Goal: Information Seeking & Learning: Check status

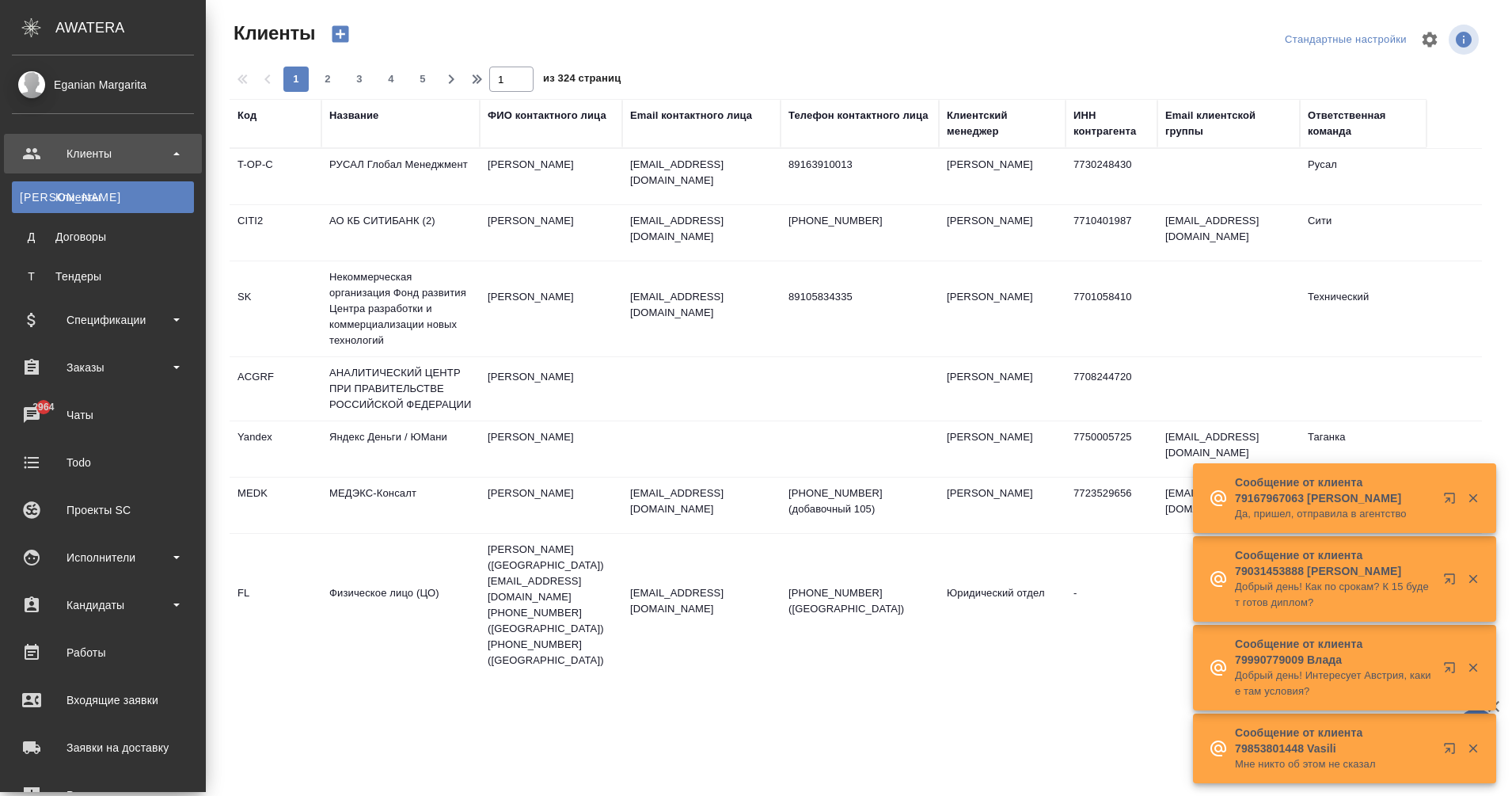
select select "RU"
click at [97, 380] on div "Заказы" at bounding box center [102, 367] width 198 height 39
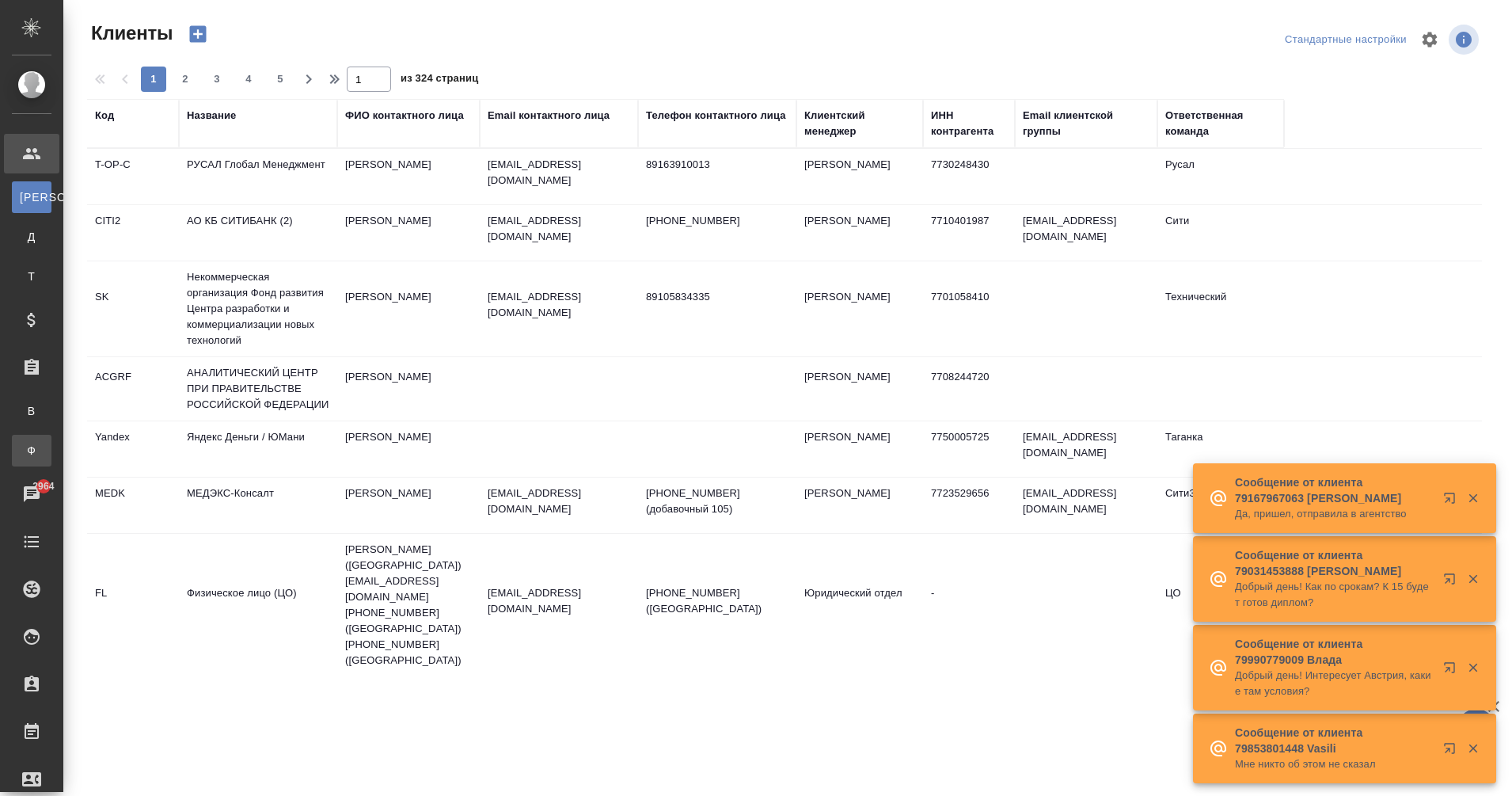
click at [125, 452] on div ".cls-1 fill:#fff; AWATERA Eganian [PERSON_NAME] К Клиенты Д Договоры Т Тендеры …" at bounding box center [756, 398] width 1512 height 796
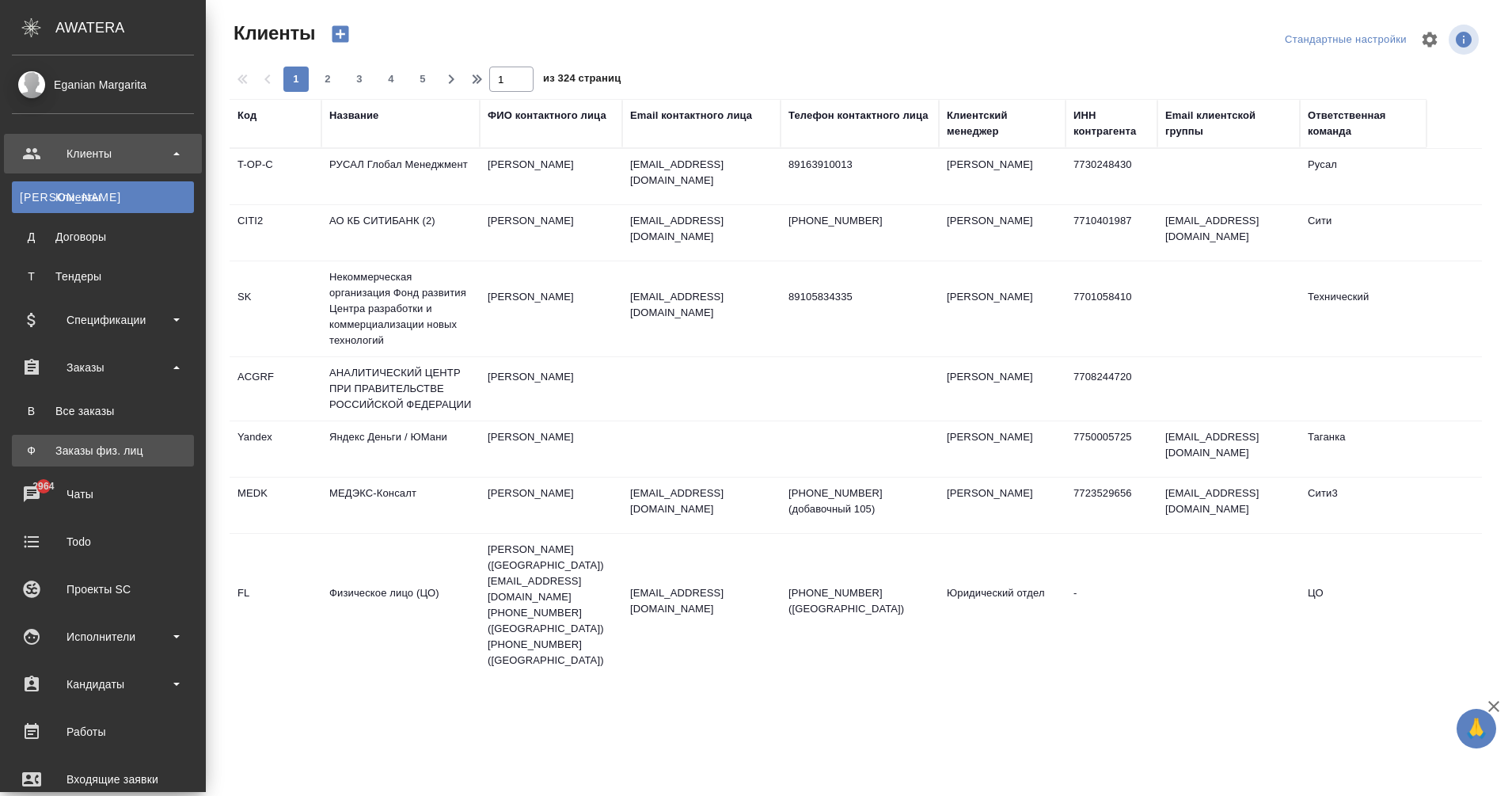
click at [124, 450] on div "Заказы физ. лиц" at bounding box center [103, 450] width 166 height 16
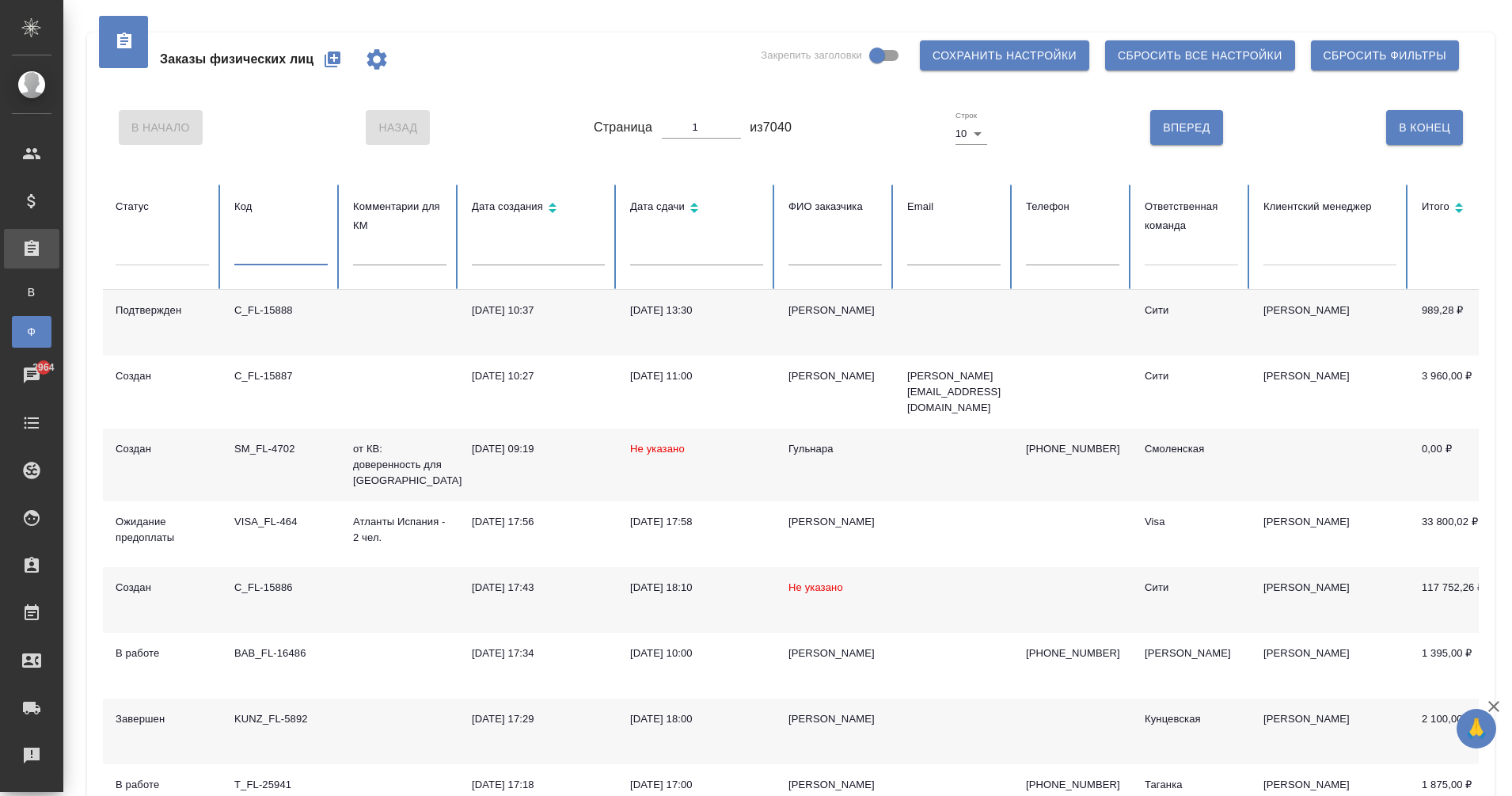
click at [250, 260] on input "text" at bounding box center [281, 254] width 93 height 22
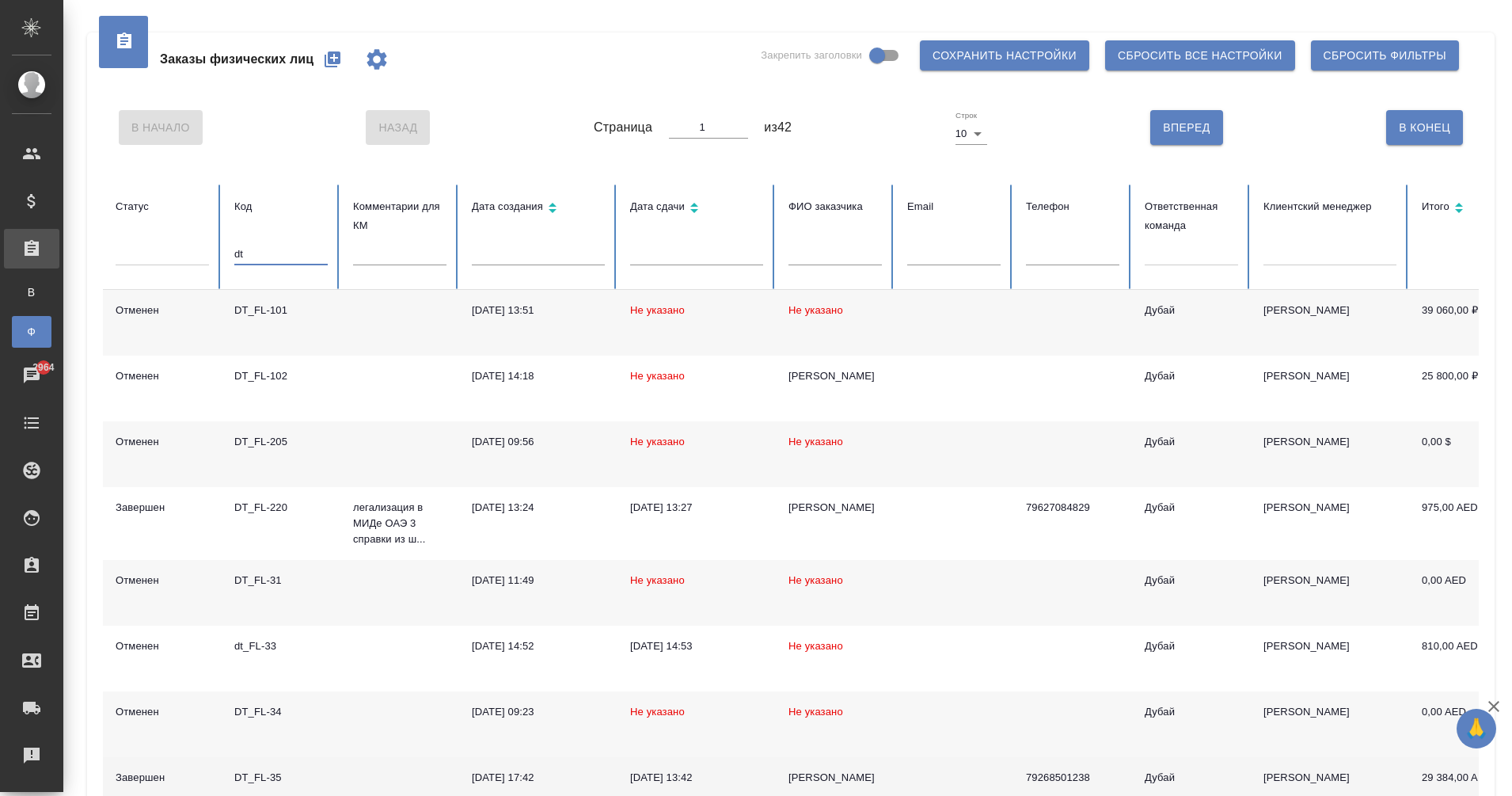
type input "dt"
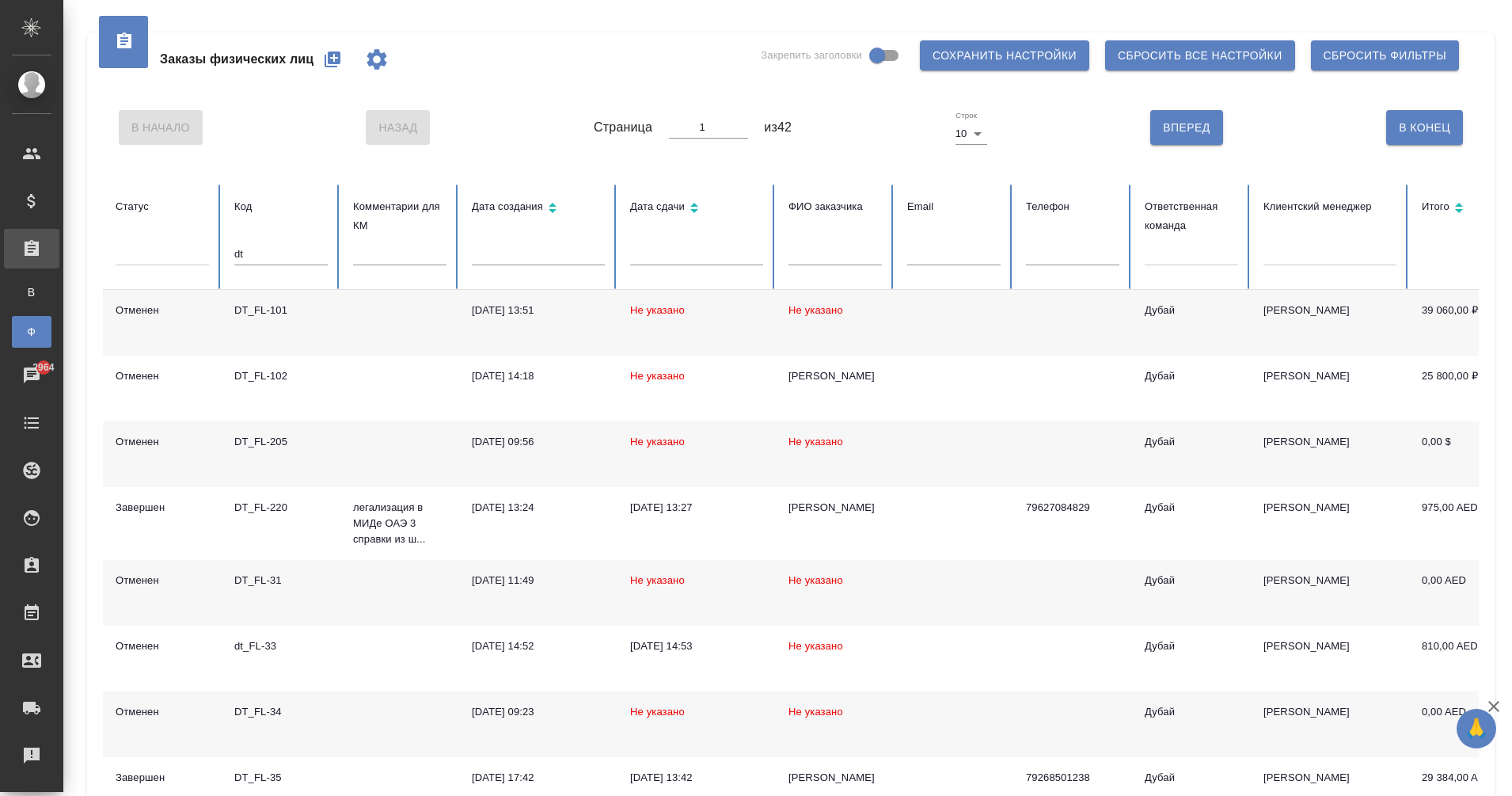
click at [552, 209] on icon at bounding box center [552, 210] width 19 height 19
click at [558, 203] on icon at bounding box center [552, 205] width 19 height 19
click at [558, 203] on icon at bounding box center [552, 206] width 19 height 19
click at [558, 203] on icon at bounding box center [552, 210] width 19 height 19
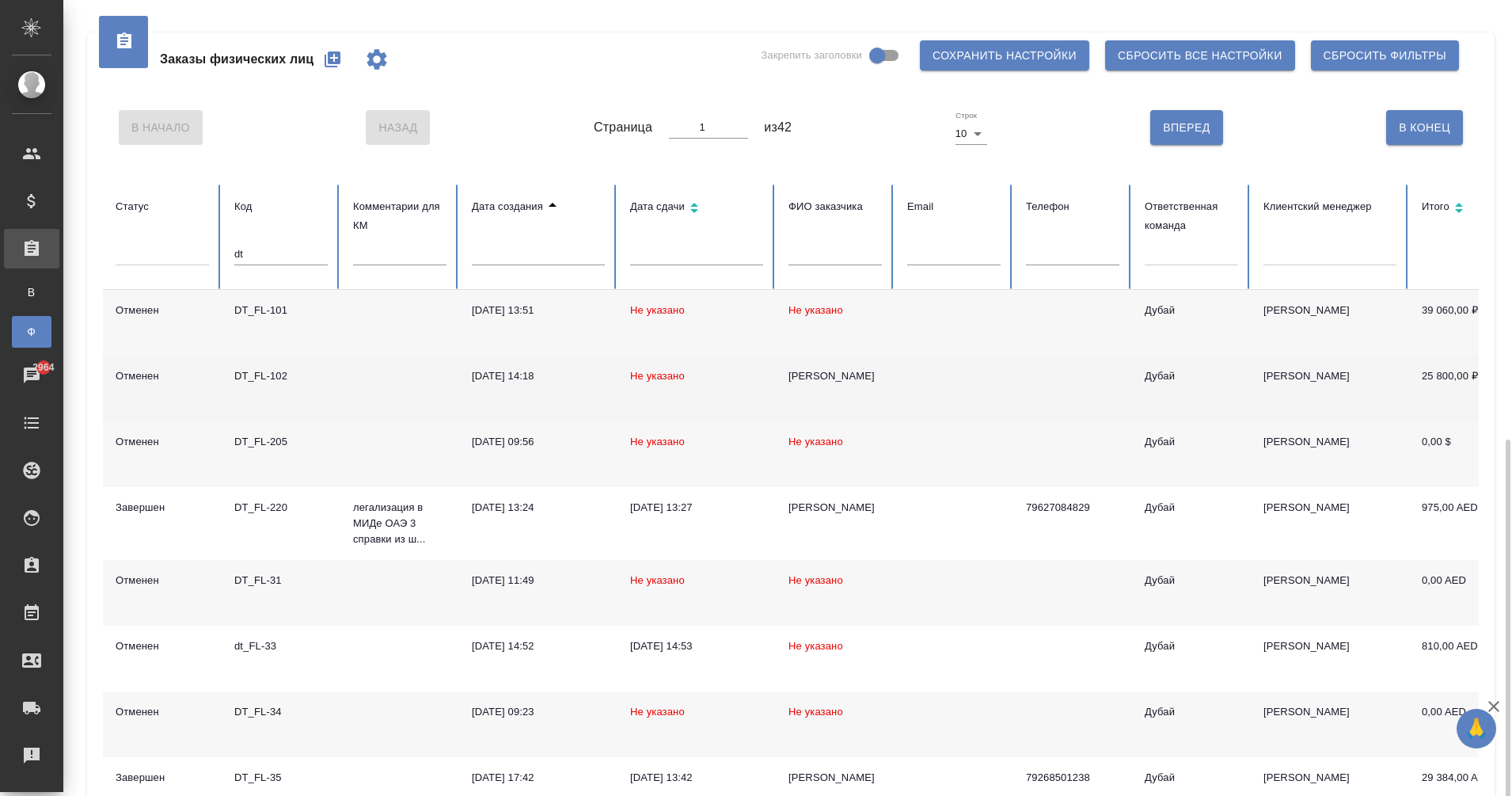
scroll to position [250, 0]
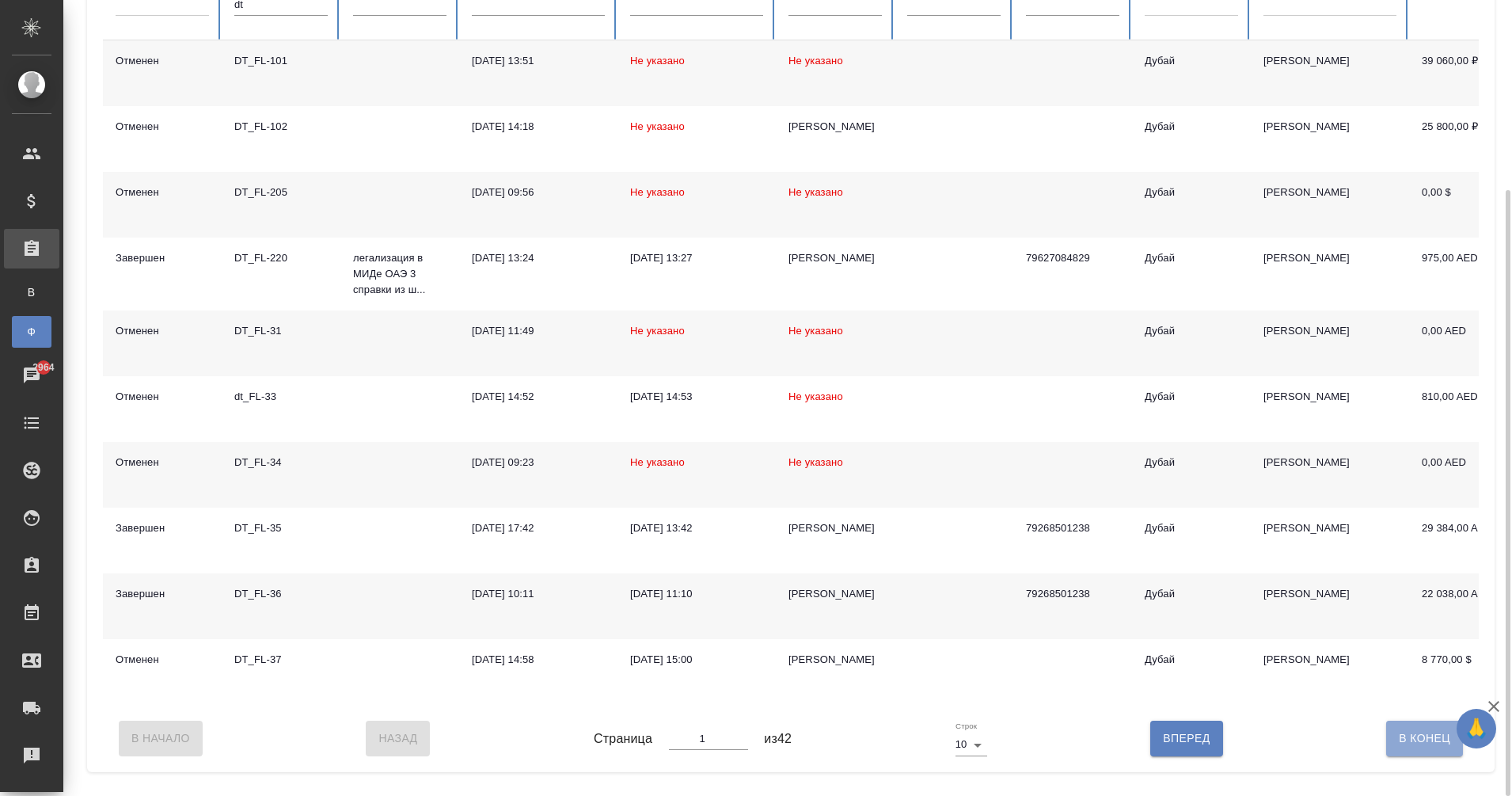
click at [1416, 748] on span "В Конец" at bounding box center [1424, 738] width 51 height 20
type input "42"
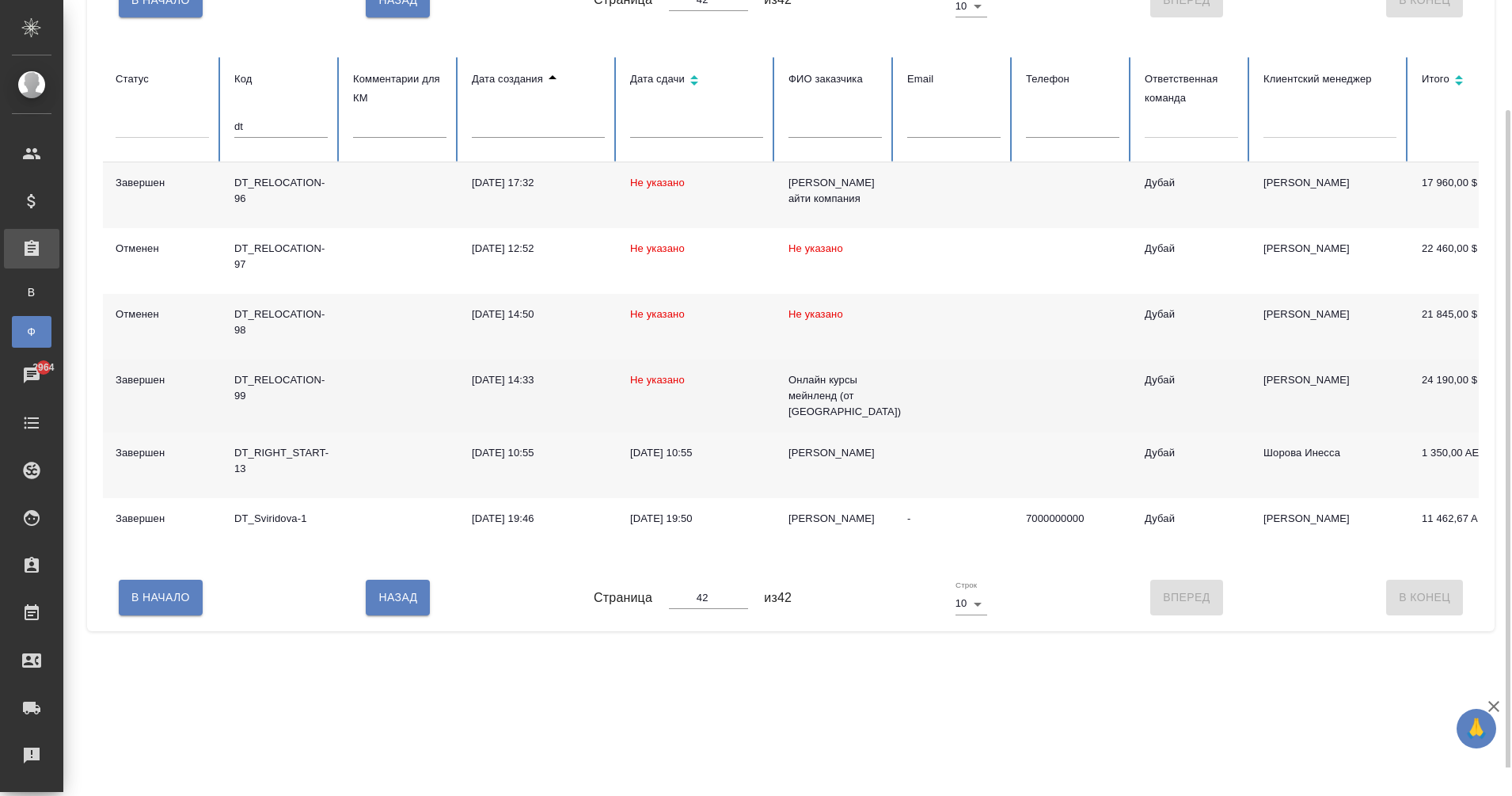
scroll to position [0, 0]
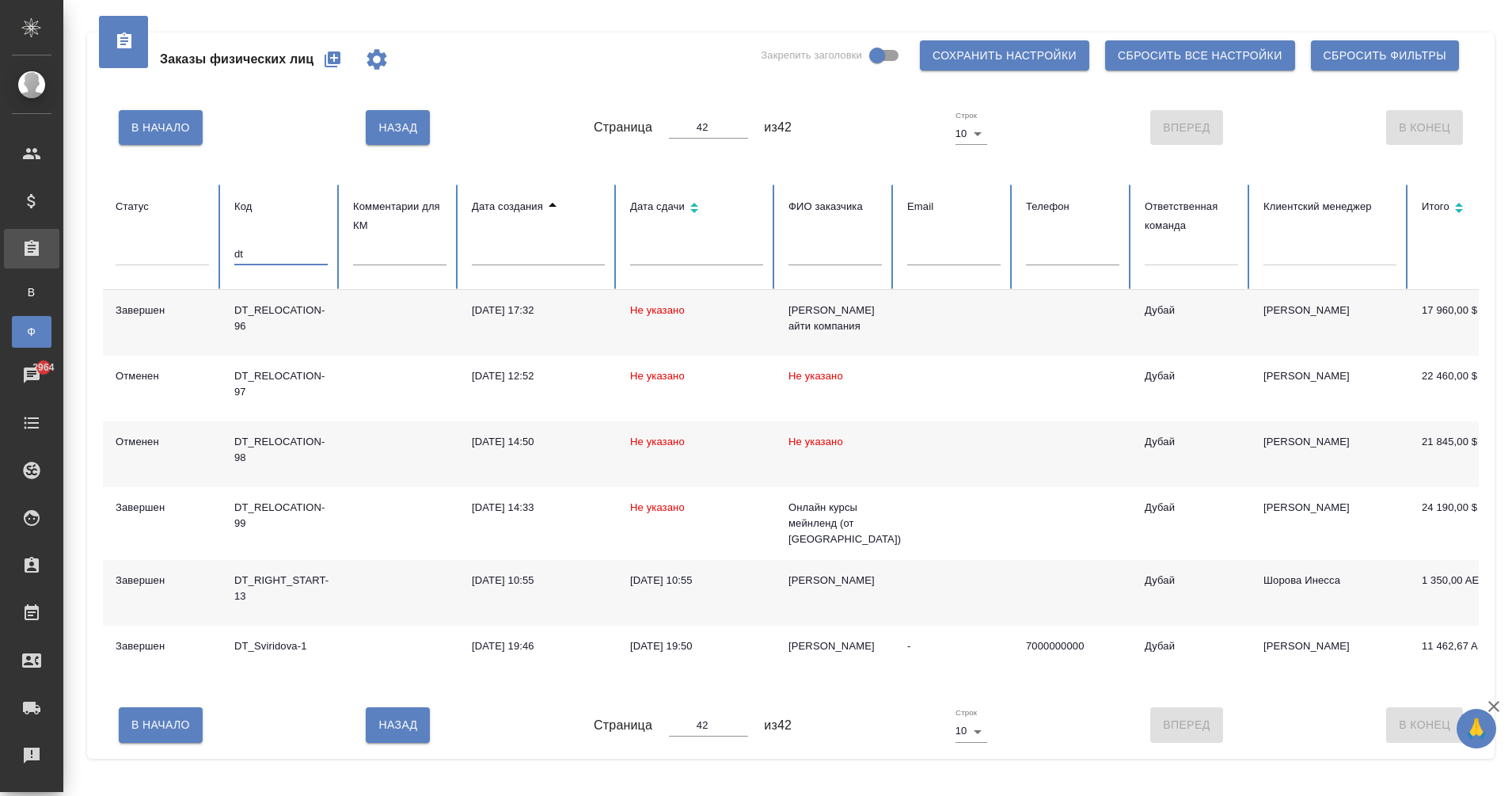
drag, startPoint x: 252, startPoint y: 253, endPoint x: 173, endPoint y: 250, distance: 79.1
click at [173, 250] on tr "Статус Код dt Комментарии для КМ Дата создания Дата сдачи ФИО заказчика Email Т…" at bounding box center [992, 237] width 1781 height 105
type input "1"
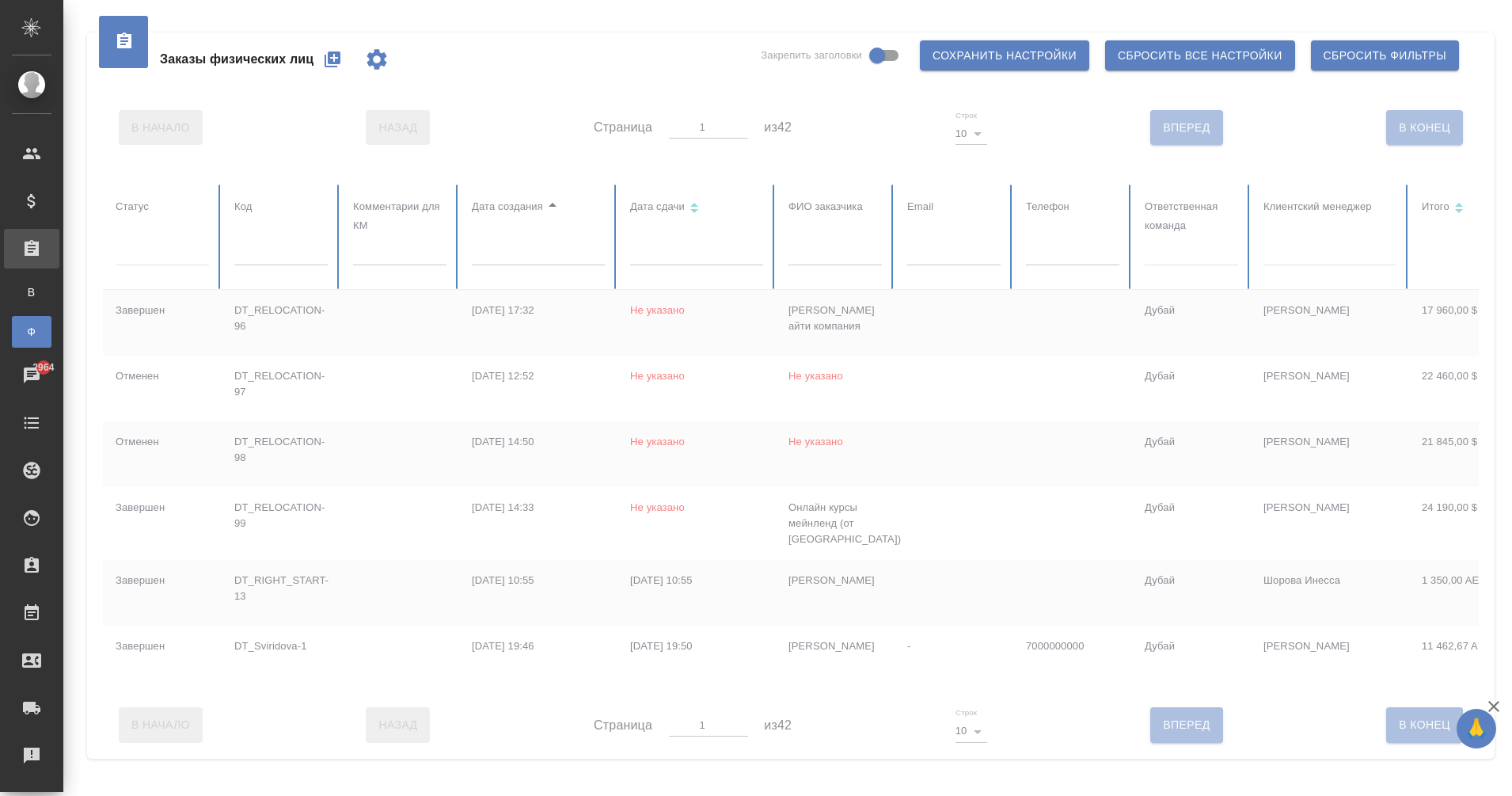
click at [1153, 258] on div at bounding box center [992, 438] width 1781 height 507
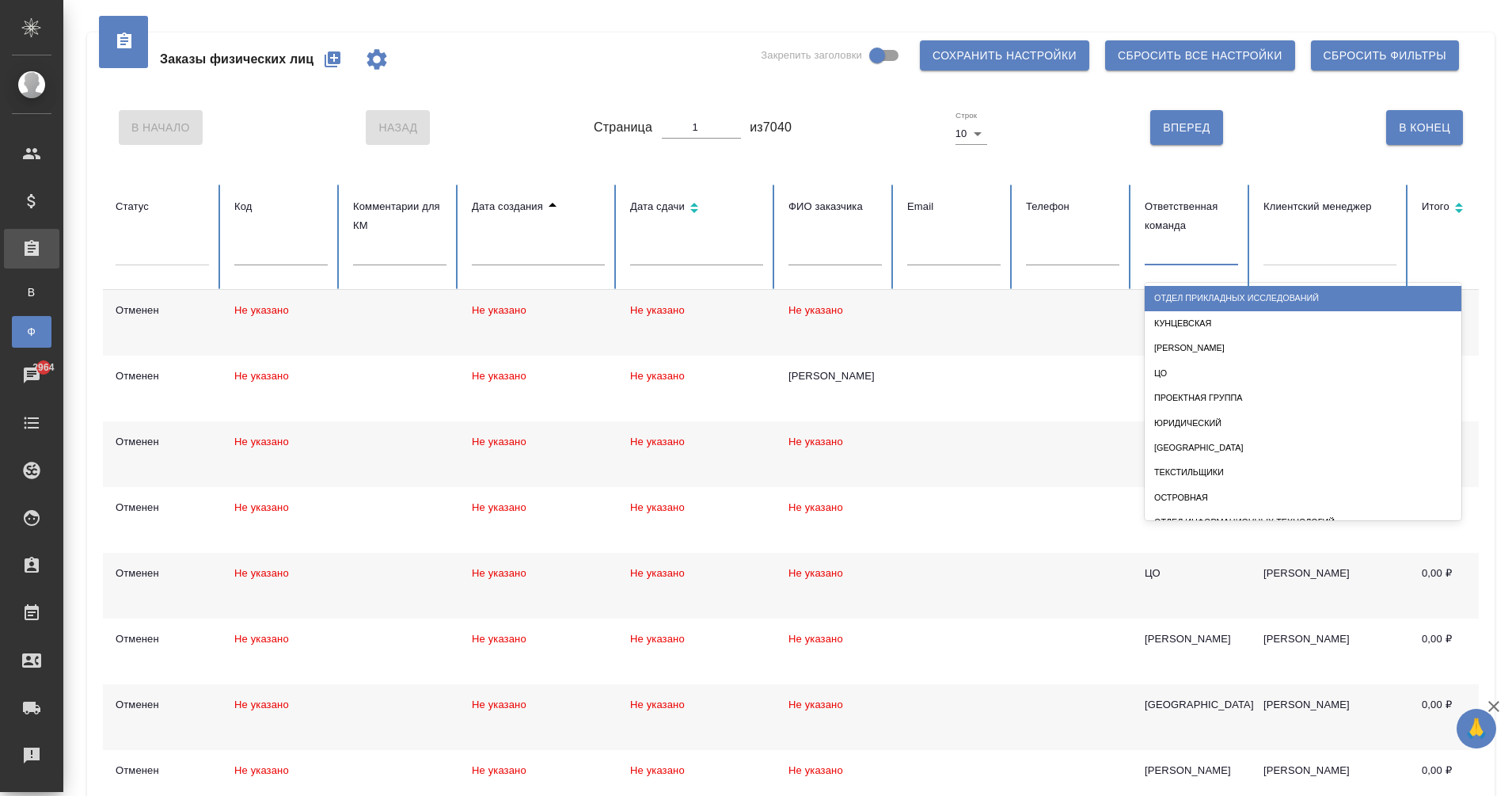
click at [1153, 258] on div at bounding box center [1191, 249] width 93 height 23
type input "l"
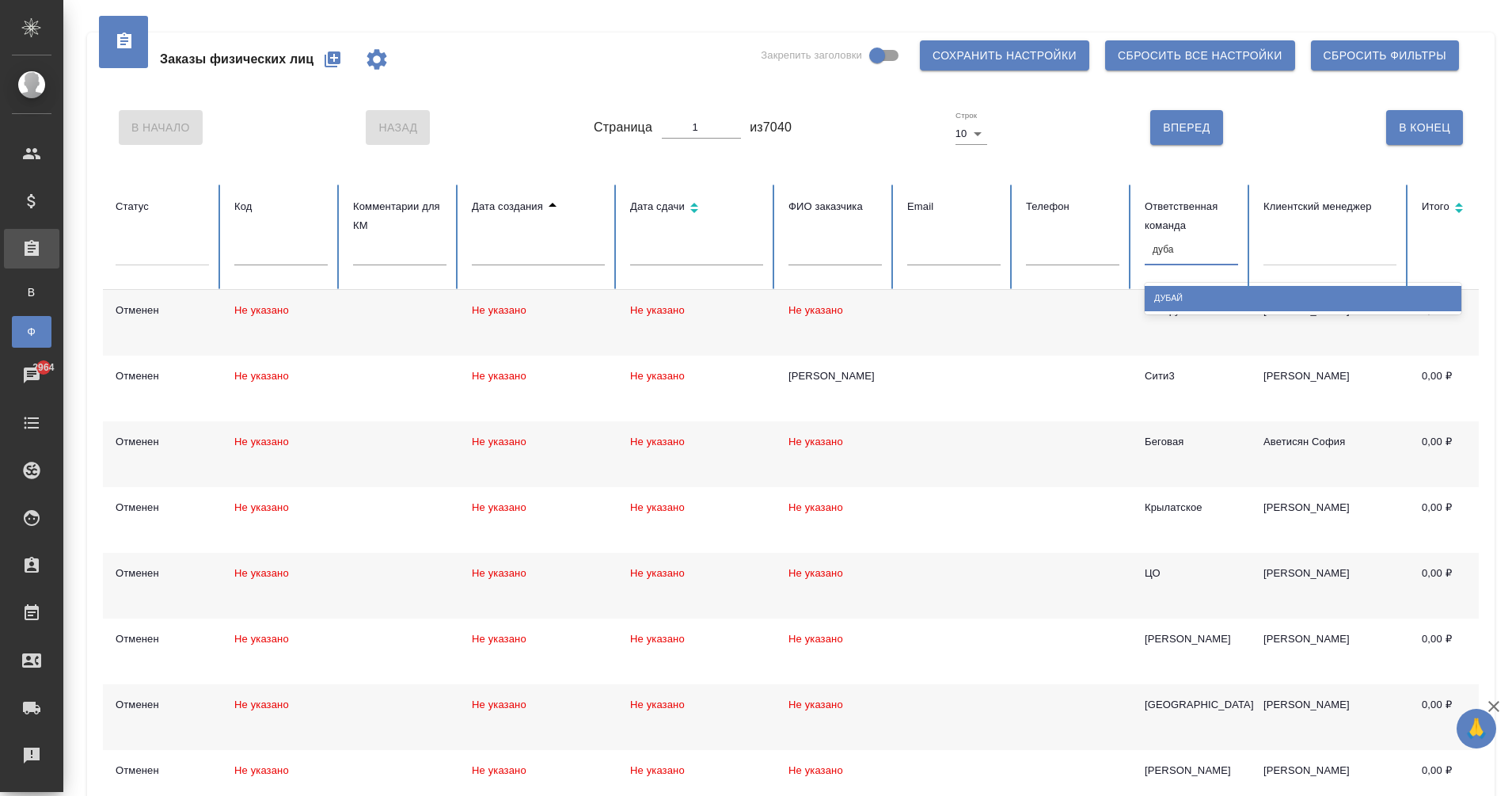
type input "дубай"
click at [1189, 303] on div "Дубай" at bounding box center [1303, 297] width 316 height 25
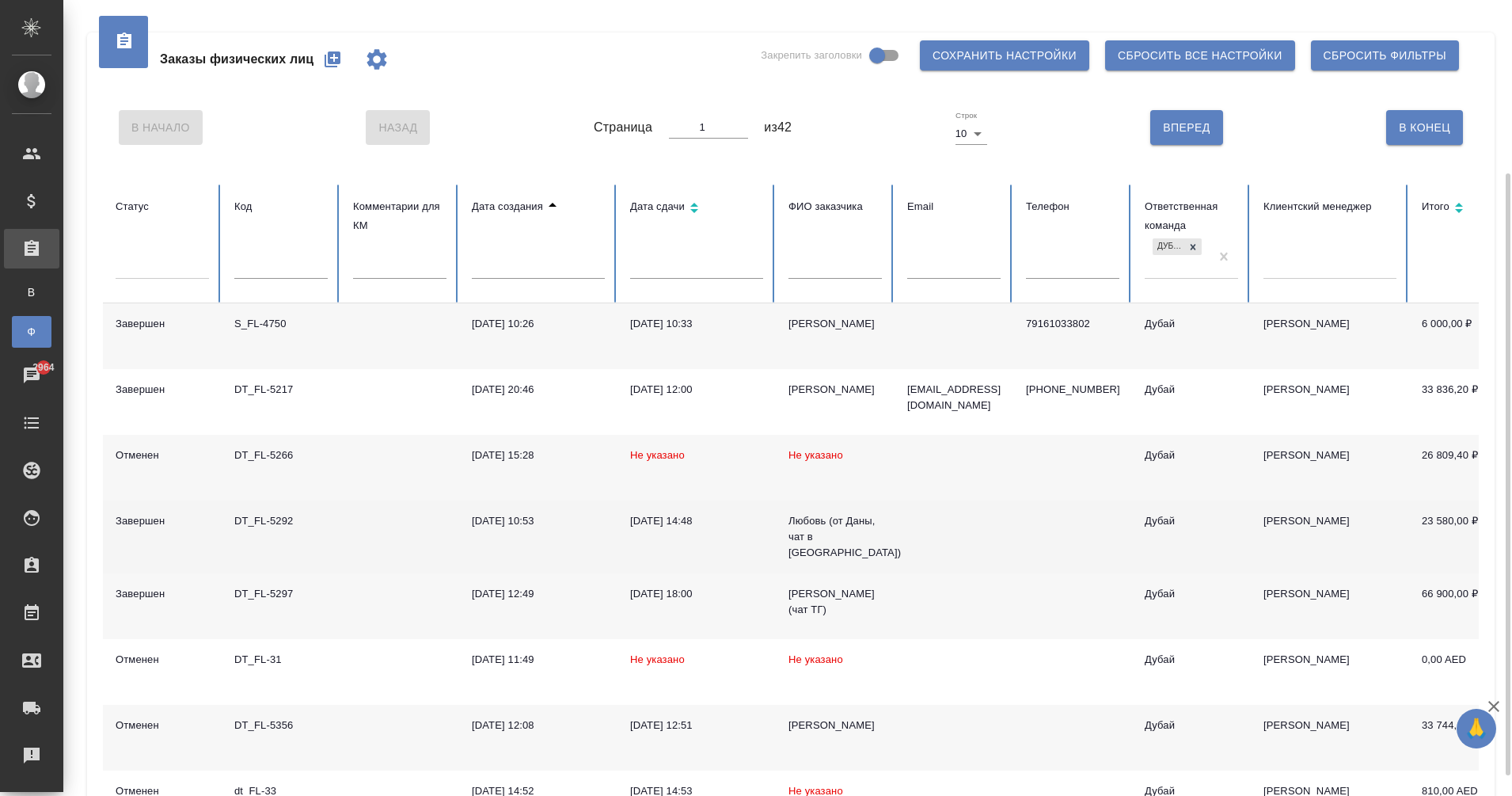
scroll to position [256, 0]
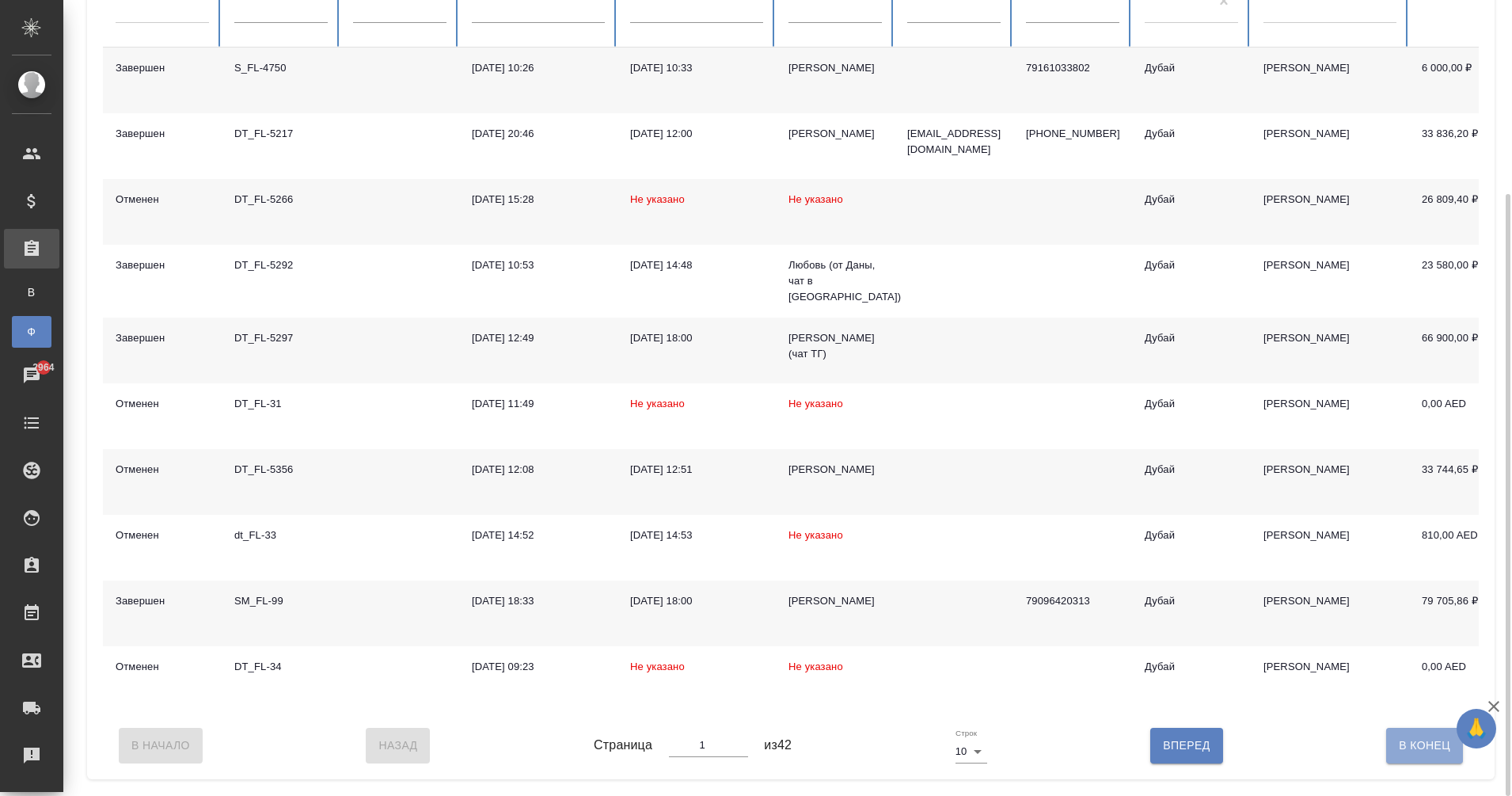
click at [1427, 749] on span "В Конец" at bounding box center [1424, 746] width 51 height 20
type input "42"
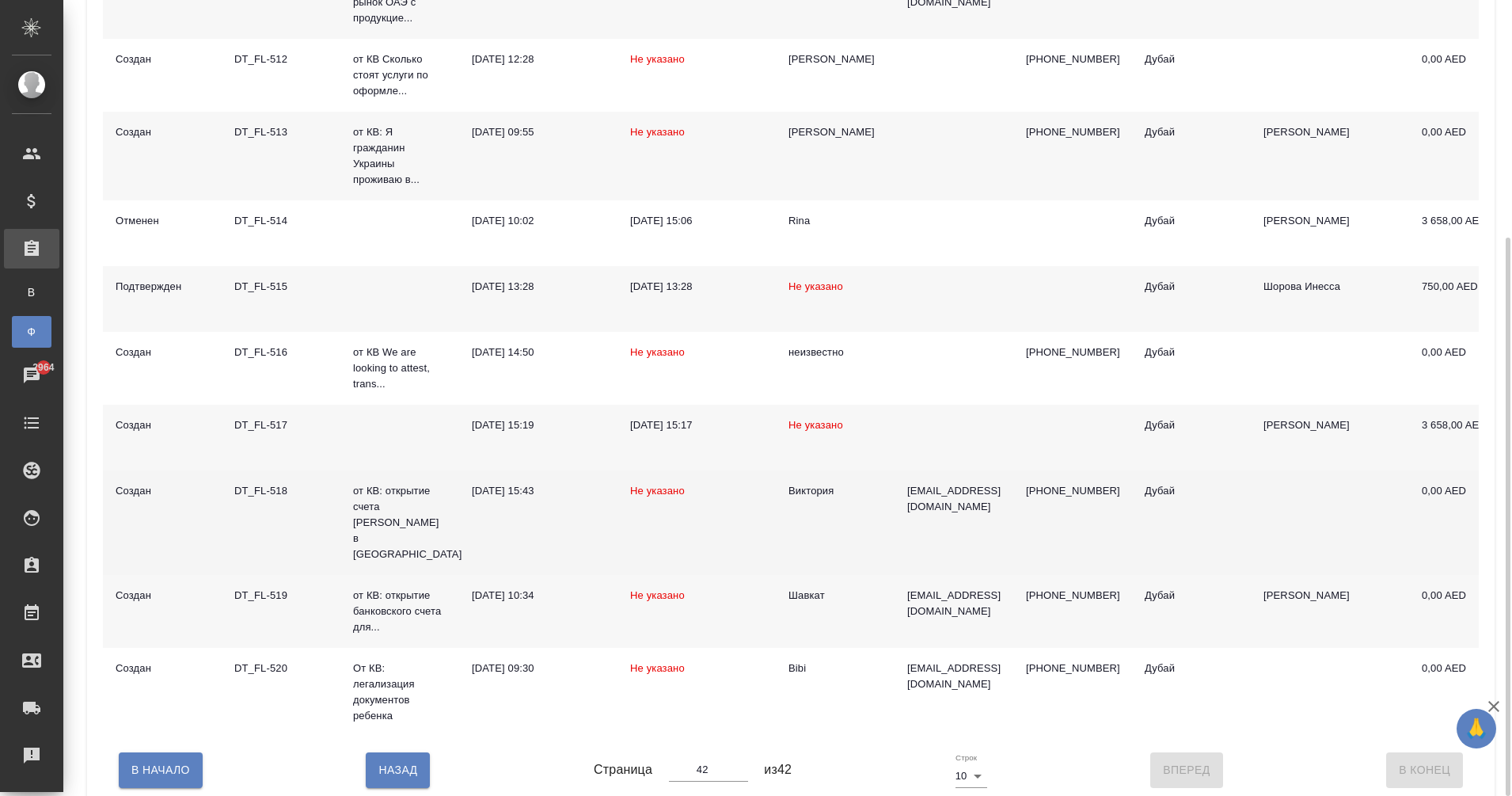
scroll to position [337, 0]
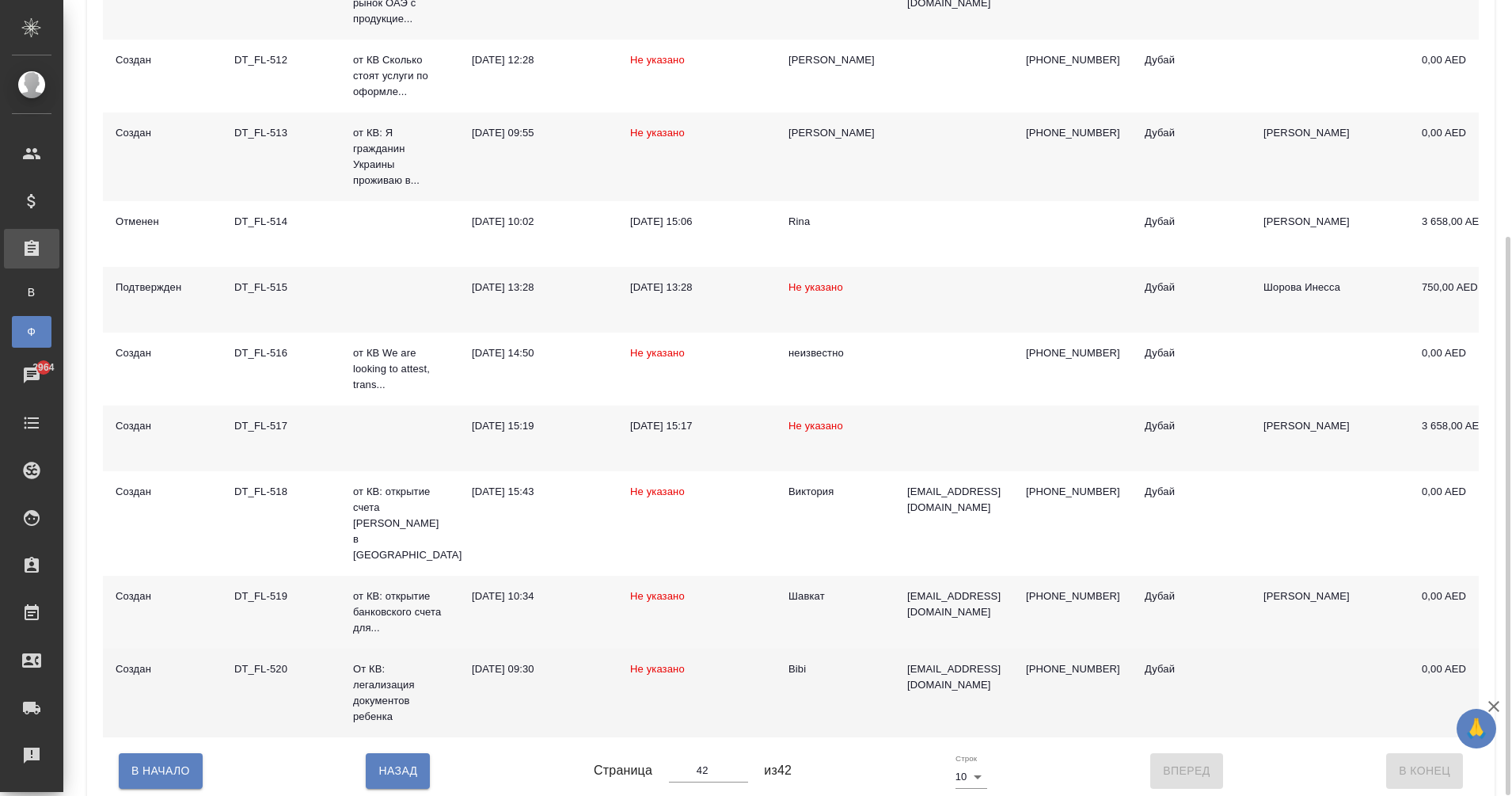
click at [262, 662] on div "DT_FL-520" at bounding box center [281, 669] width 93 height 16
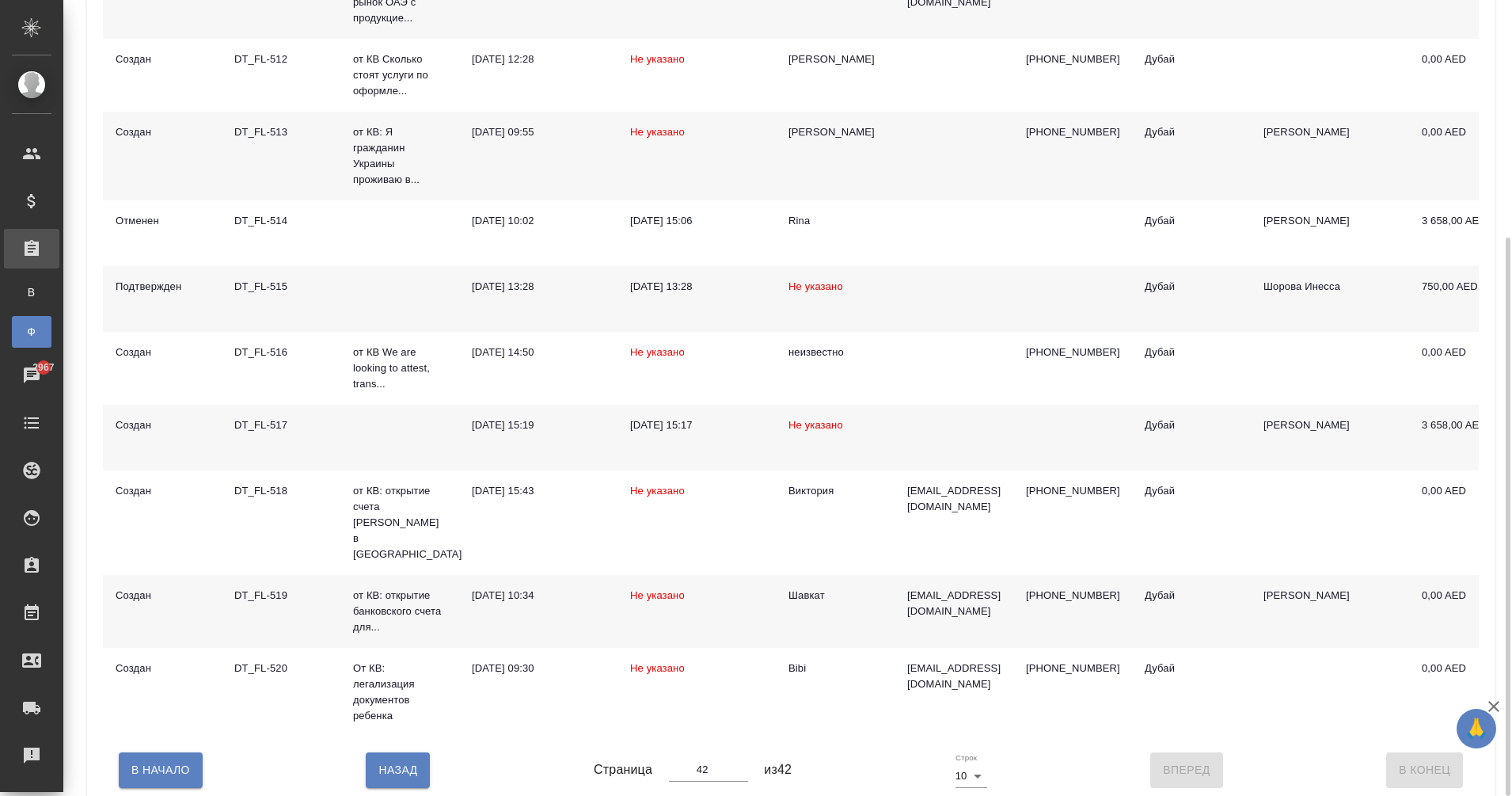
click at [270, 587] on div "DT_FL-519" at bounding box center [281, 595] width 93 height 16
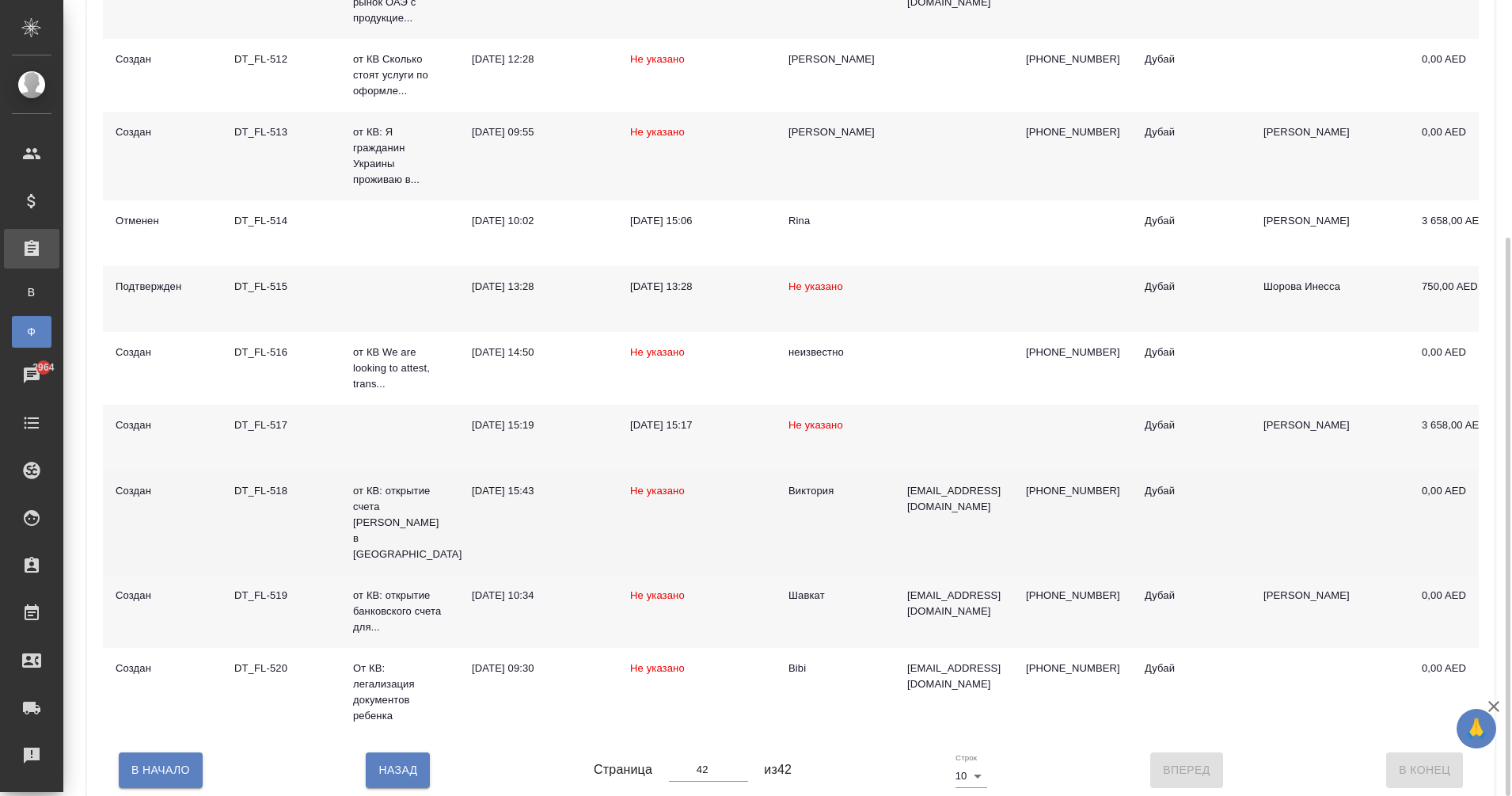
click at [252, 486] on div "DT_FL-518" at bounding box center [281, 490] width 93 height 16
click at [252, 485] on div "DT_FL-518" at bounding box center [281, 490] width 93 height 16
click at [270, 486] on div "DT_FL-518" at bounding box center [281, 490] width 93 height 16
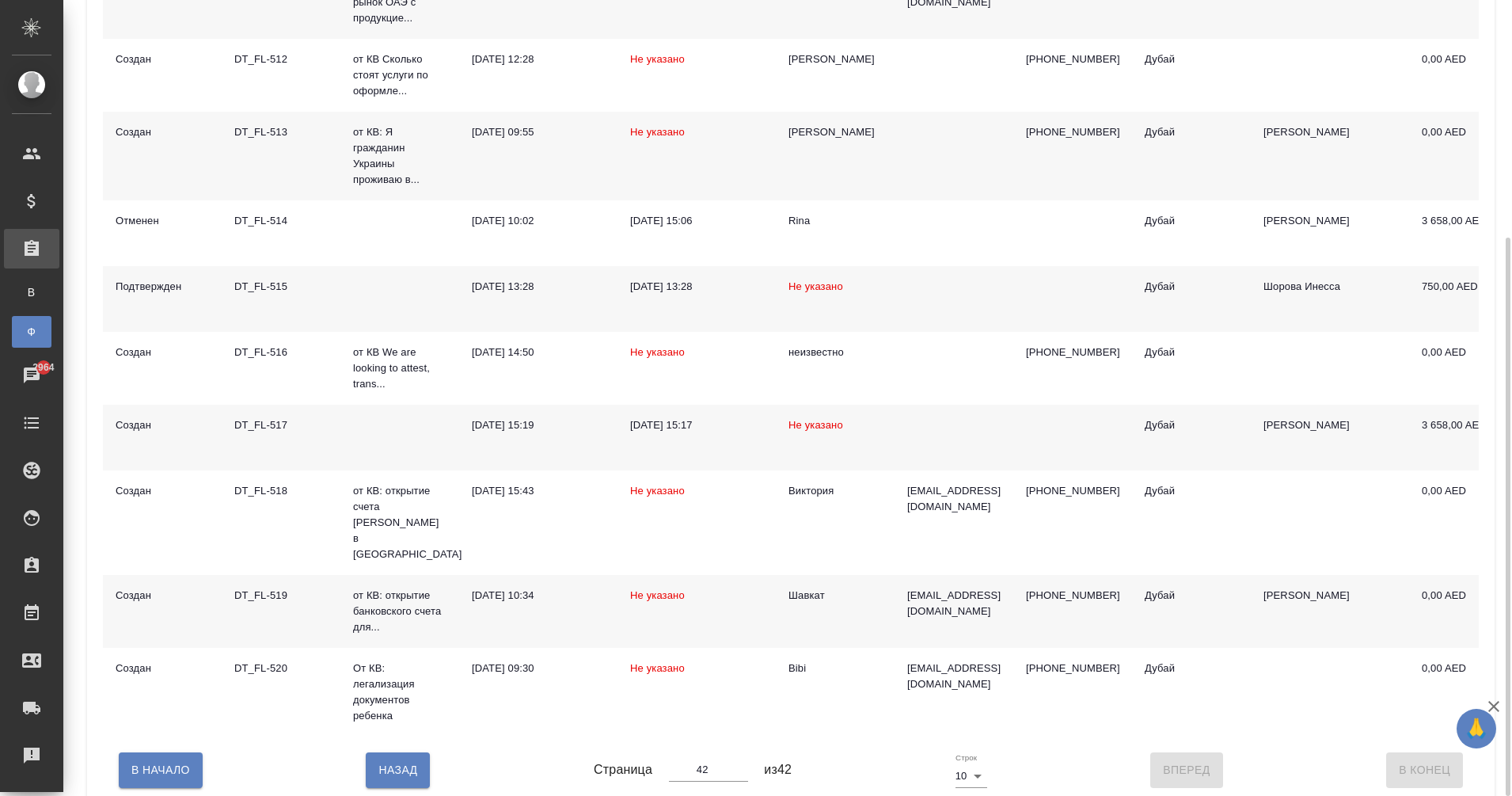
click at [250, 425] on div "DT_FL-517" at bounding box center [281, 425] width 93 height 16
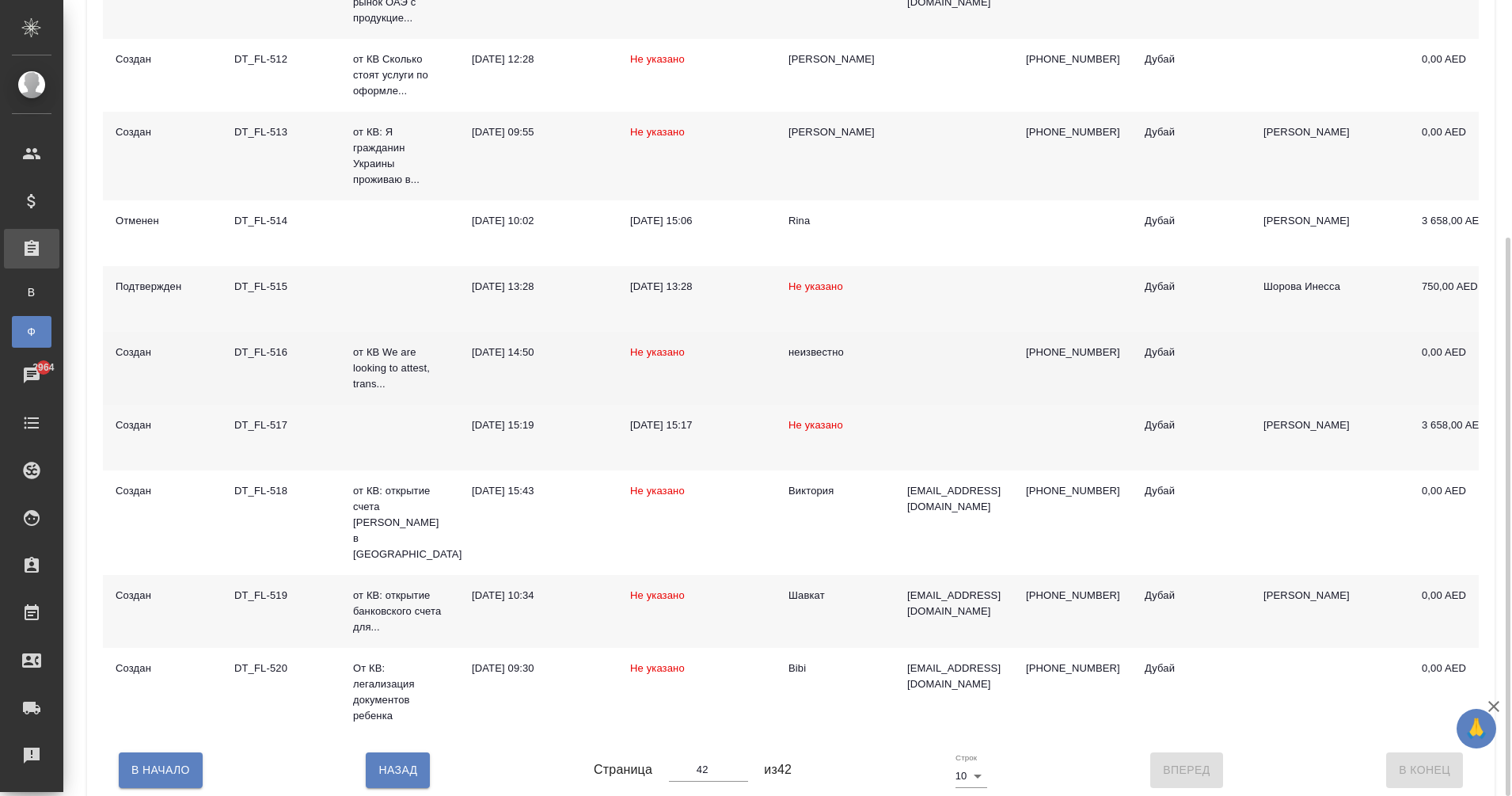
click at [278, 360] on div "DT_FL-516" at bounding box center [281, 351] width 93 height 16
click at [263, 348] on div "DT_FL-516" at bounding box center [281, 351] width 93 height 16
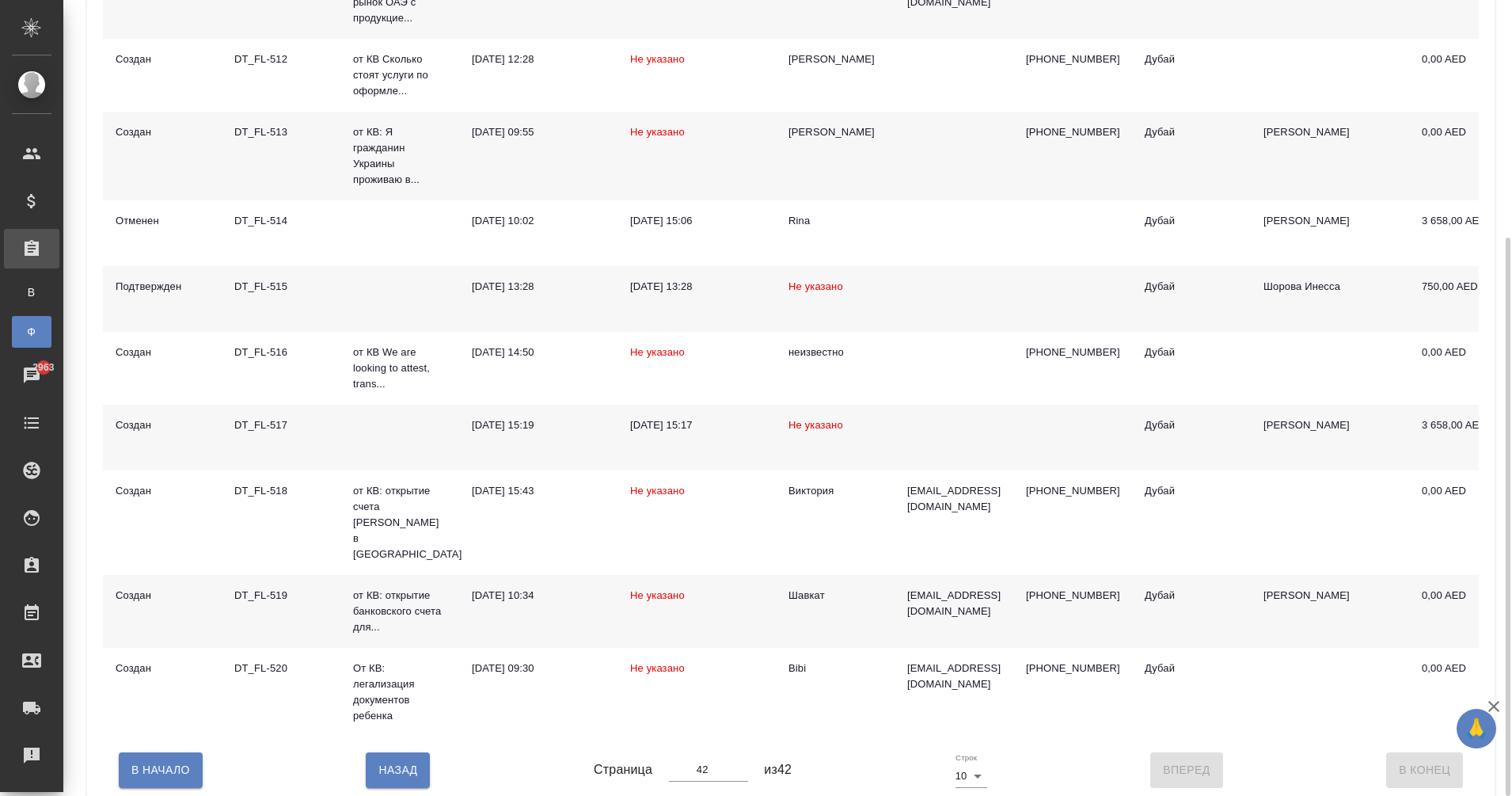
click at [267, 285] on div "DT_FL-515" at bounding box center [281, 286] width 93 height 16
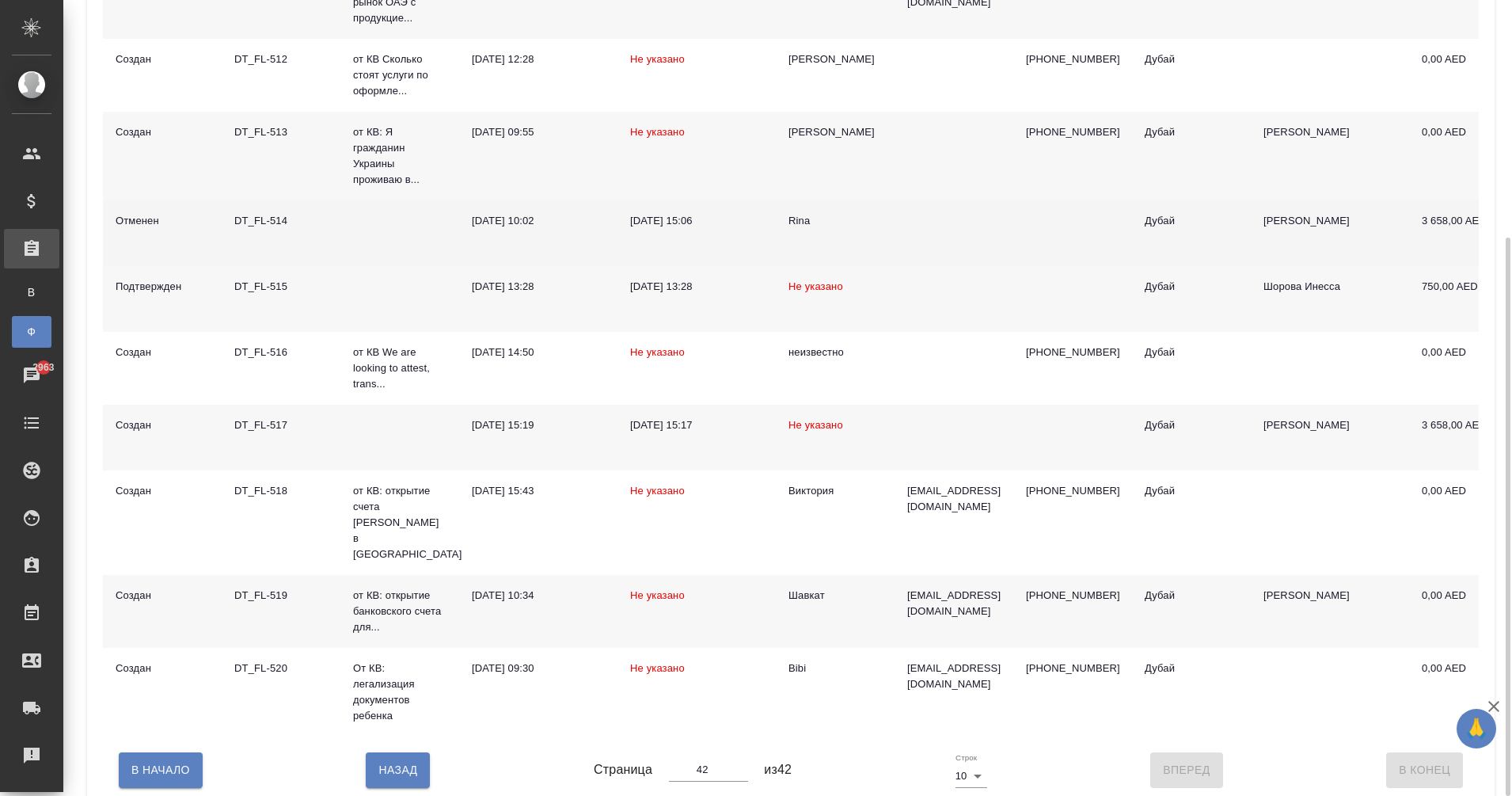
click at [267, 215] on div "DT_FL-514" at bounding box center [281, 221] width 93 height 16
click at [267, 217] on div "DT_FL-514" at bounding box center [281, 221] width 93 height 16
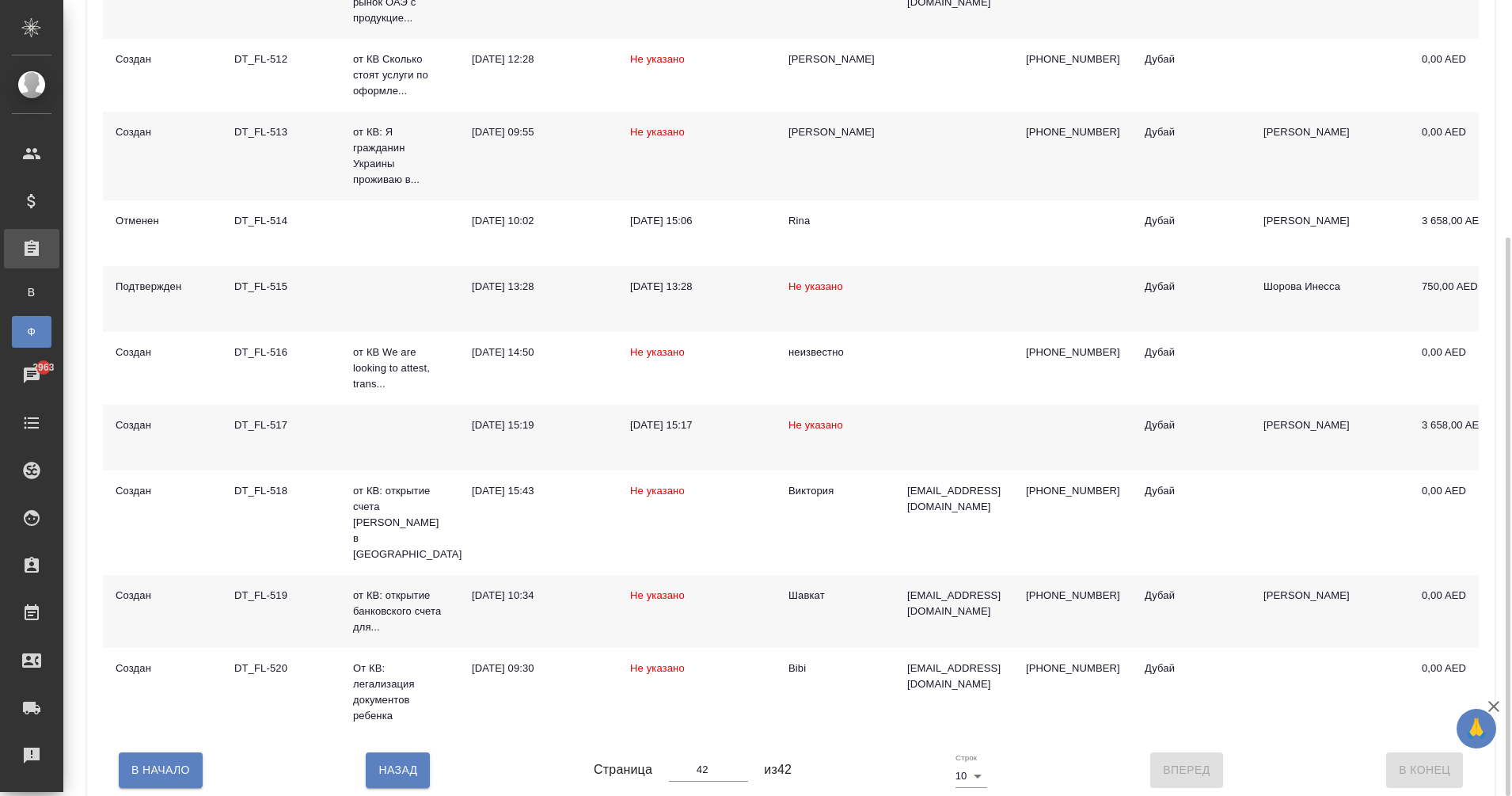
click at [281, 137] on div "DT_FL-513" at bounding box center [281, 132] width 93 height 16
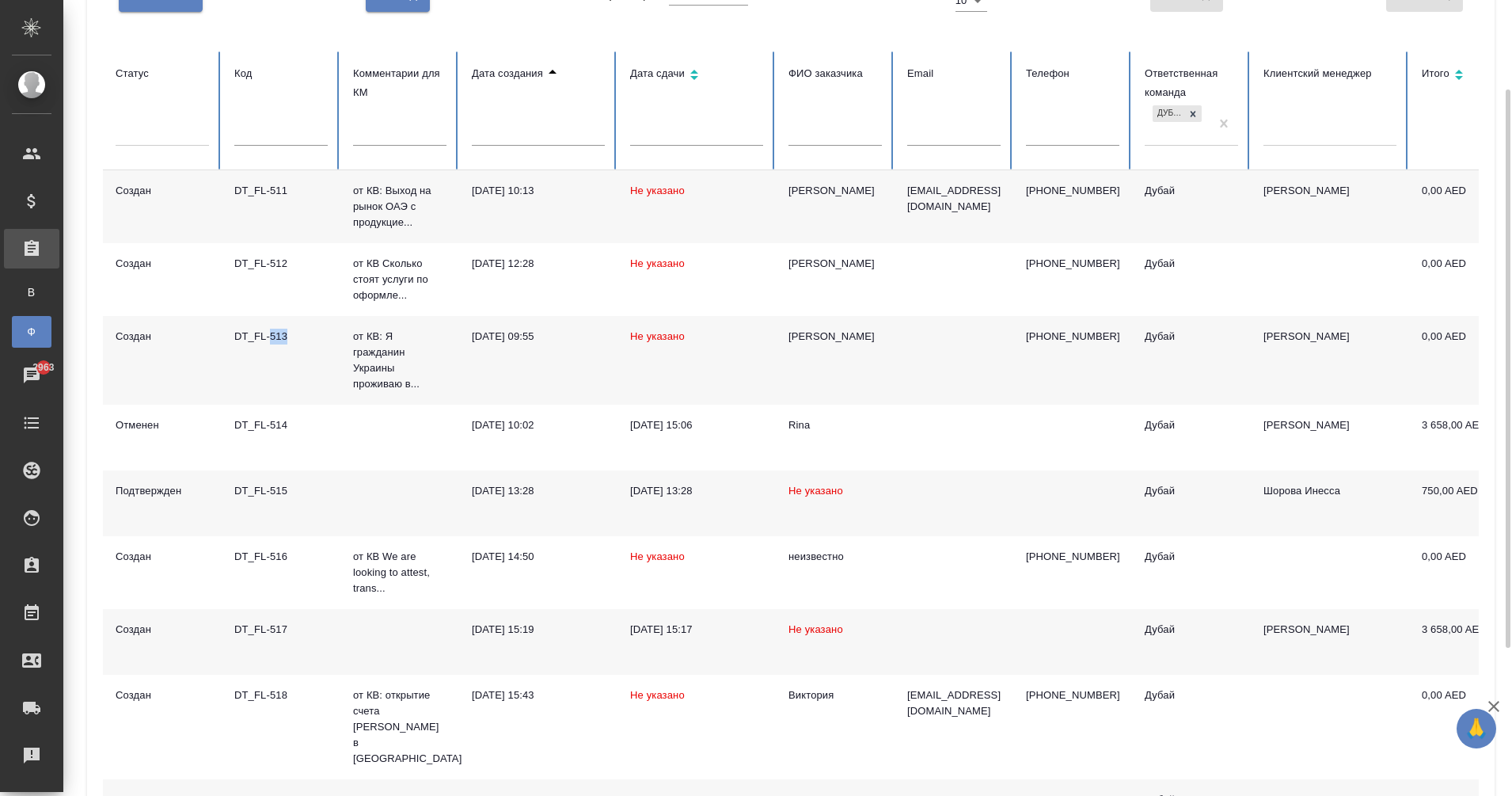
scroll to position [131, 0]
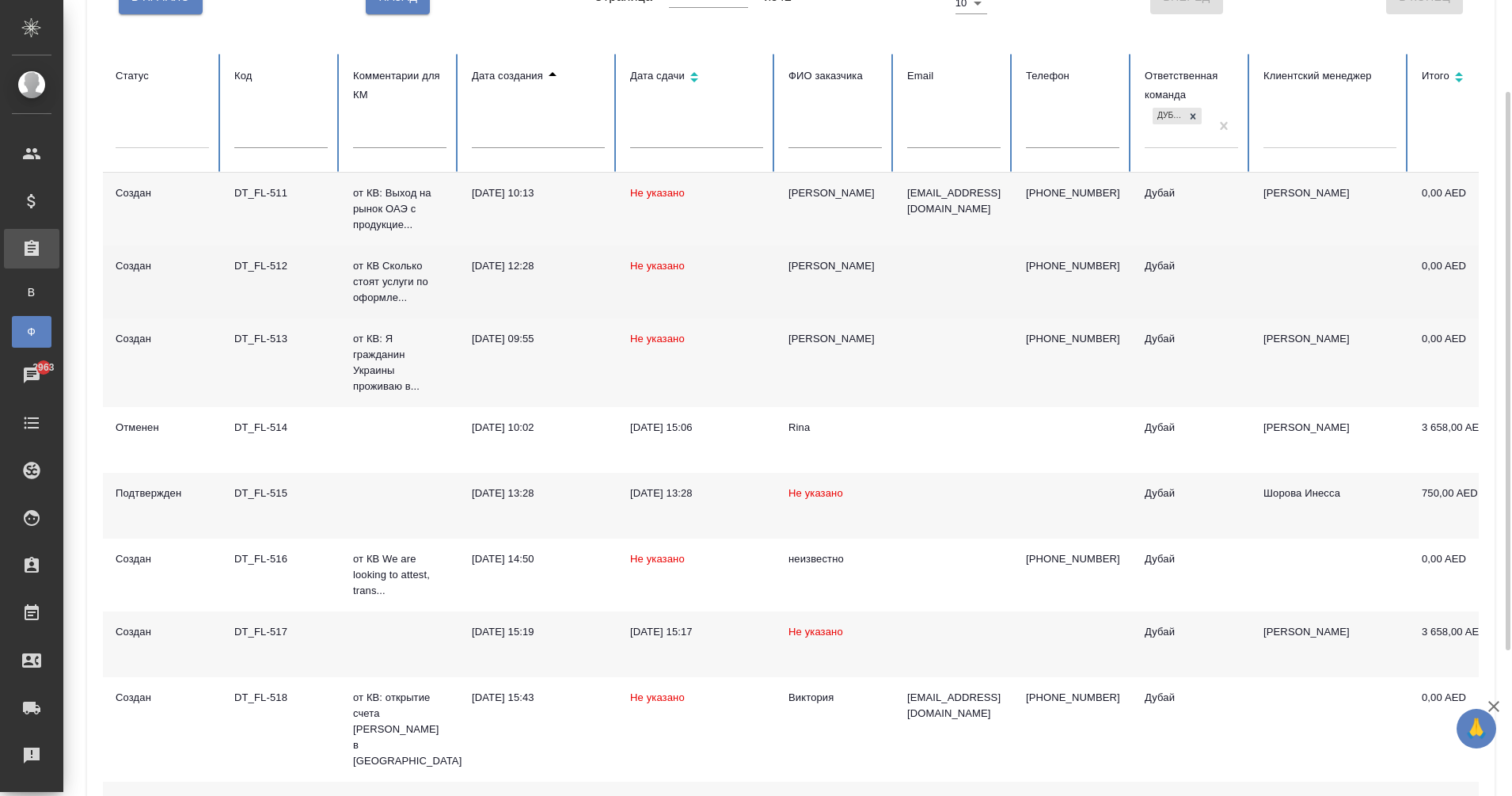
click at [264, 264] on div "DT_FL-512" at bounding box center [281, 265] width 93 height 16
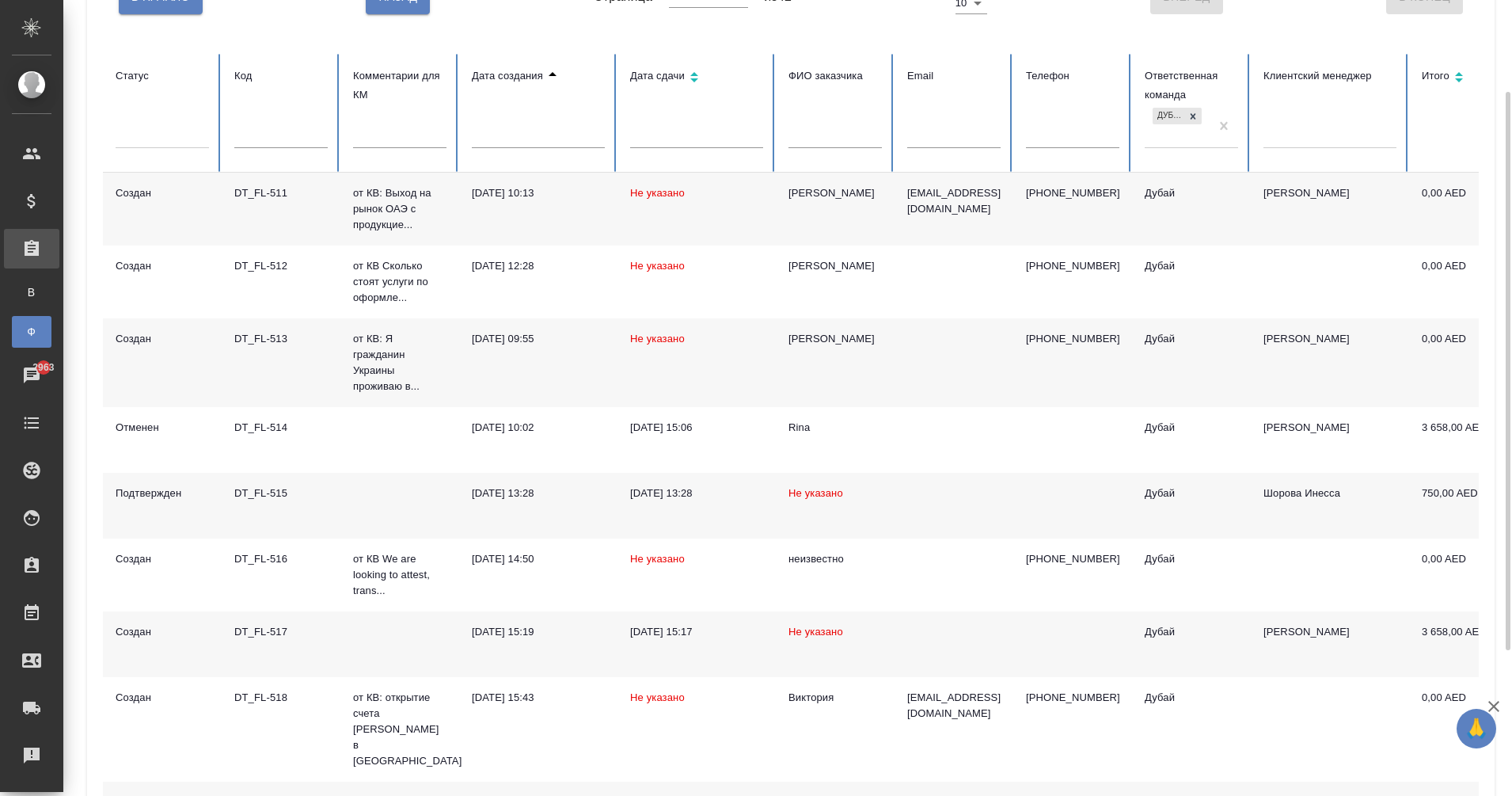
click at [252, 197] on div "DT_FL-511" at bounding box center [281, 192] width 93 height 16
click at [259, 196] on div "DT_FL-511" at bounding box center [281, 192] width 93 height 16
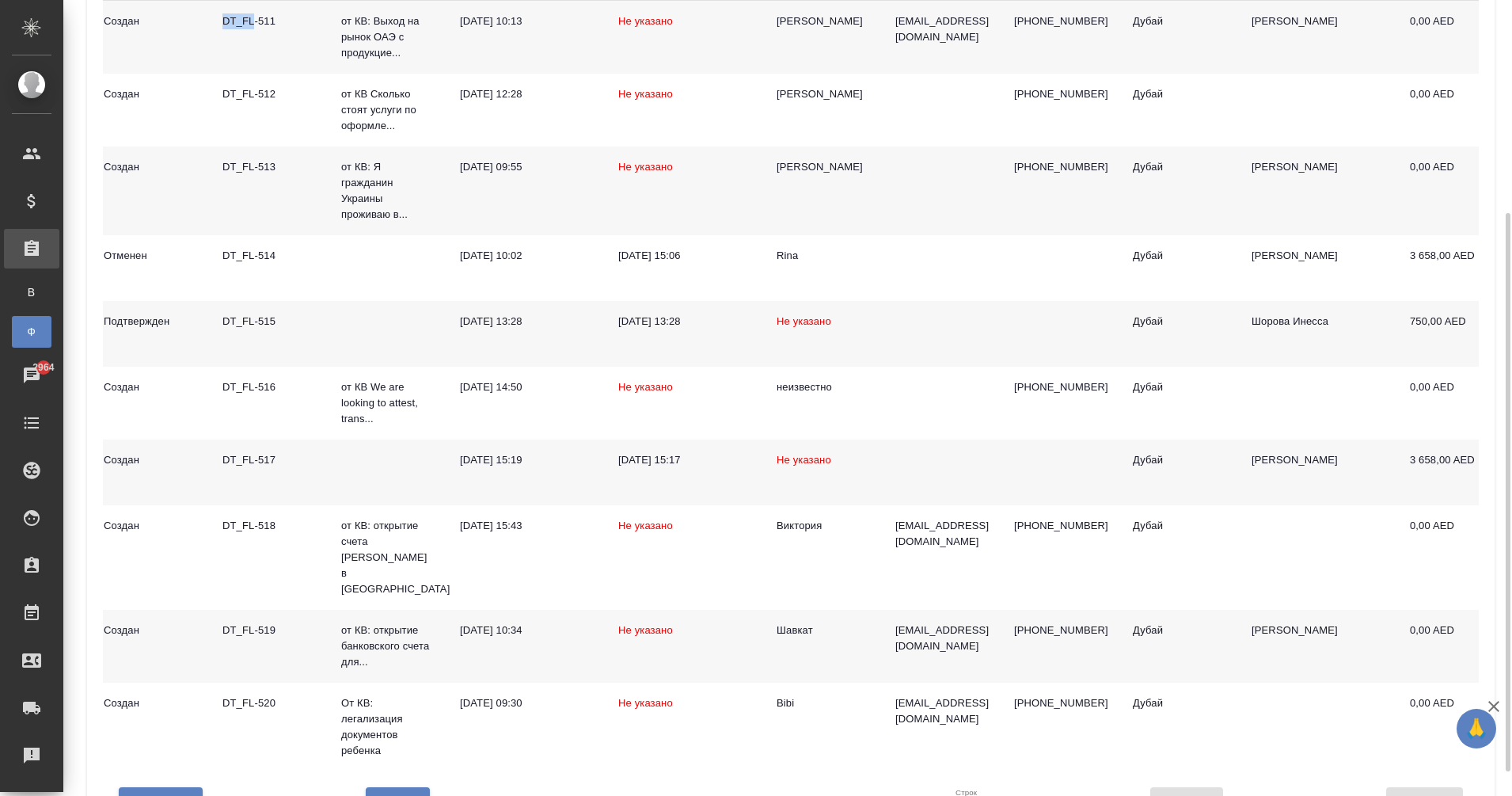
scroll to position [338, 0]
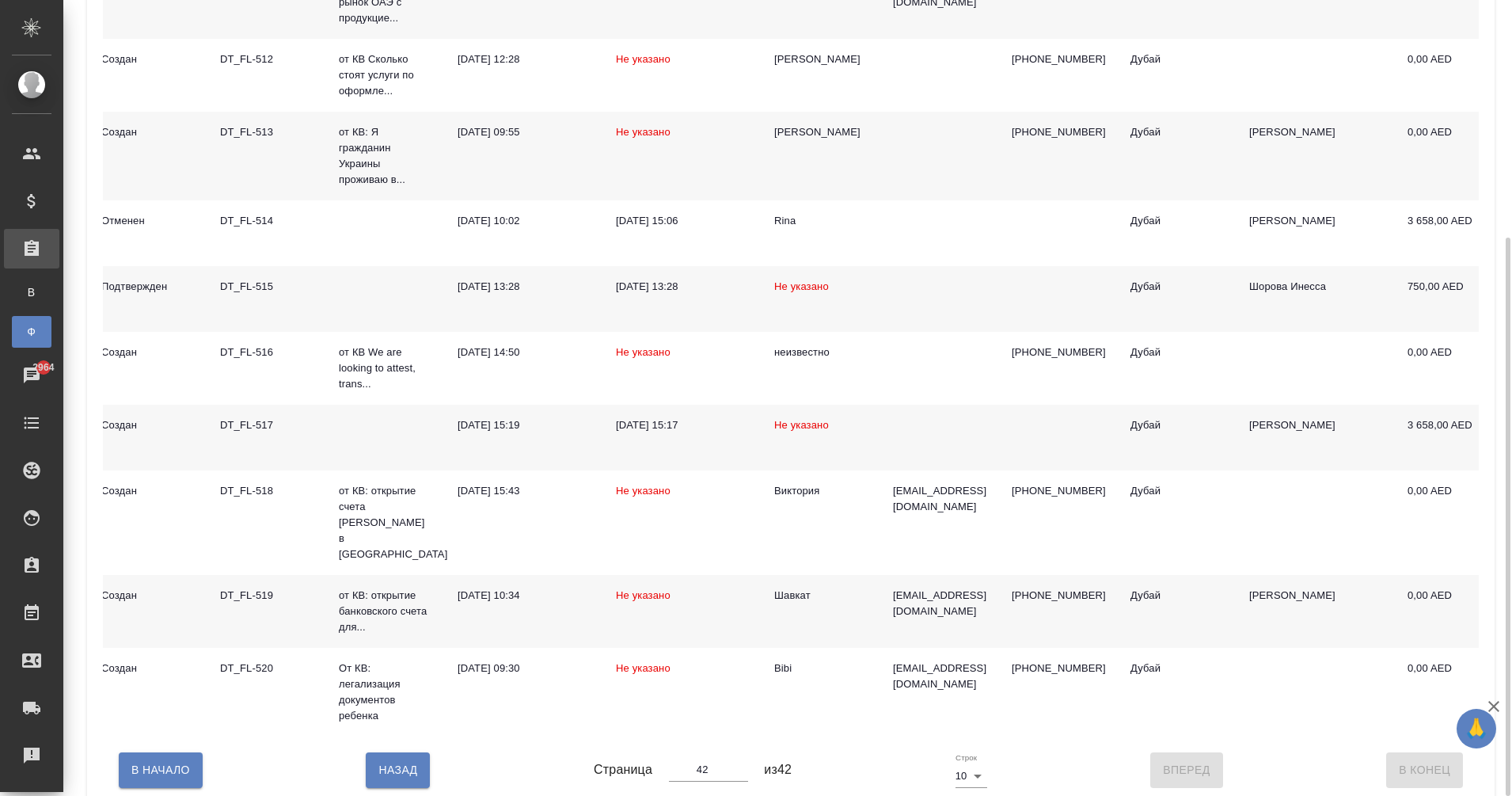
click at [409, 760] on span "Назад" at bounding box center [398, 770] width 38 height 20
type input "41"
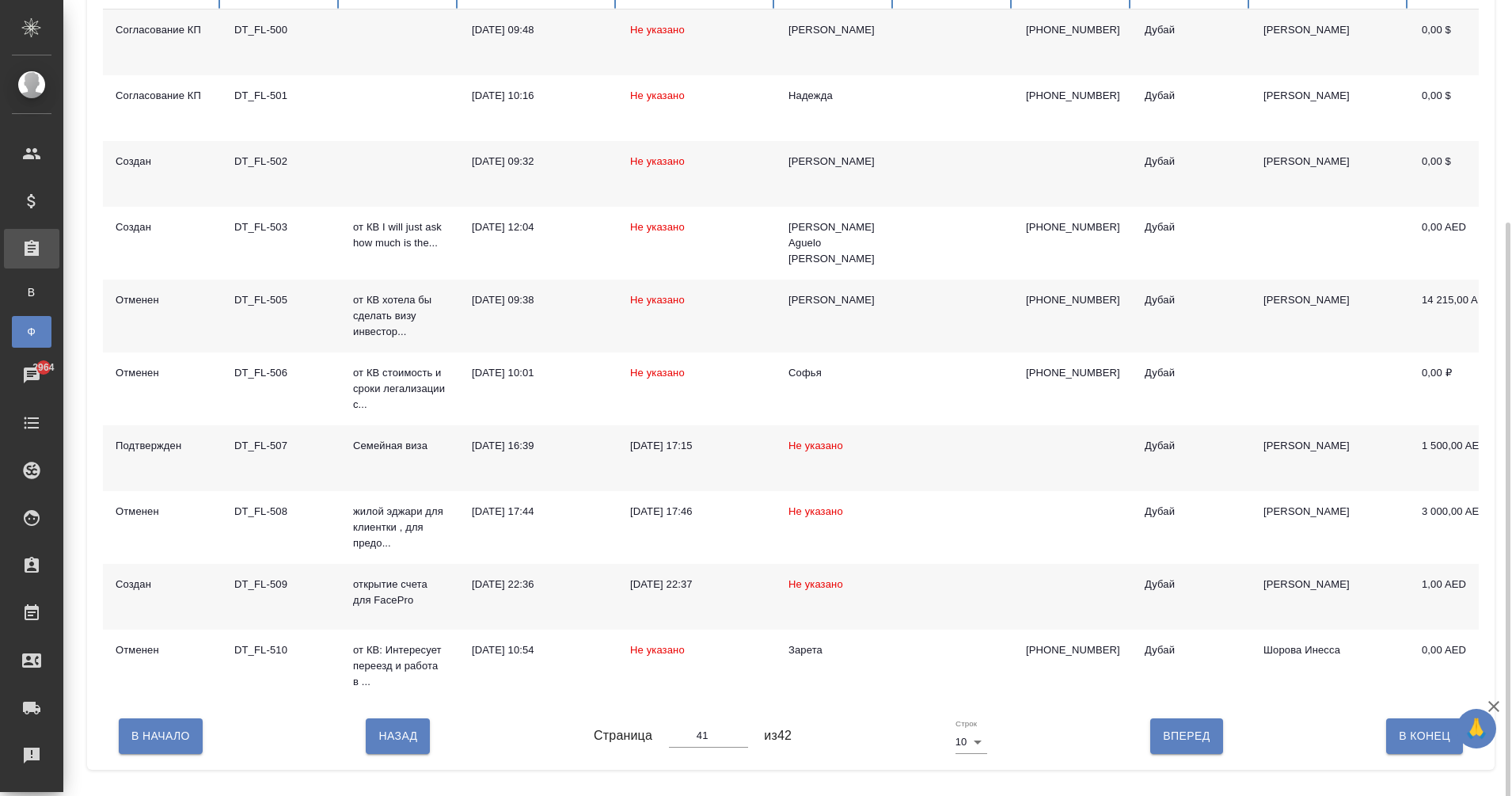
scroll to position [292, 0]
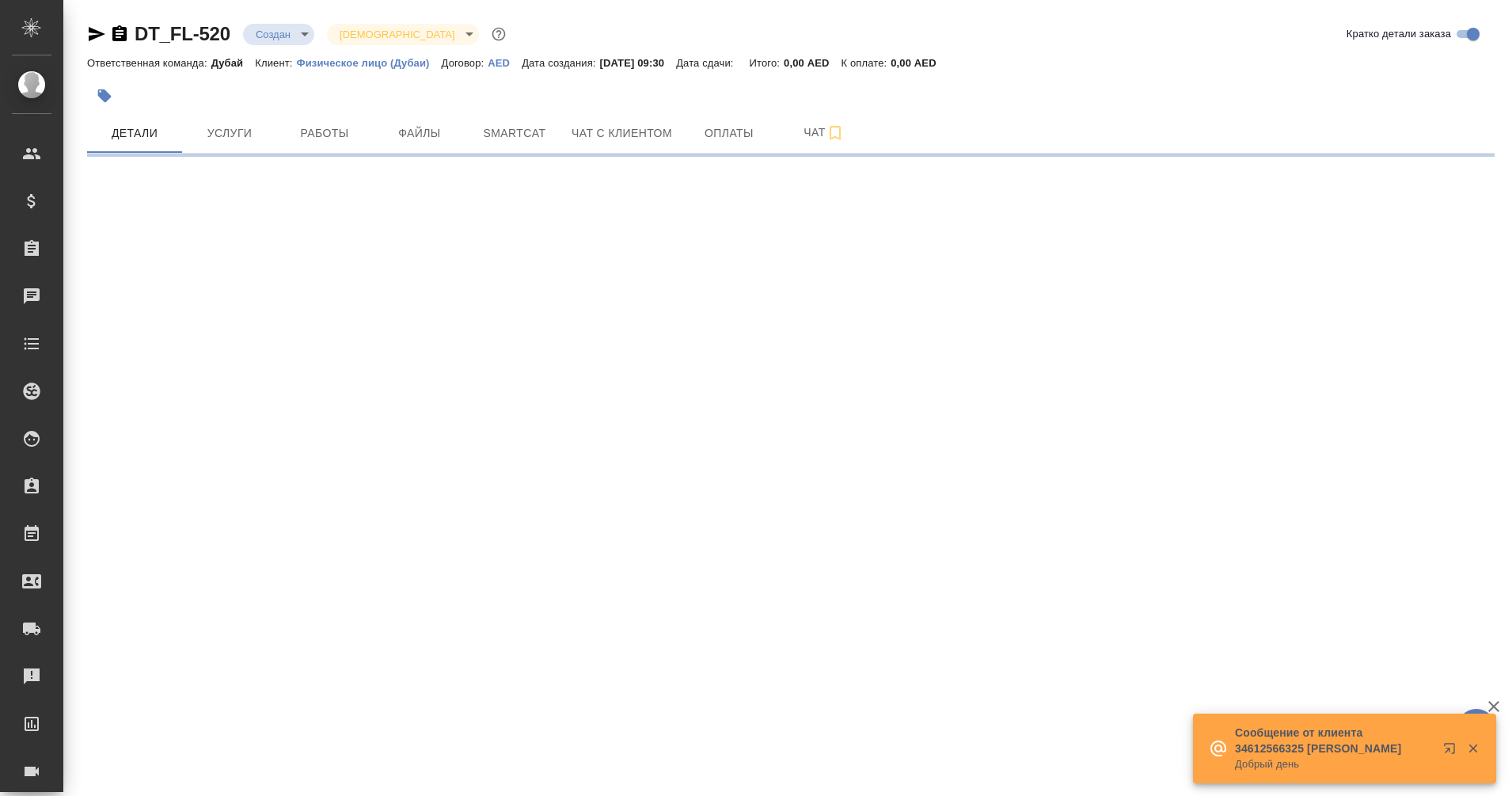
select select "RU"
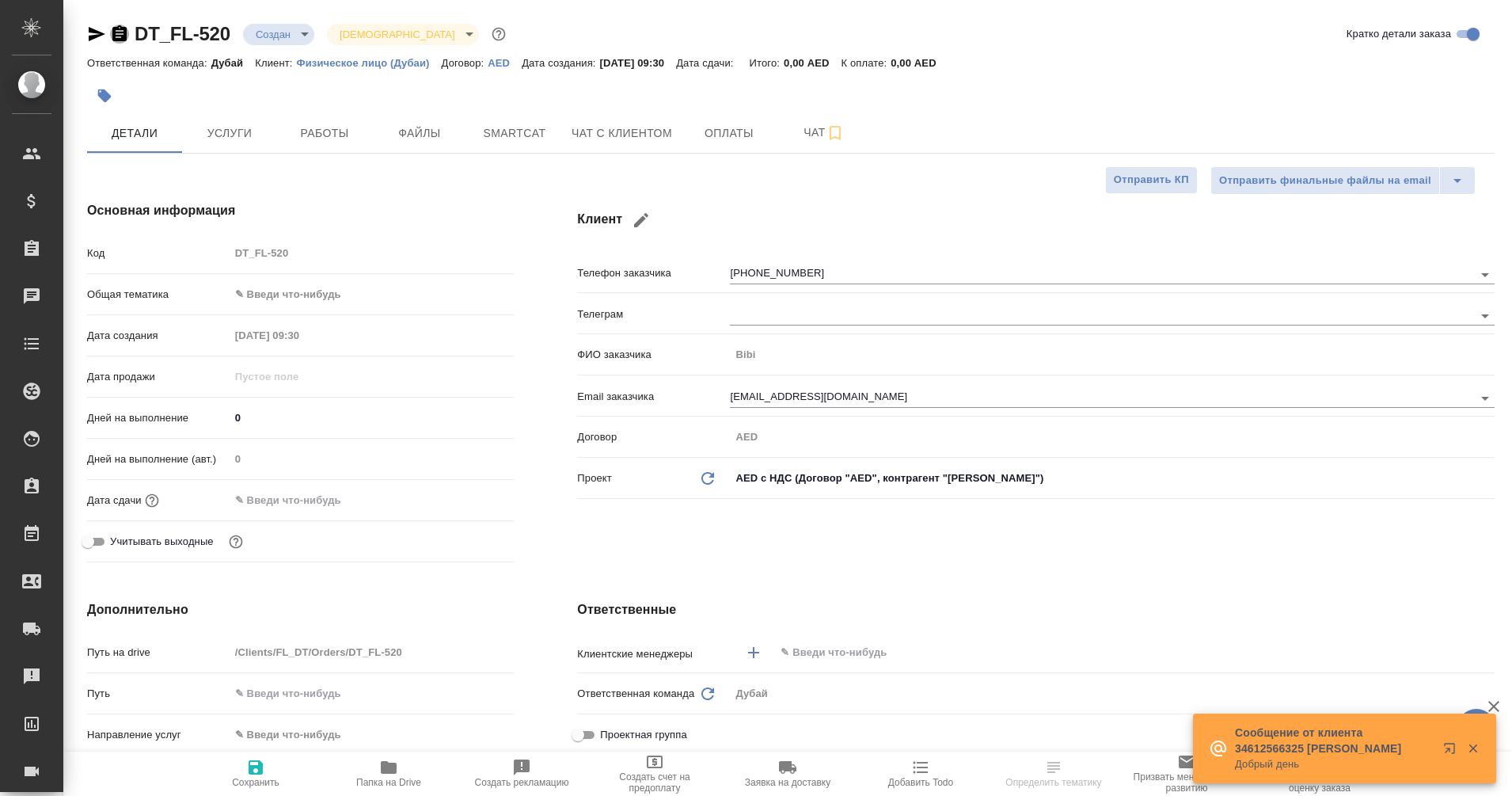
click at [117, 34] on icon "button" at bounding box center [120, 33] width 15 height 16
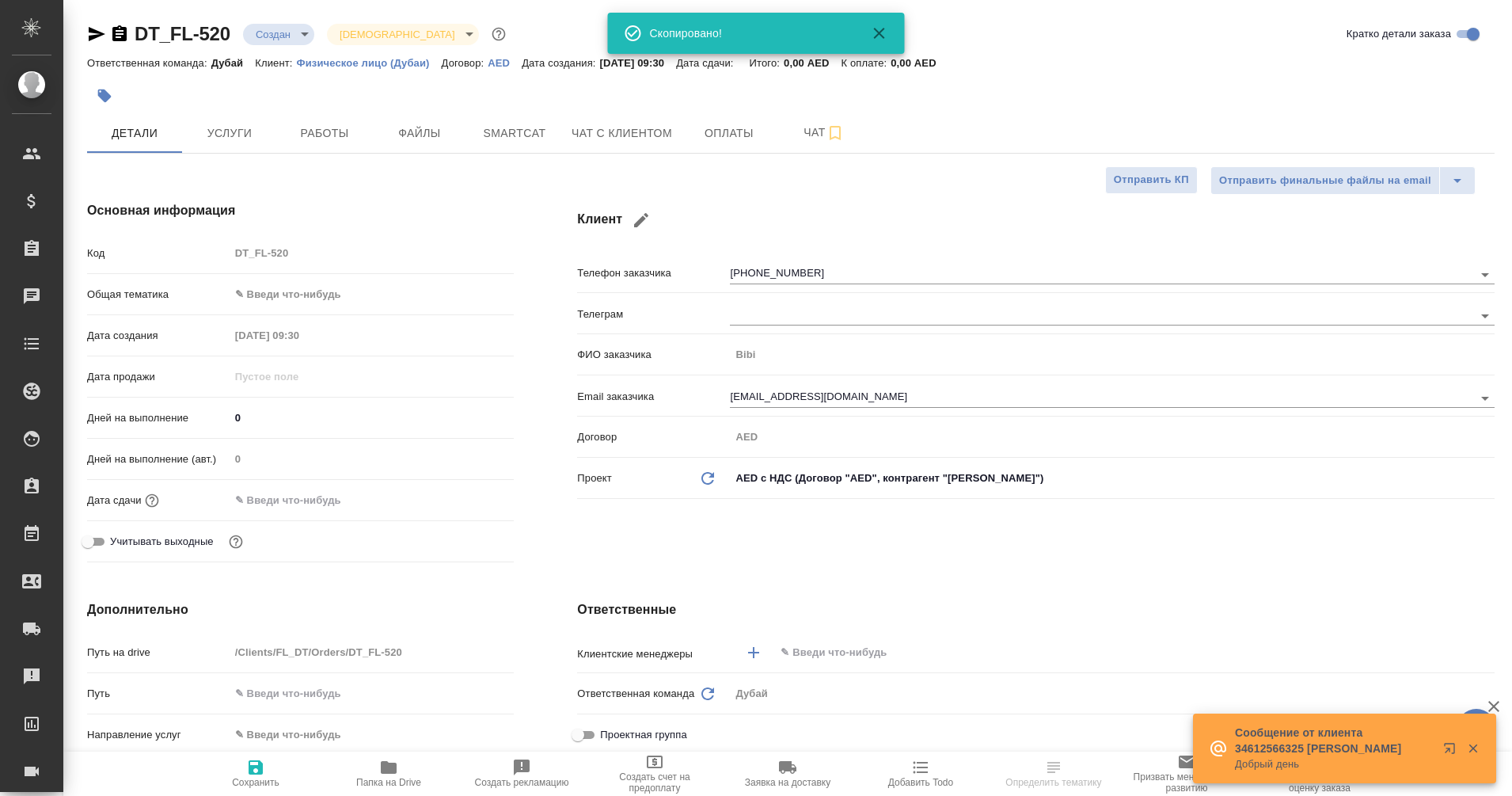
type textarea "x"
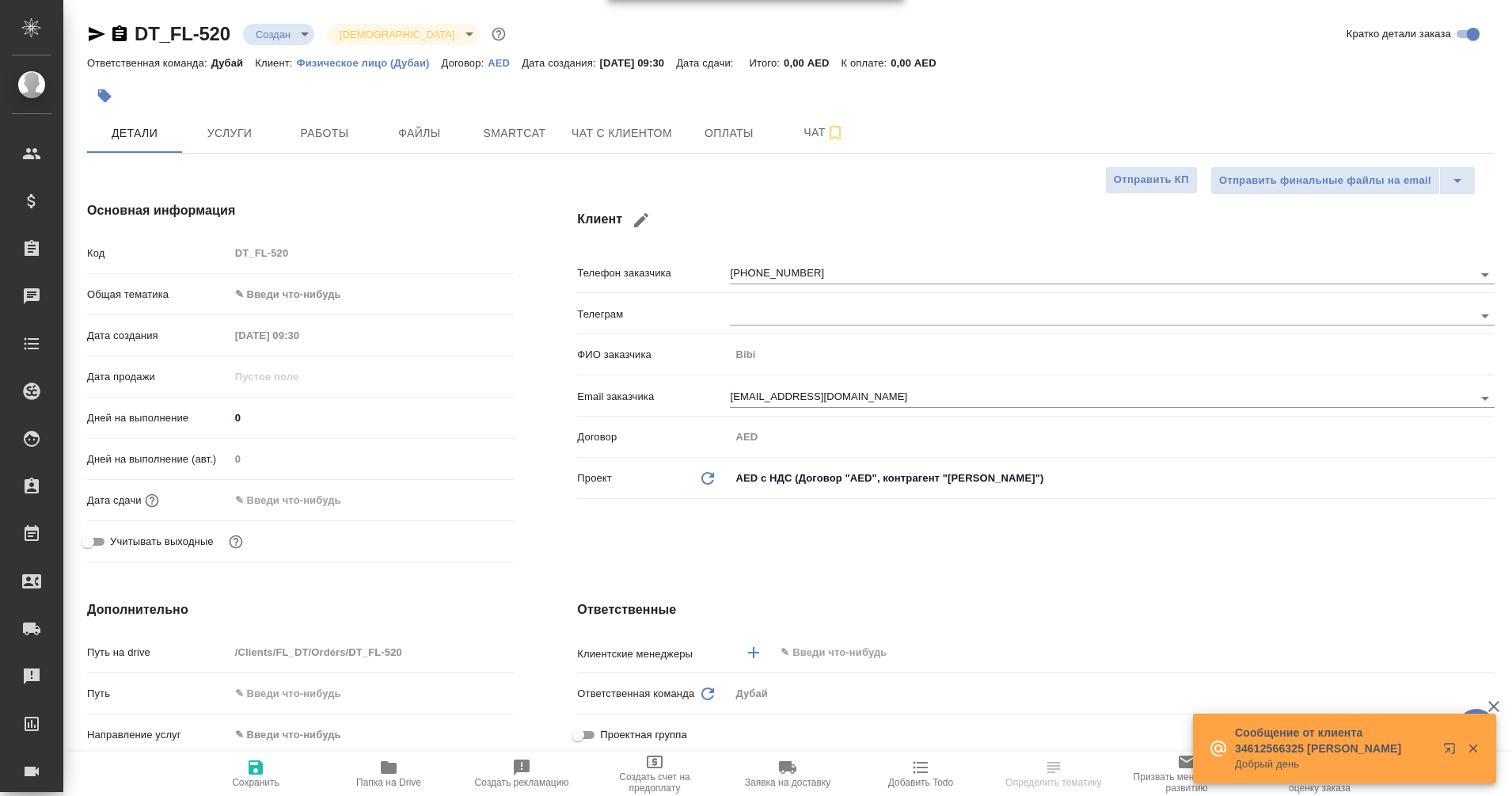
type textarea "x"
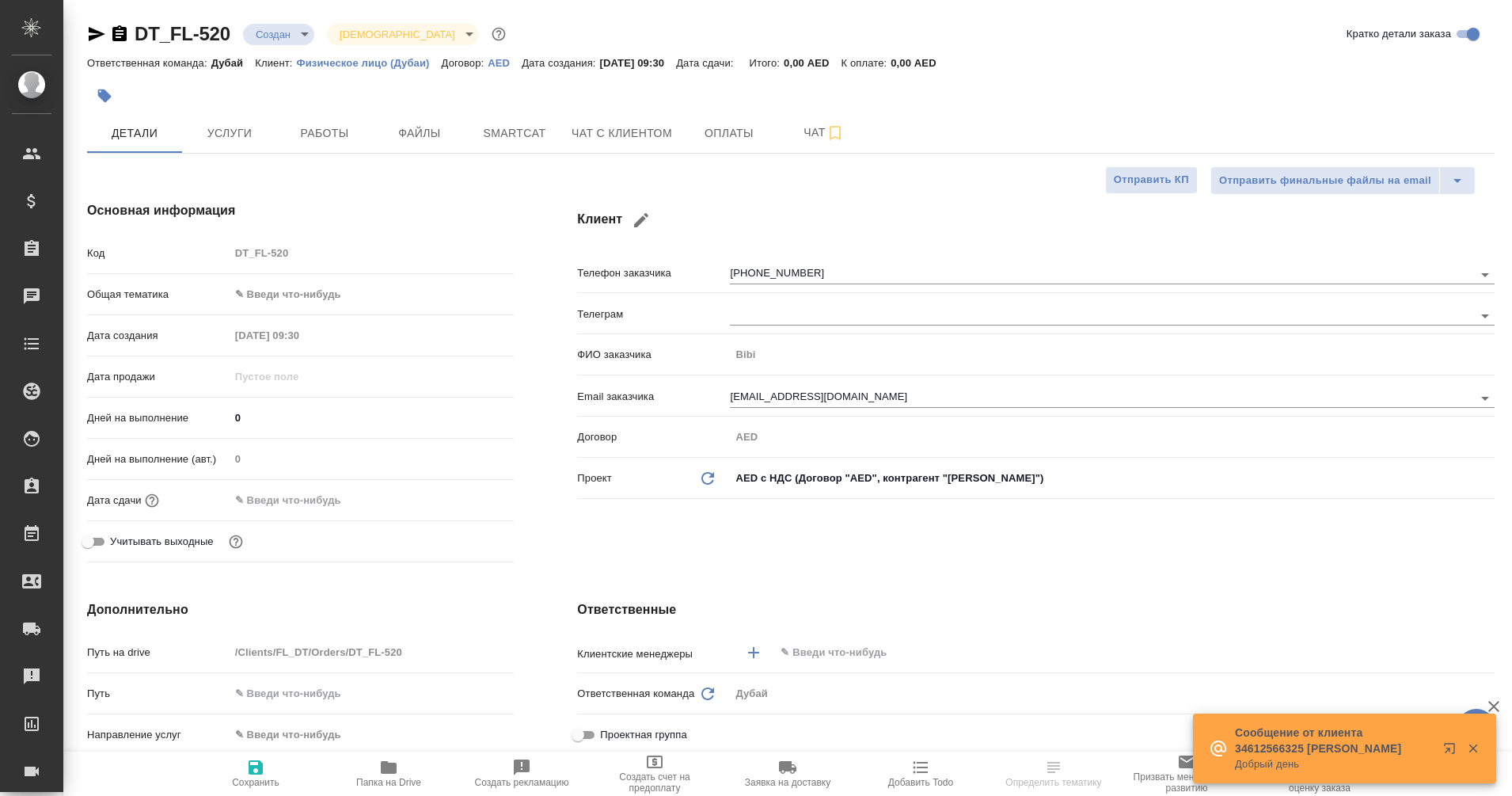
type textarea "x"
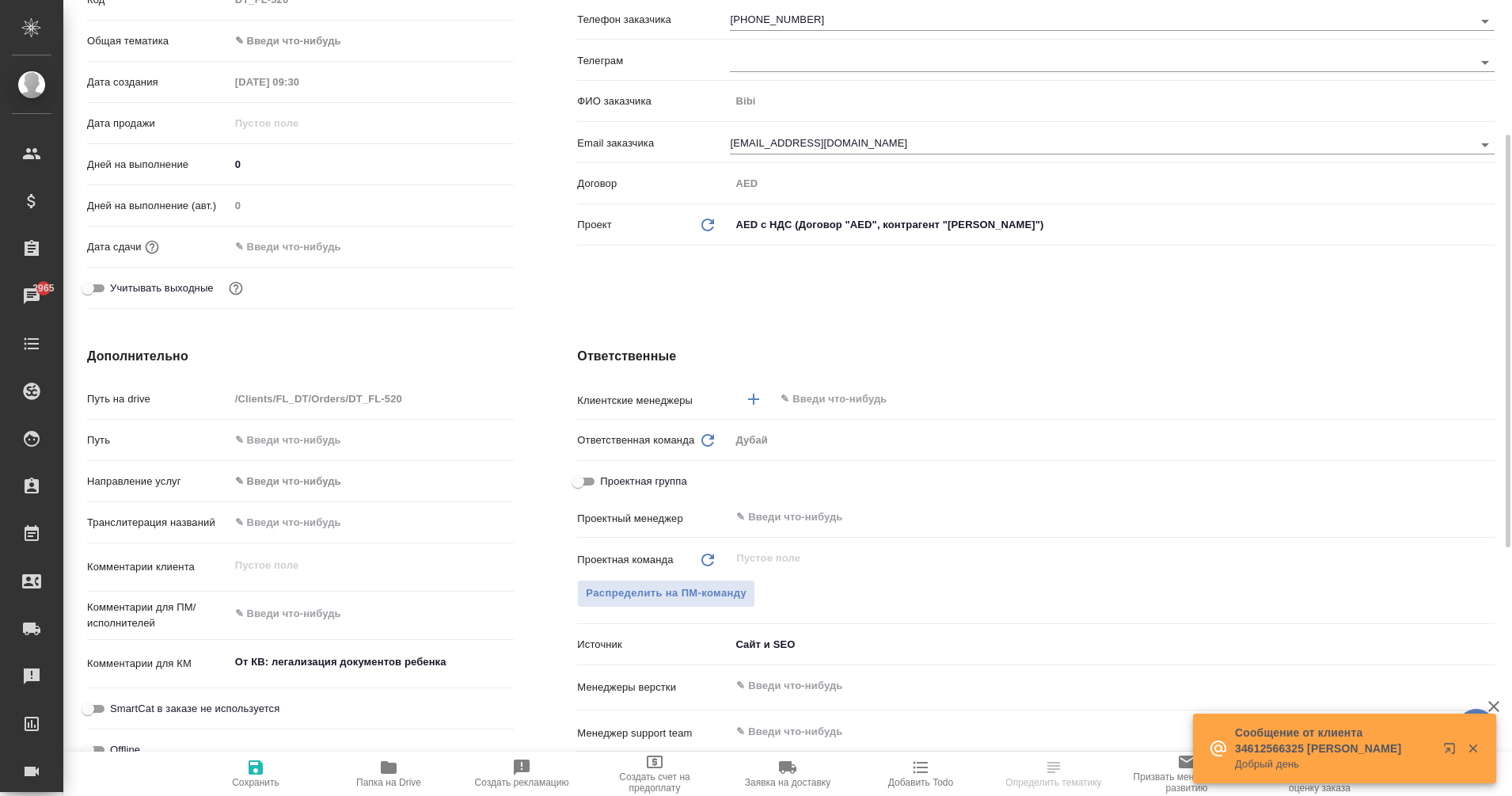
scroll to position [256, 0]
type textarea "x"
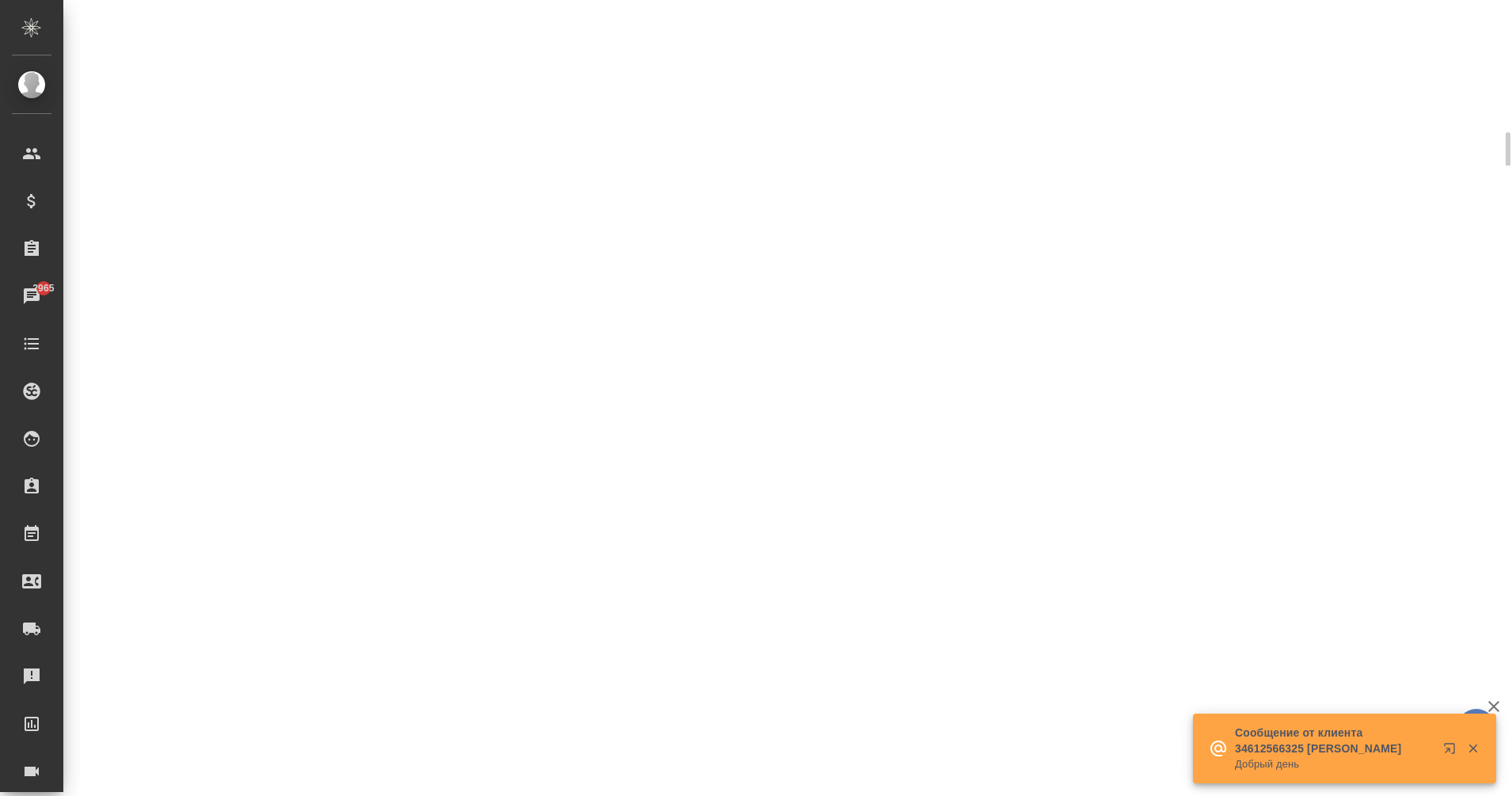
select select "RU"
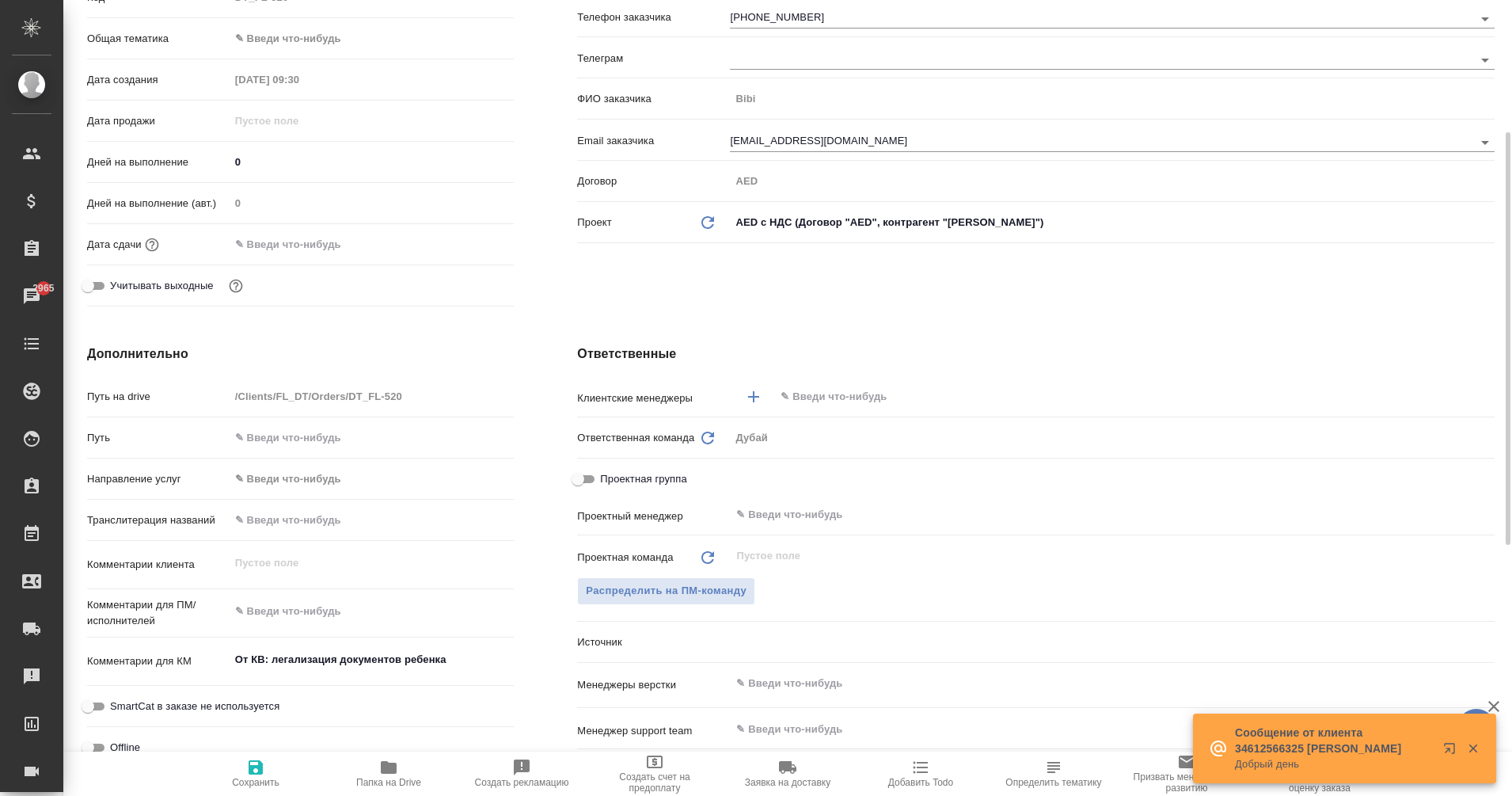
type textarea "x"
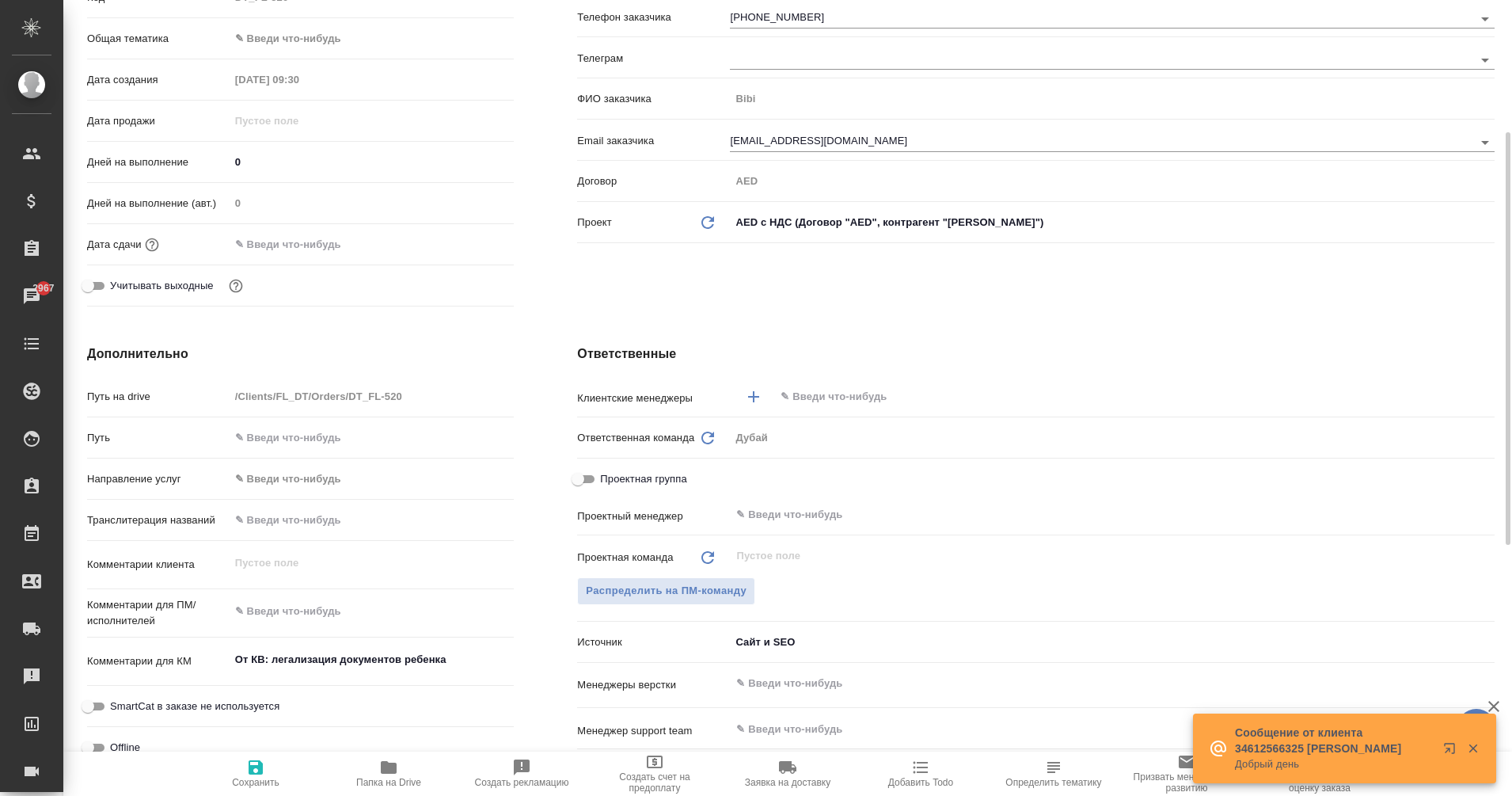
type textarea "x"
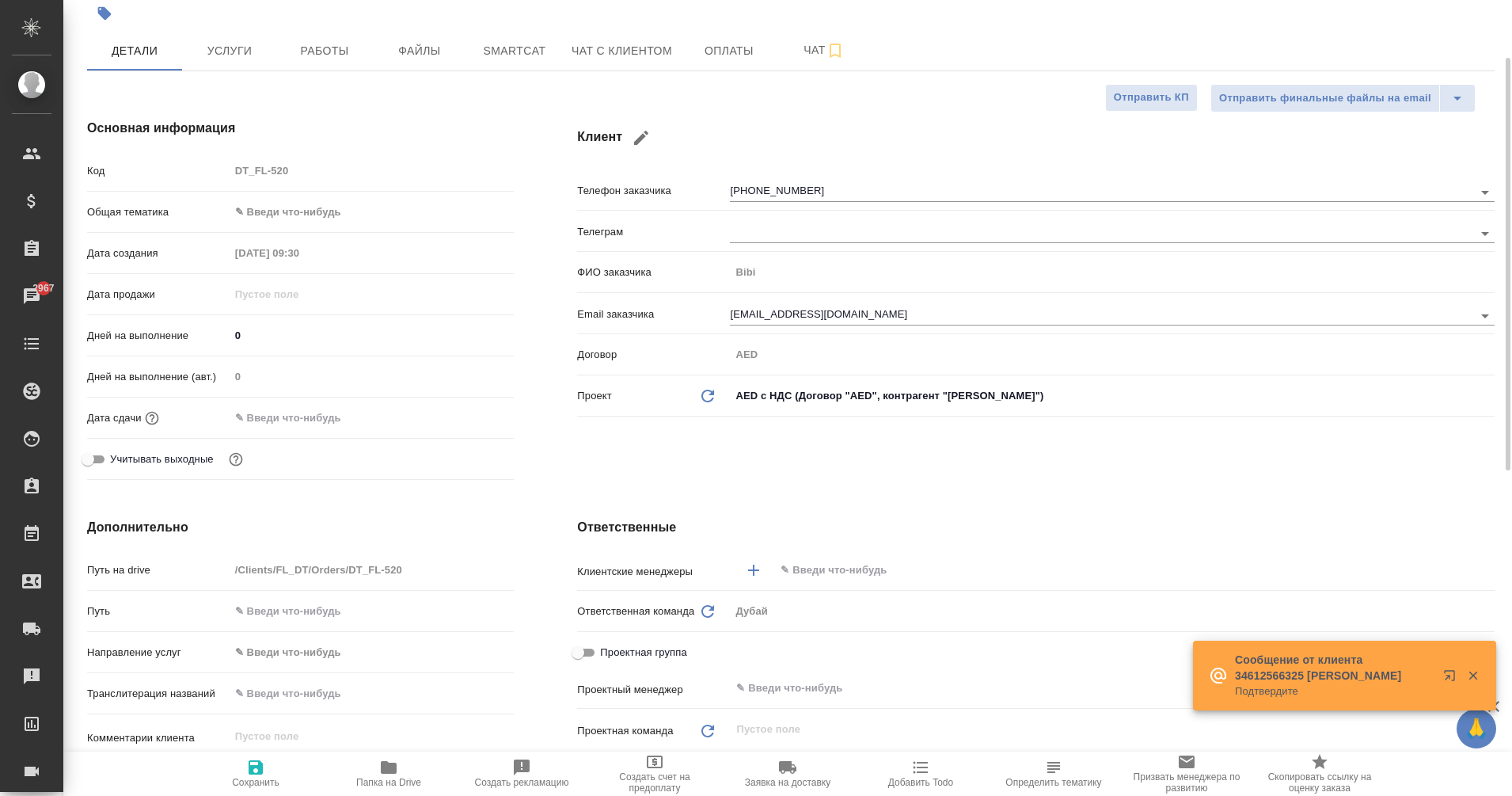
scroll to position [80, 0]
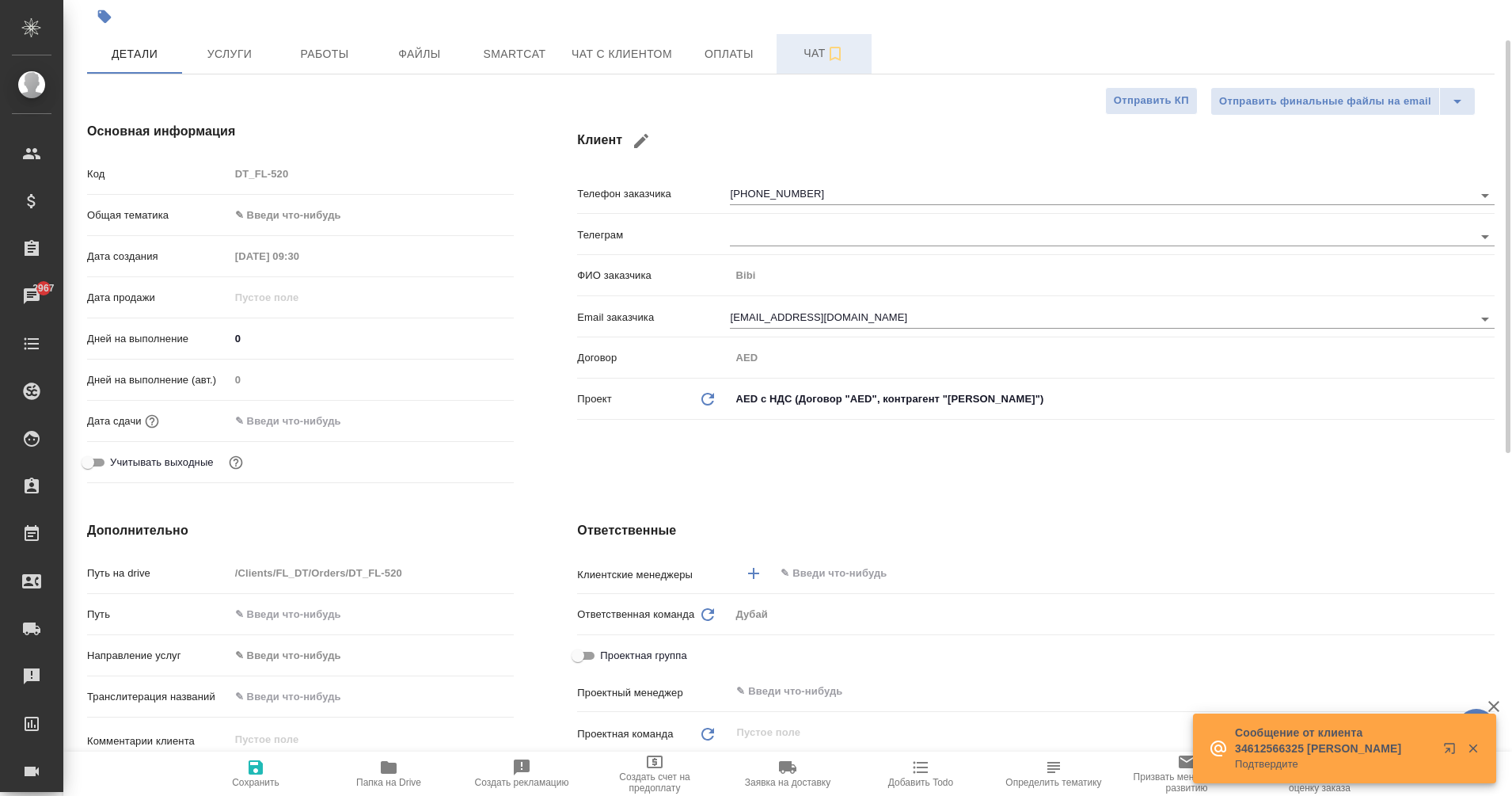
type textarea "x"
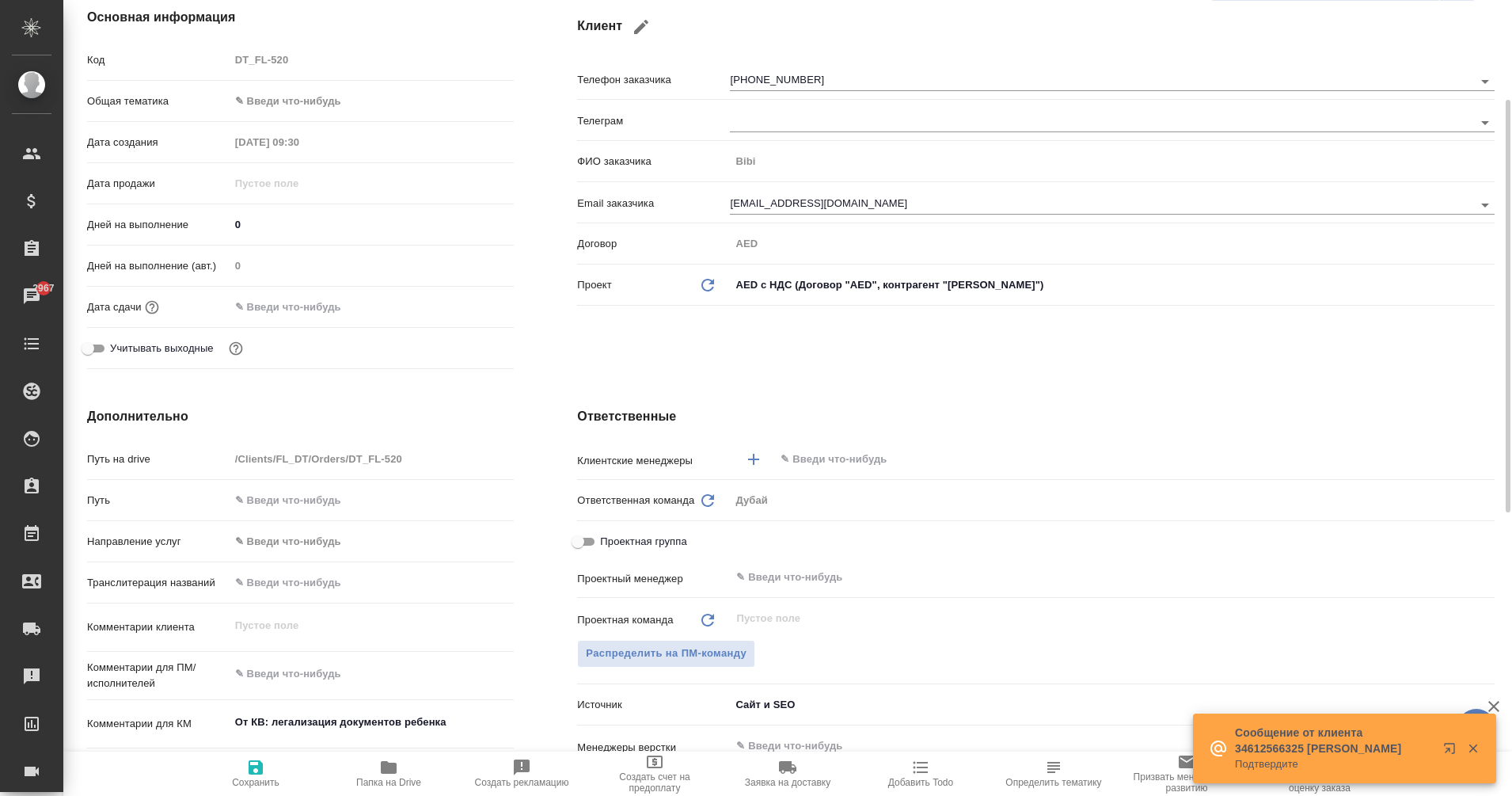
scroll to position [297, 0]
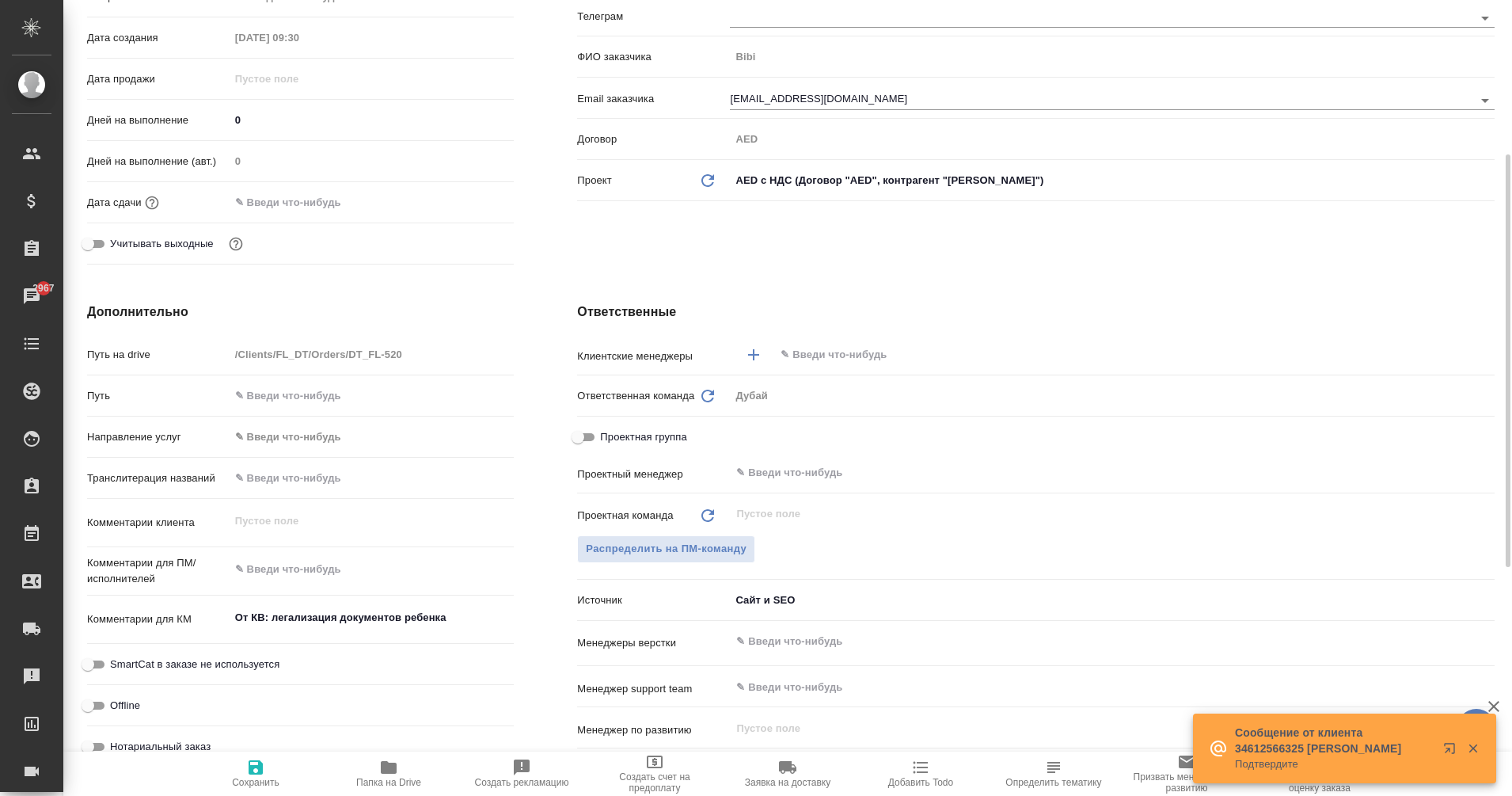
type textarea "x"
drag, startPoint x: 235, startPoint y: 614, endPoint x: 473, endPoint y: 614, distance: 238.0
click at [473, 614] on textarea "От КВ: легализация документов ребенка" at bounding box center [372, 618] width 284 height 27
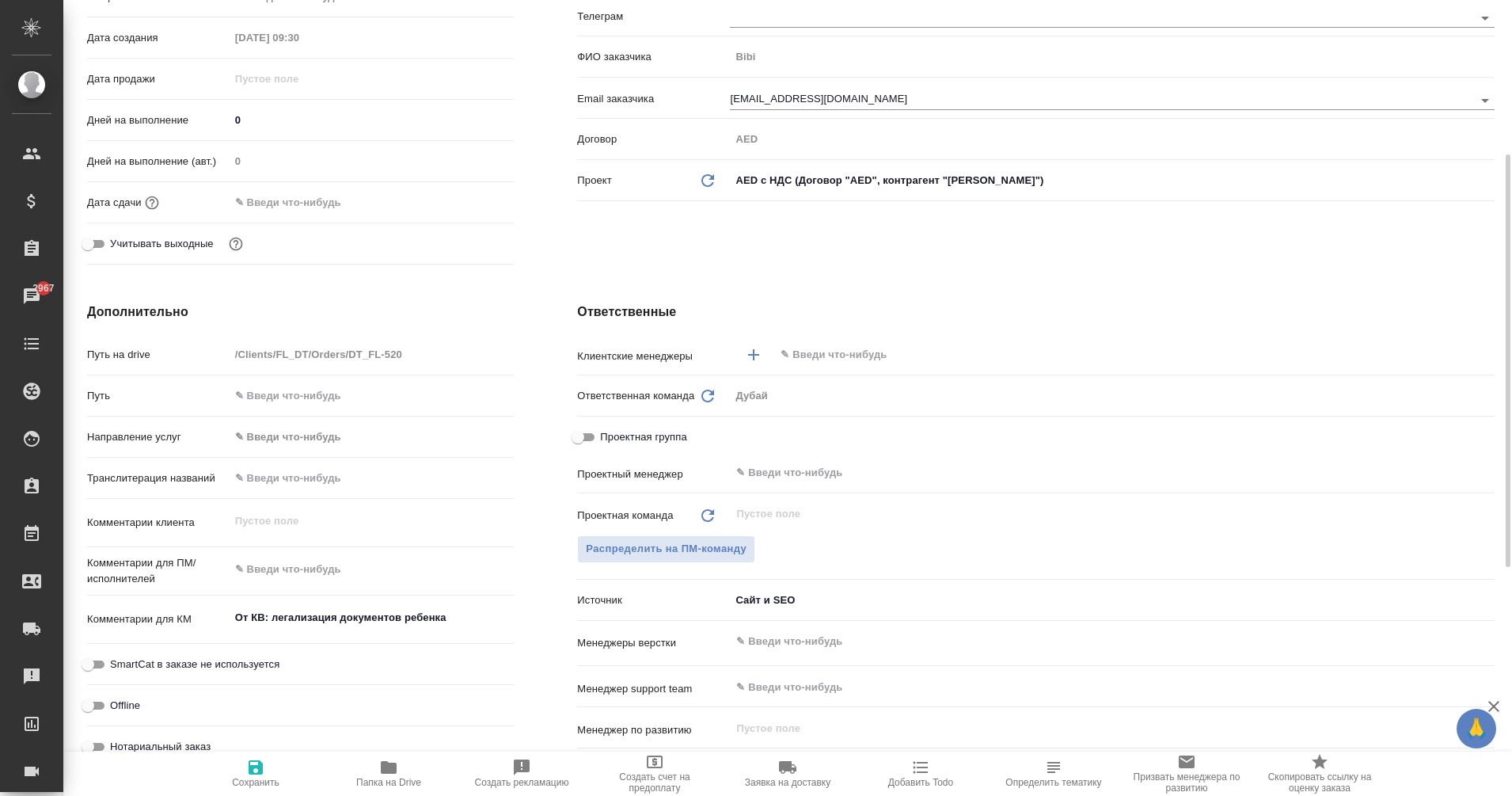
type textarea "x"
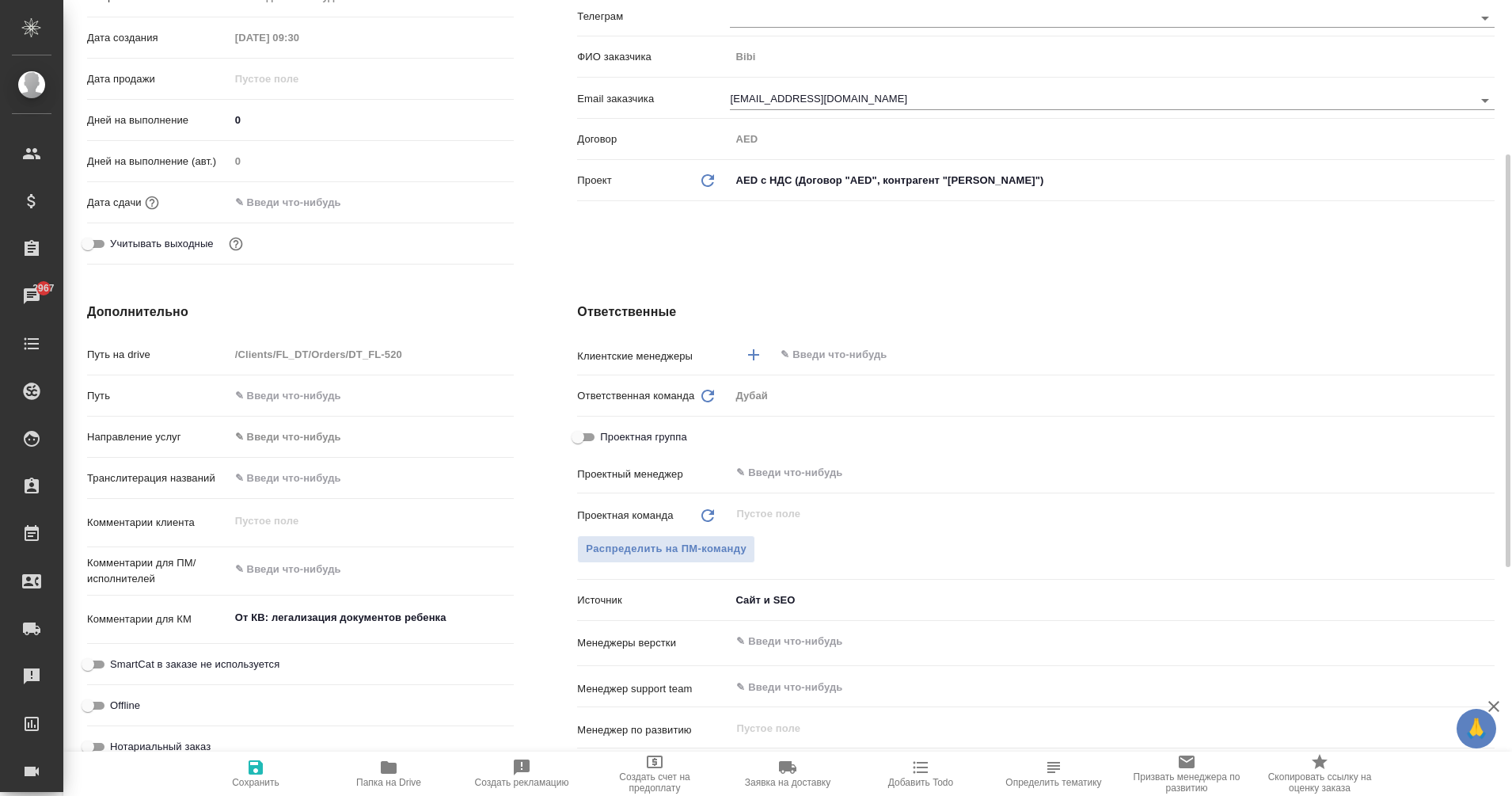
type textarea "x"
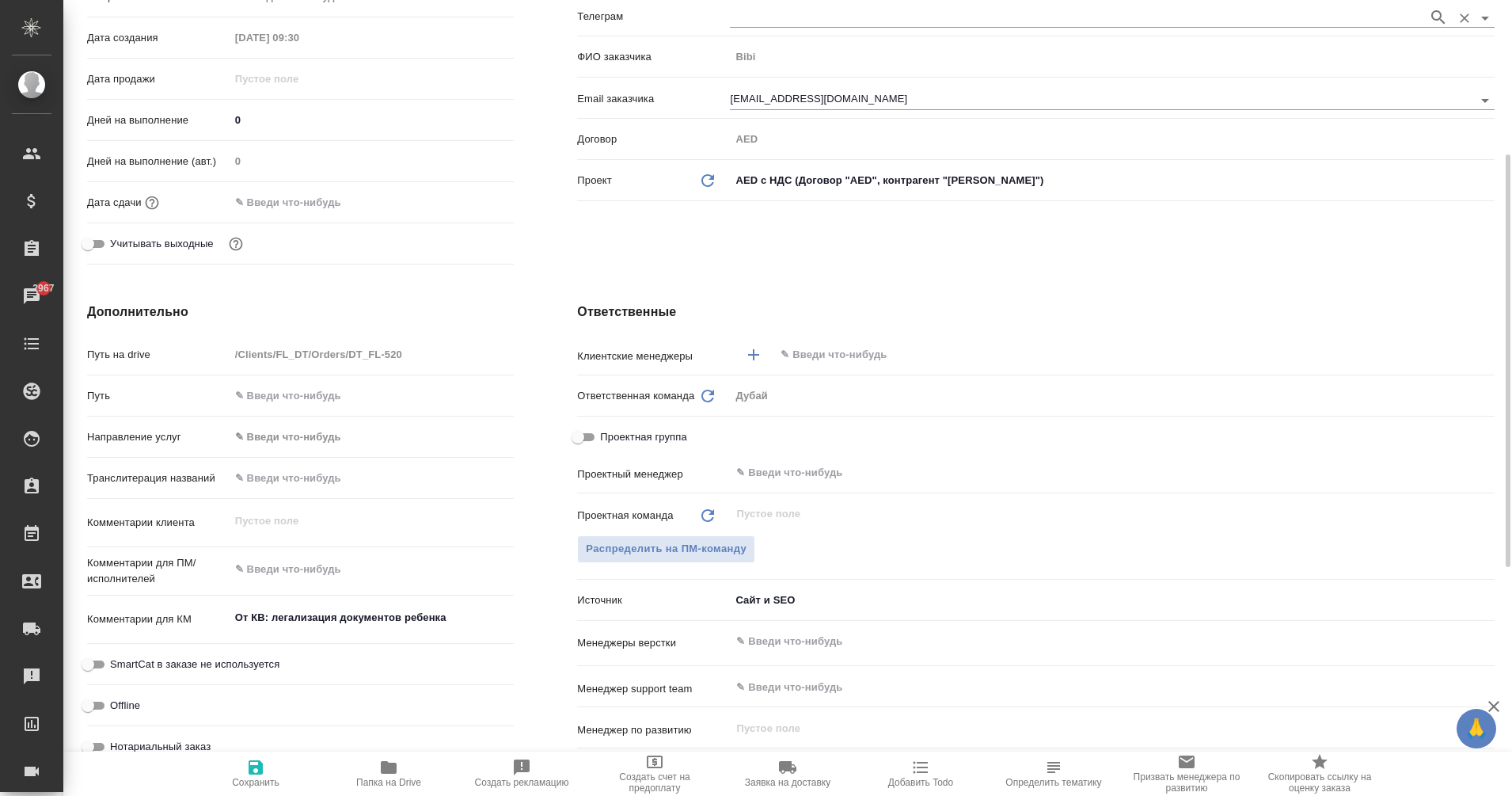
type textarea "x"
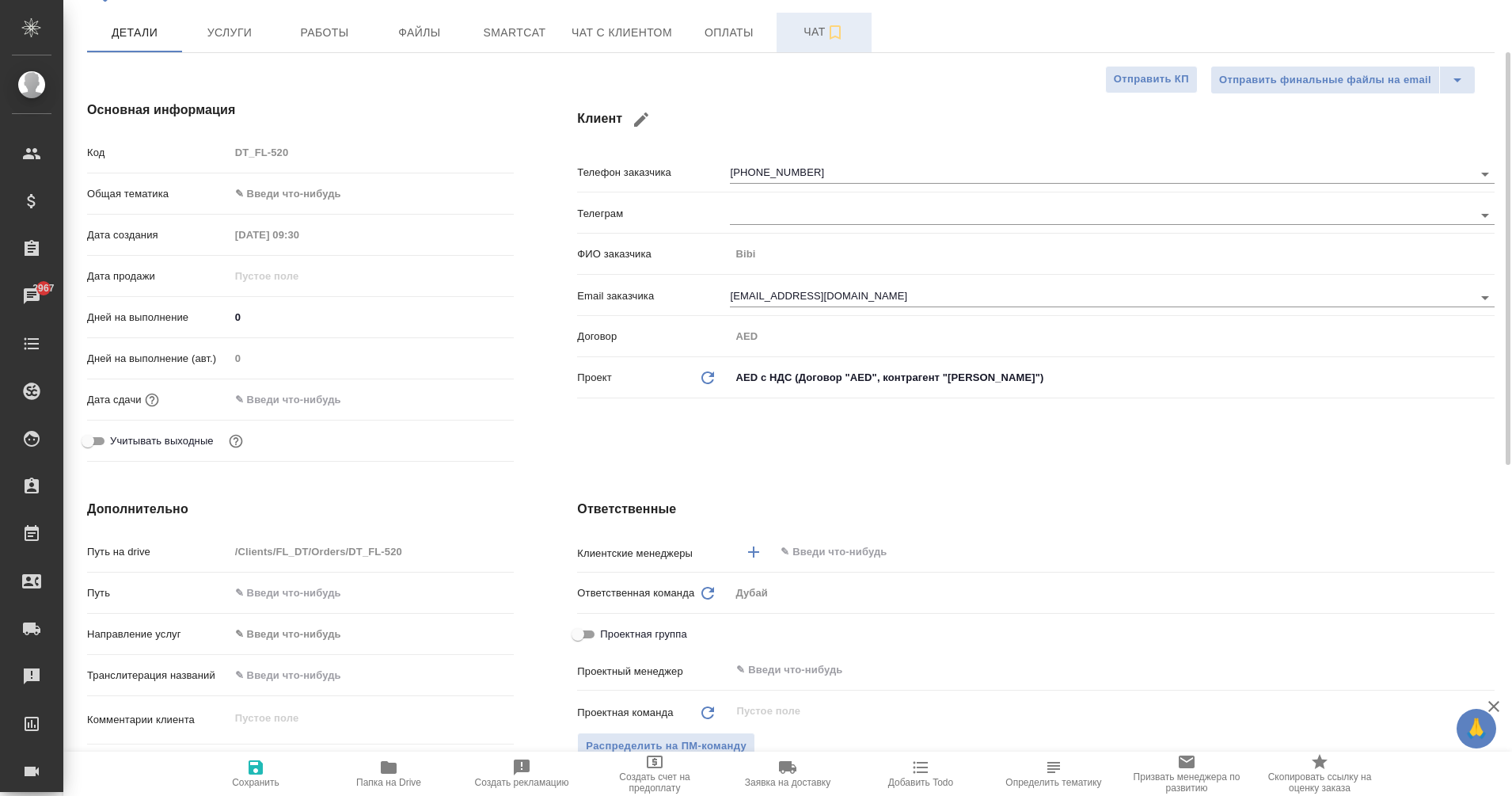
type textarea "x"
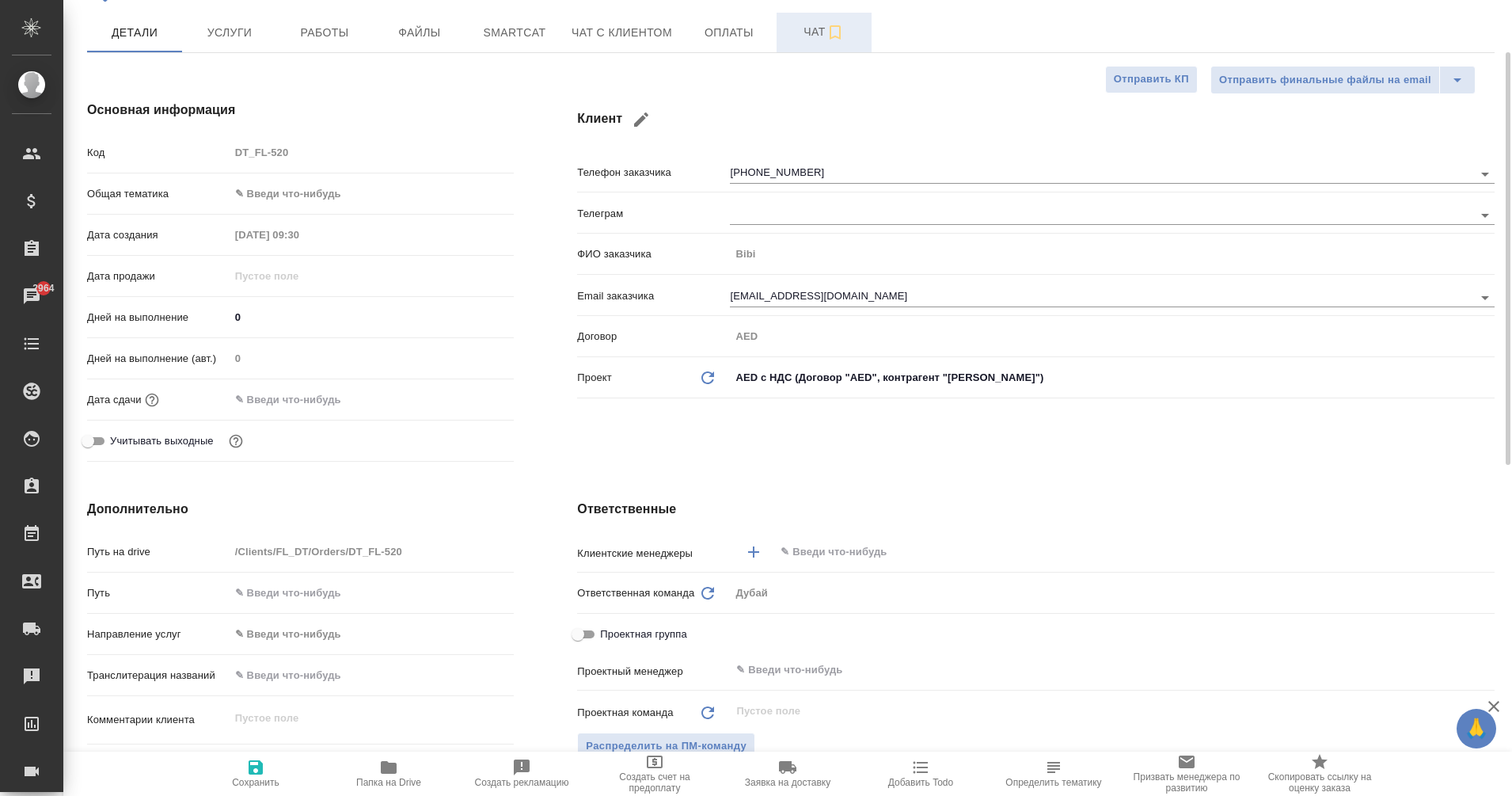
type textarea "x"
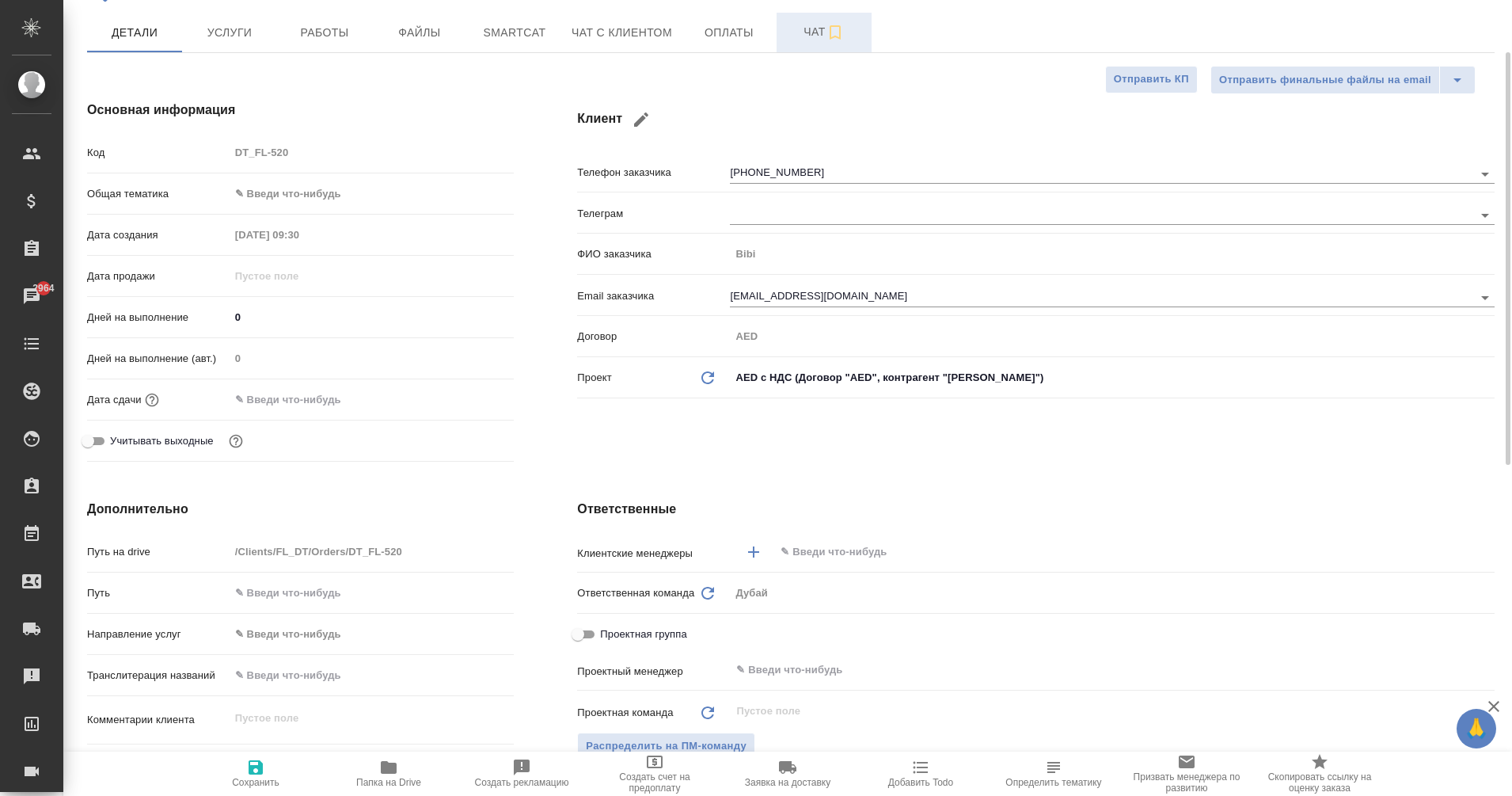
type textarea "x"
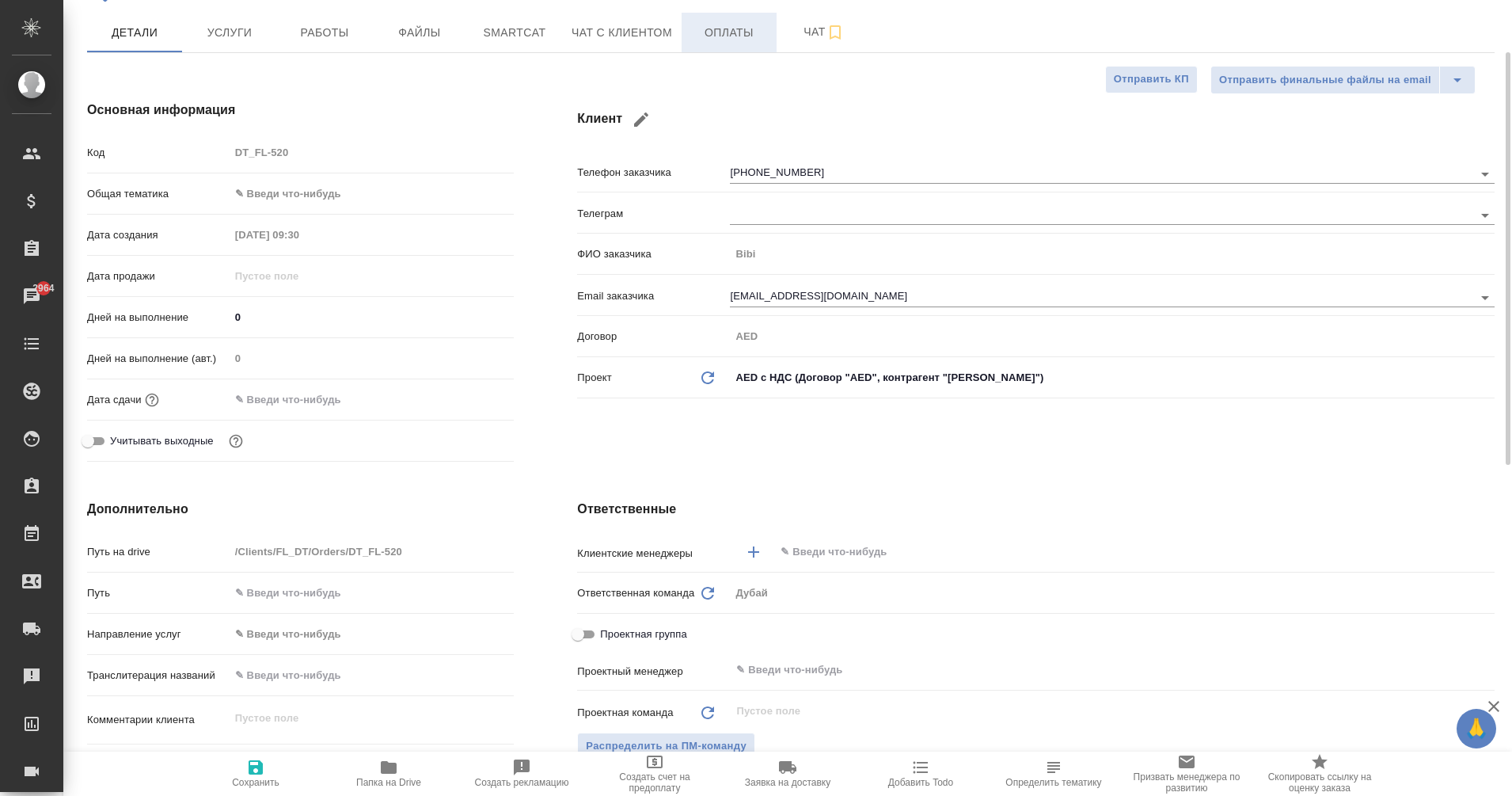
type textarea "x"
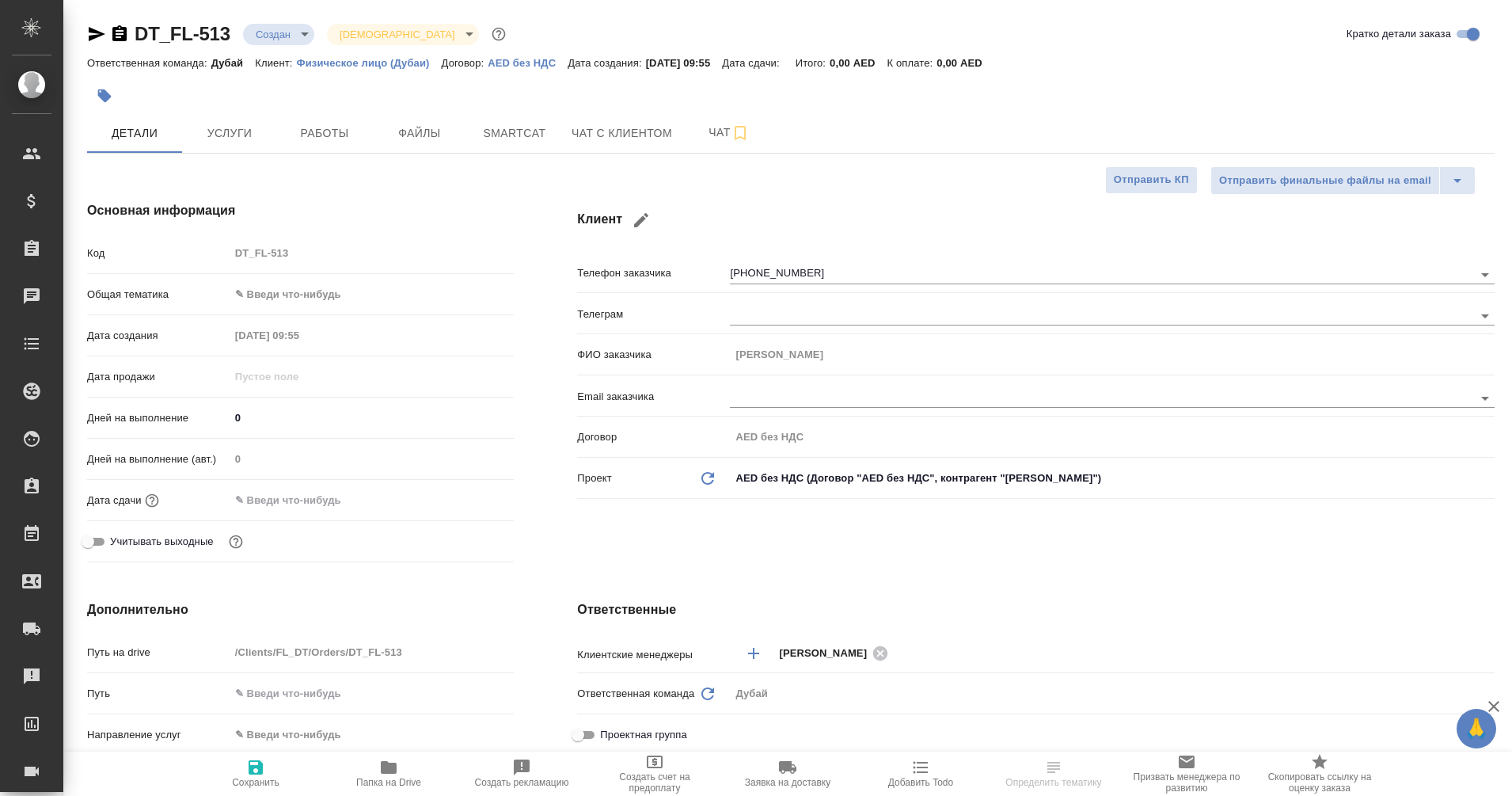
select select "RU"
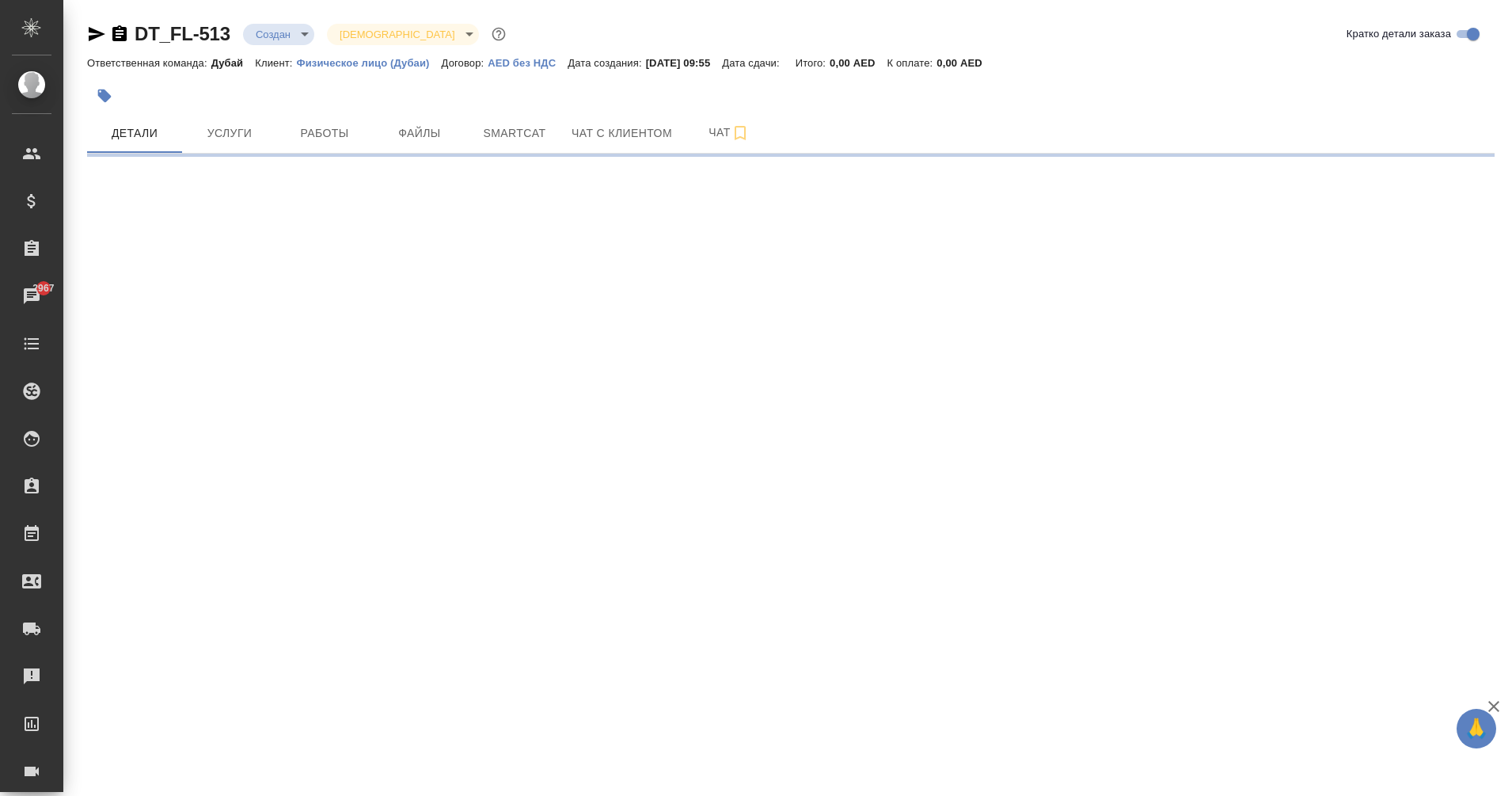
select select "RU"
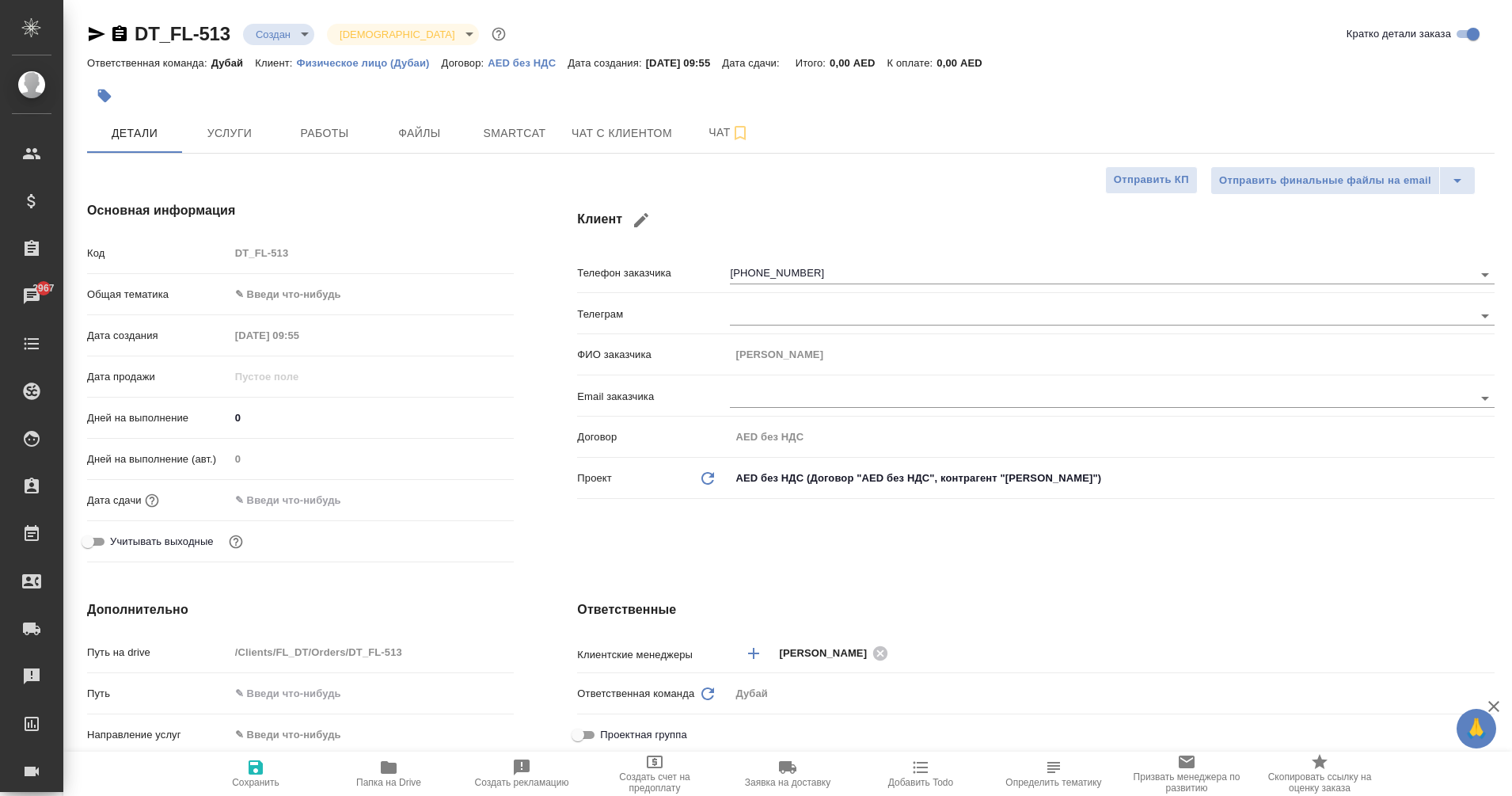
type textarea "x"
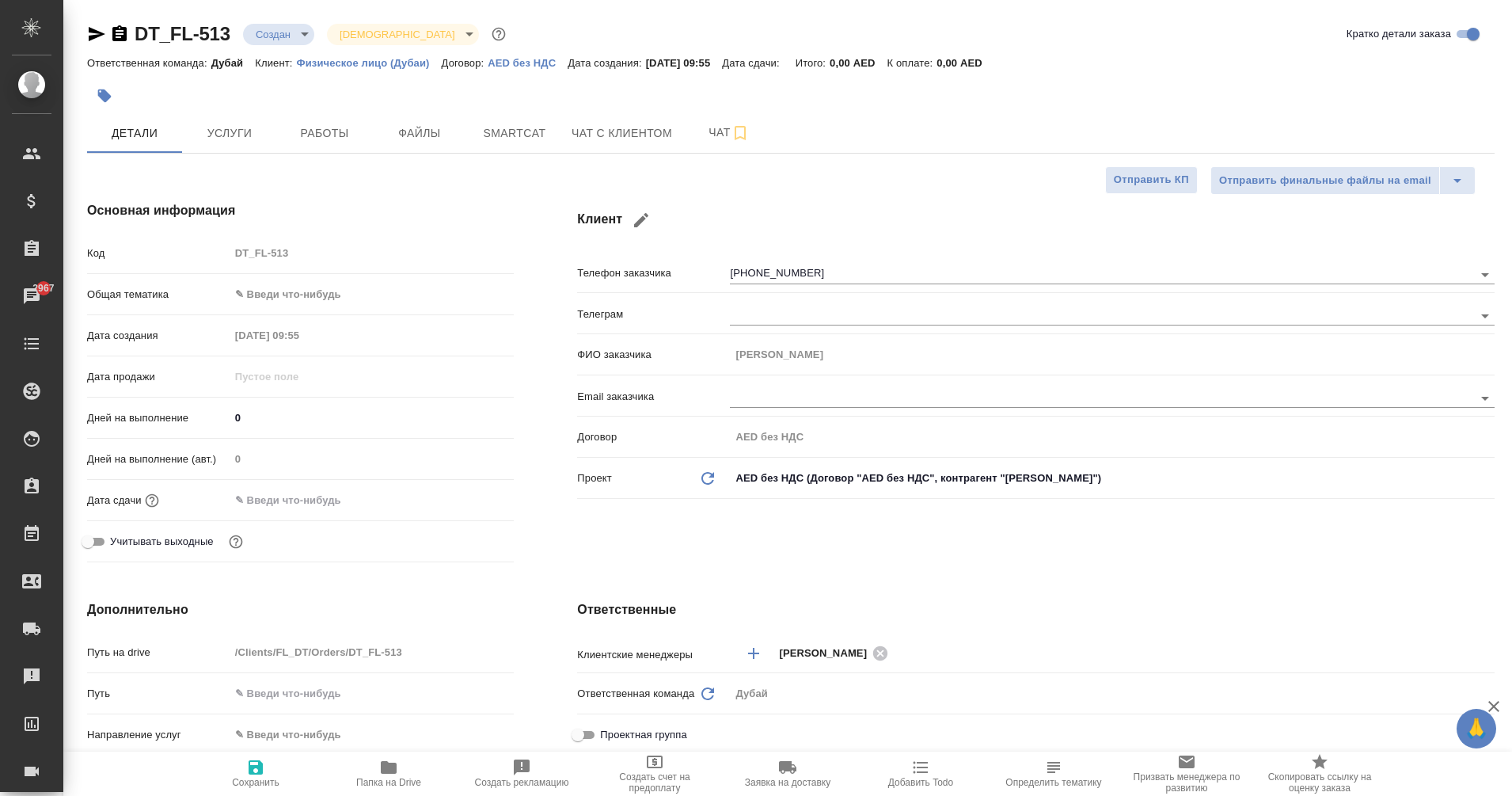
type textarea "x"
click at [657, 139] on span "Чат с клиентом" at bounding box center [622, 134] width 101 height 20
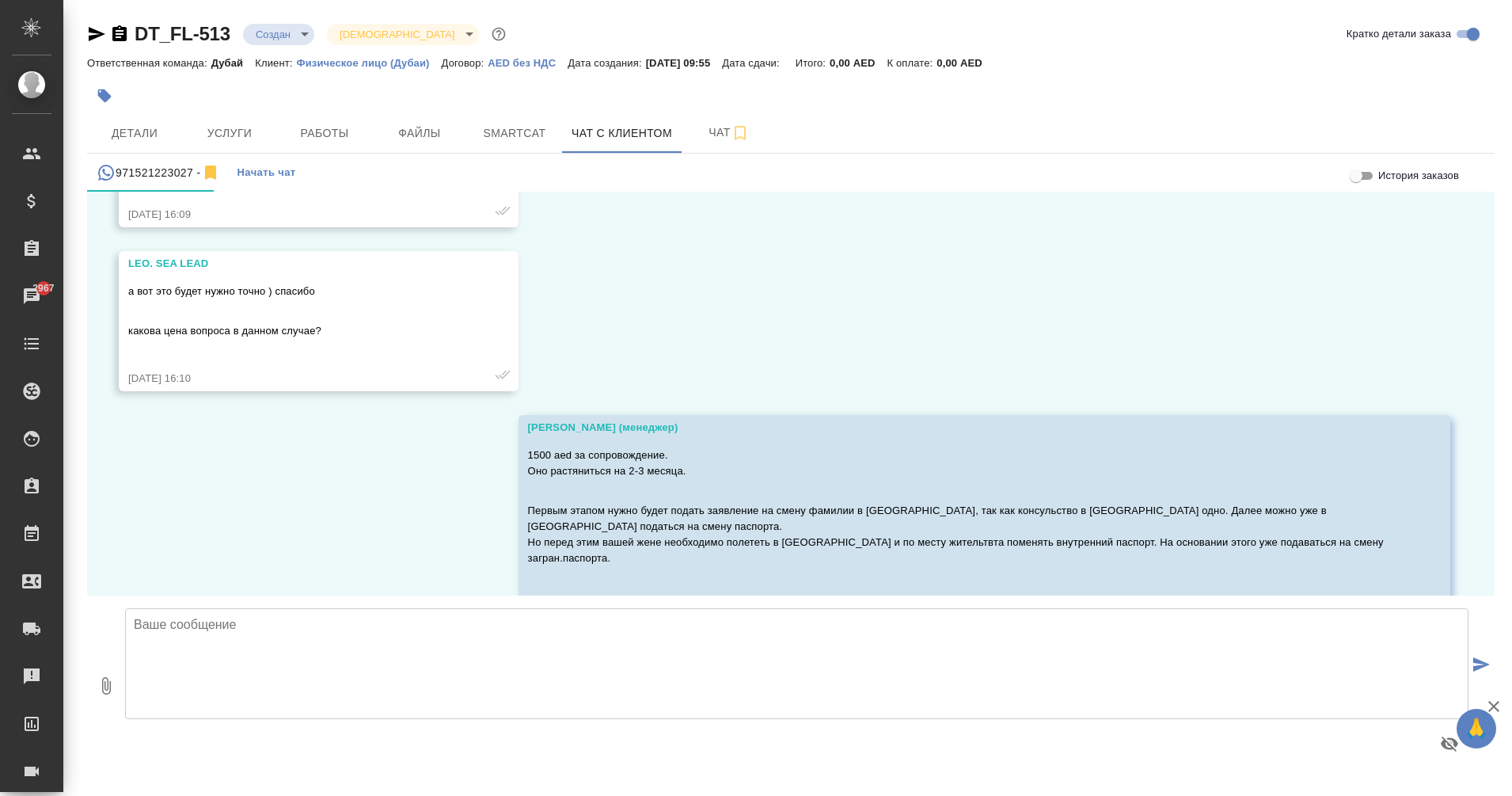
scroll to position [3751, 0]
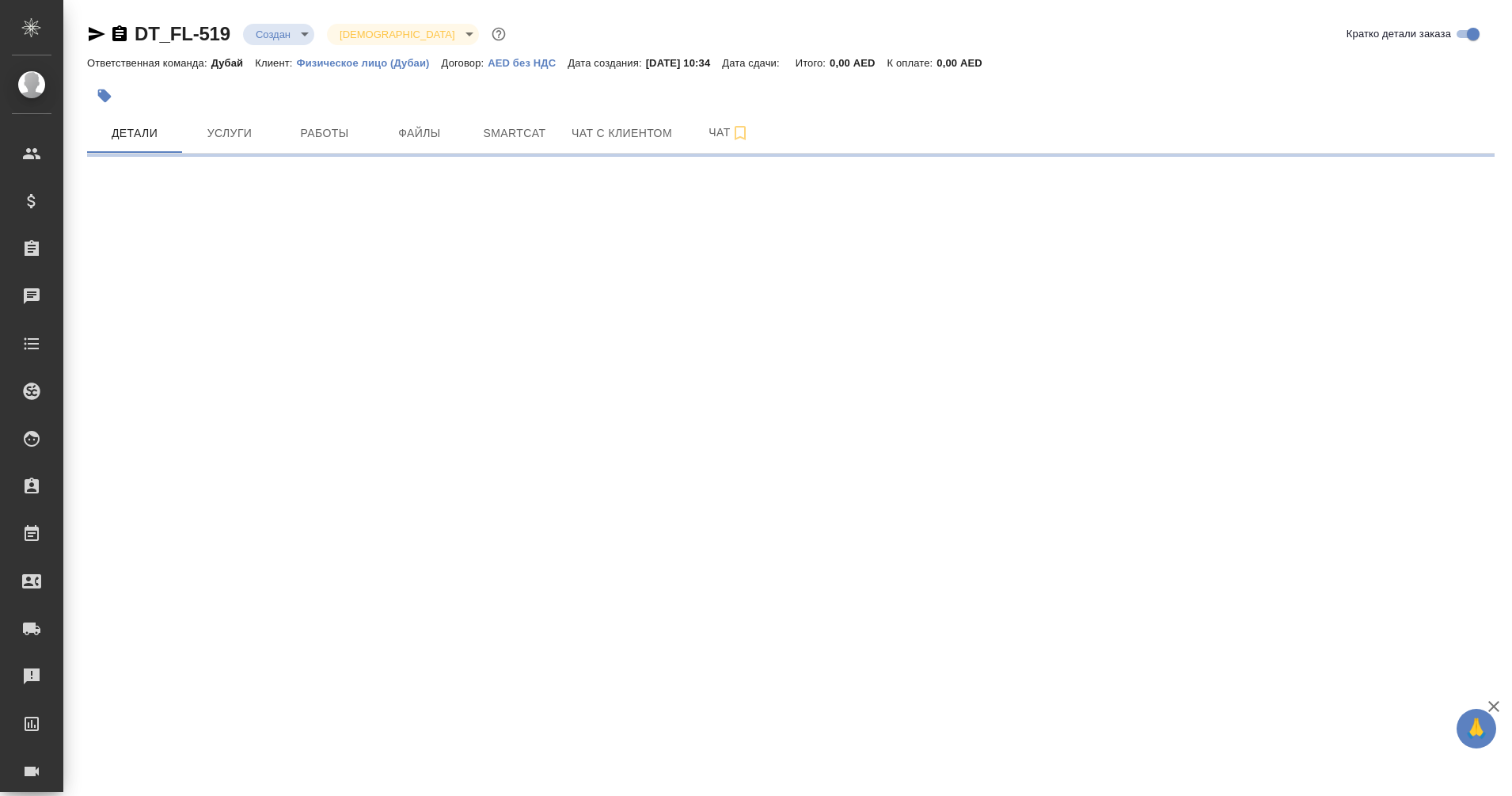
select select "RU"
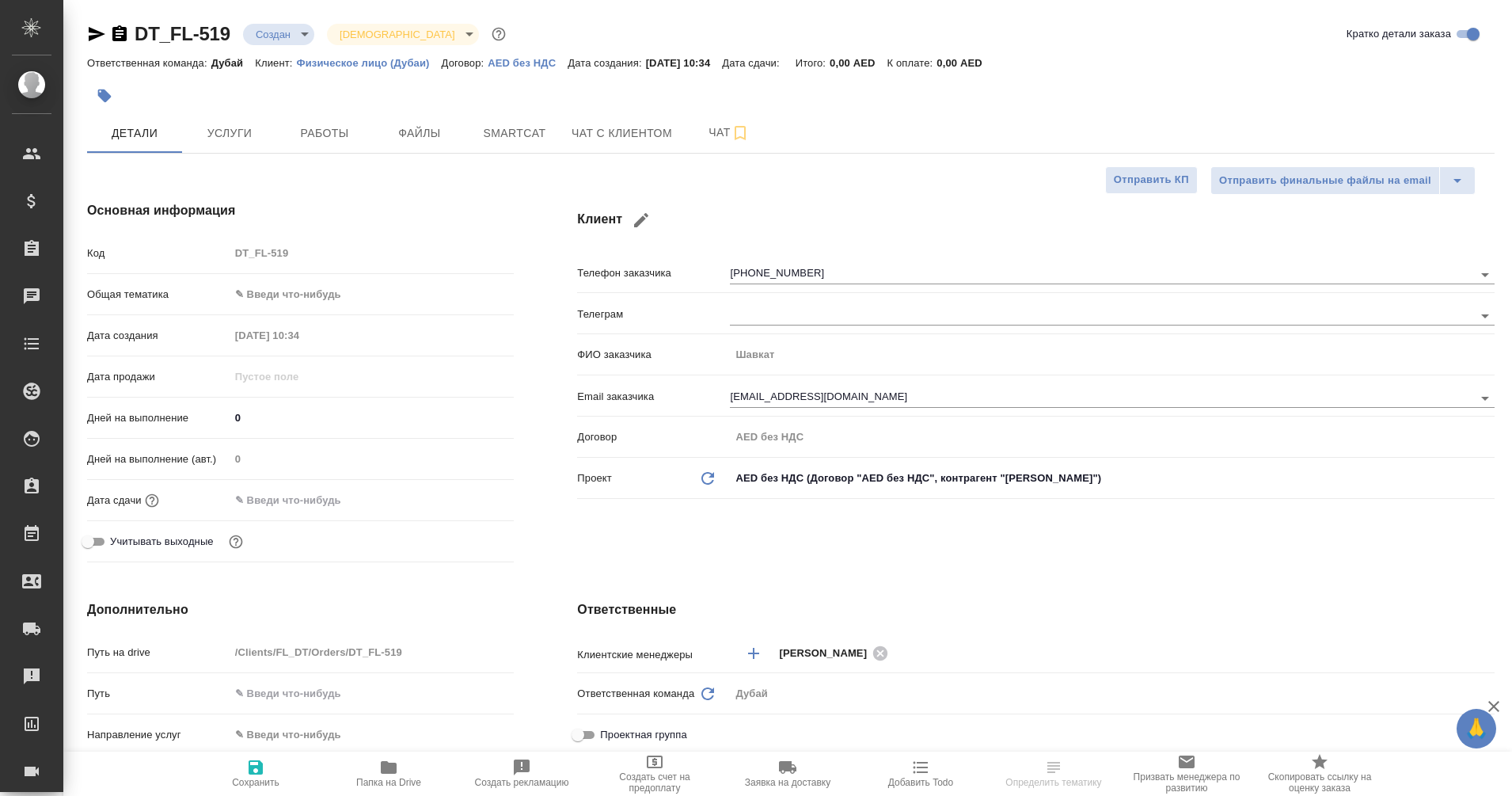
type textarea "x"
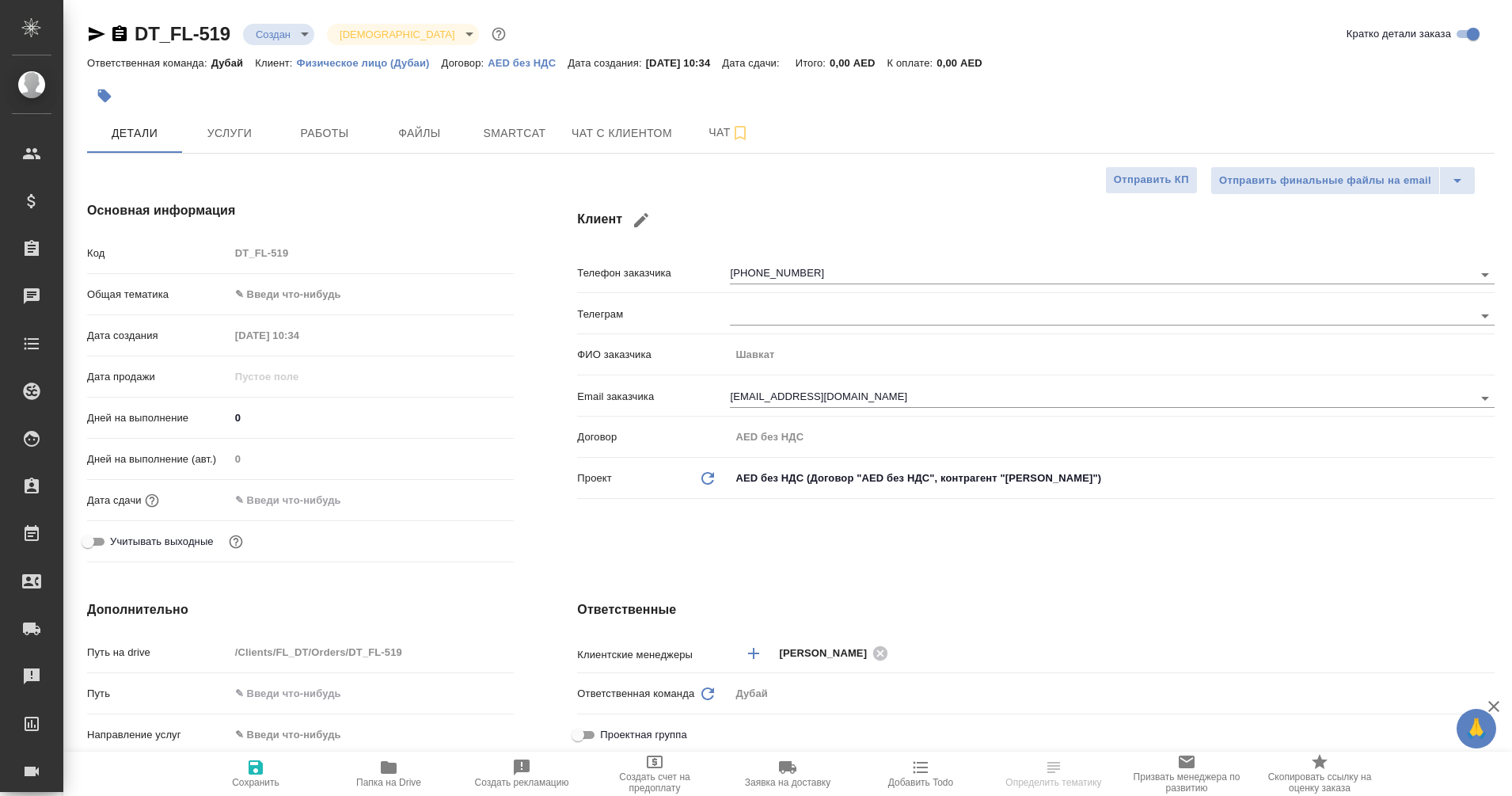
type textarea "x"
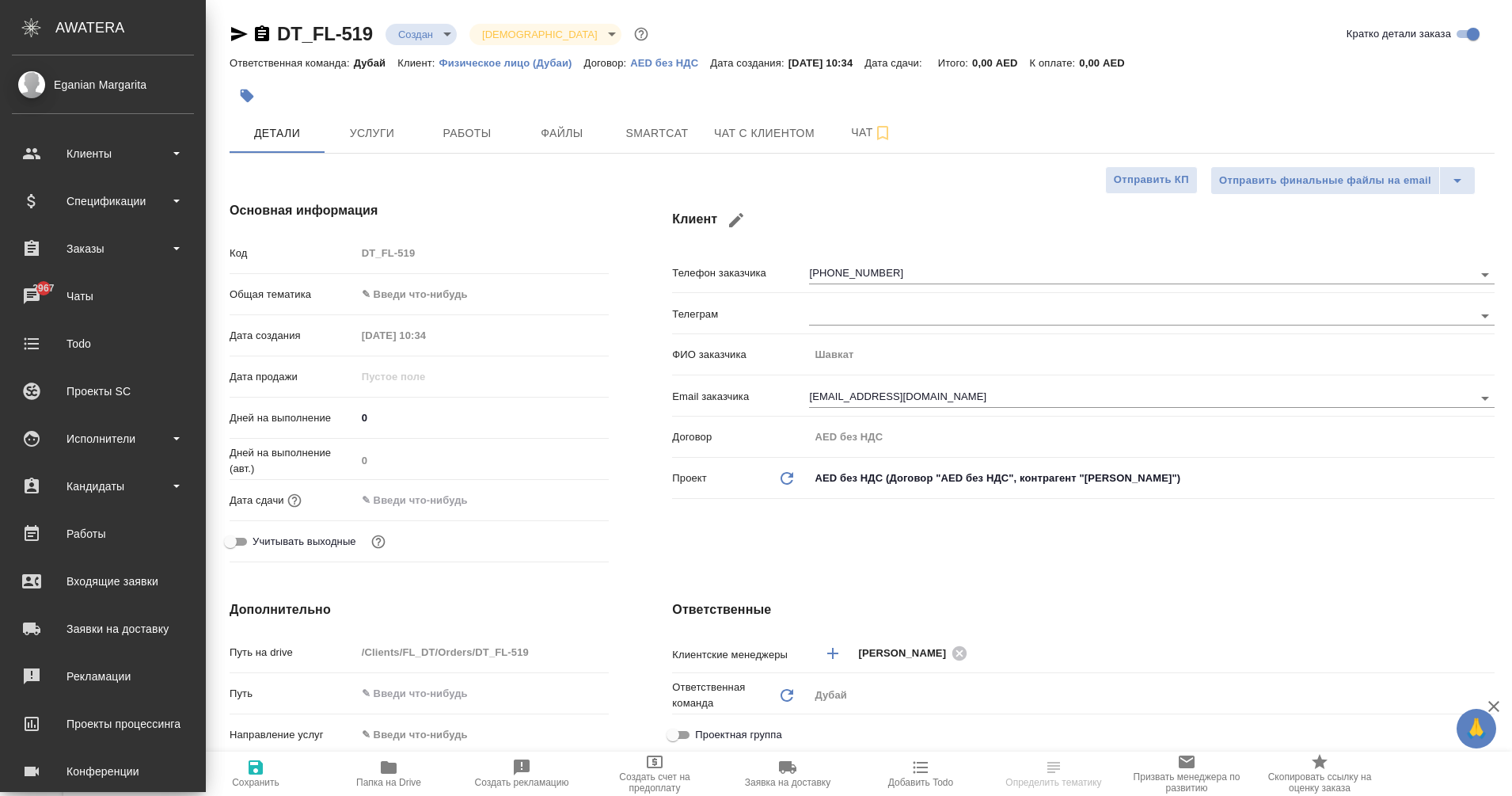
type textarea "x"
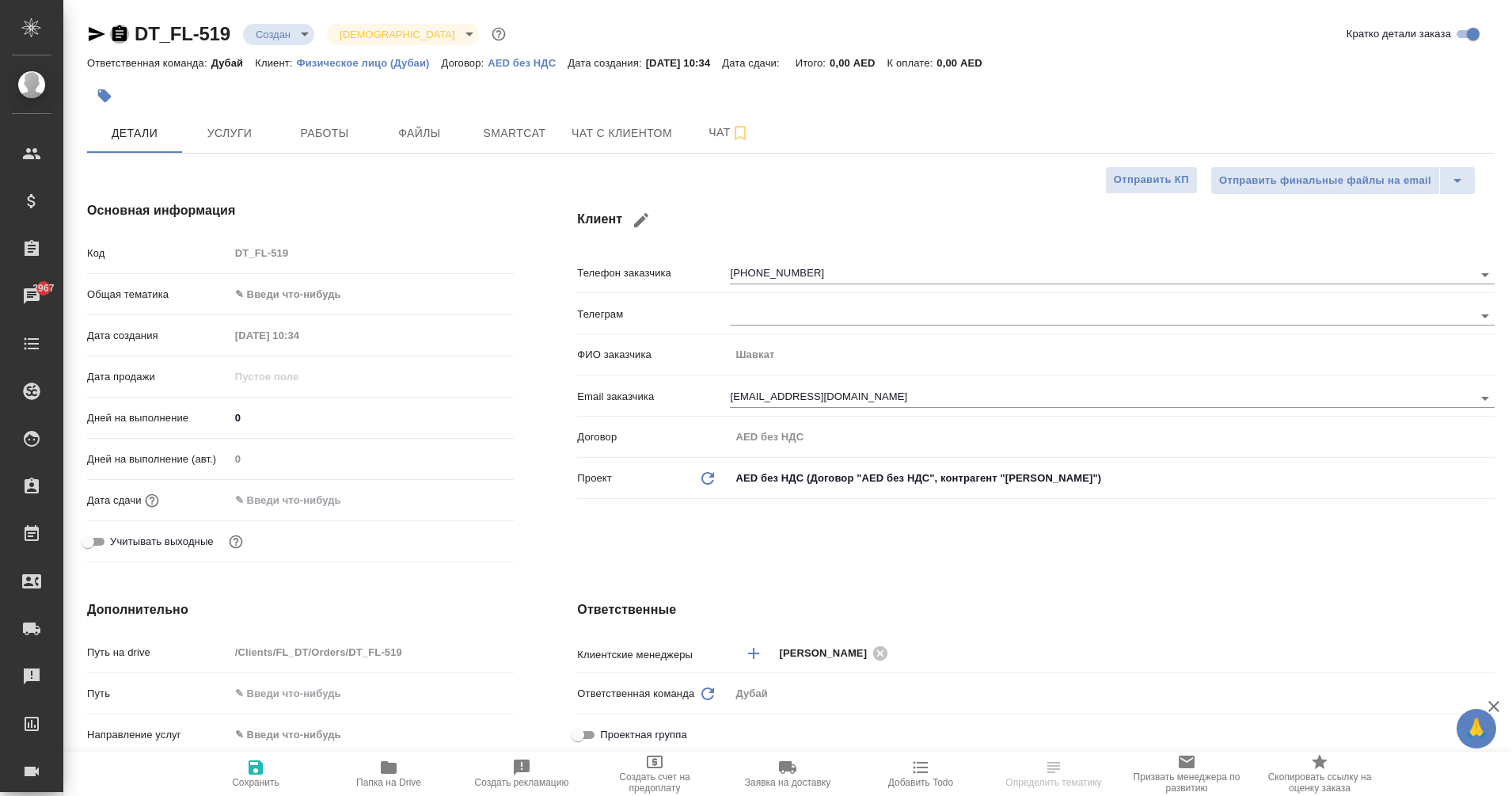
click at [120, 32] on icon "button" at bounding box center [120, 33] width 15 height 16
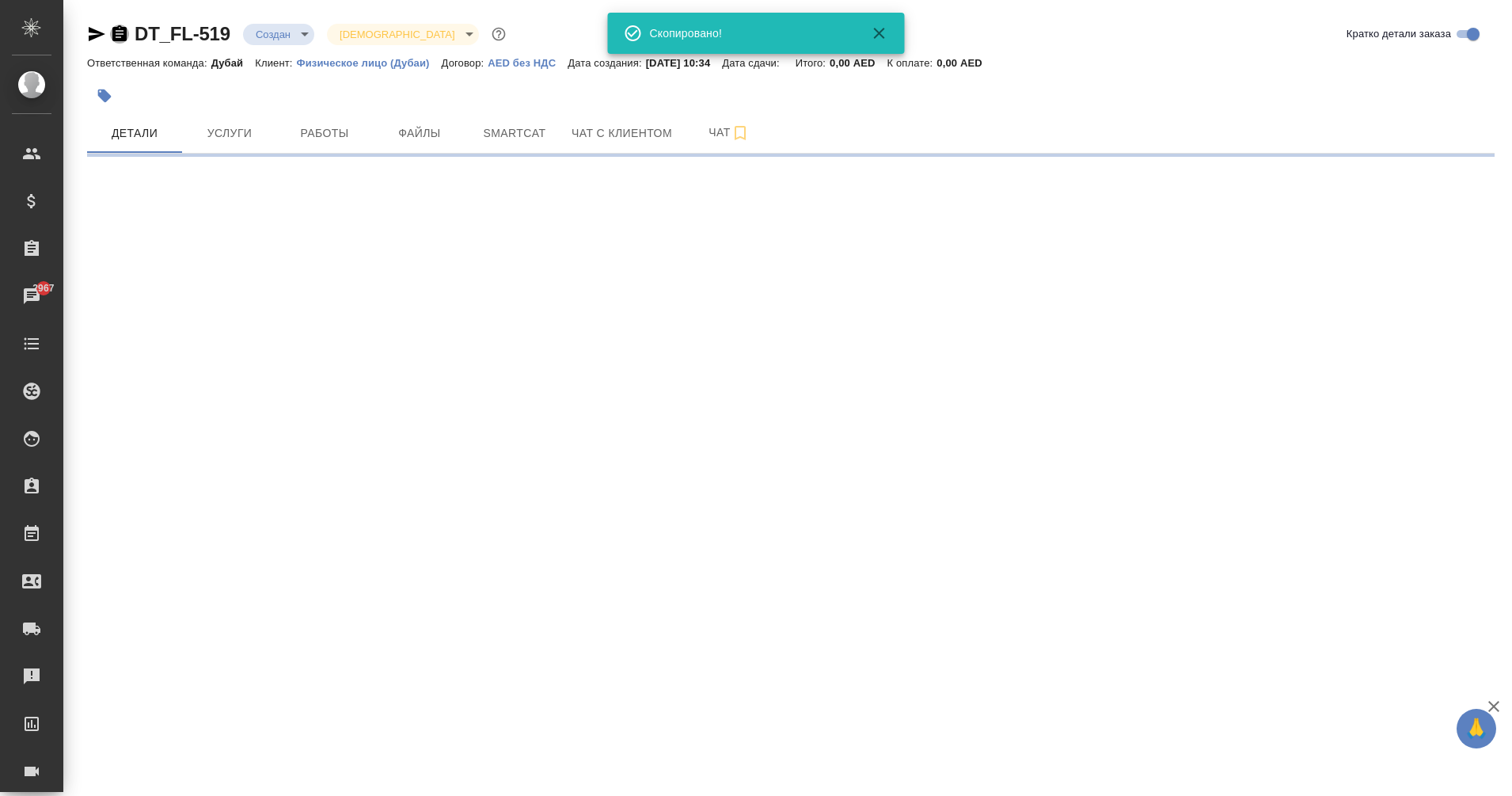
click at [120, 32] on icon "button" at bounding box center [120, 33] width 15 height 16
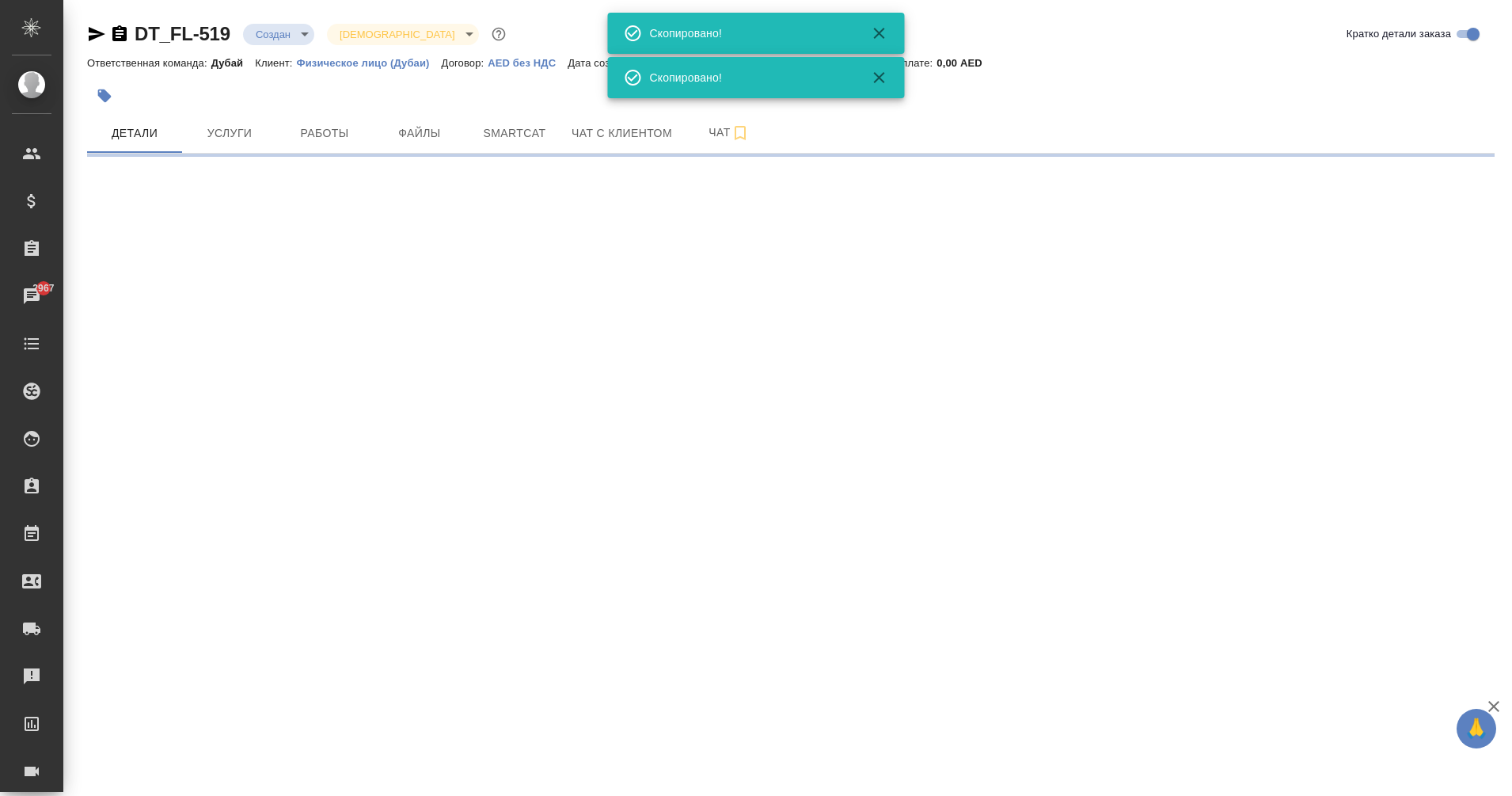
select select "RU"
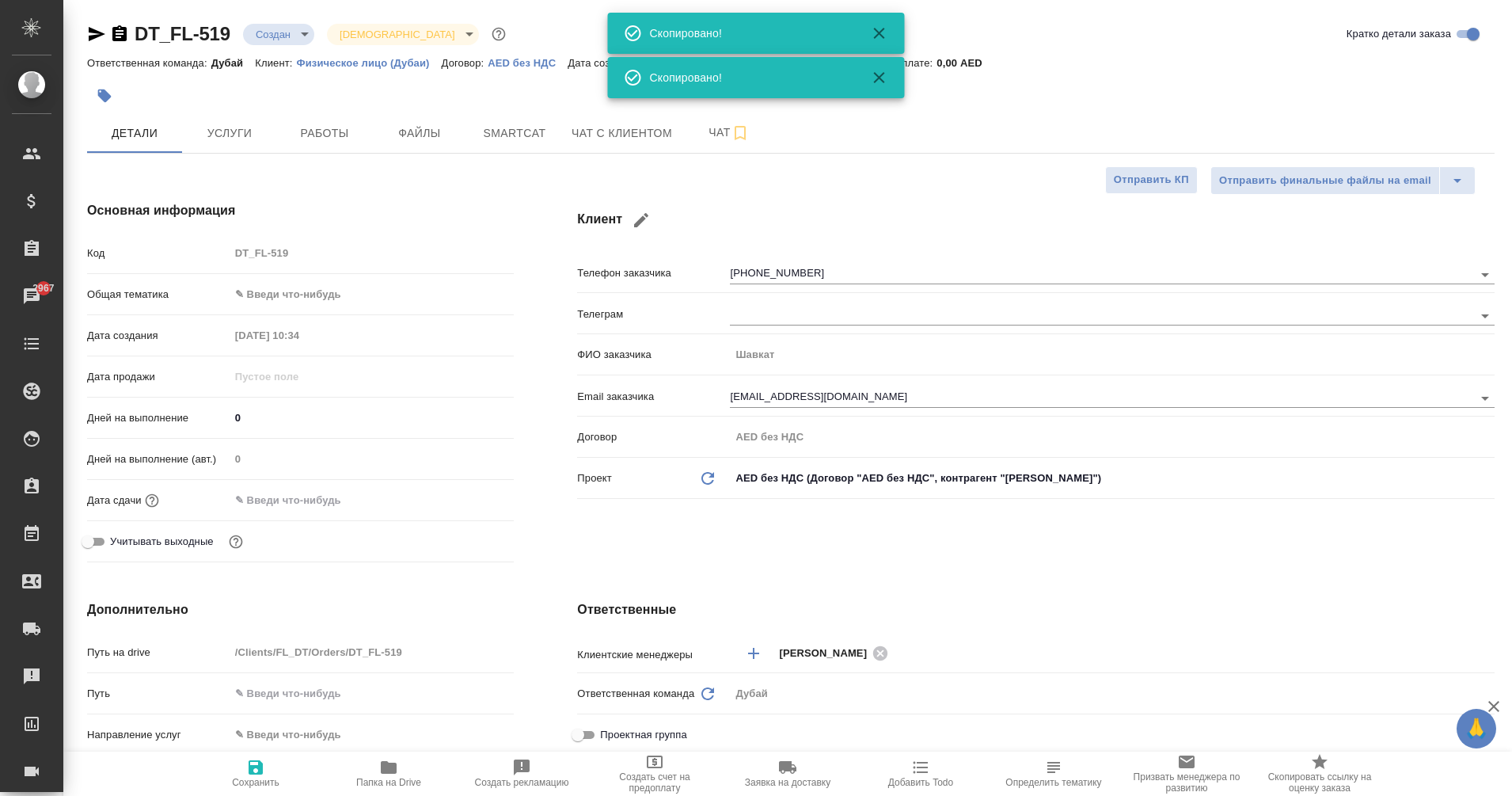
type textarea "x"
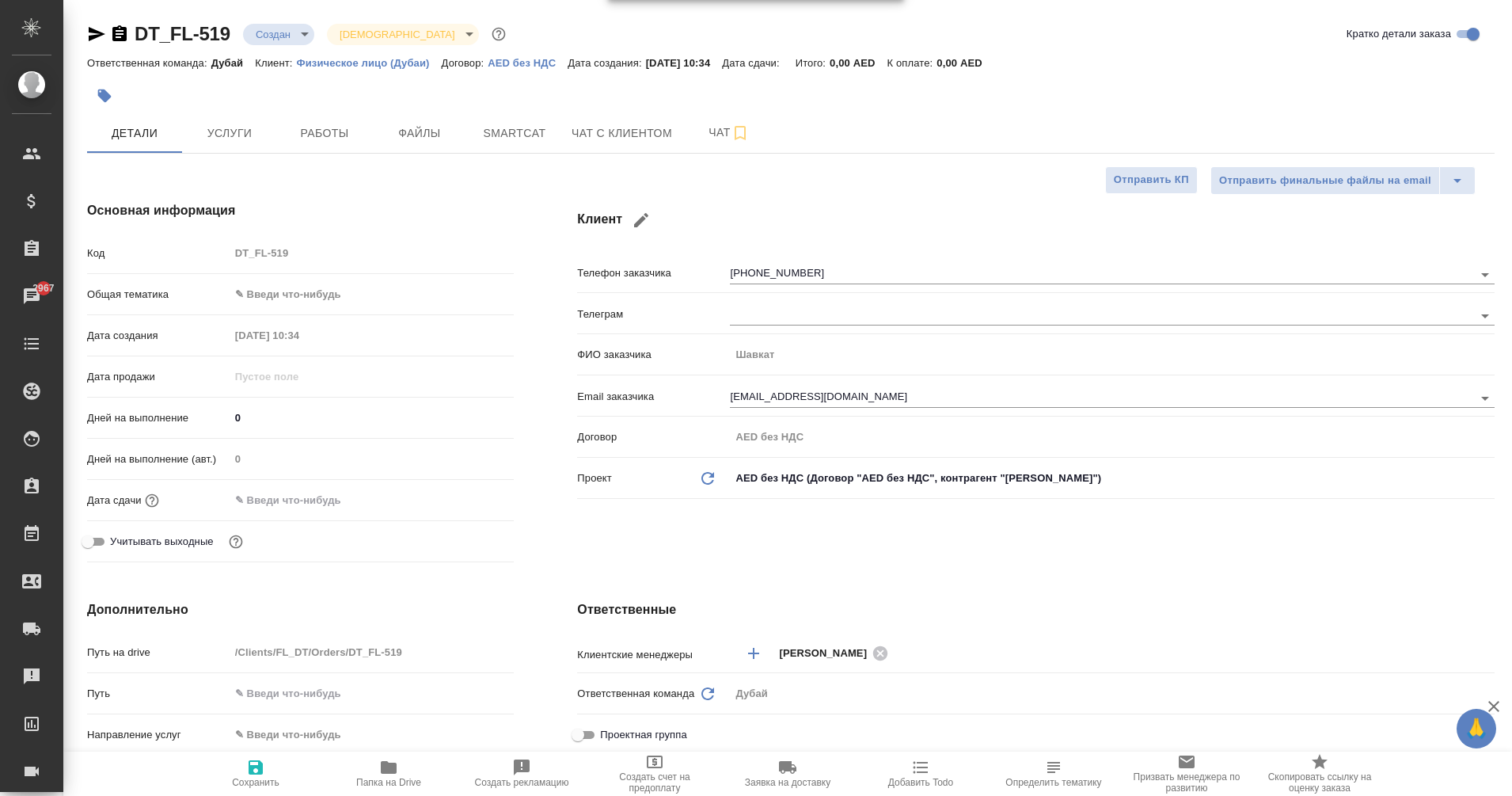
type textarea "x"
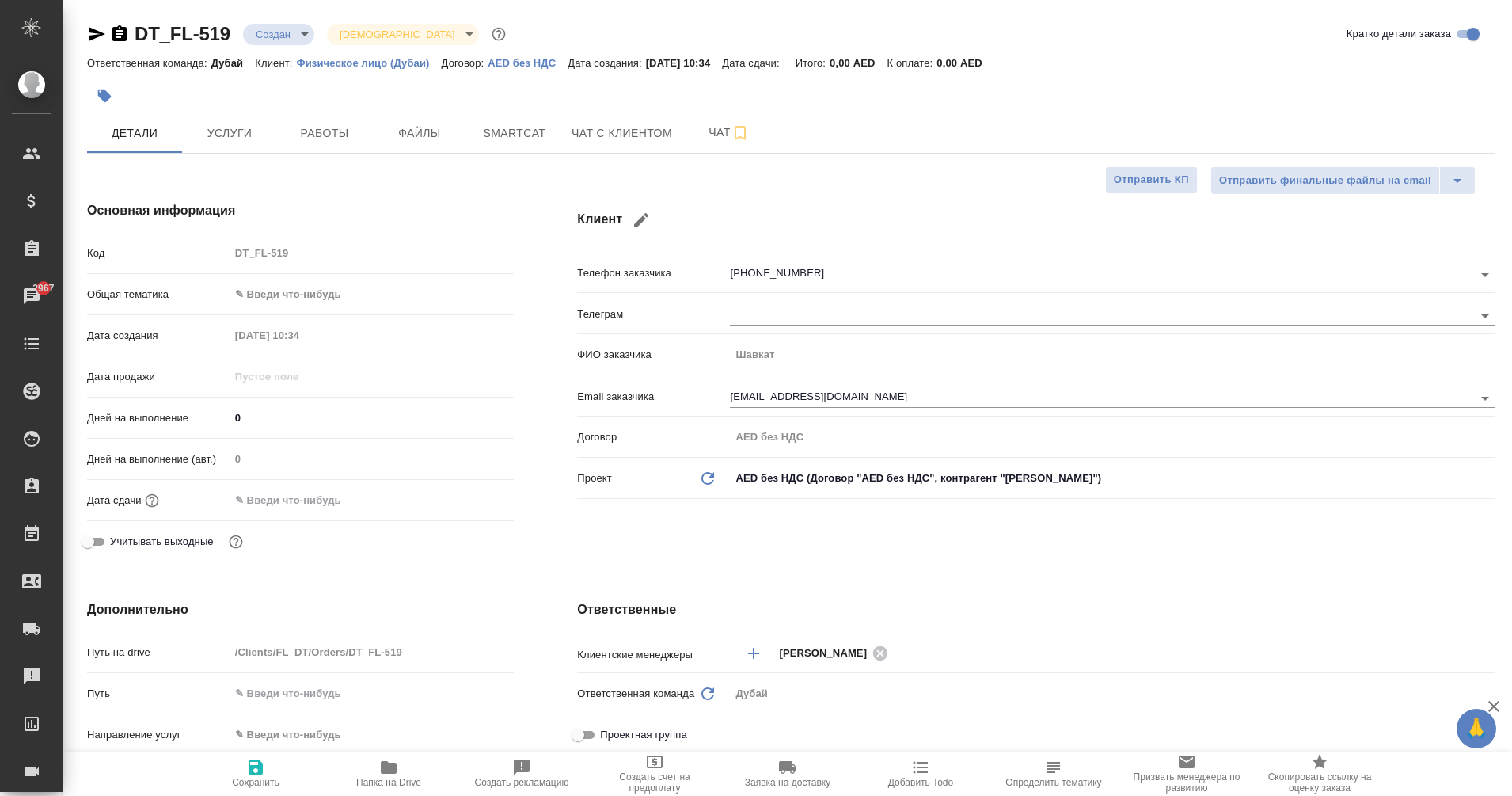
type textarea "x"
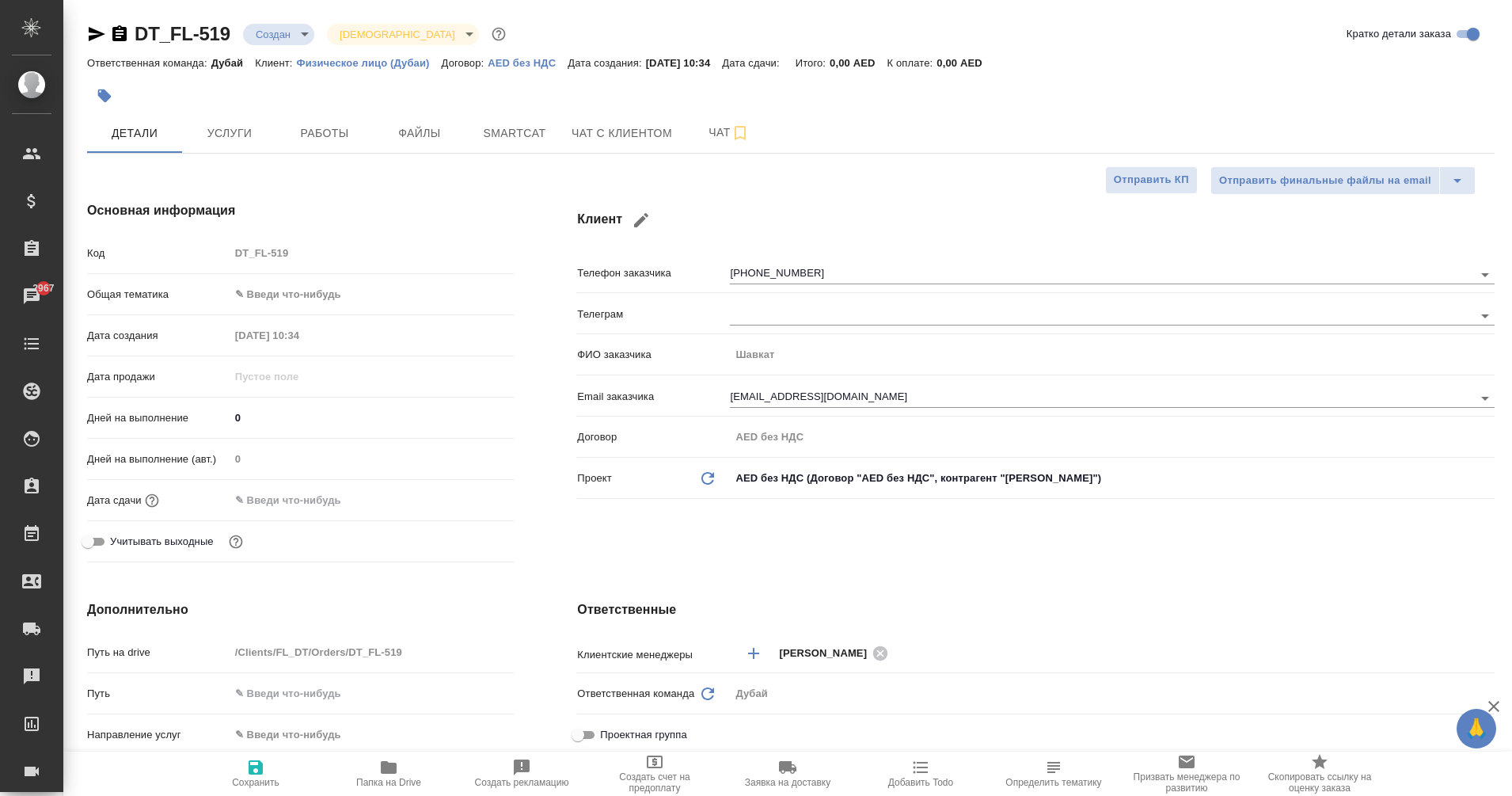
type textarea "x"
click at [609, 137] on span "Чат с клиентом" at bounding box center [622, 134] width 101 height 20
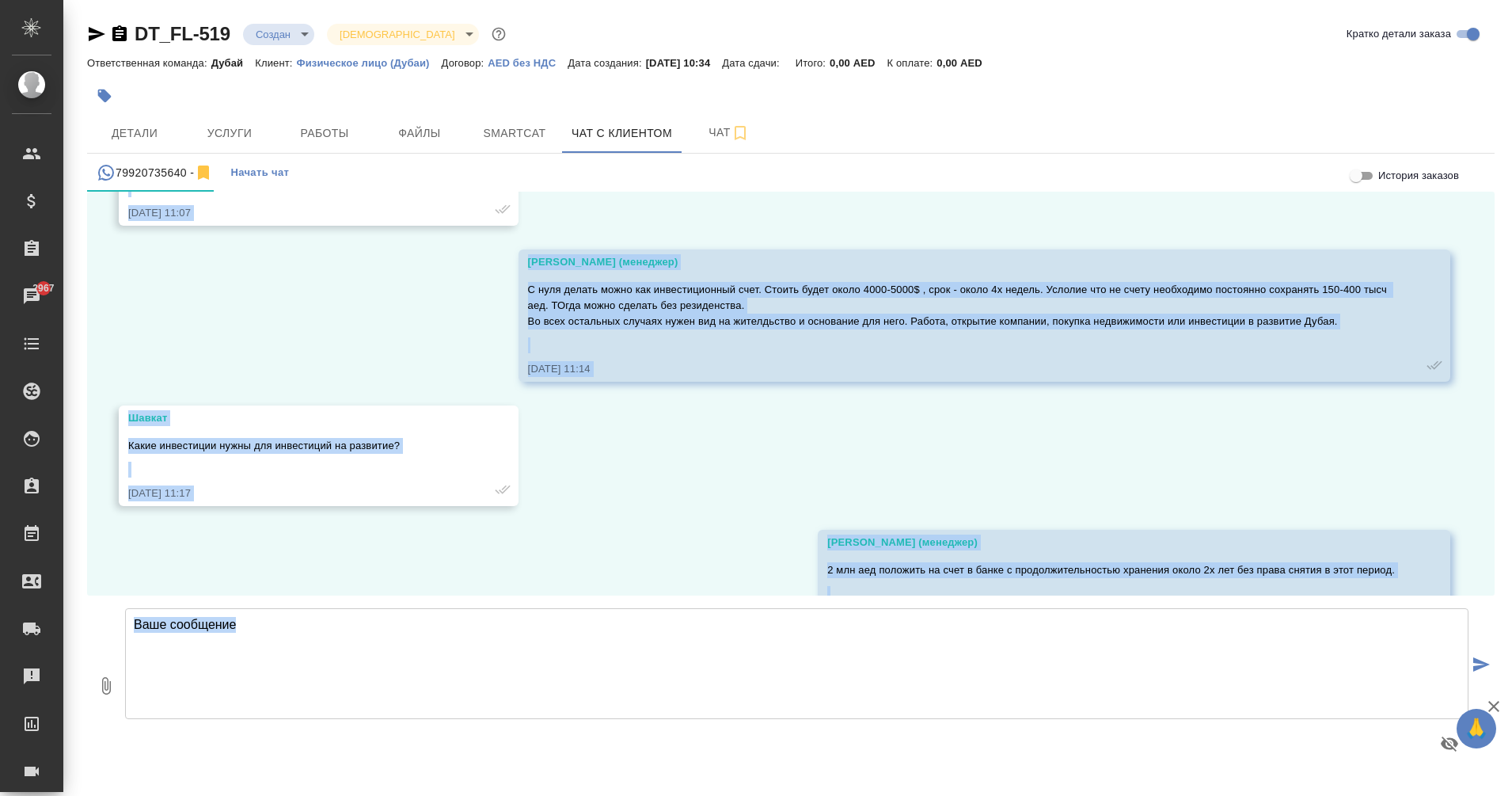
scroll to position [972, 0]
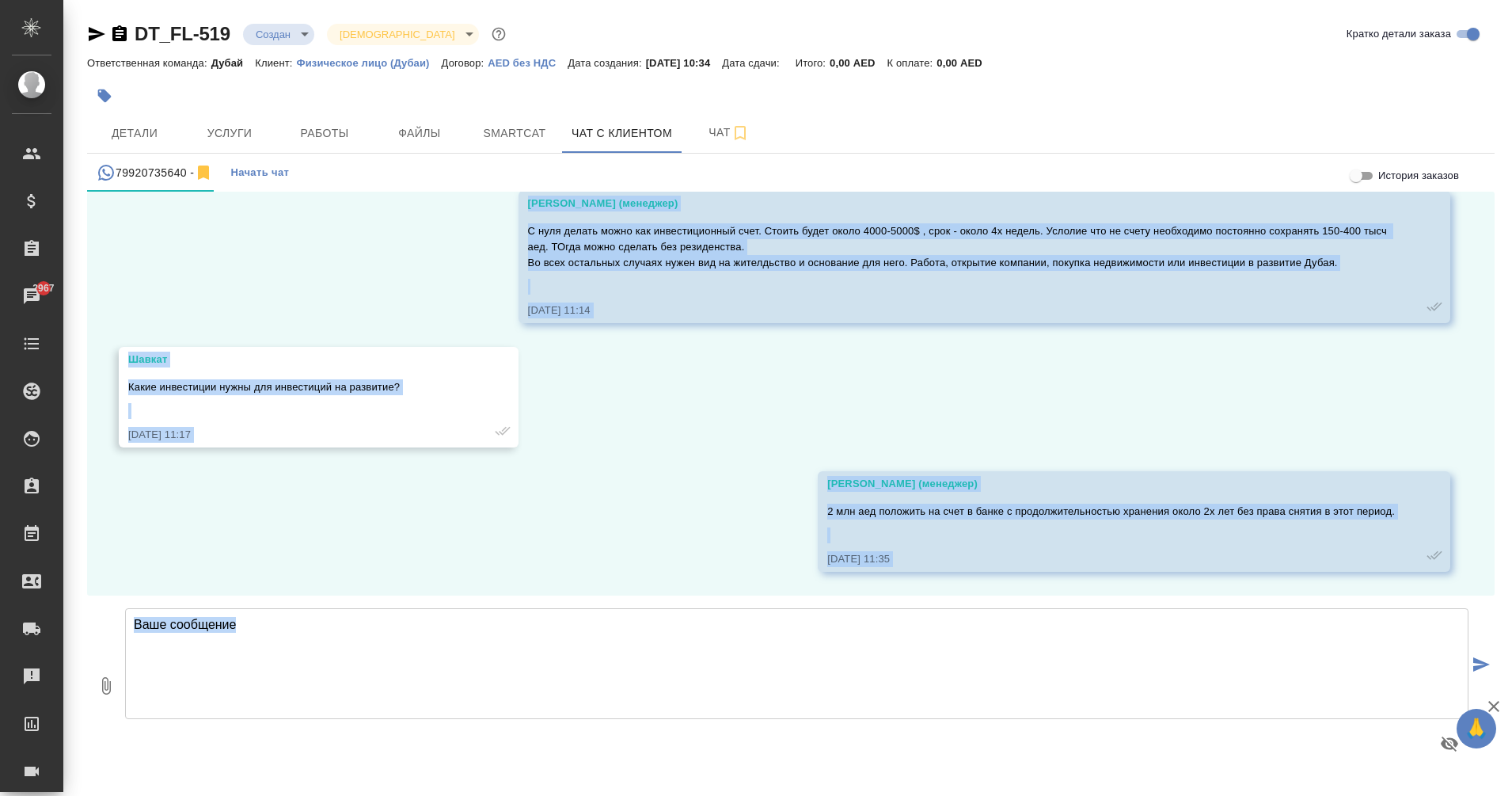
drag, startPoint x: 494, startPoint y: 485, endPoint x: 620, endPoint y: 846, distance: 382.4
click at [620, 795] on html "🙏 .cls-1 fill:#fff; AWATERA Eganian Margarita Клиенты Спецификации Заказы 2967 …" at bounding box center [756, 398] width 1512 height 796
click at [413, 295] on div "03.09, среда Гудина Александра (менеджер) Шавкат, добрый день! Получили от Вас …" at bounding box center [790, 393] width 1408 height 403
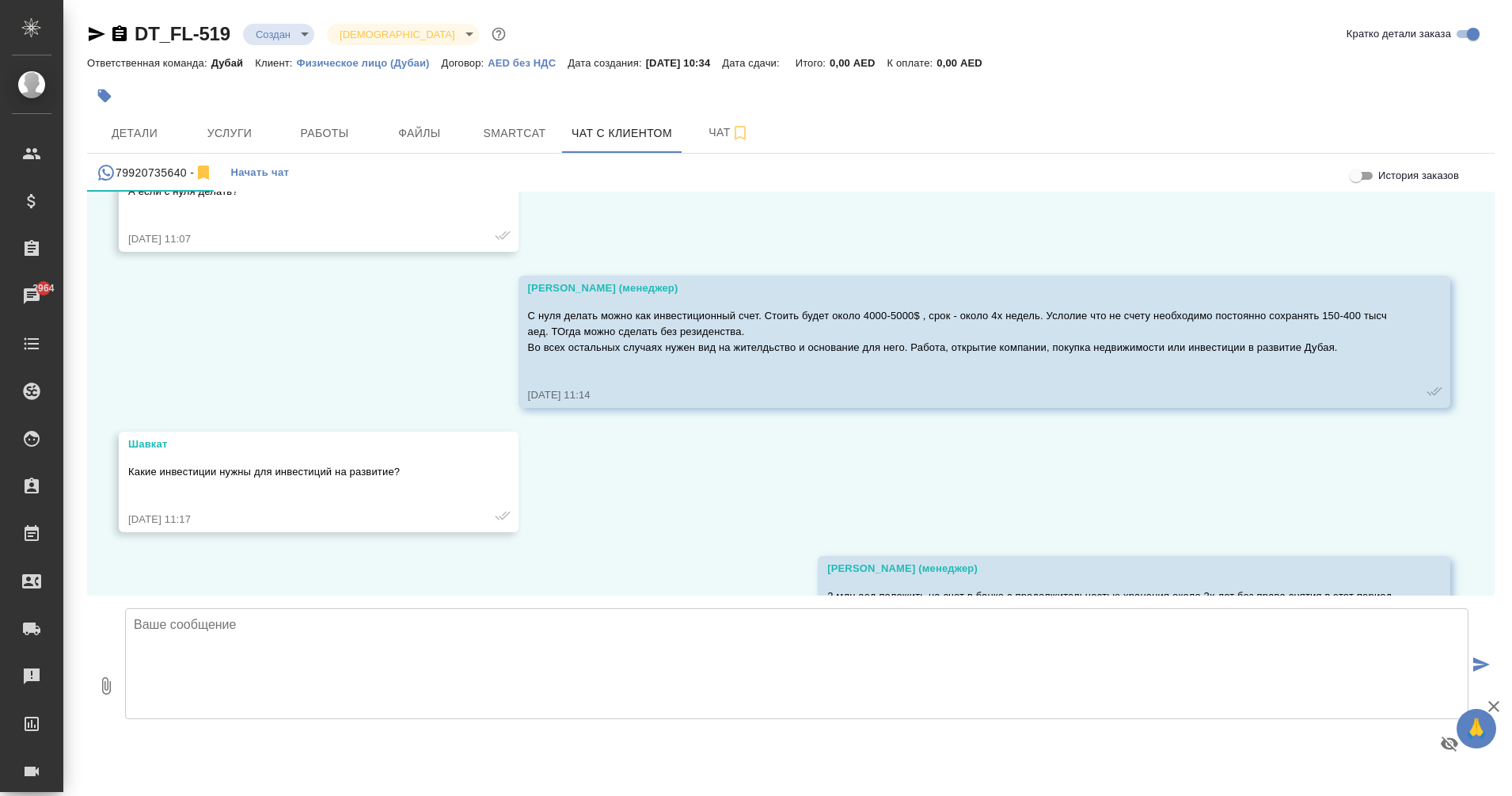
scroll to position [438, 0]
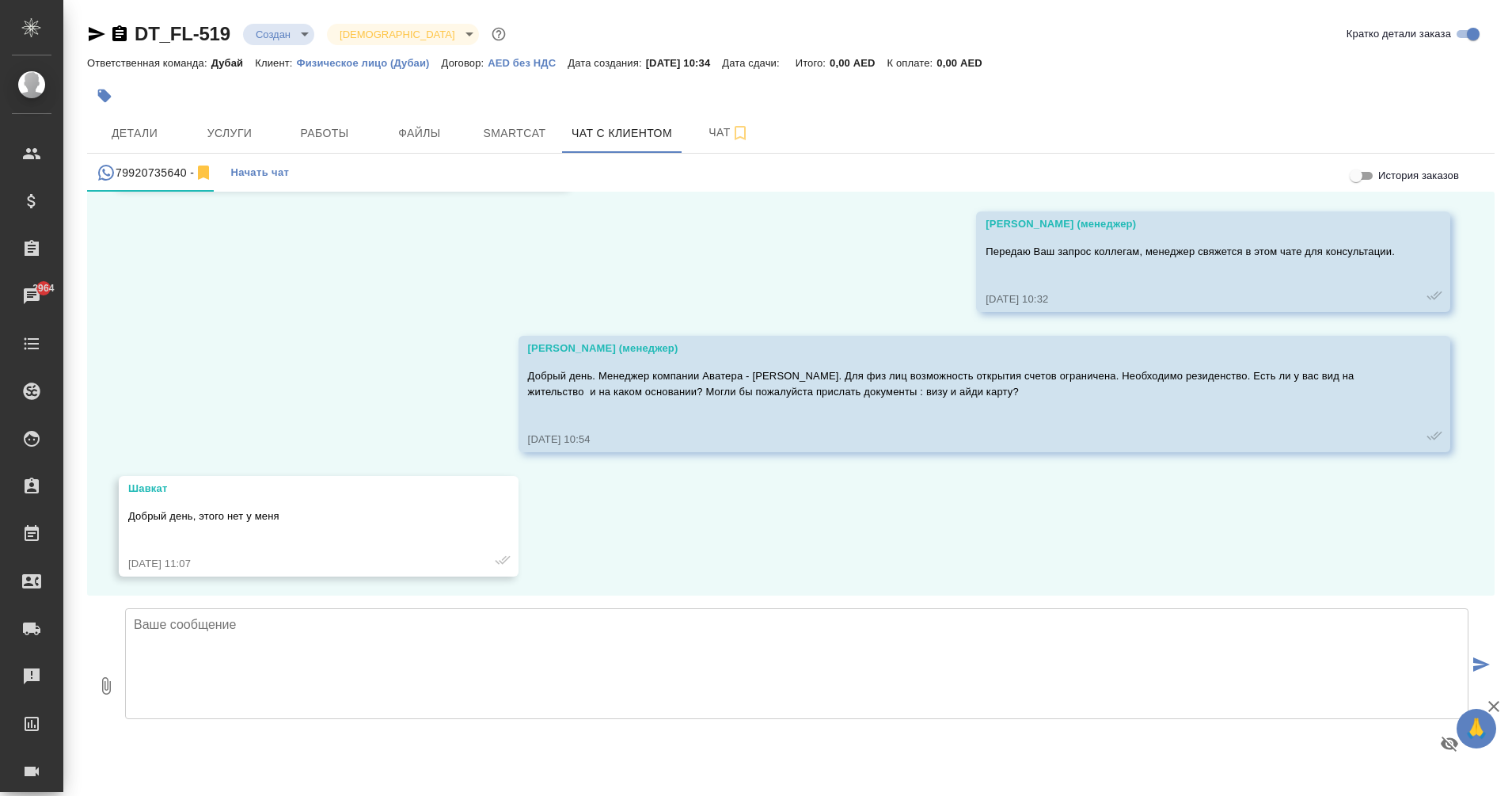
click at [620, 290] on div "03.09, среда Гудина Александра (менеджер) Шавкат, добрый день! Получили от Вас …" at bounding box center [790, 393] width 1408 height 403
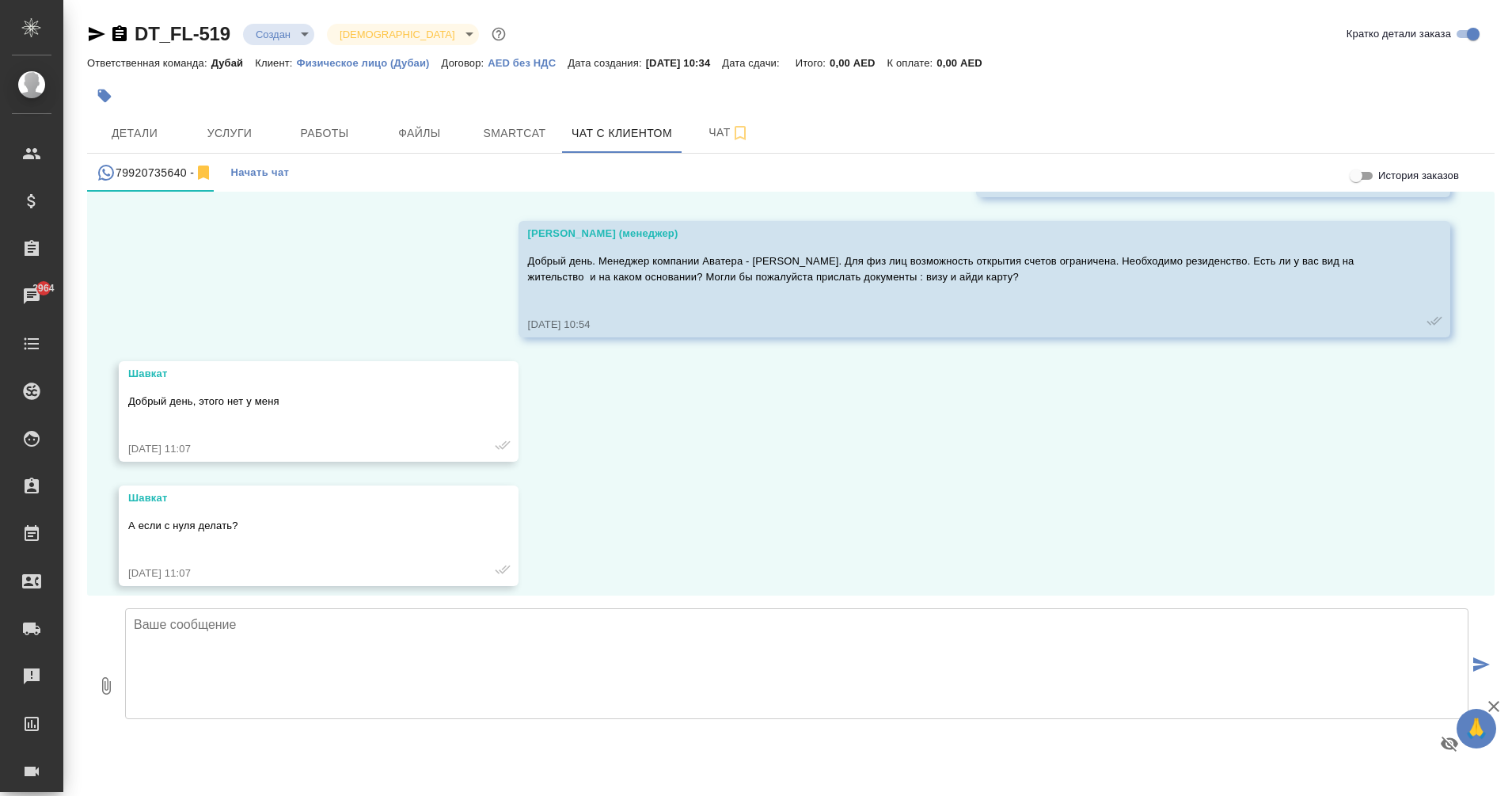
scroll to position [972, 0]
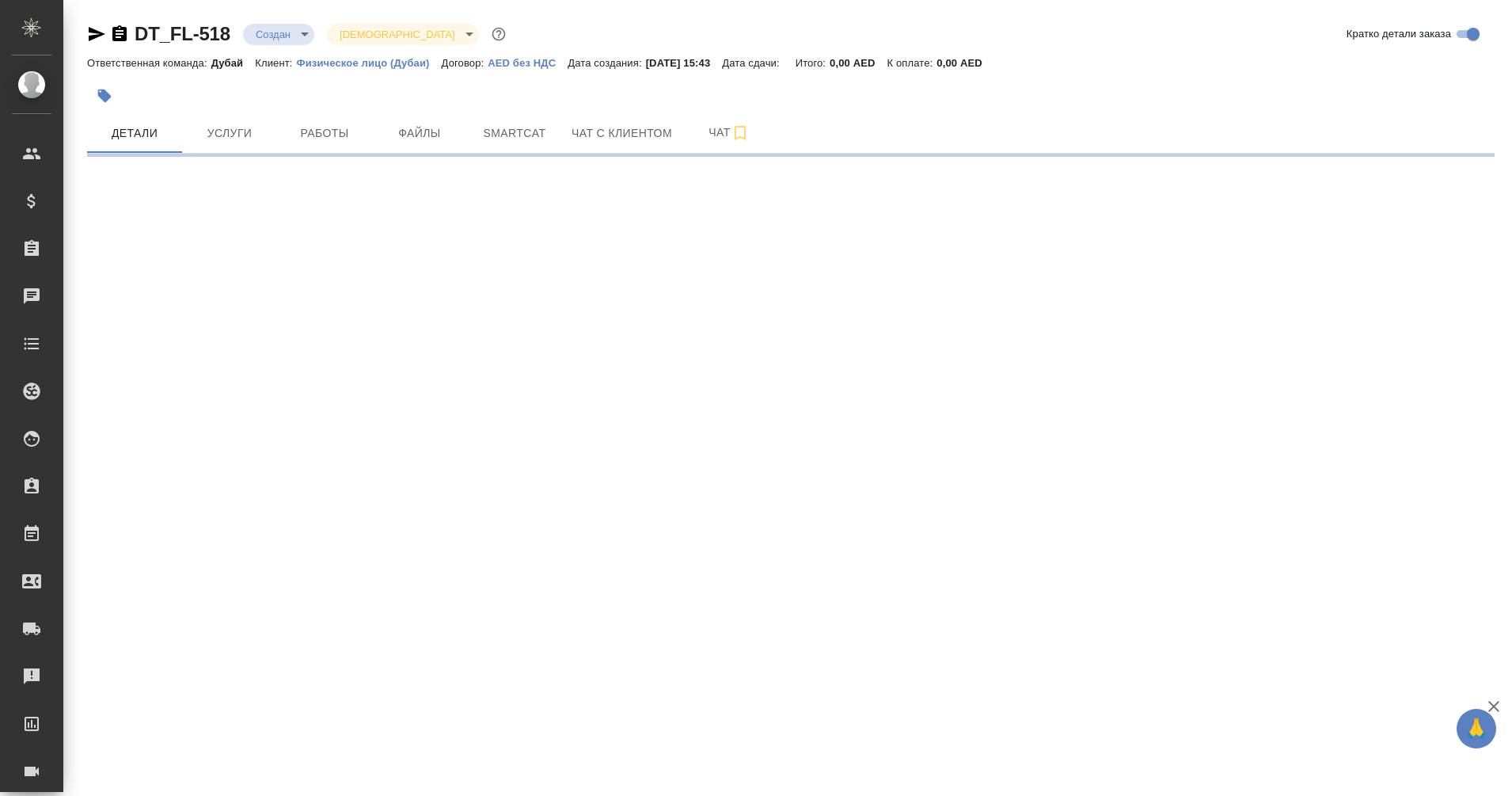
select select "RU"
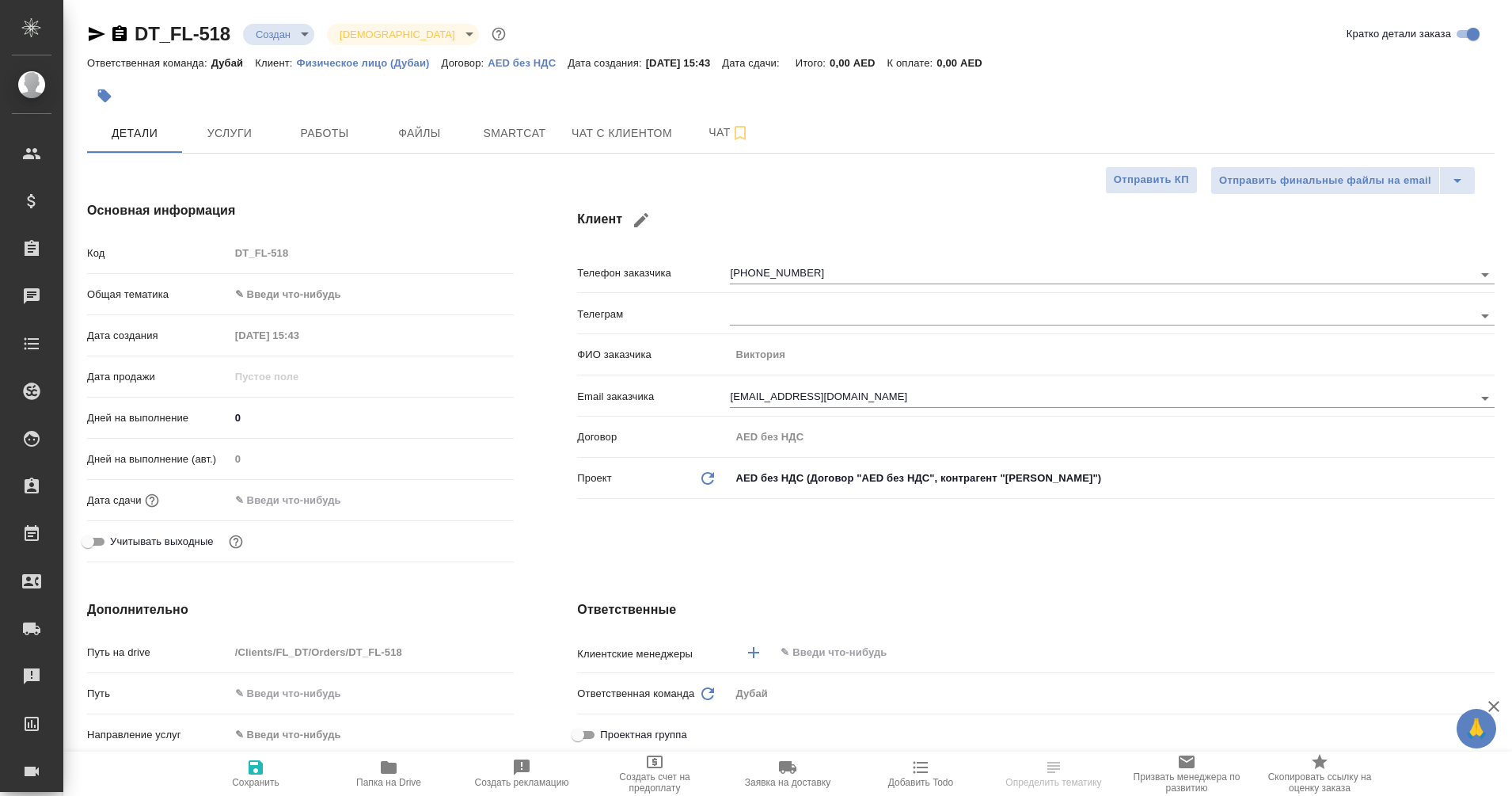
type textarea "x"
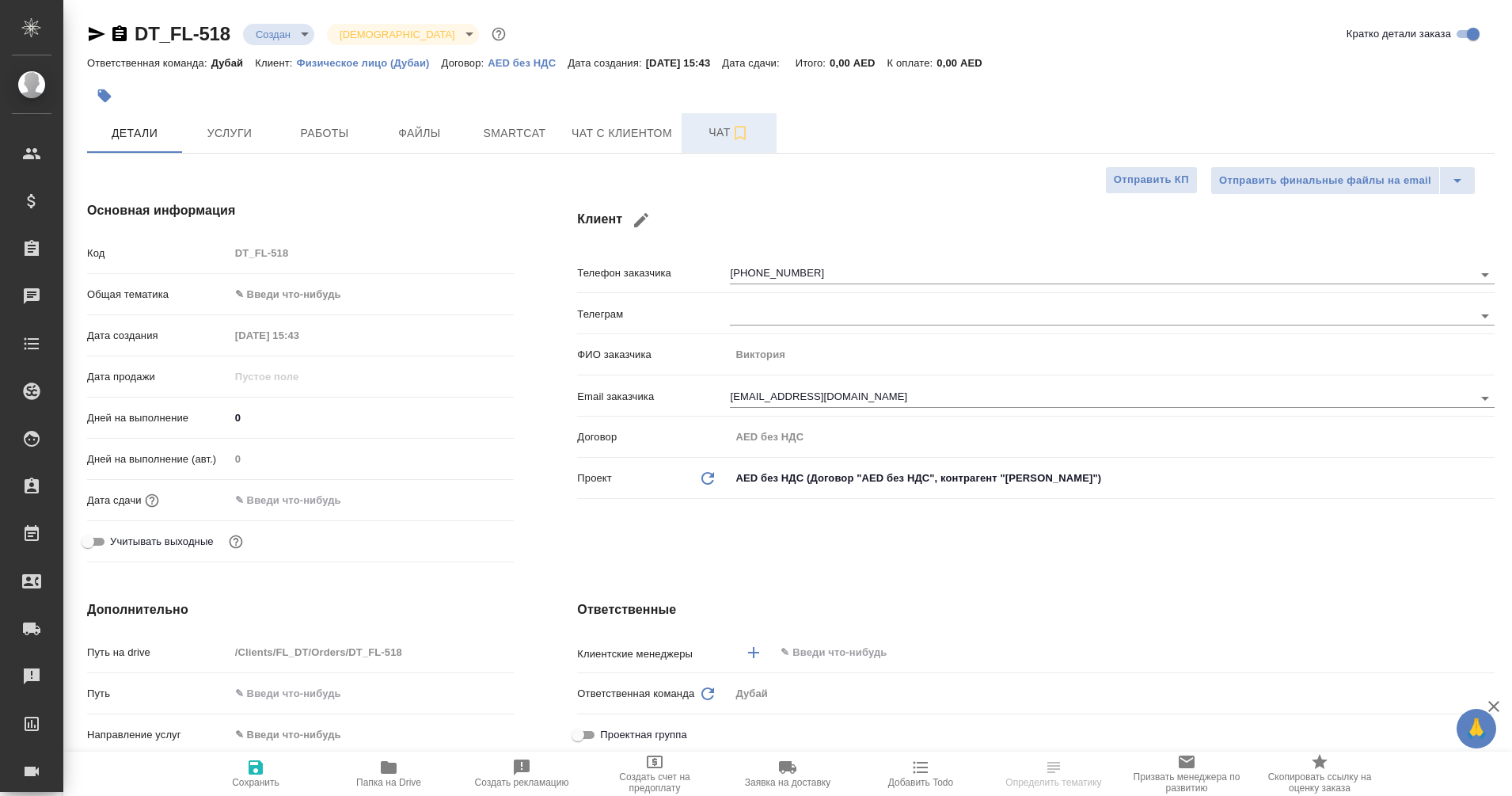
type textarea "x"
click at [646, 150] on button "Чат с клиентом" at bounding box center [621, 133] width 120 height 39
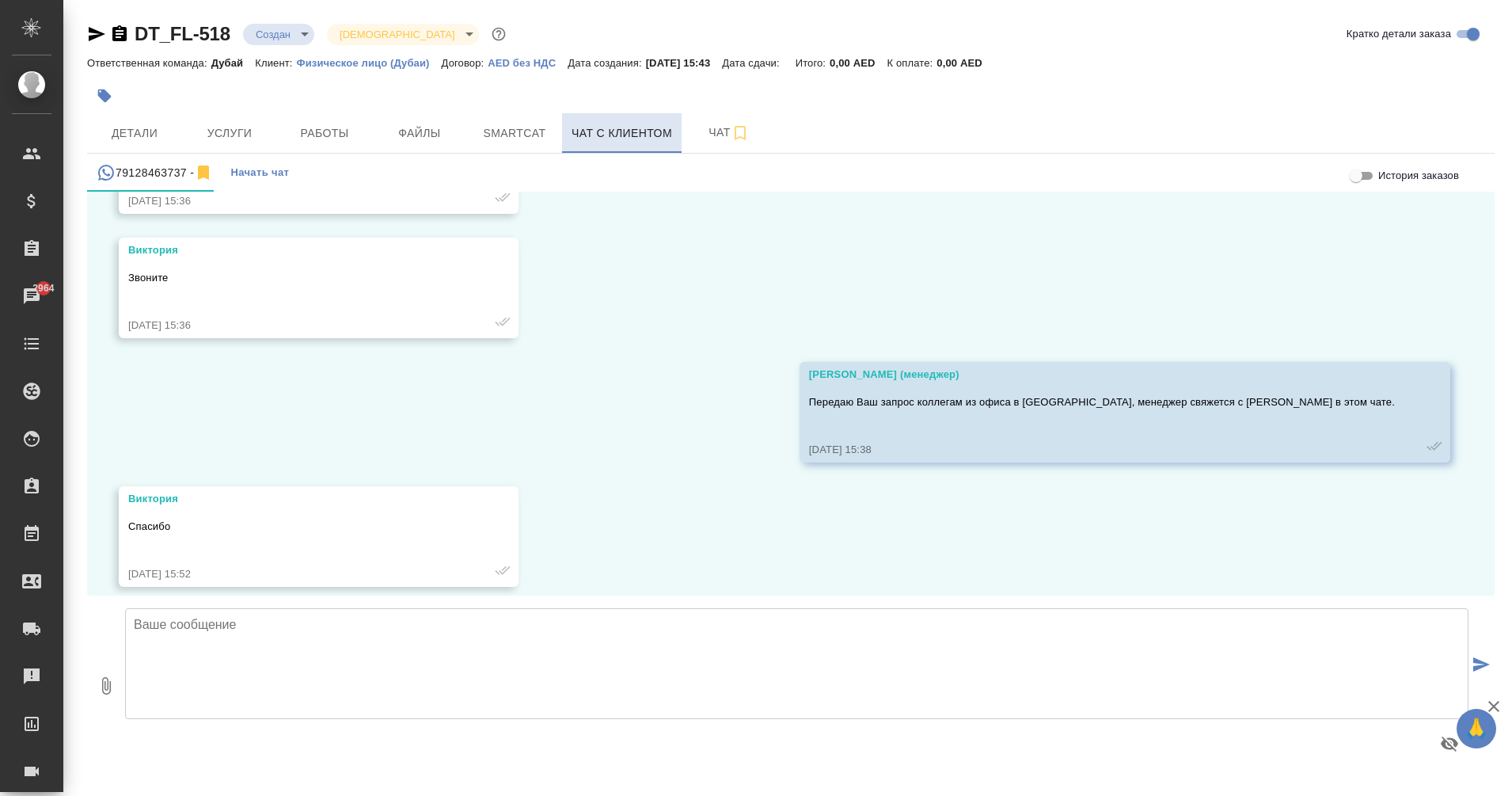
scroll to position [426, 0]
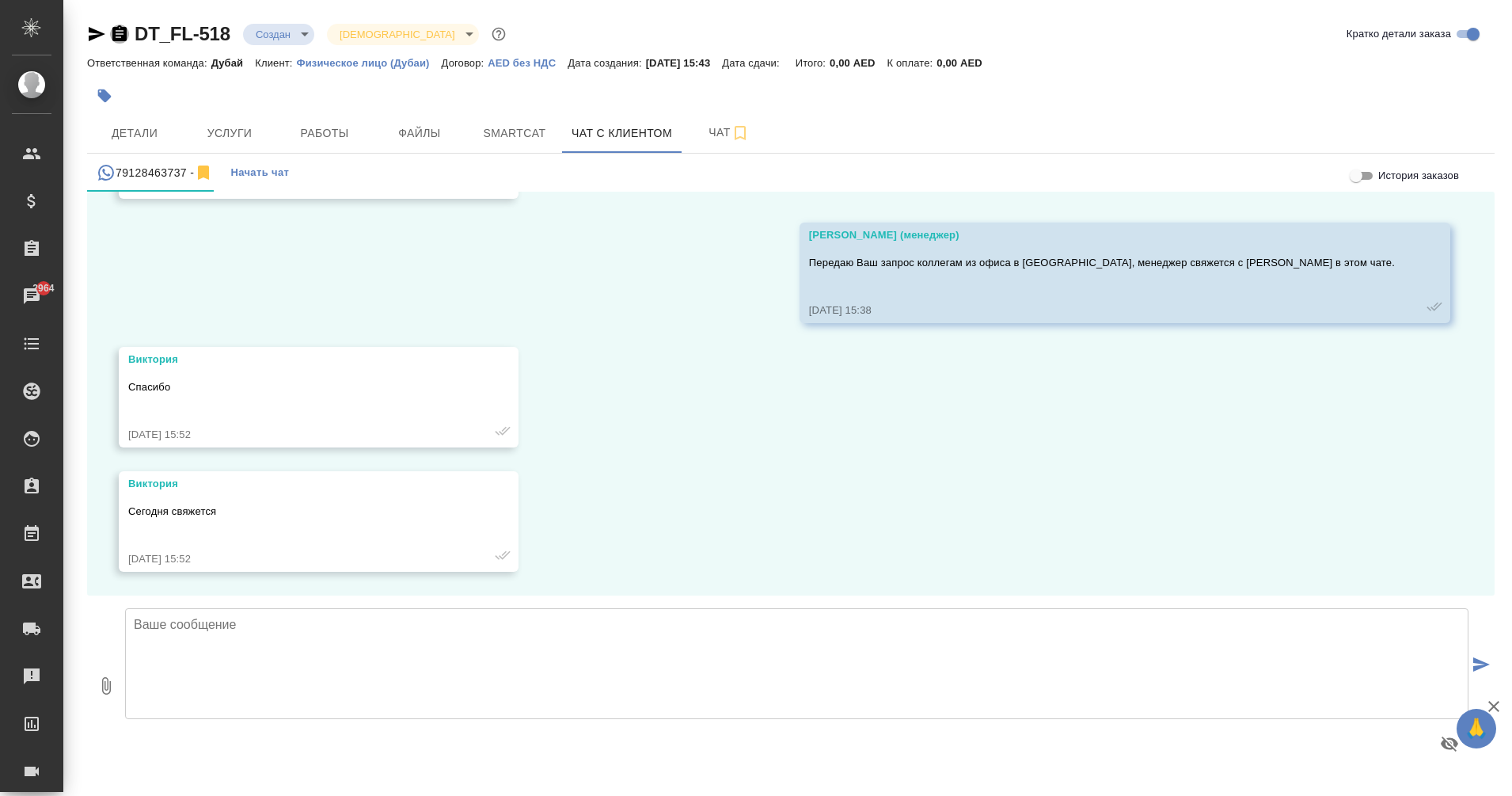
click at [117, 34] on icon "button" at bounding box center [119, 34] width 19 height 19
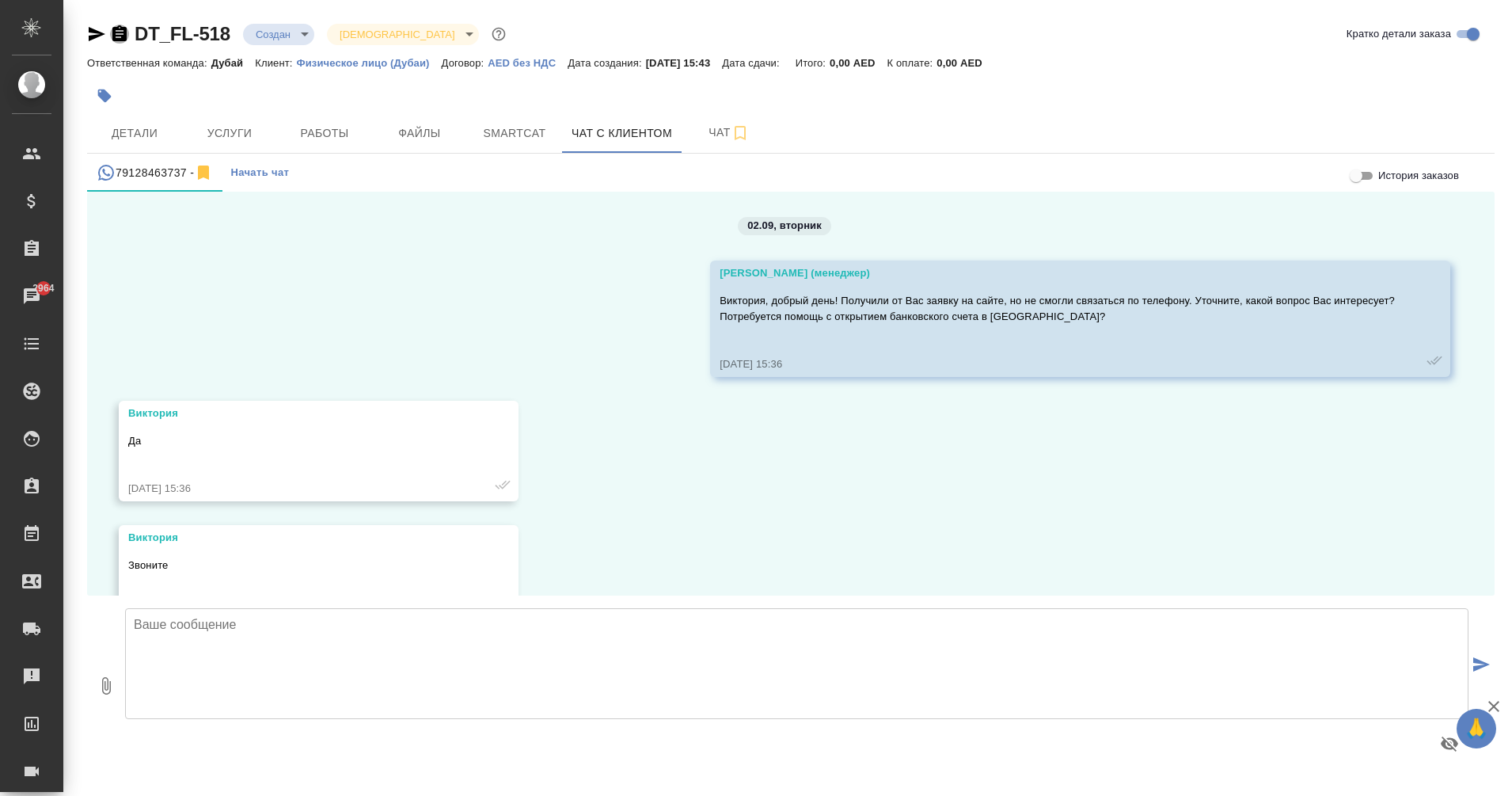
scroll to position [54, 0]
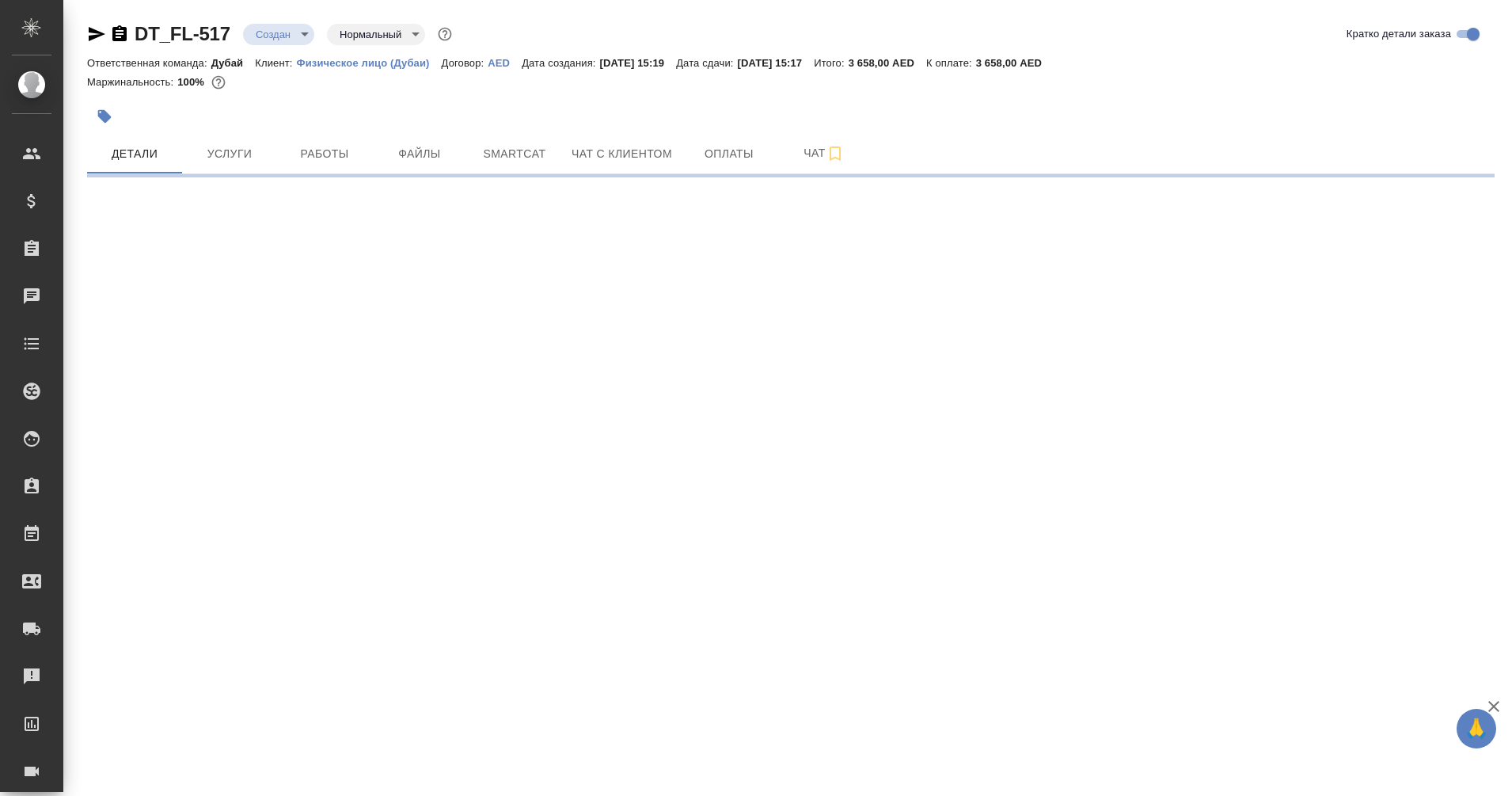
select select "RU"
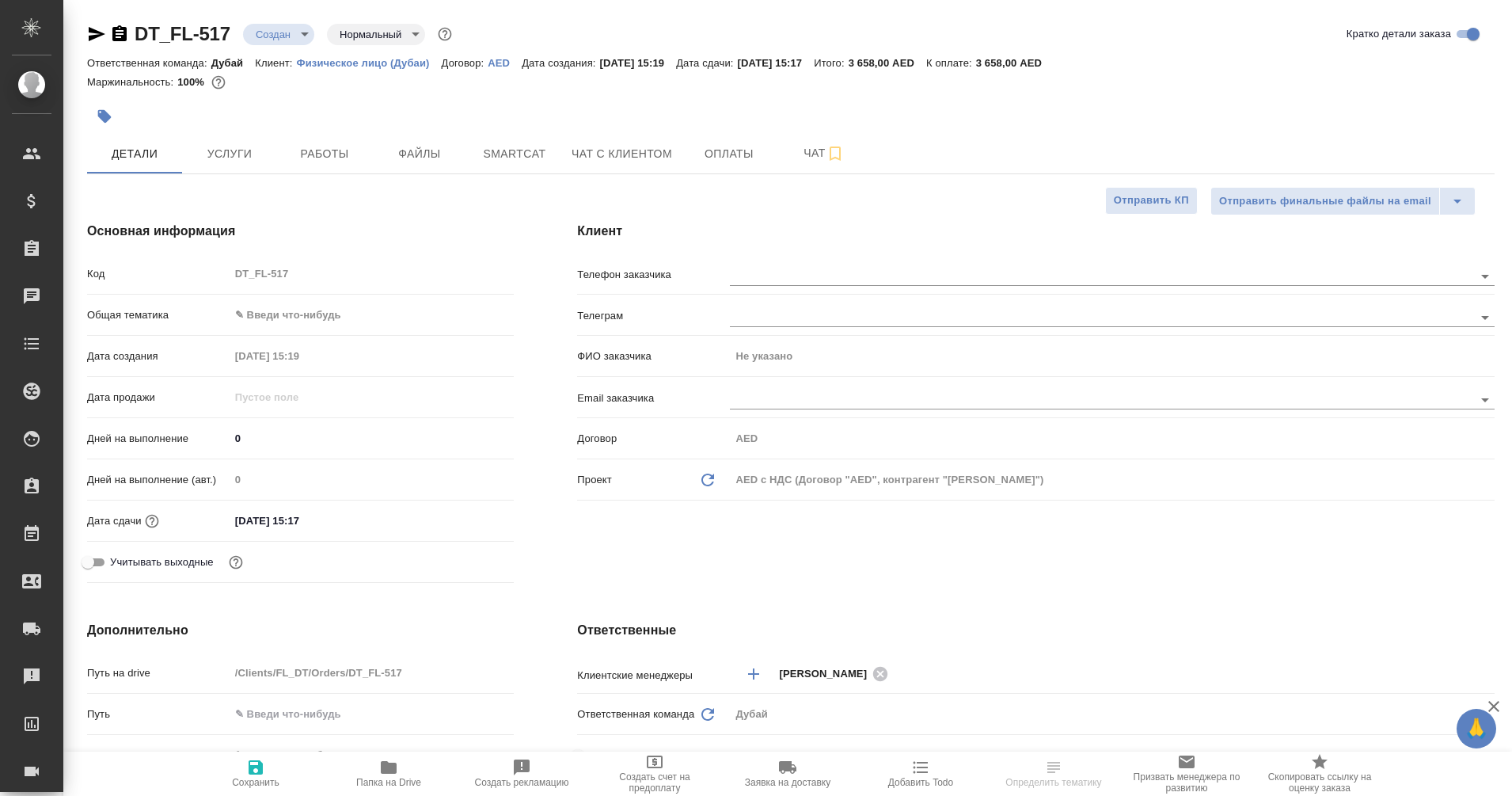
type textarea "x"
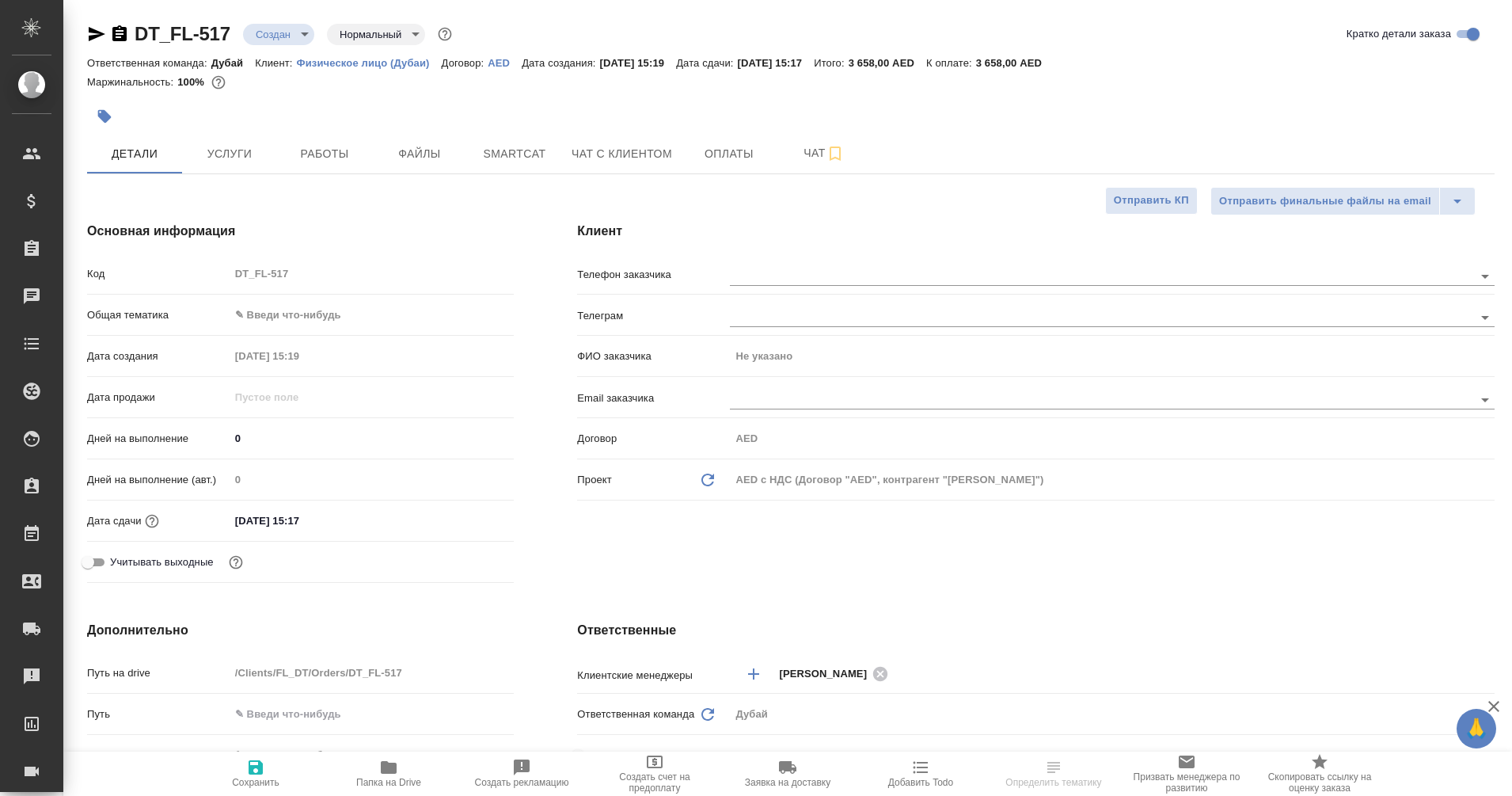
type textarea "x"
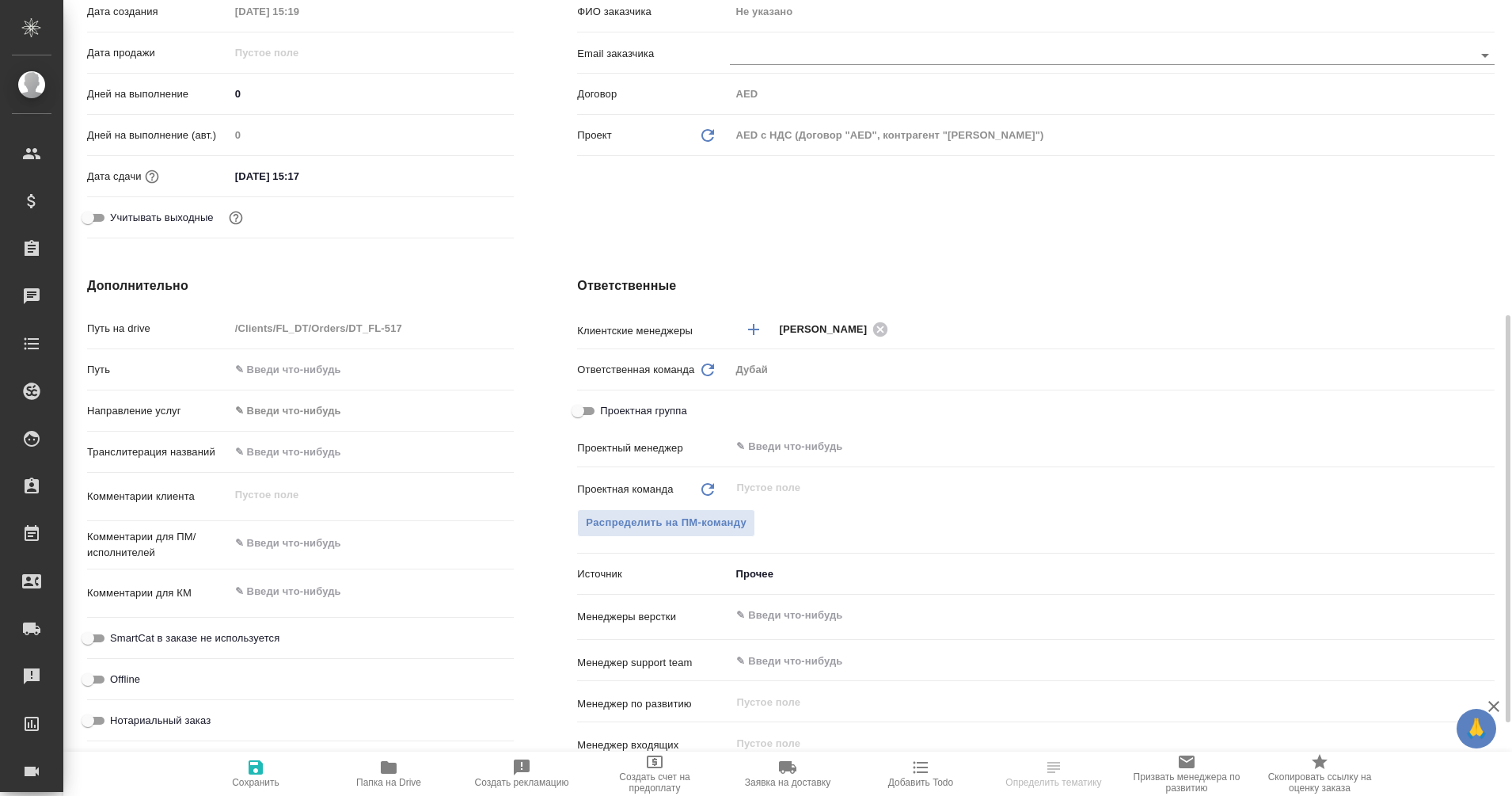
type textarea "x"
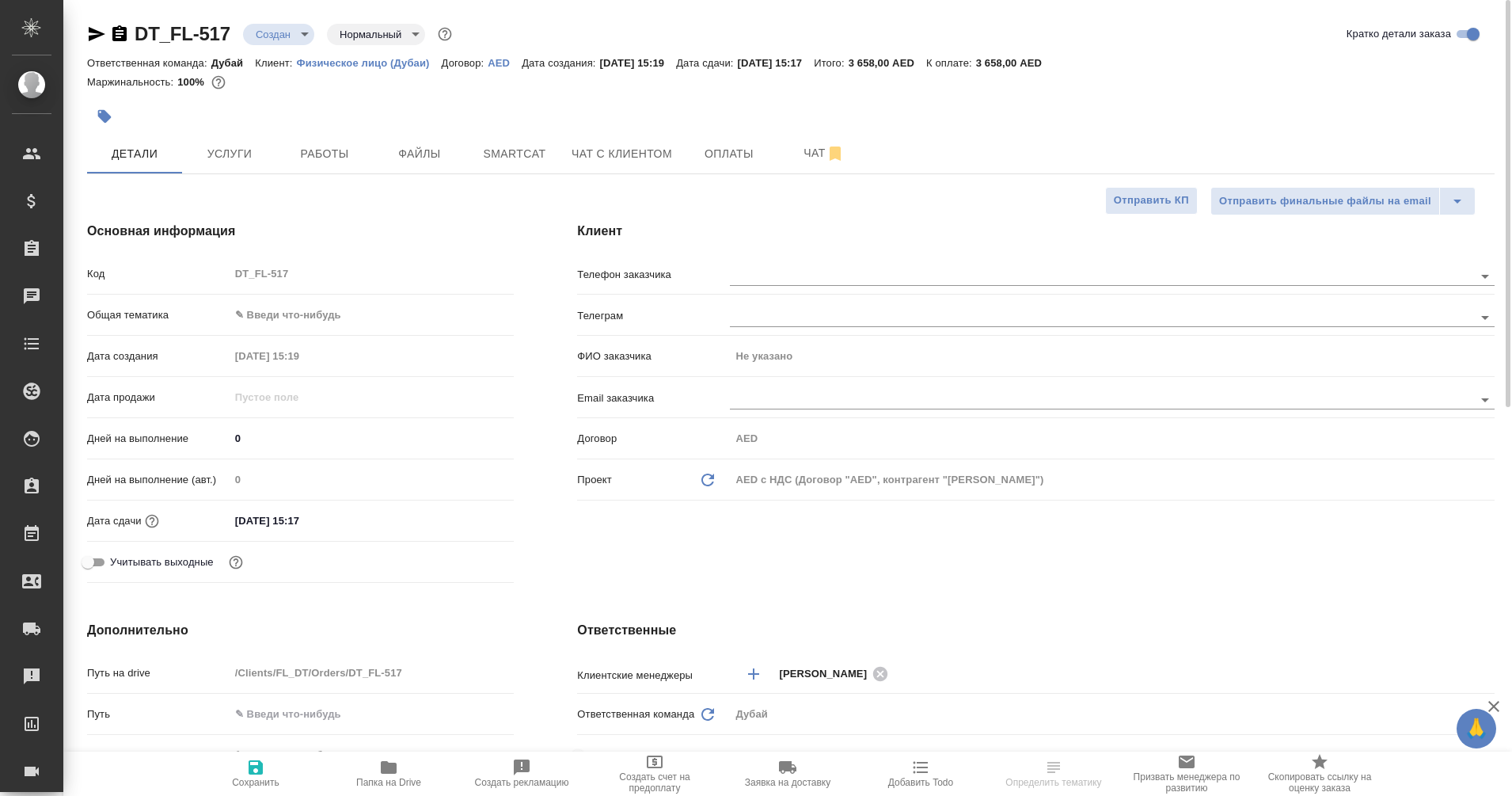
scroll to position [1, 0]
click at [613, 149] on span "Чат с клиентом" at bounding box center [622, 154] width 101 height 20
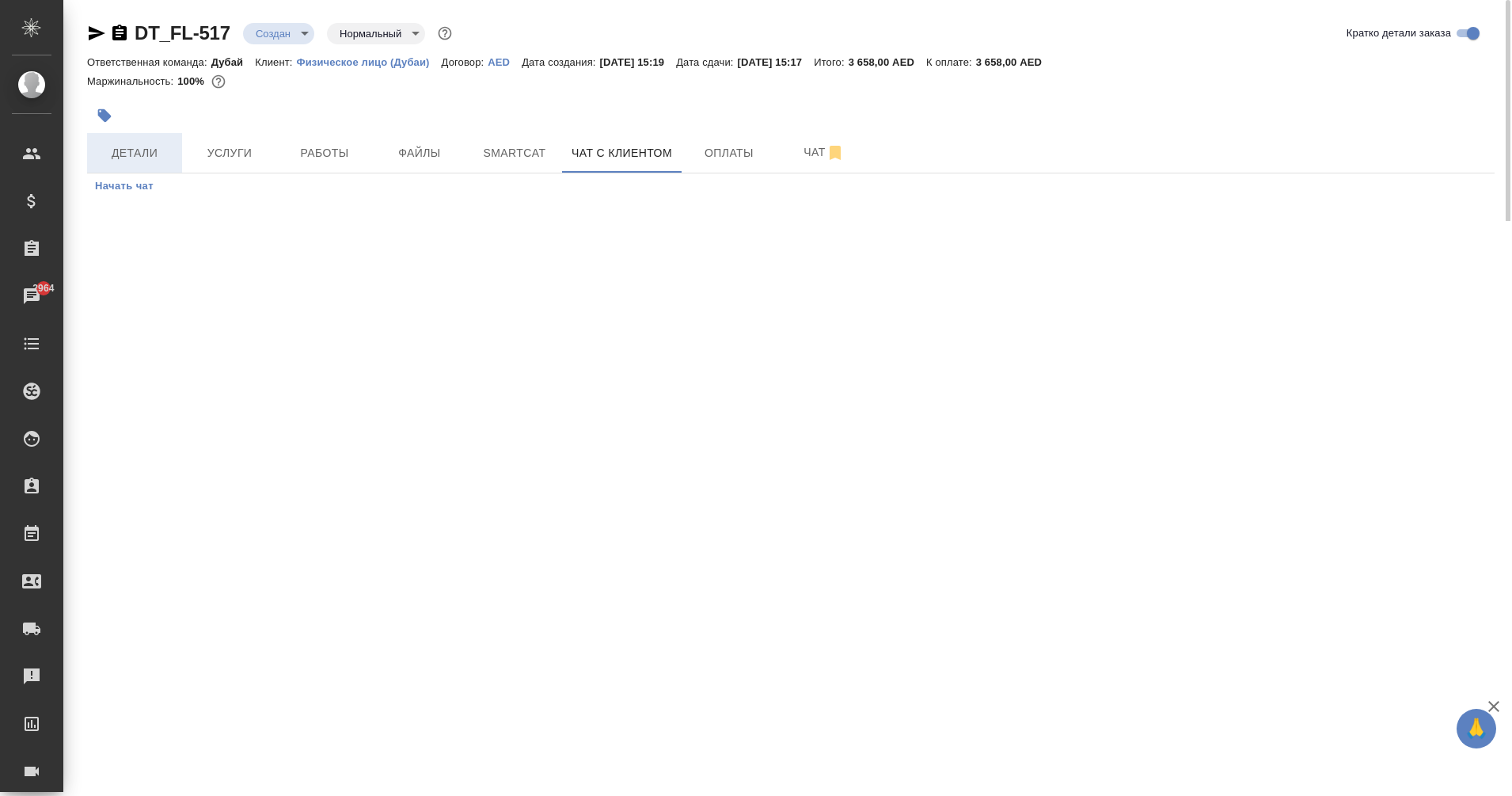
click at [141, 152] on span "Детали" at bounding box center [134, 154] width 76 height 20
click at [298, 13] on div "DT_FL-517 Создан new Нормальный normal Кратко детали заказа Ответственная коман…" at bounding box center [791, 109] width 1425 height 221
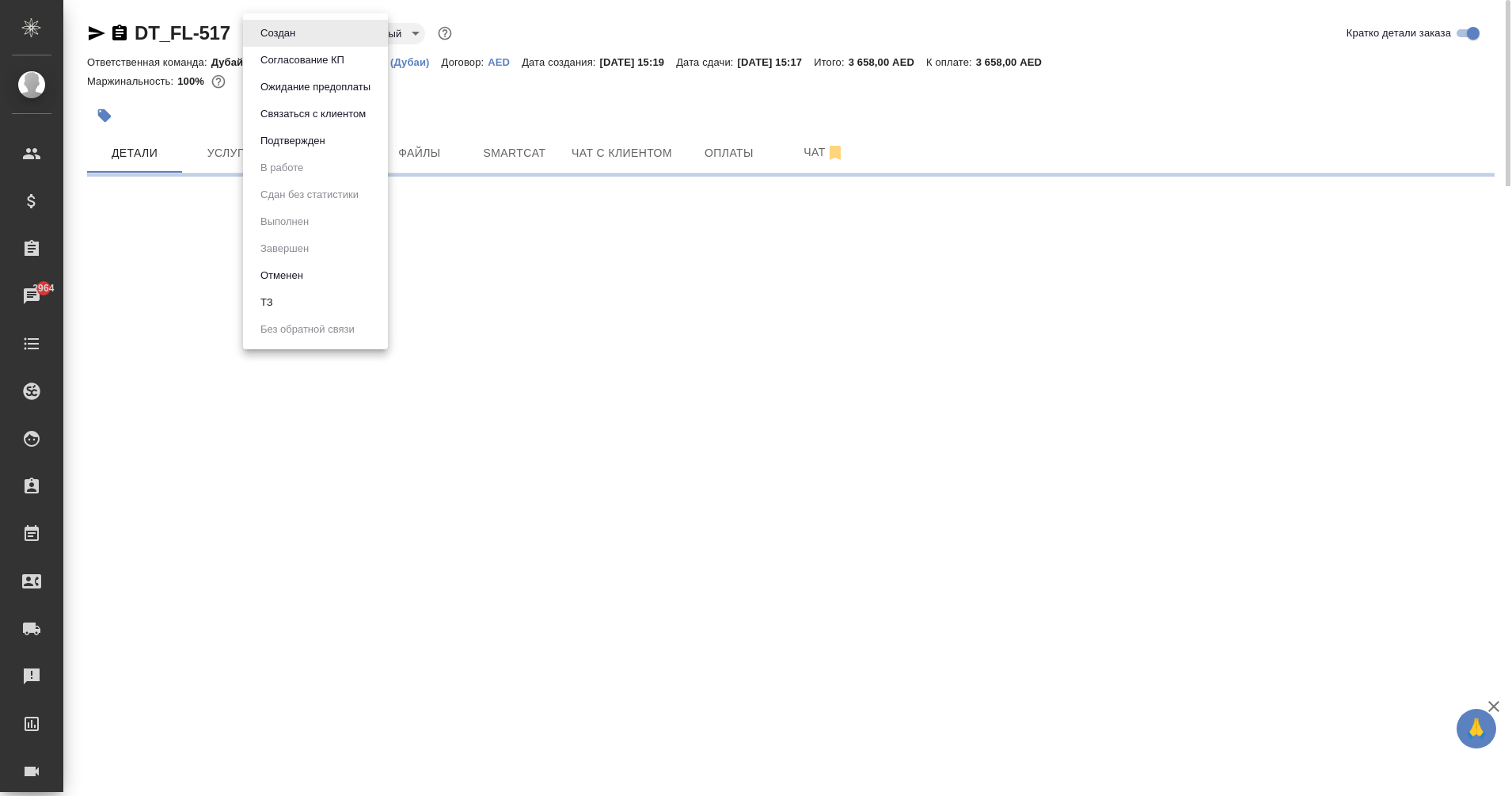
click at [297, 30] on body "🙏 .cls-1 fill:#fff; AWATERA Eganian [PERSON_NAME] Спецификации Заказы 2964 Чаты…" at bounding box center [756, 398] width 1512 height 796
select select "RU"
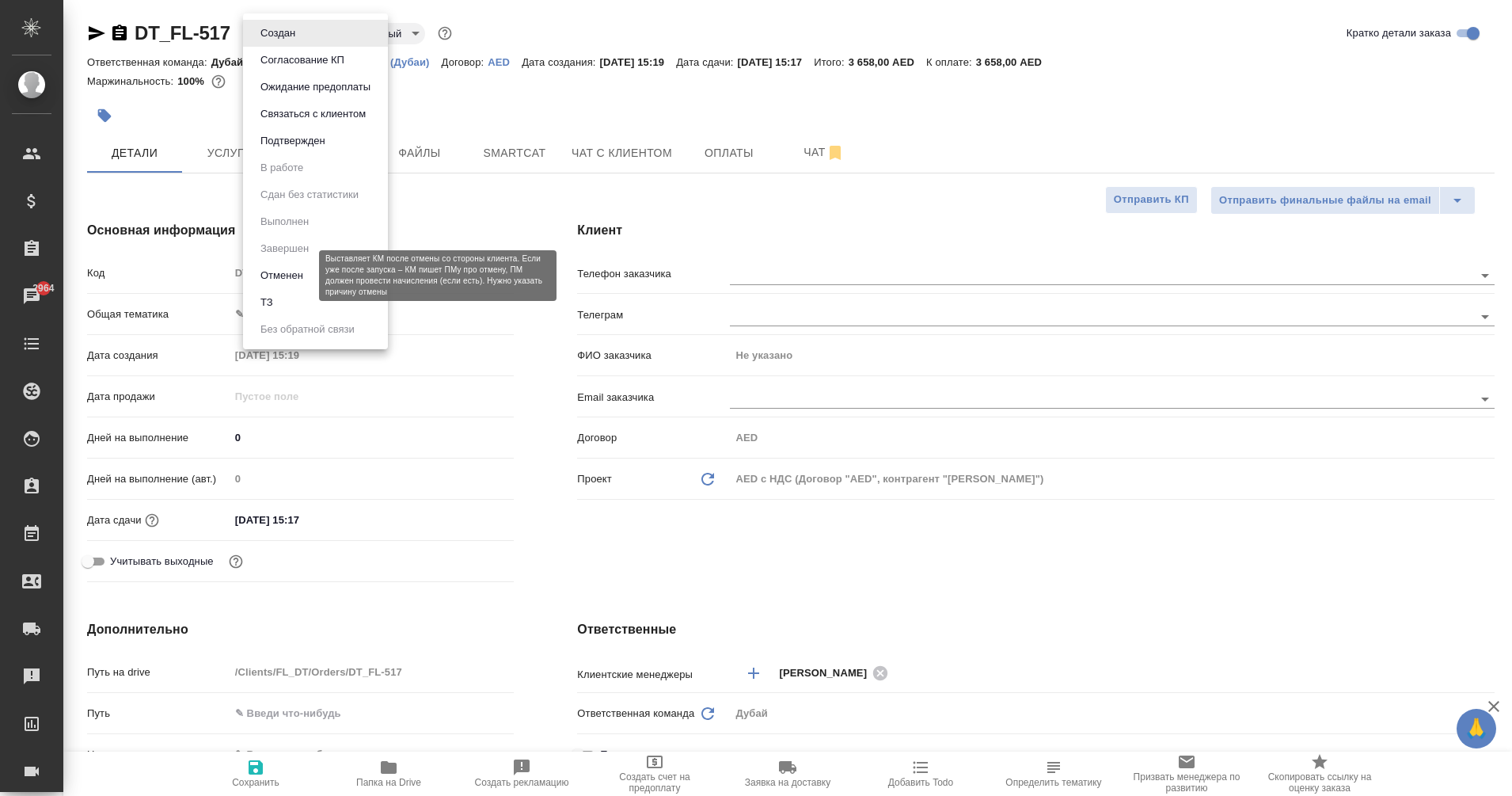
type textarea "x"
click at [296, 269] on button "Отменен" at bounding box center [282, 275] width 52 height 17
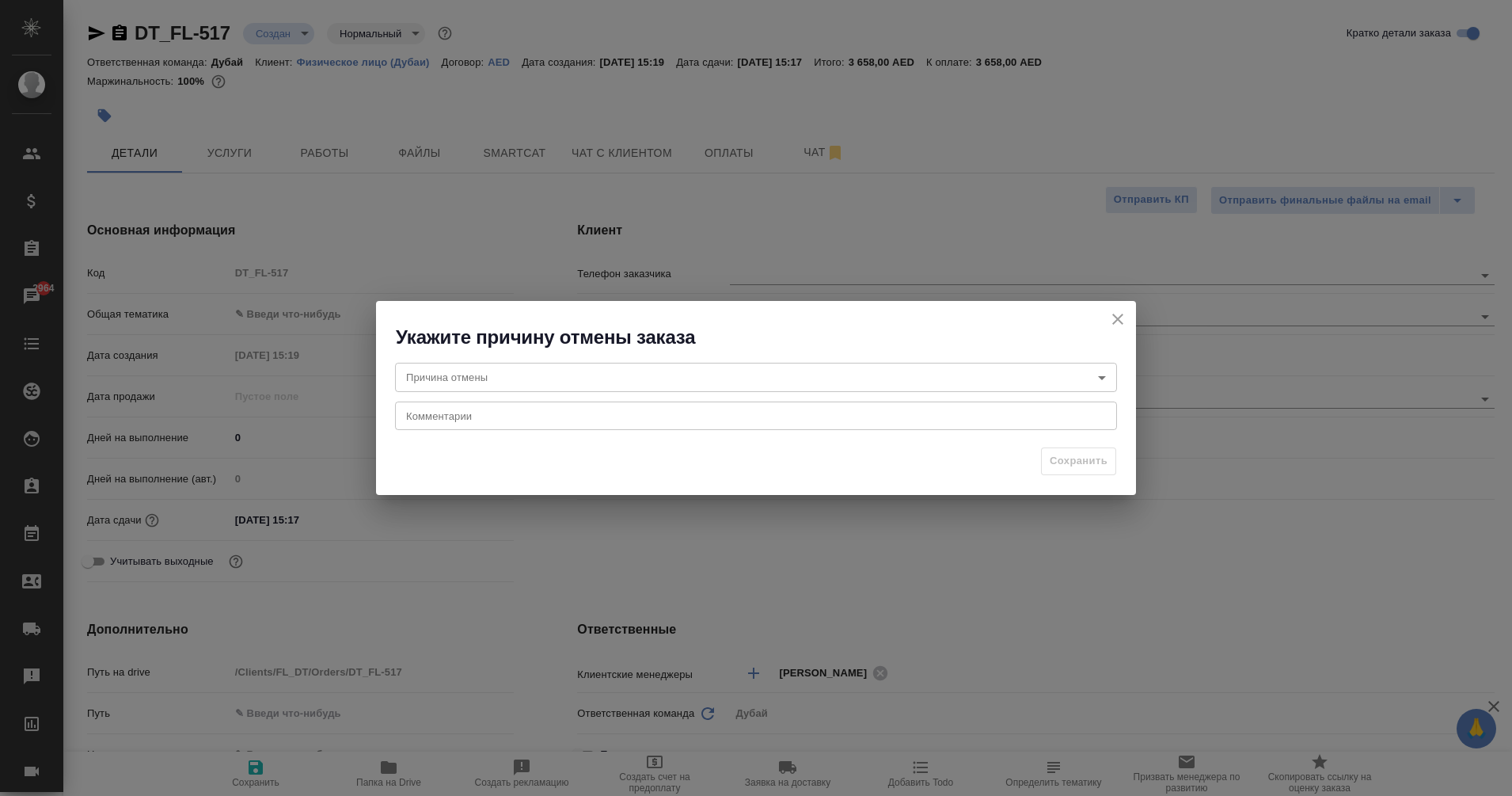
click at [694, 373] on body "🙏 .cls-1 fill:#fff; AWATERA Eganian [PERSON_NAME] Спецификации Заказы 2964 Чаты…" at bounding box center [756, 398] width 1512 height 796
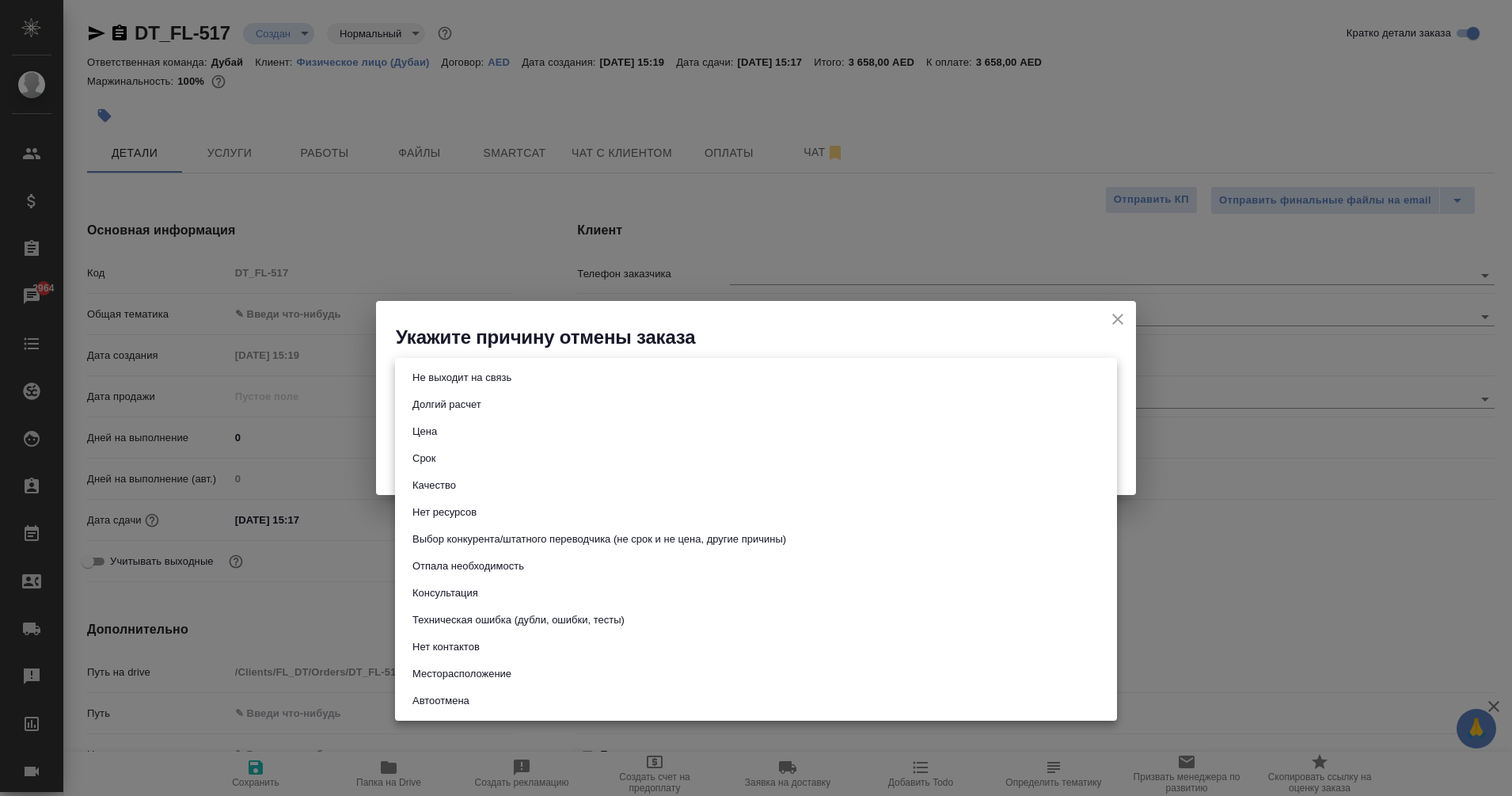
click at [477, 436] on li "Цена" at bounding box center [756, 431] width 722 height 27
type input "price"
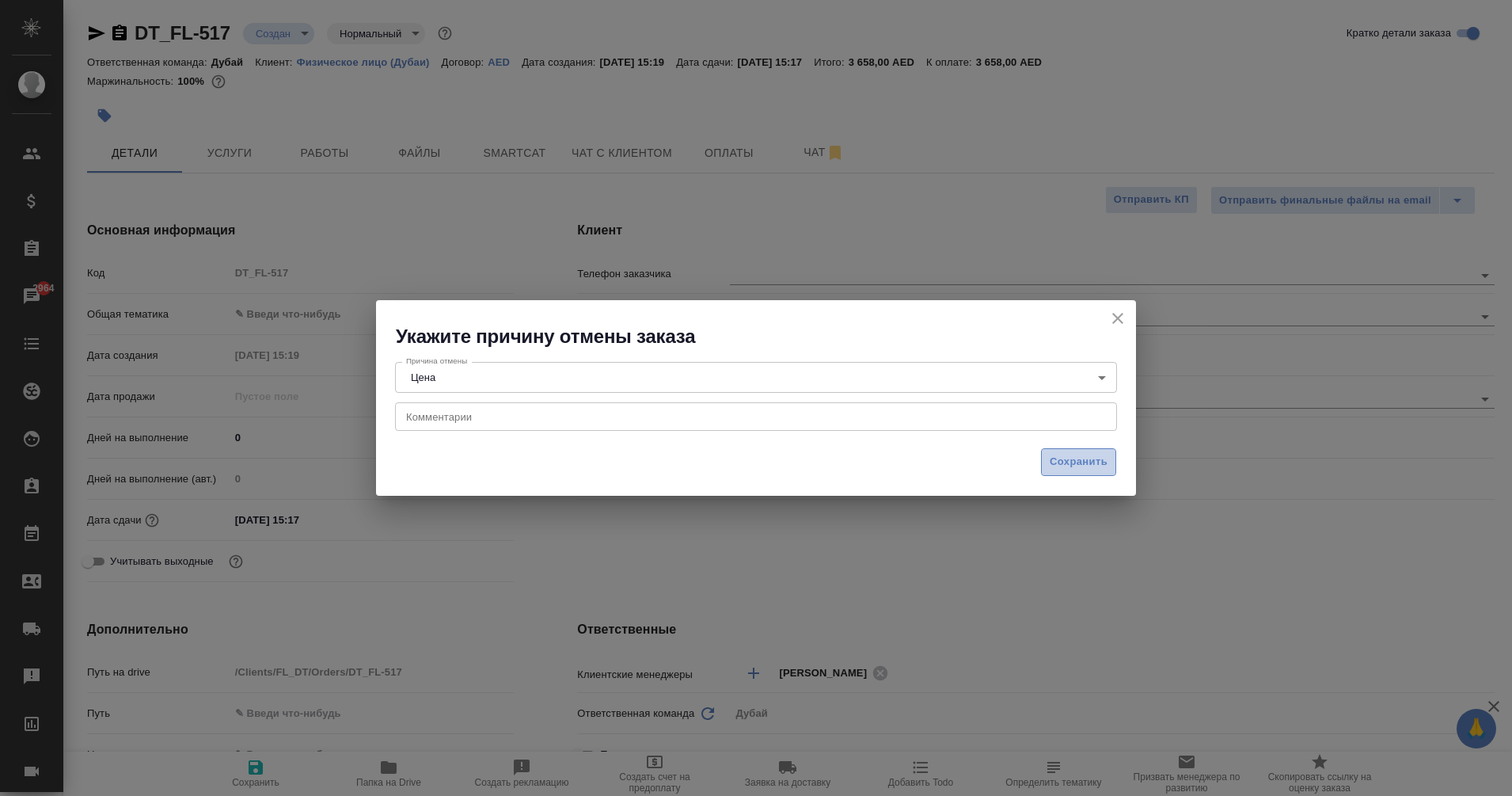
click at [1078, 457] on span "Сохранить" at bounding box center [1078, 462] width 58 height 18
type textarea "x"
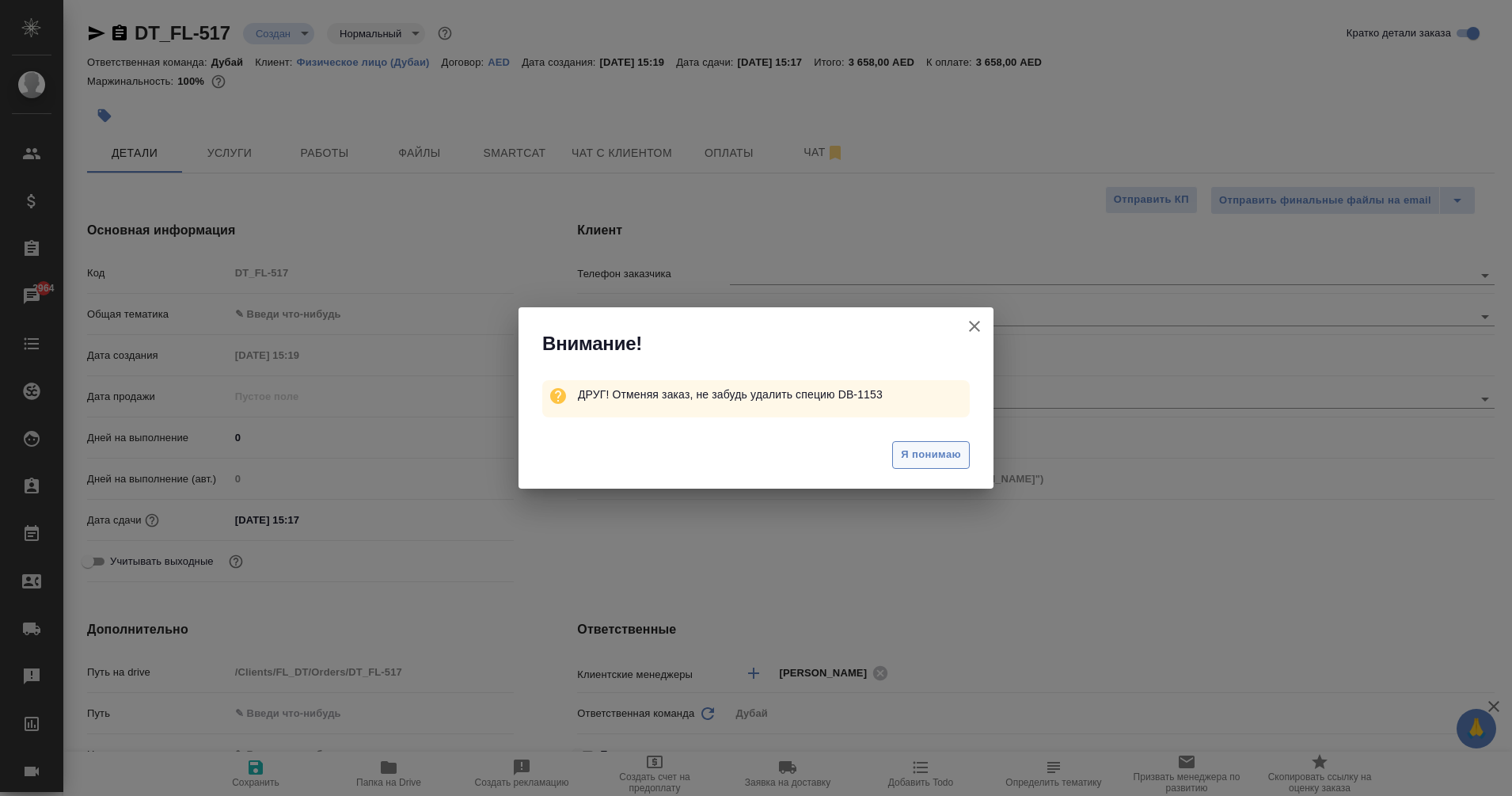
click at [932, 454] on span "Я понимаю" at bounding box center [931, 455] width 60 height 18
type textarea "x"
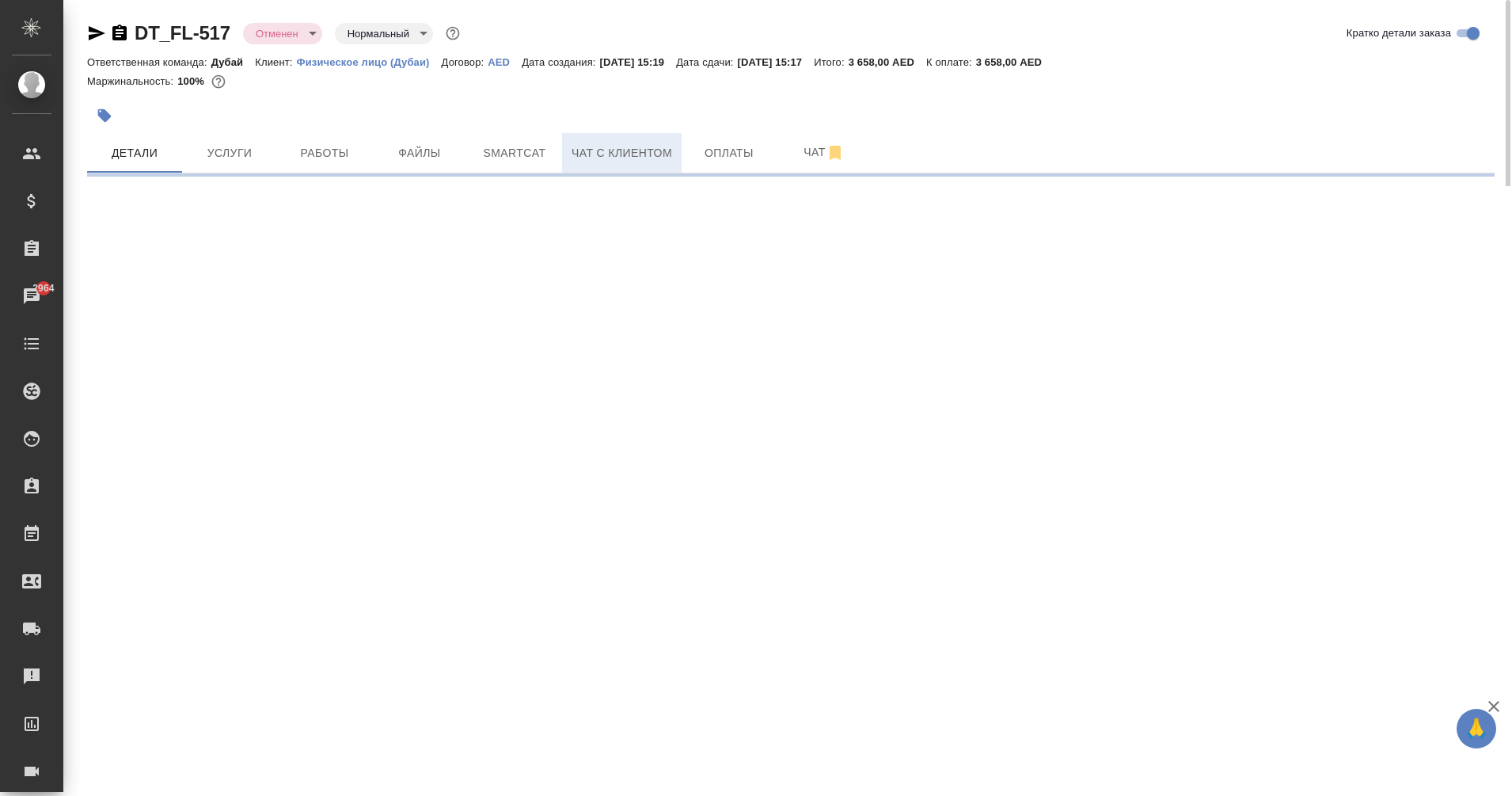
click at [624, 153] on span "Чат с клиентом" at bounding box center [622, 154] width 101 height 20
select select "RU"
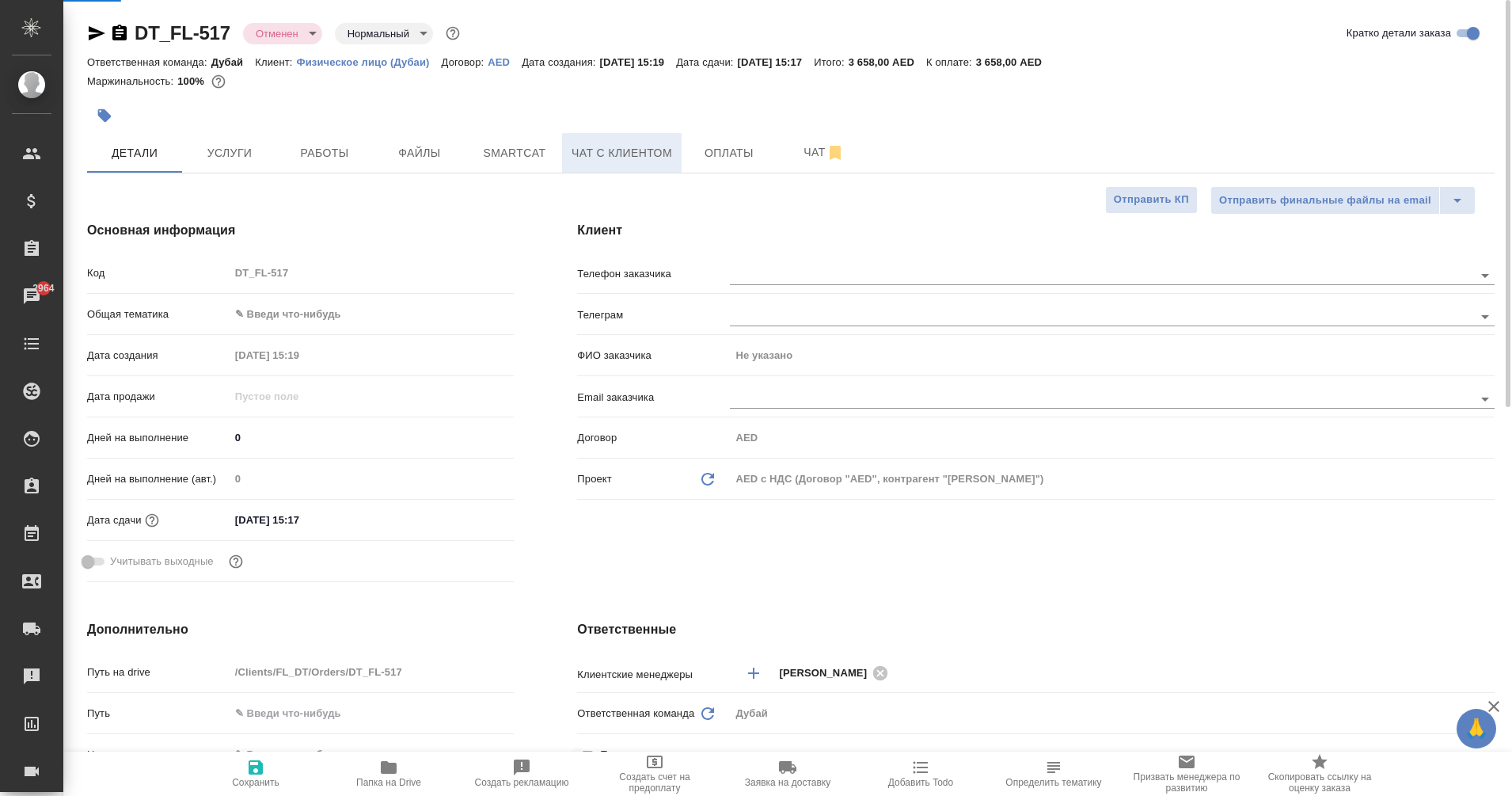
type textarea "x"
click at [726, 148] on span "Оплаты" at bounding box center [728, 154] width 76 height 20
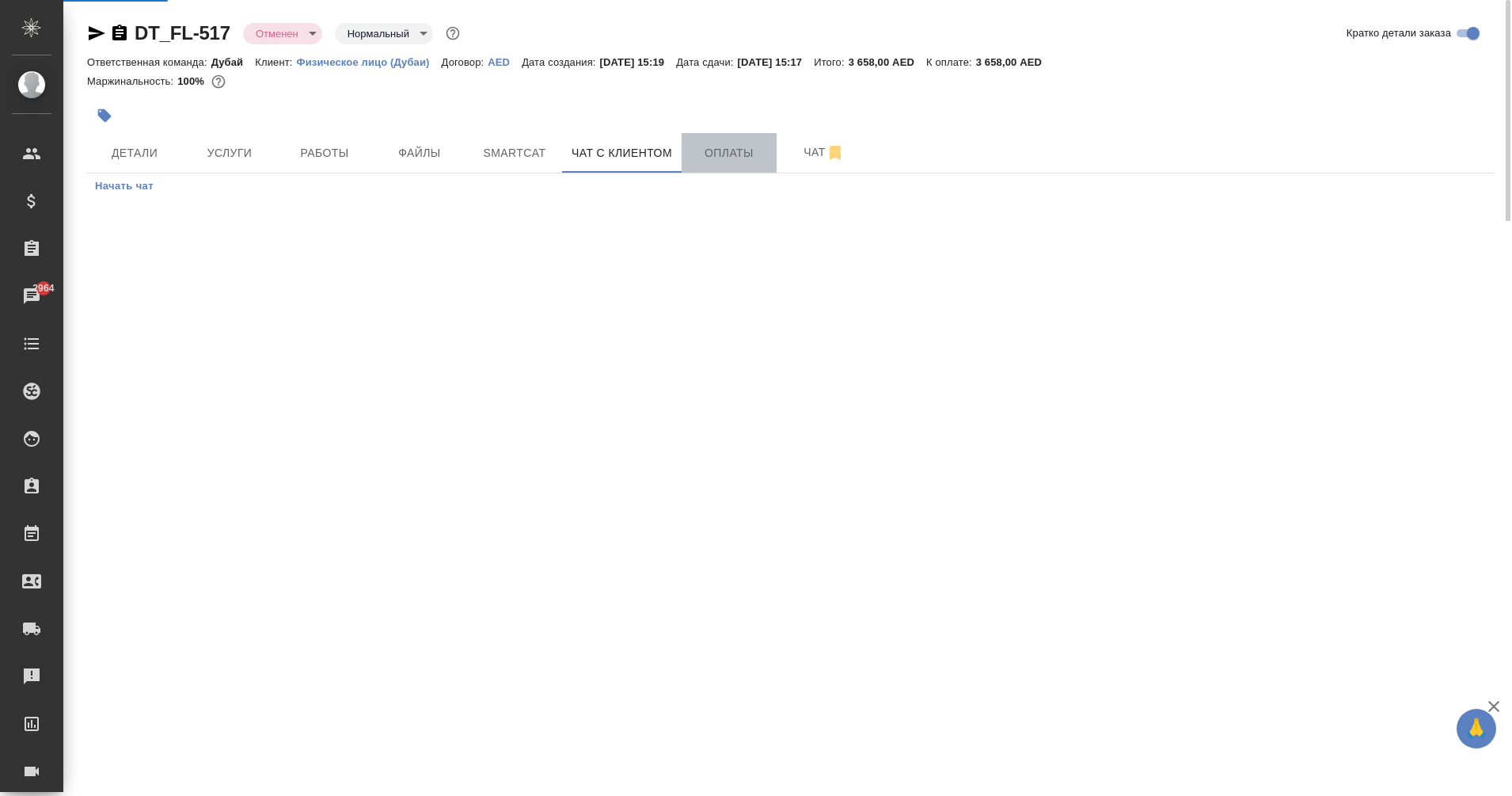
click at [706, 148] on span "Оплаты" at bounding box center [728, 154] width 76 height 20
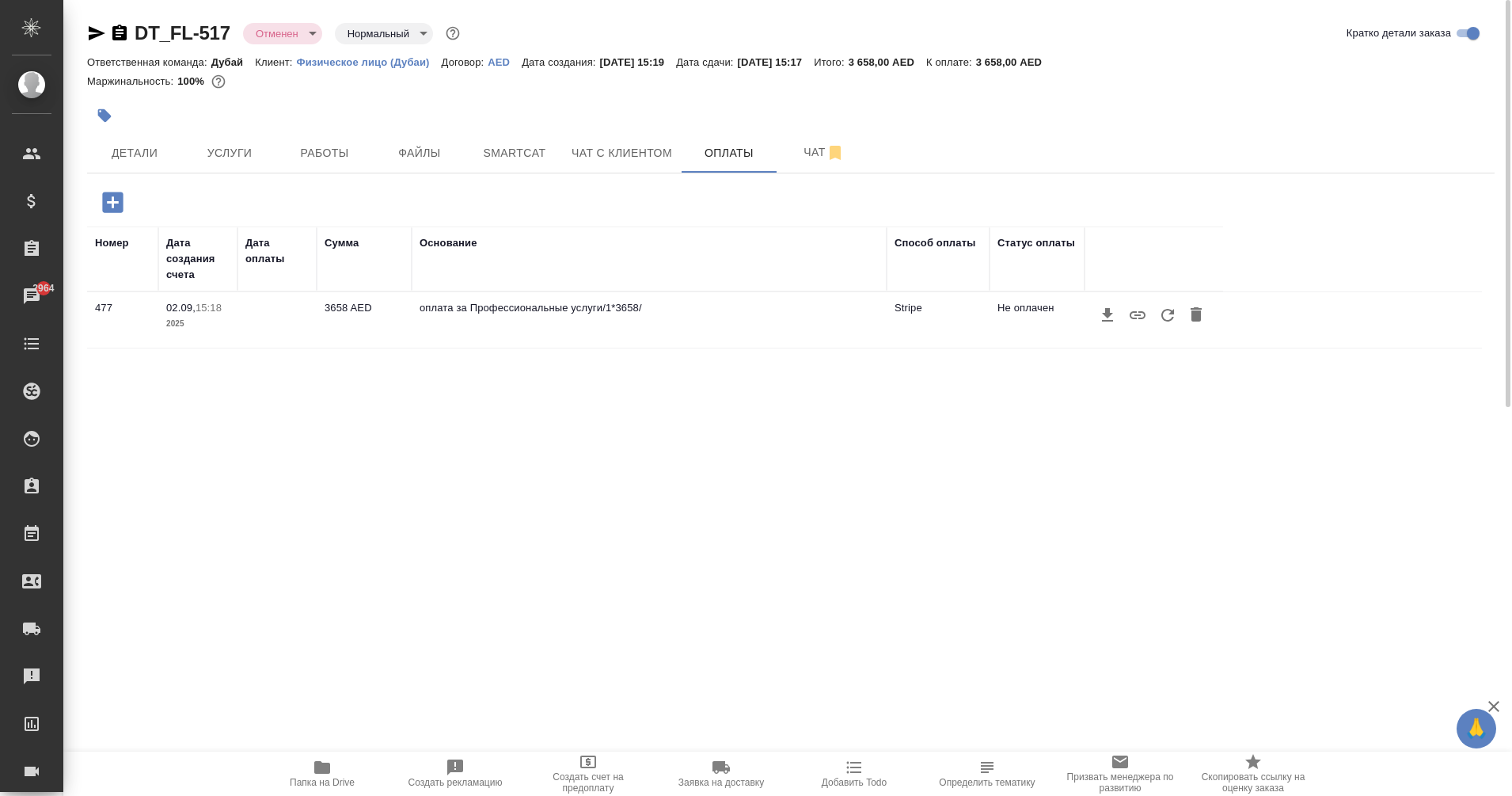
click at [1193, 314] on icon "button" at bounding box center [1196, 315] width 11 height 15
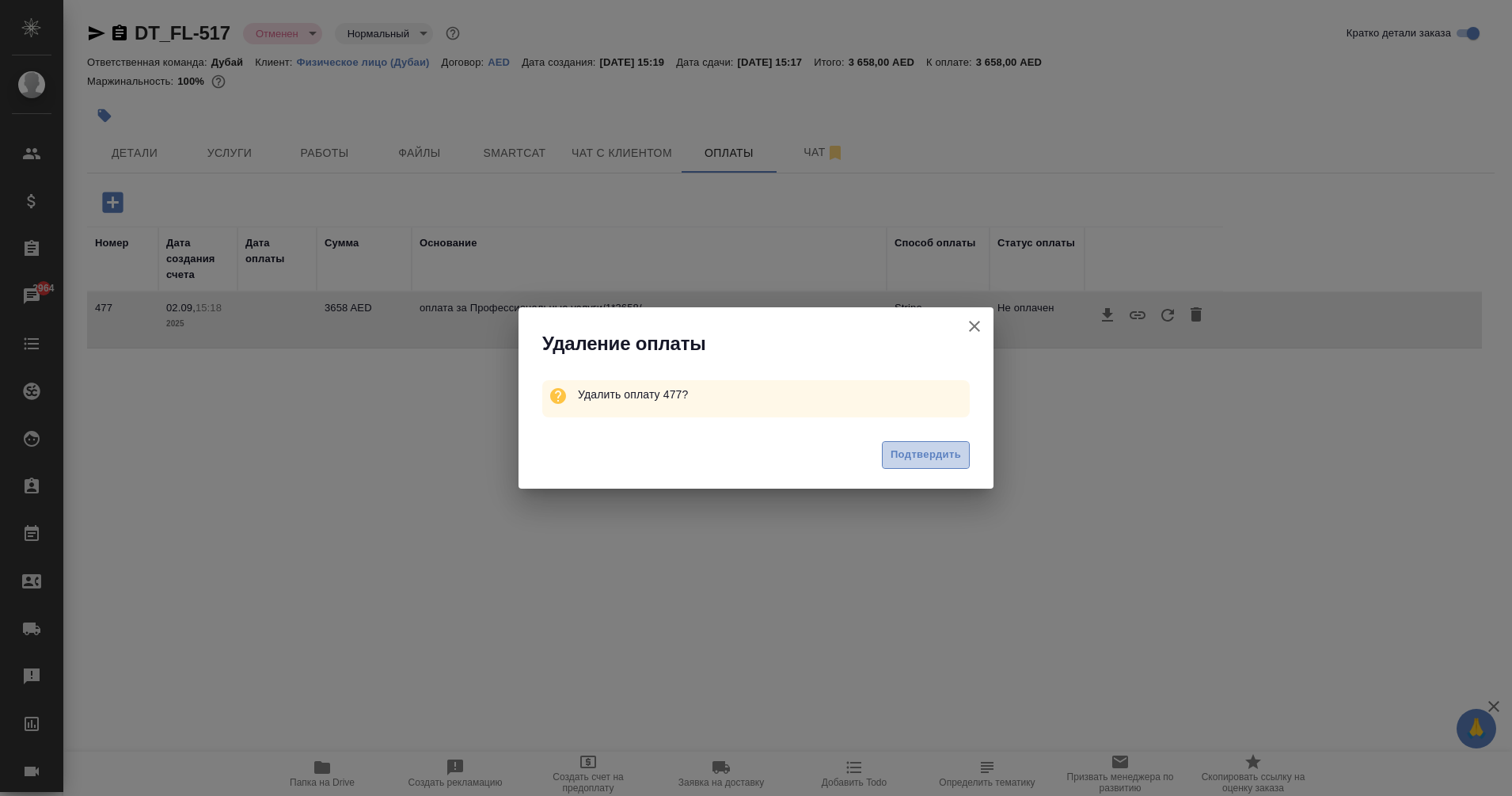
click at [913, 444] on button "Подтвердить" at bounding box center [926, 455] width 88 height 27
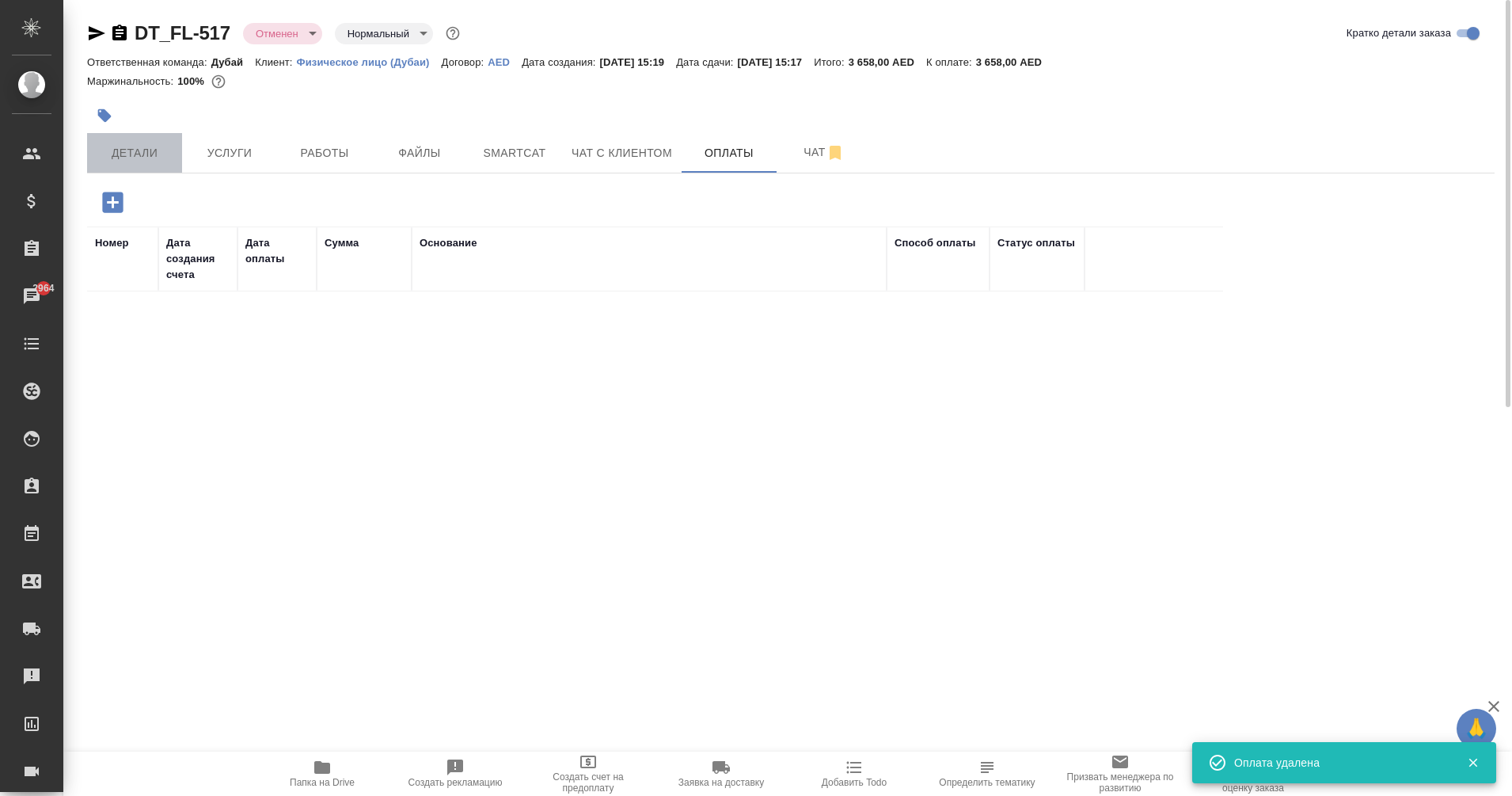
click at [134, 148] on span "Детали" at bounding box center [134, 154] width 76 height 20
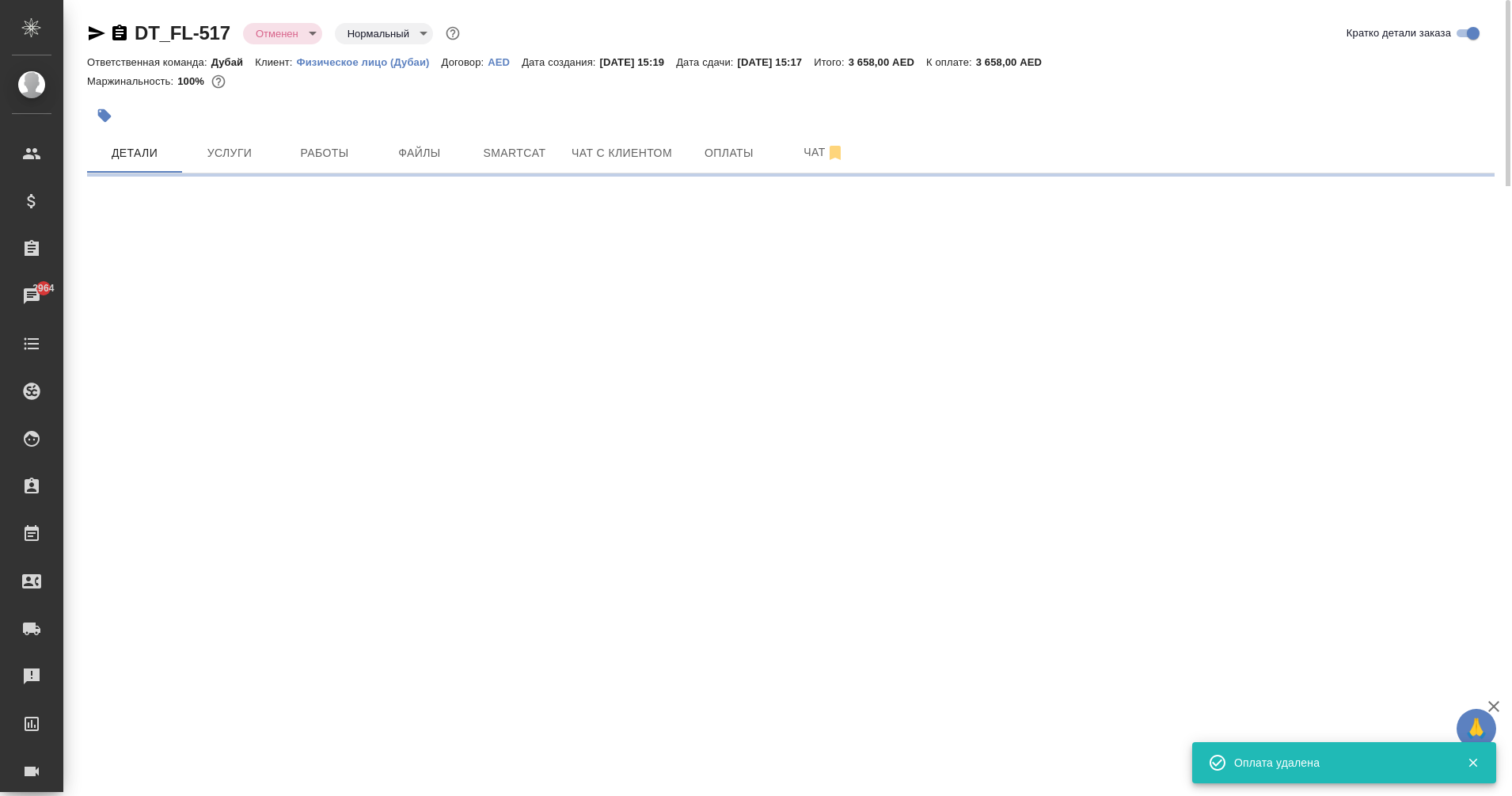
select select "RU"
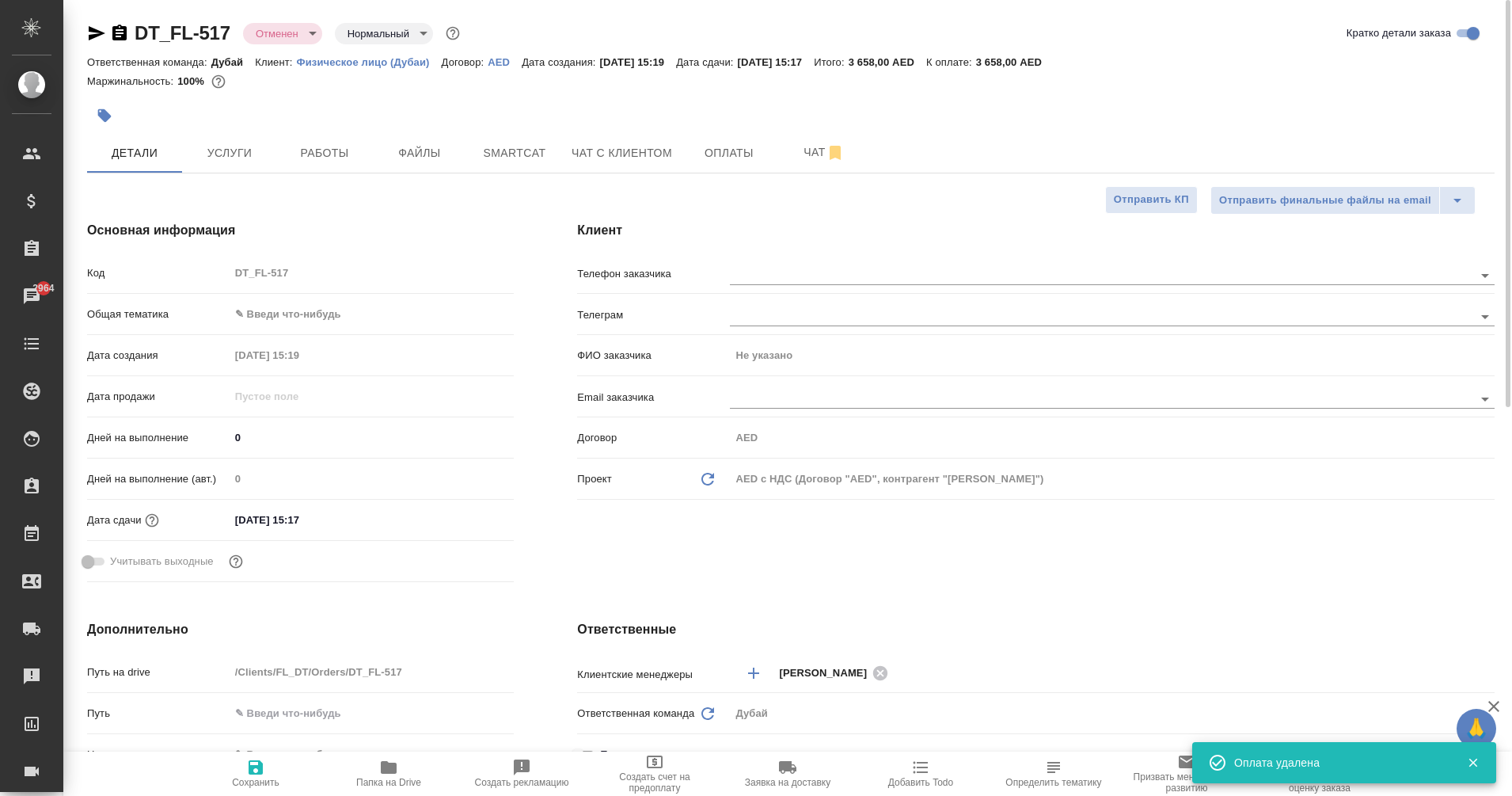
type textarea "x"
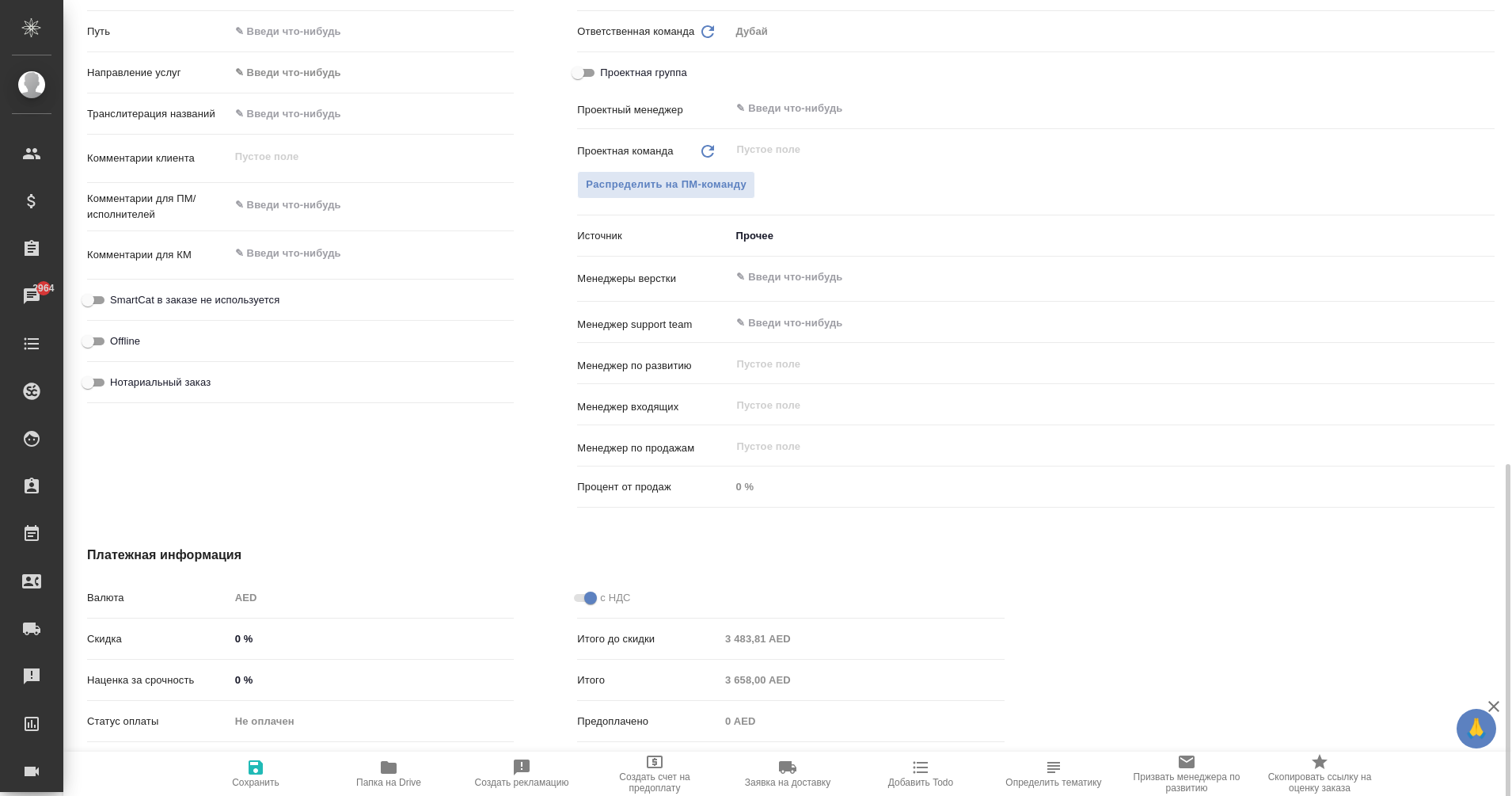
scroll to position [758, 0]
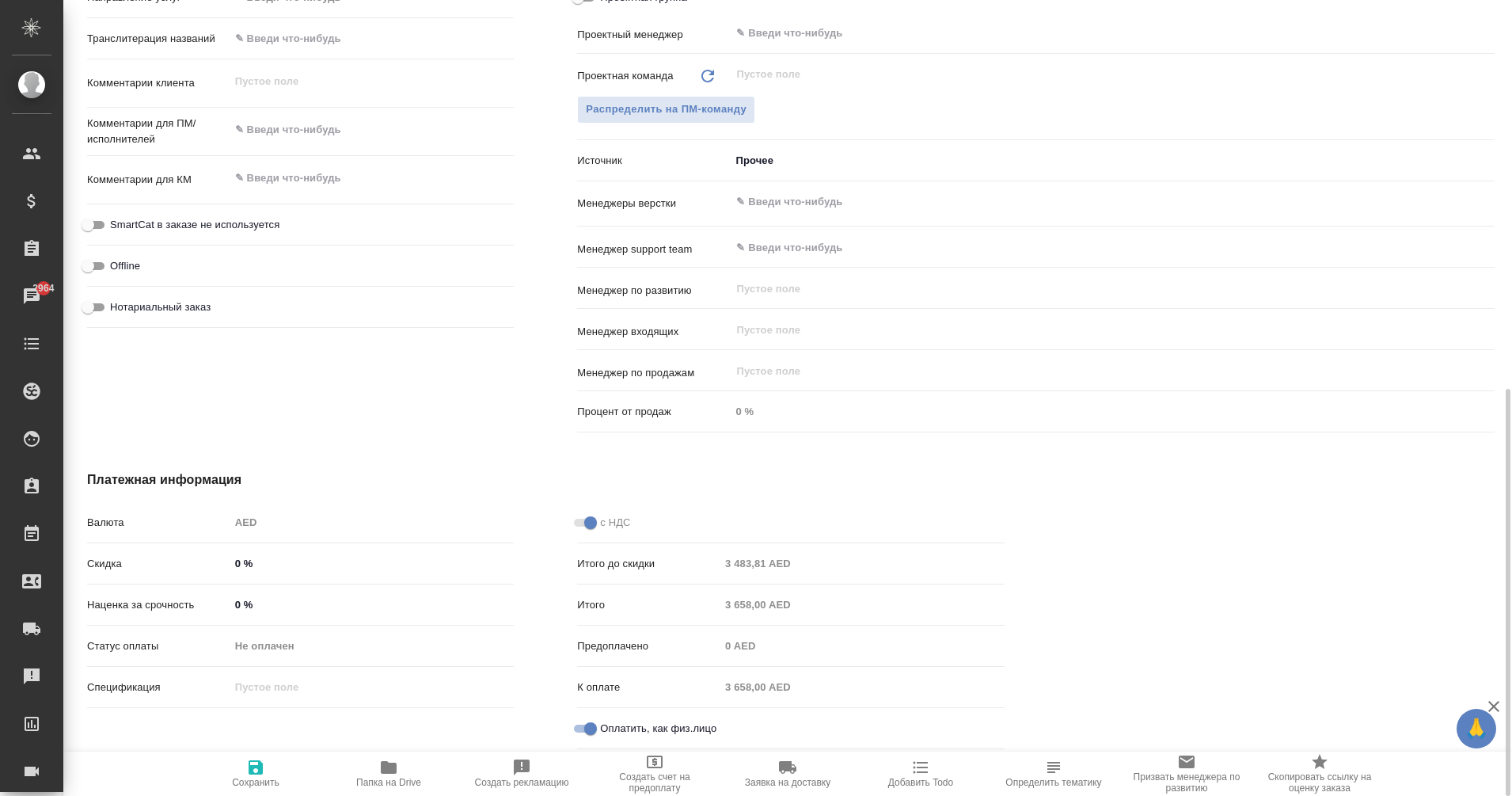
click at [587, 727] on input "Оплатить, как физ.лицо" at bounding box center [590, 728] width 57 height 19
checkbox input "true"
type textarea "x"
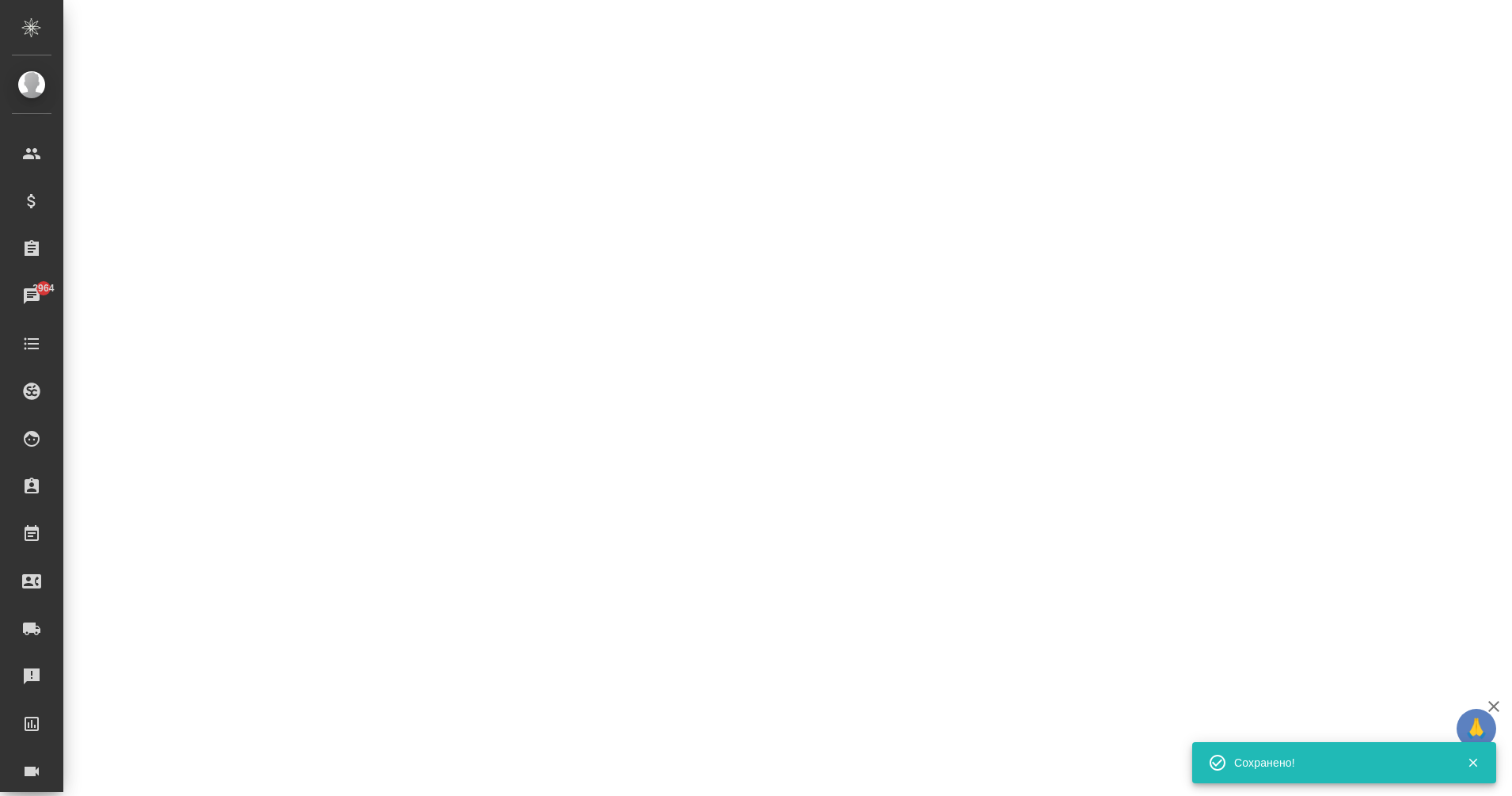
select select "RU"
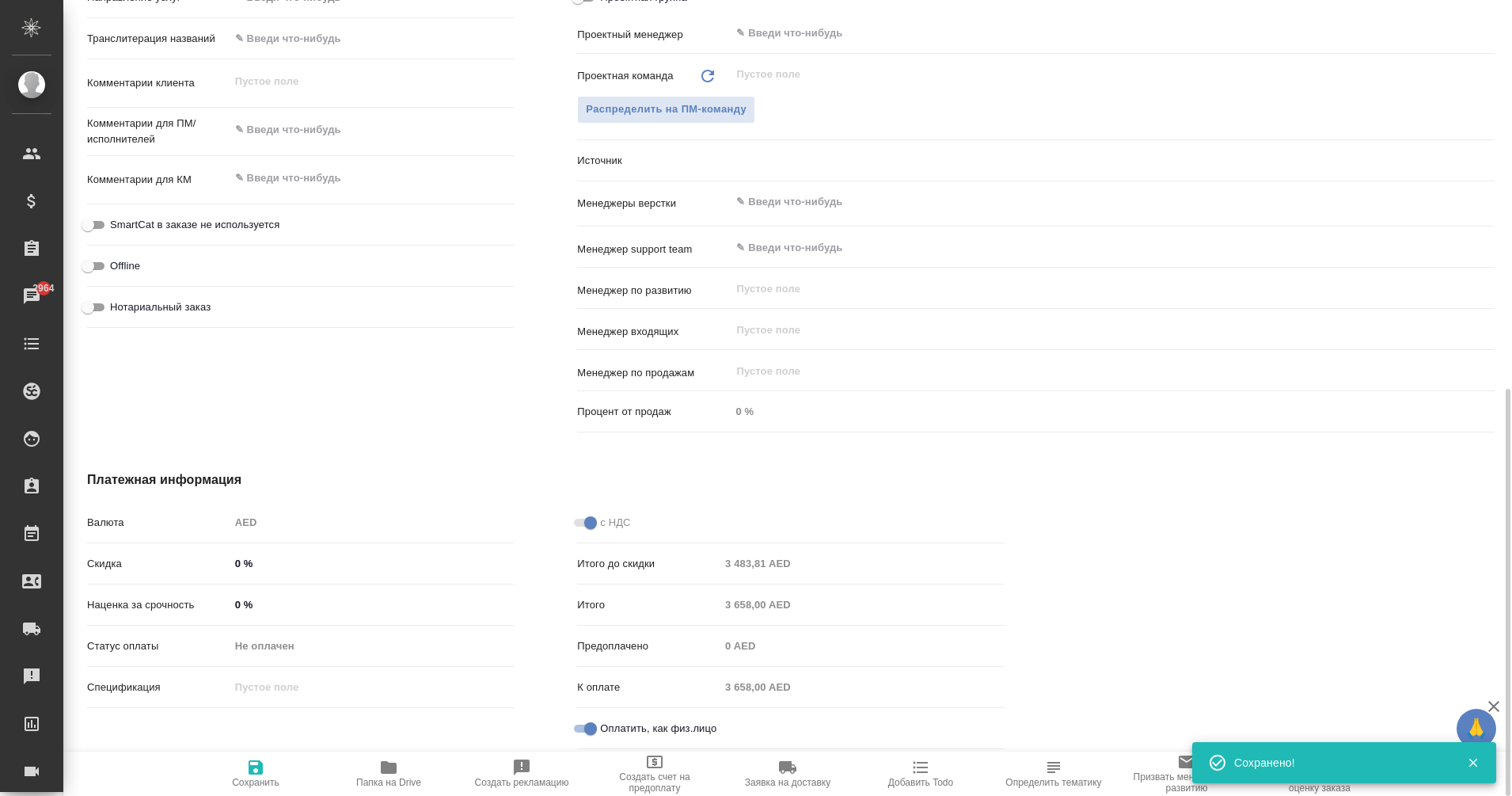
type textarea "x"
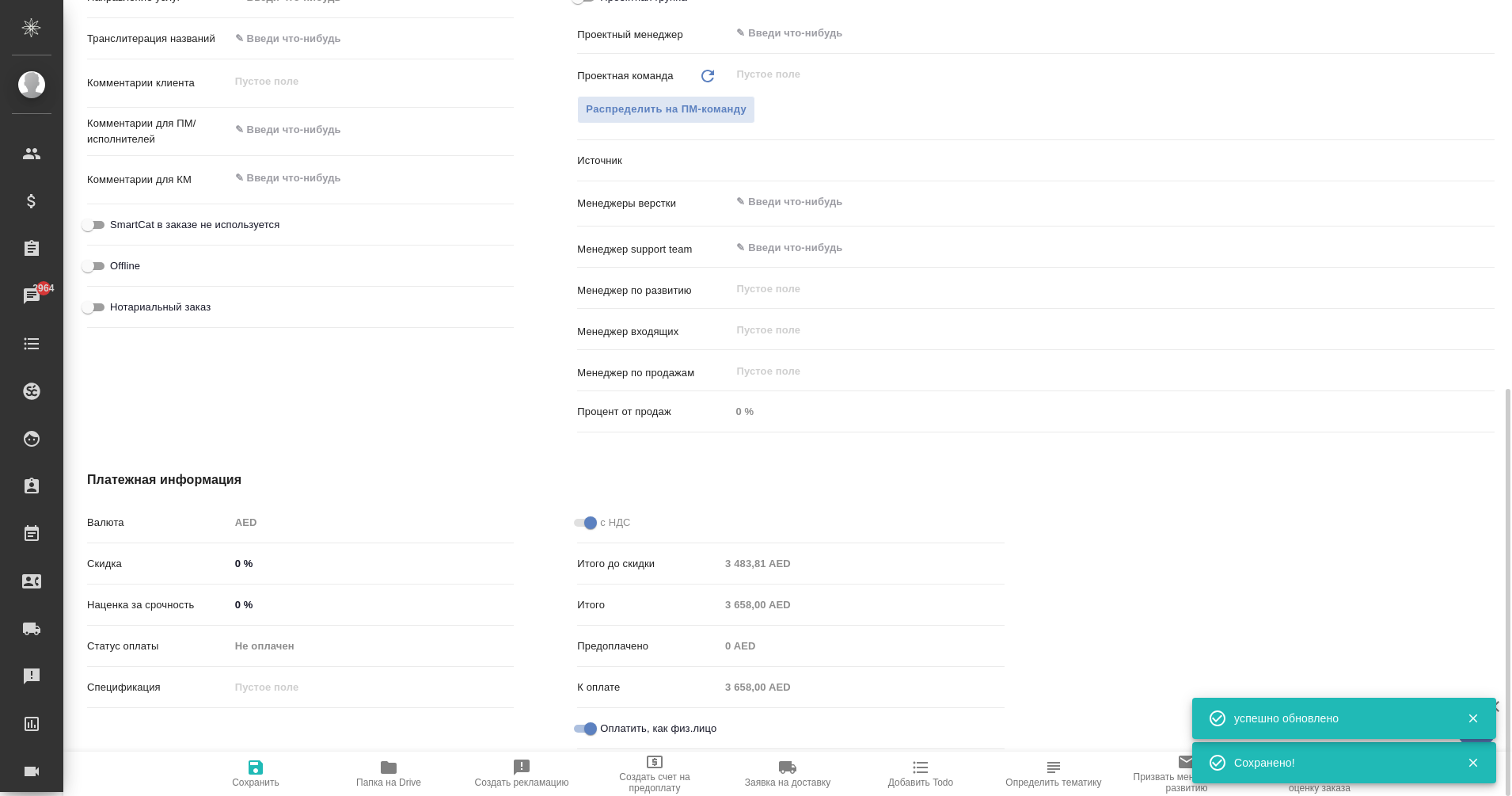
type textarea "x"
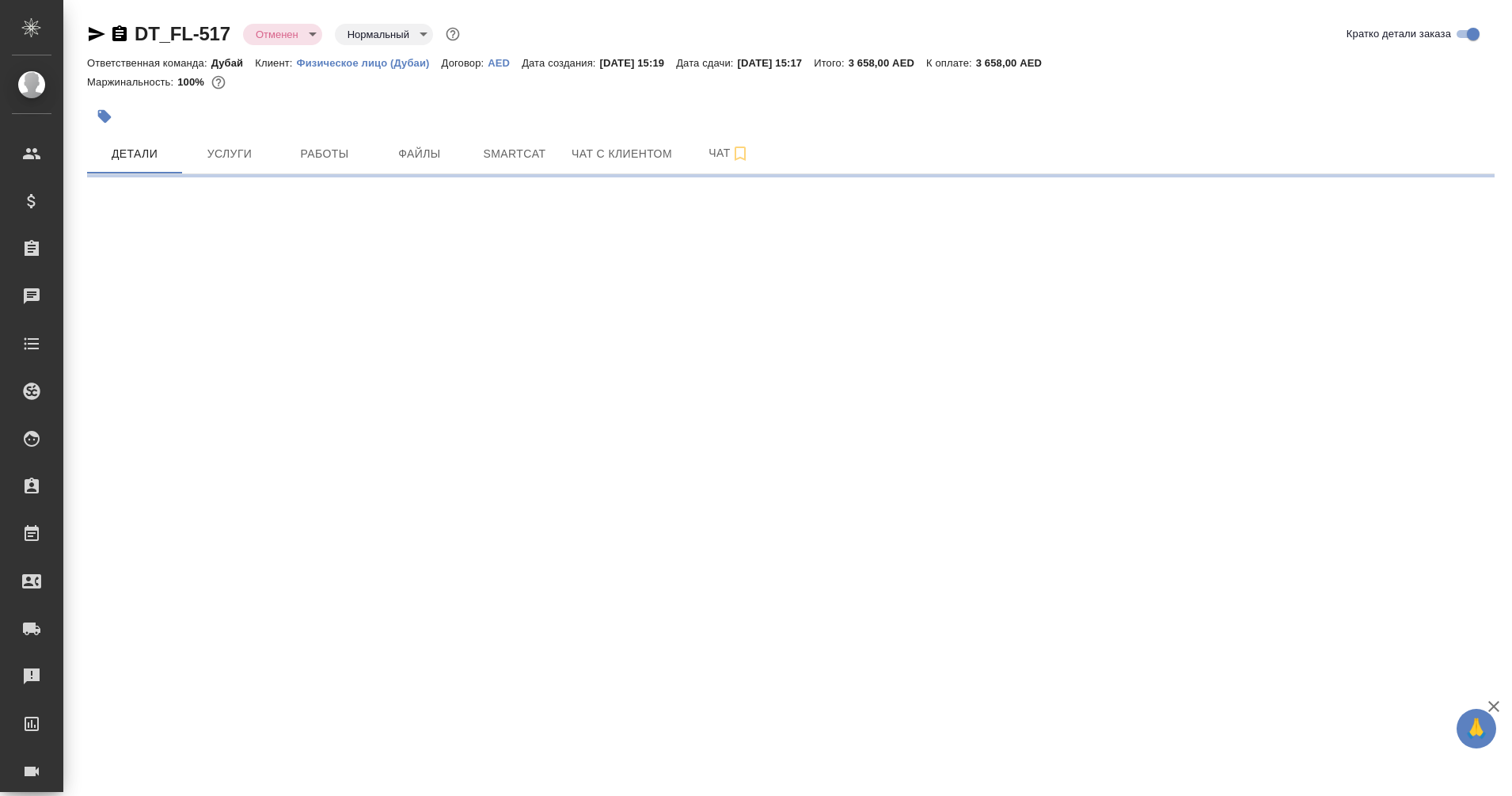
select select "RU"
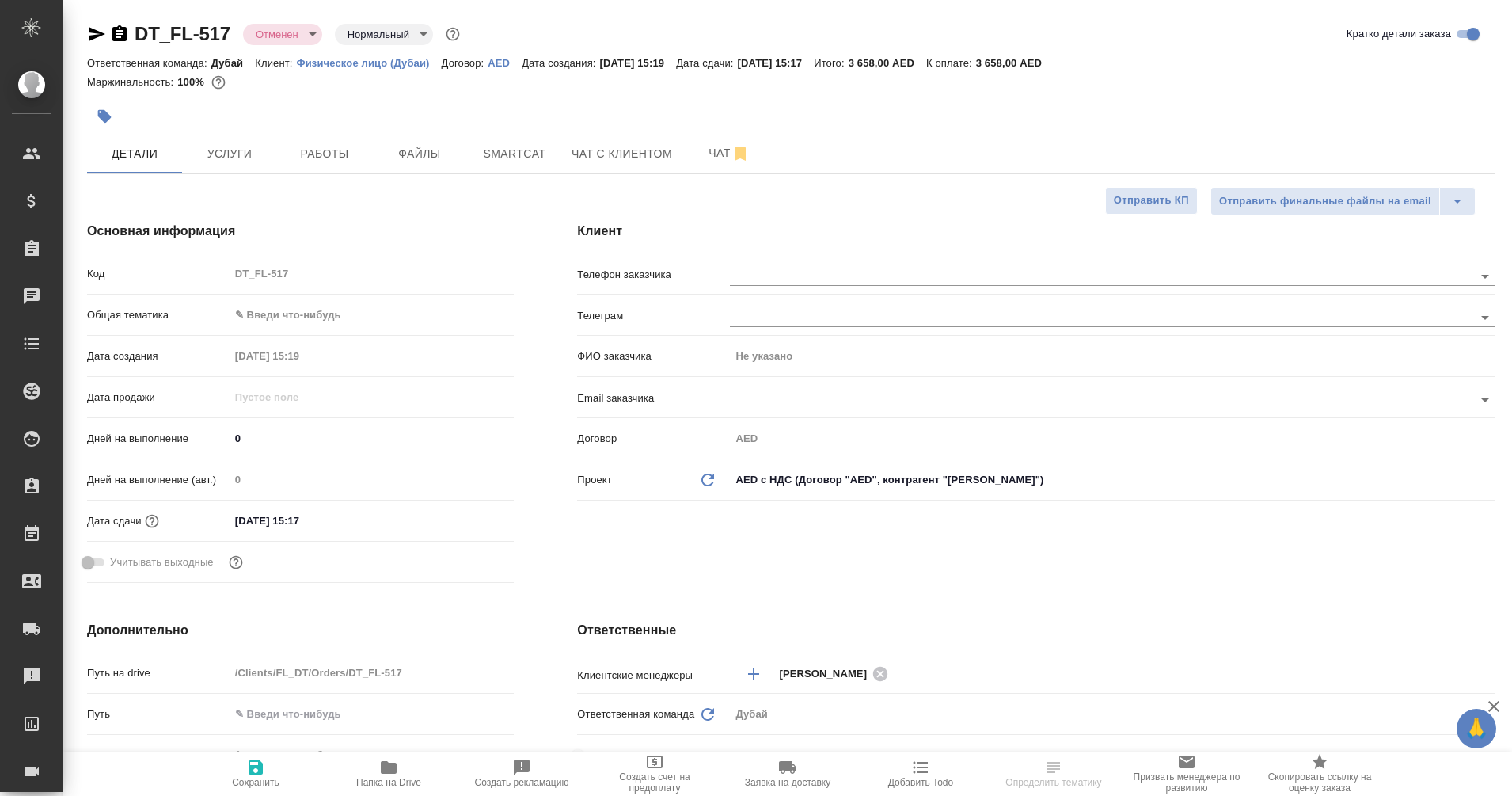
type textarea "x"
click at [264, 773] on icon "button" at bounding box center [255, 767] width 19 height 19
type textarea "x"
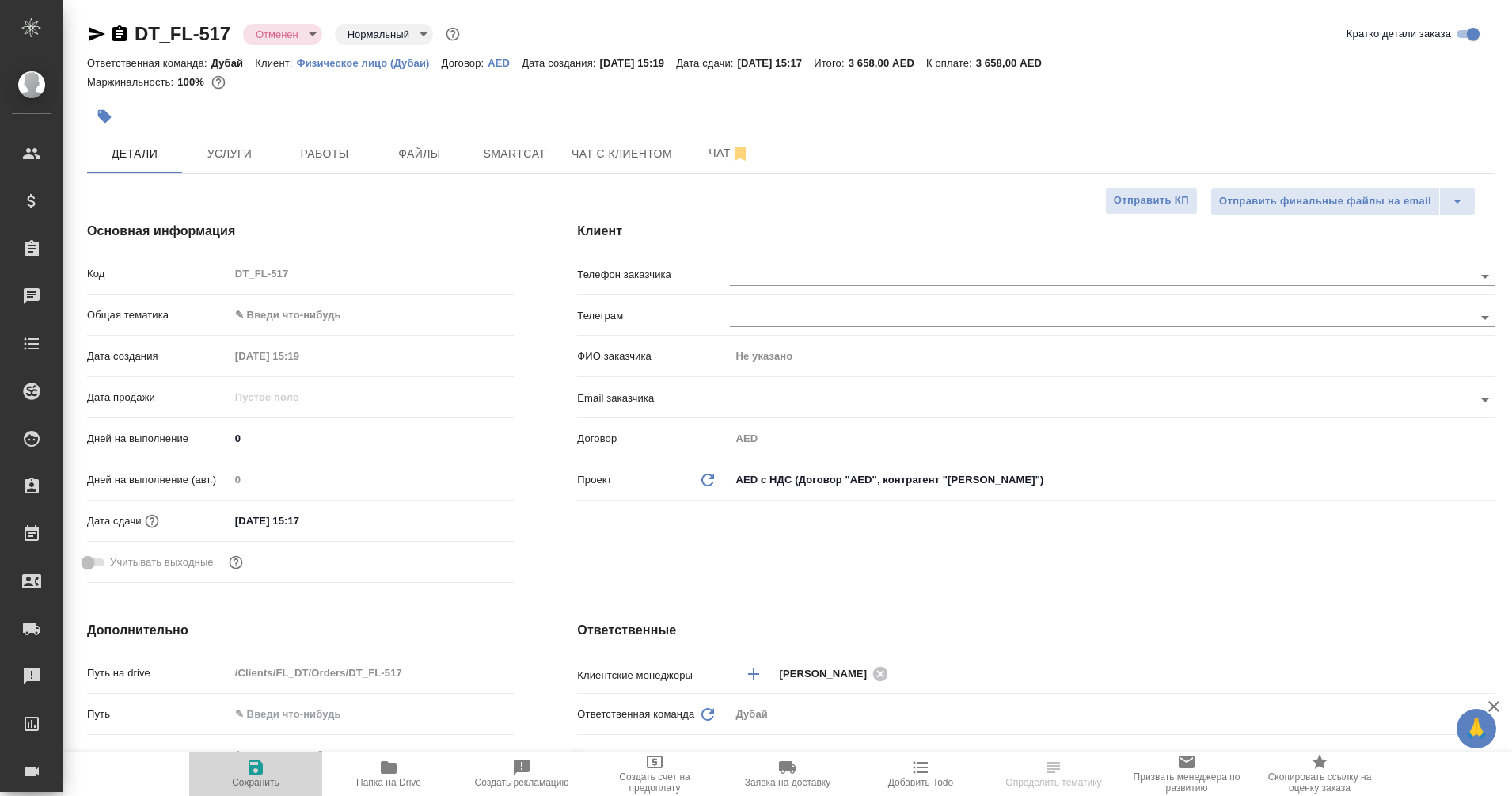
type textarea "x"
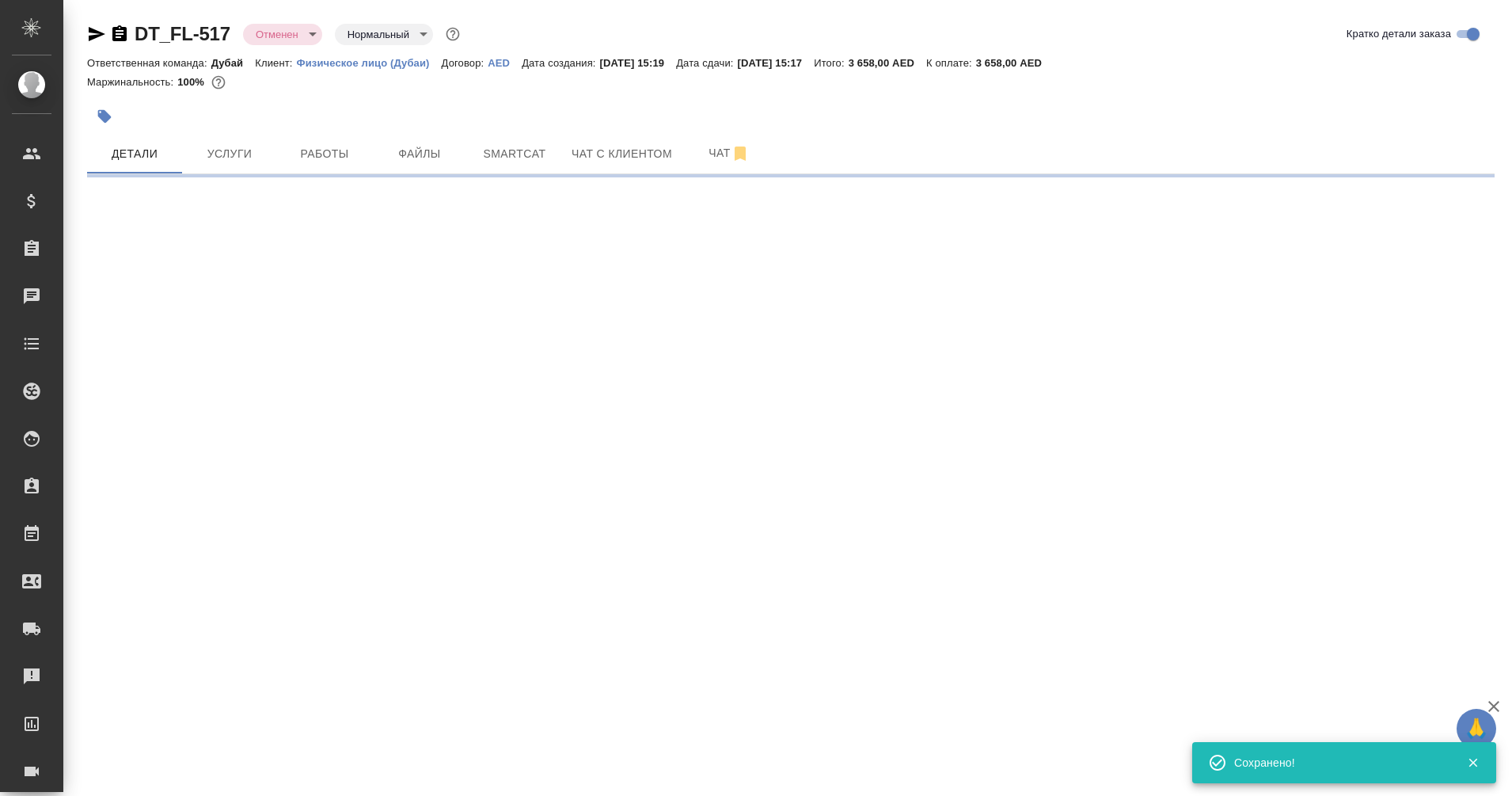
select select "RU"
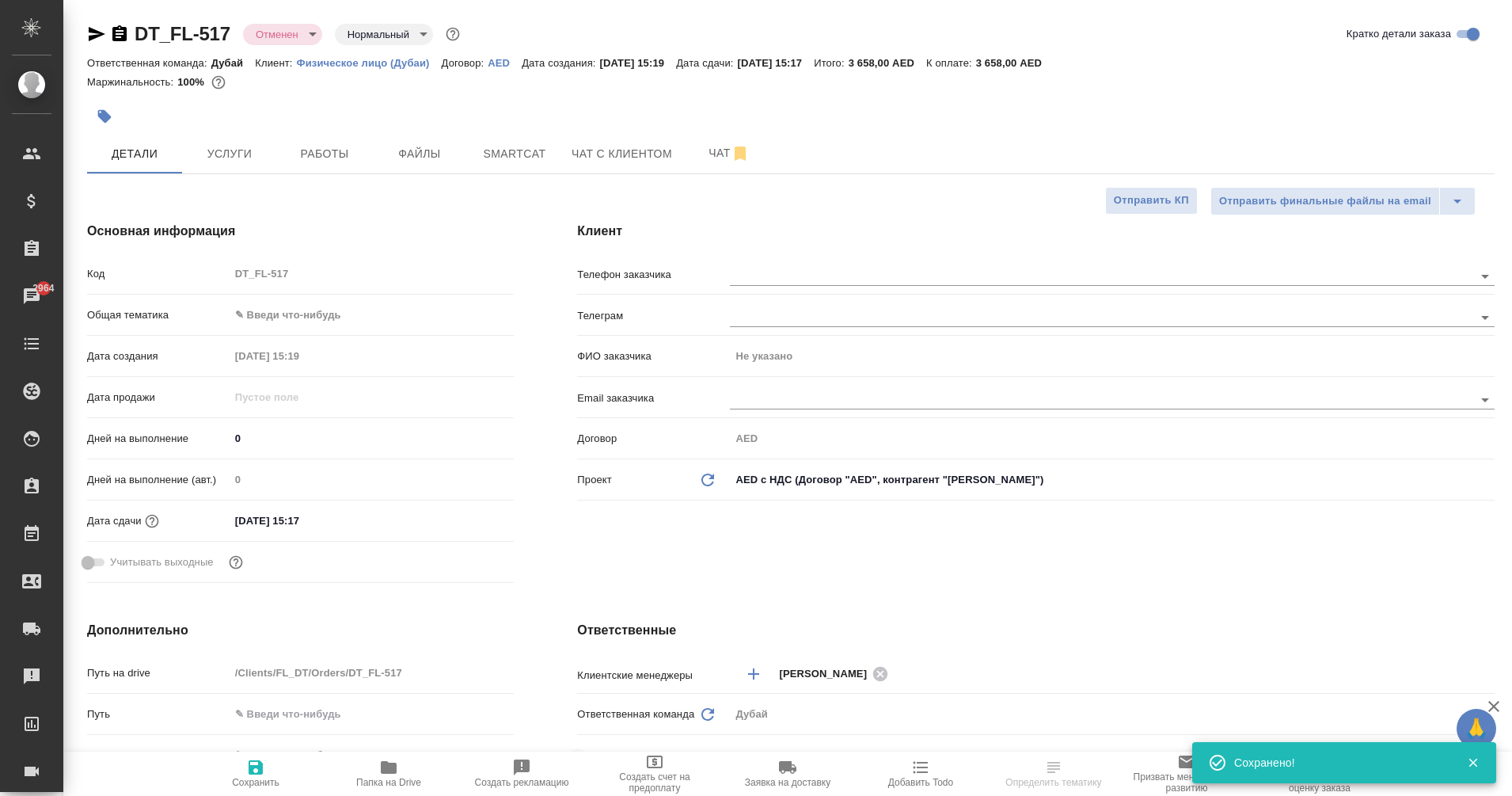
type textarea "x"
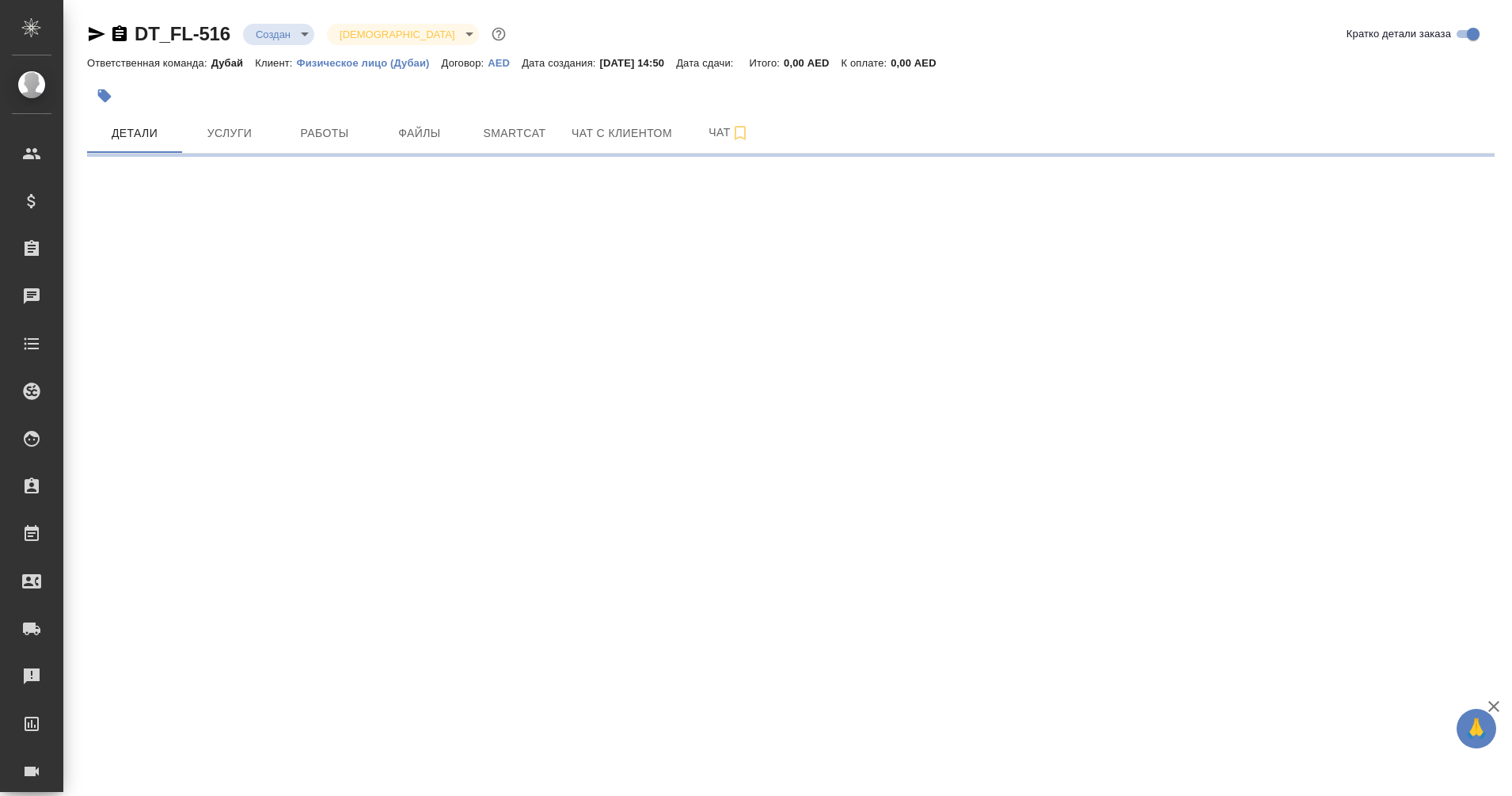
select select "RU"
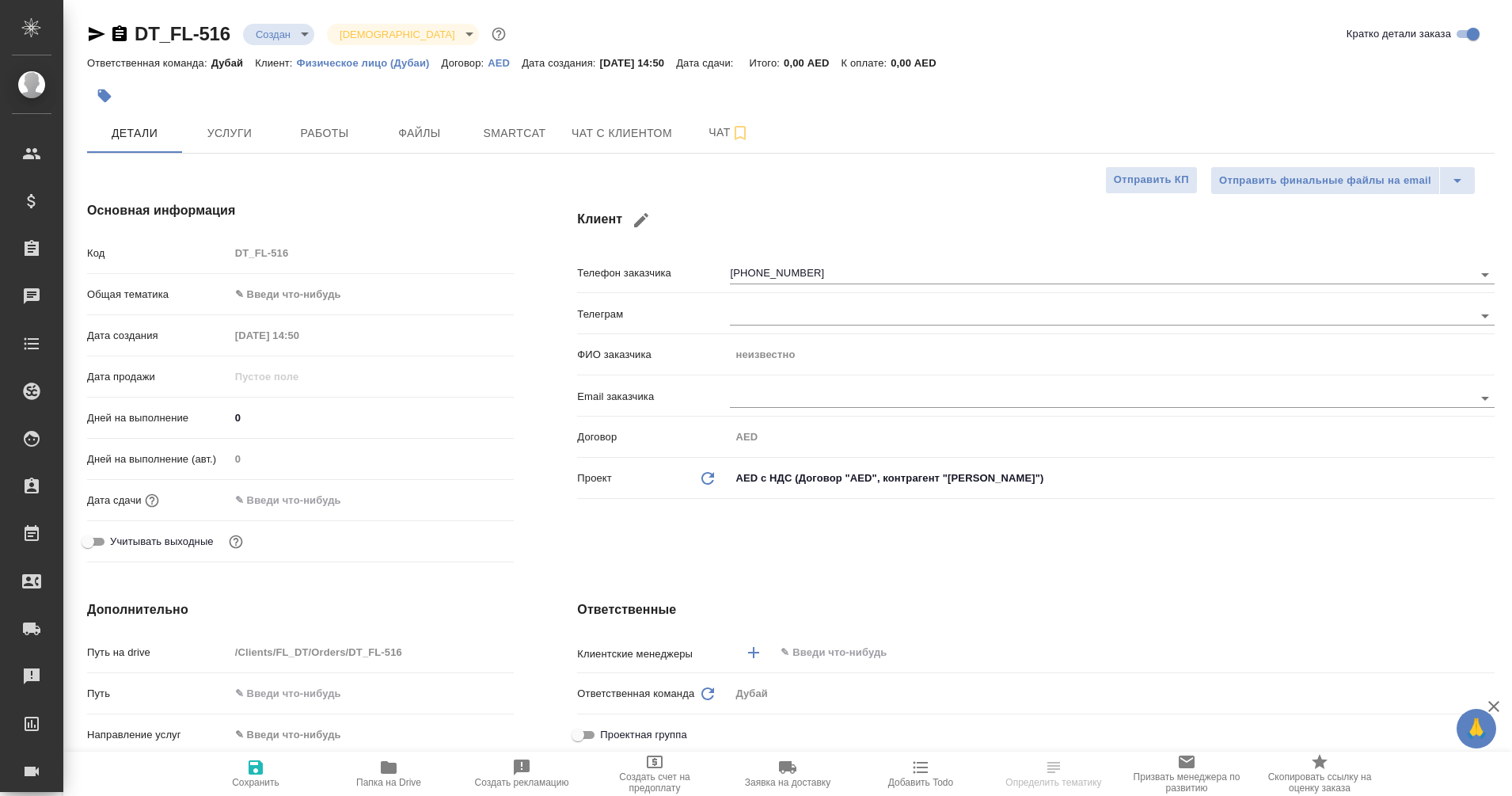
type textarea "x"
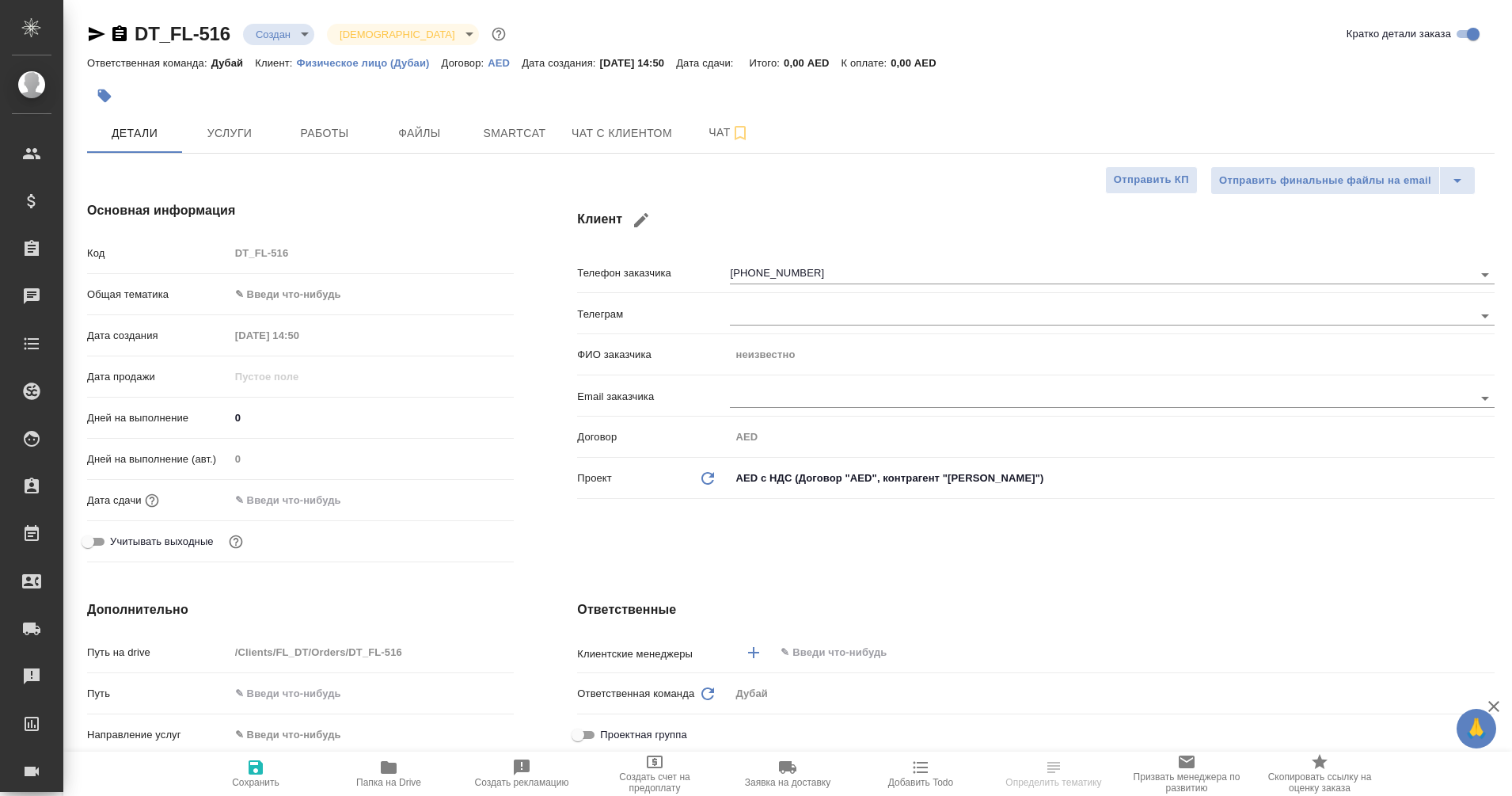
type textarea "x"
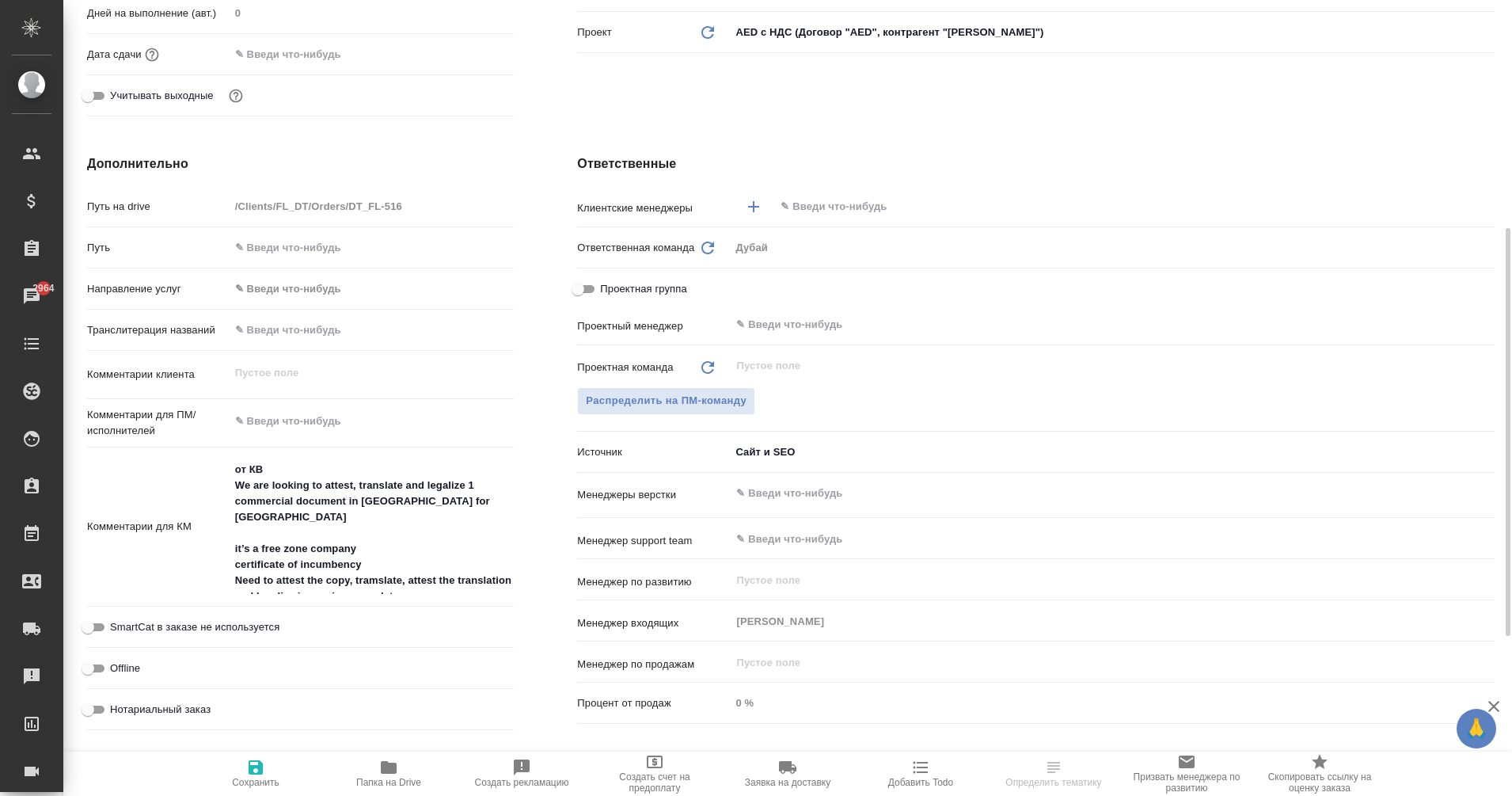
scroll to position [18, 0]
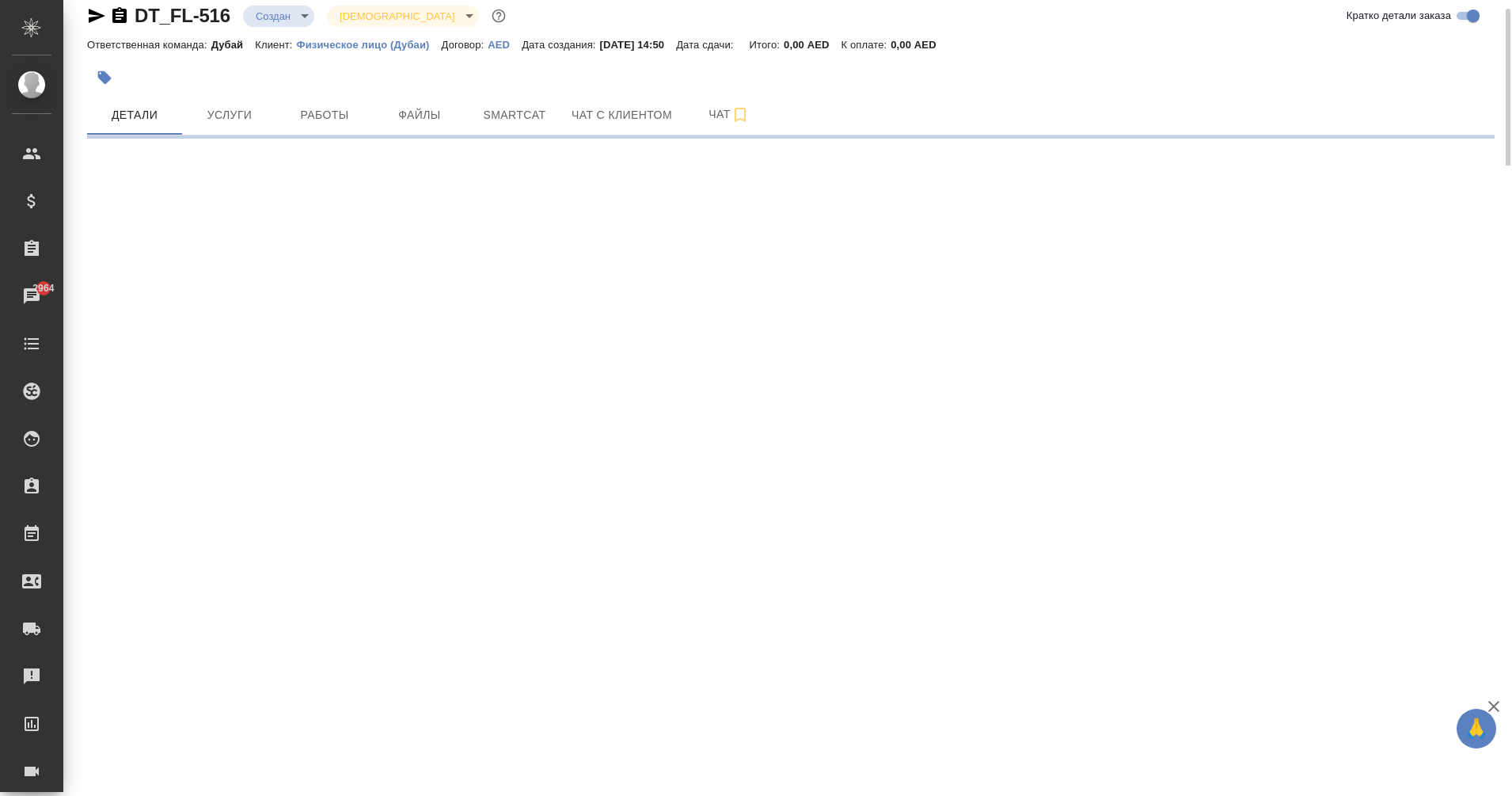
click at [644, 94] on div at bounding box center [555, 78] width 938 height 35
select select "RU"
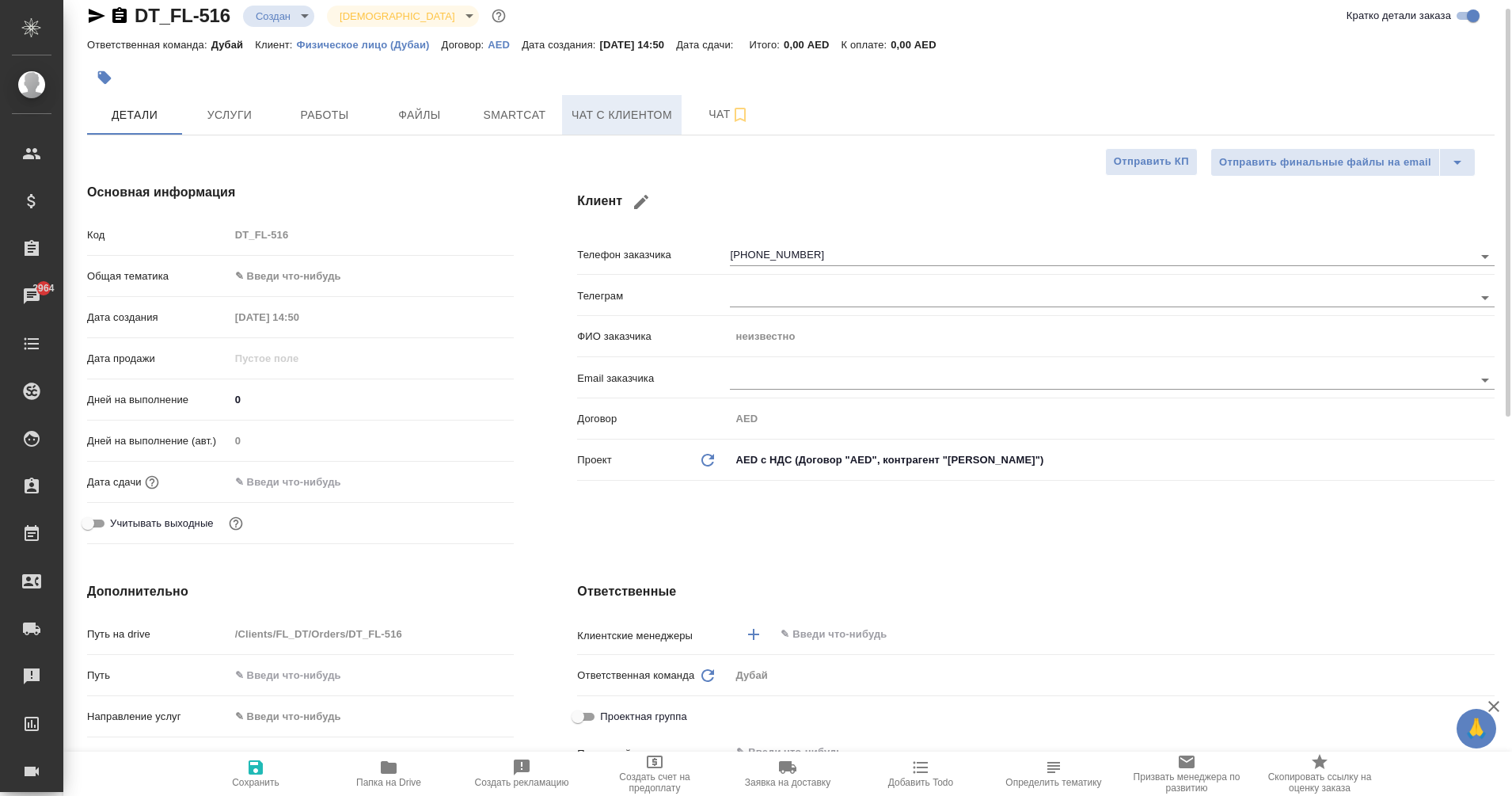
click at [641, 101] on button "Чат с клиентом" at bounding box center [621, 114] width 120 height 39
type textarea "x"
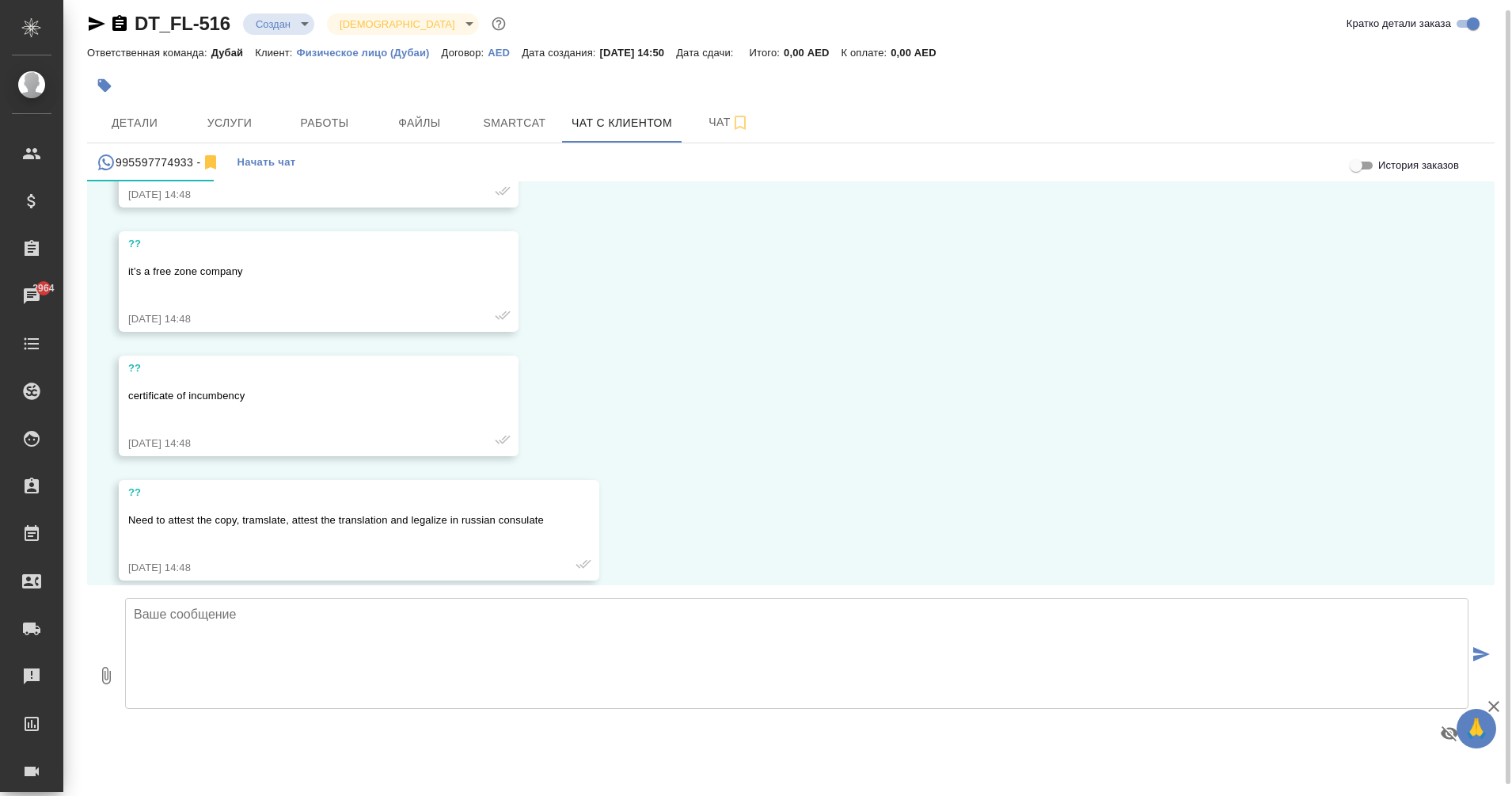
scroll to position [620, 0]
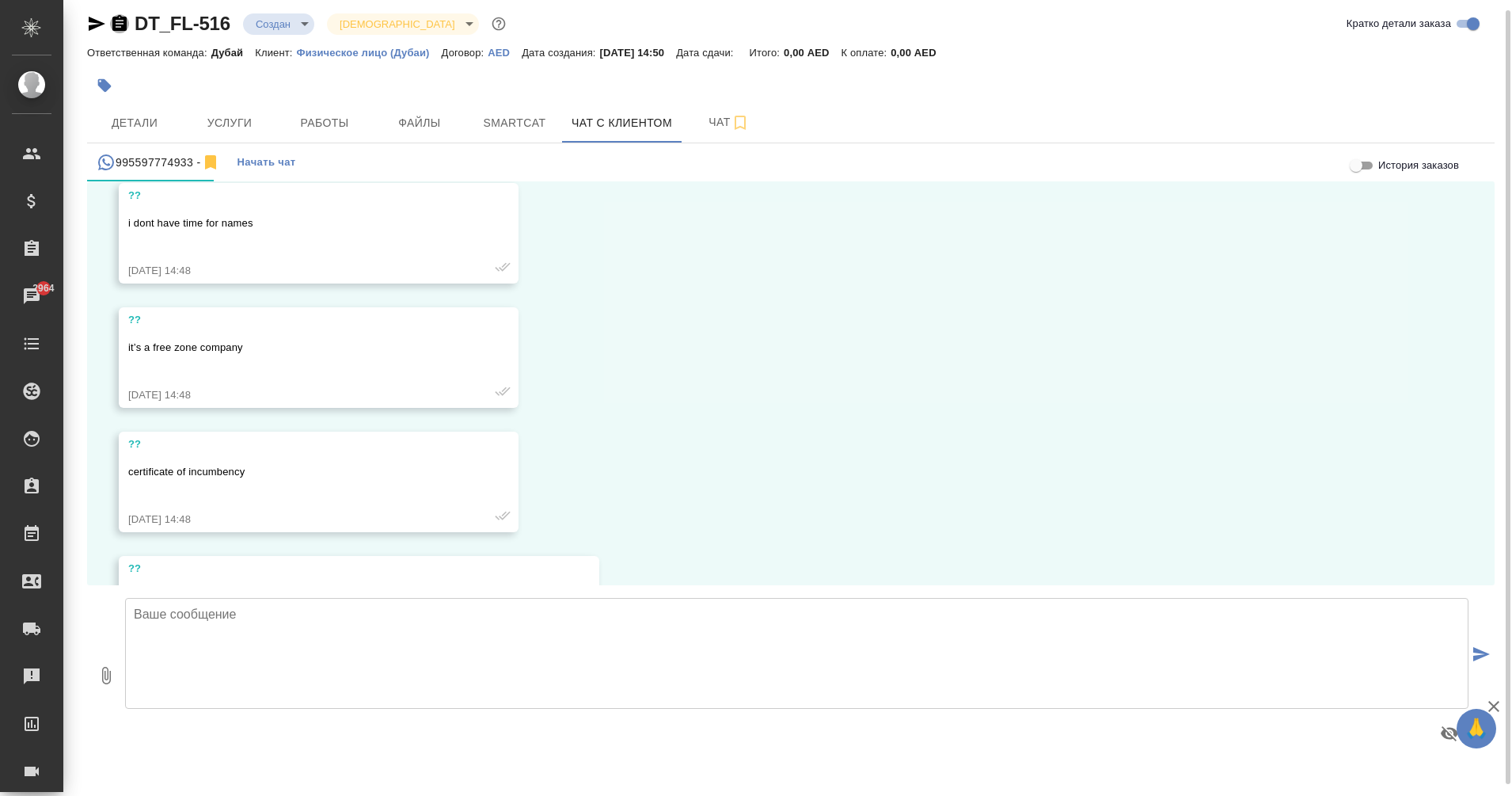
click at [113, 20] on icon "button" at bounding box center [120, 22] width 15 height 16
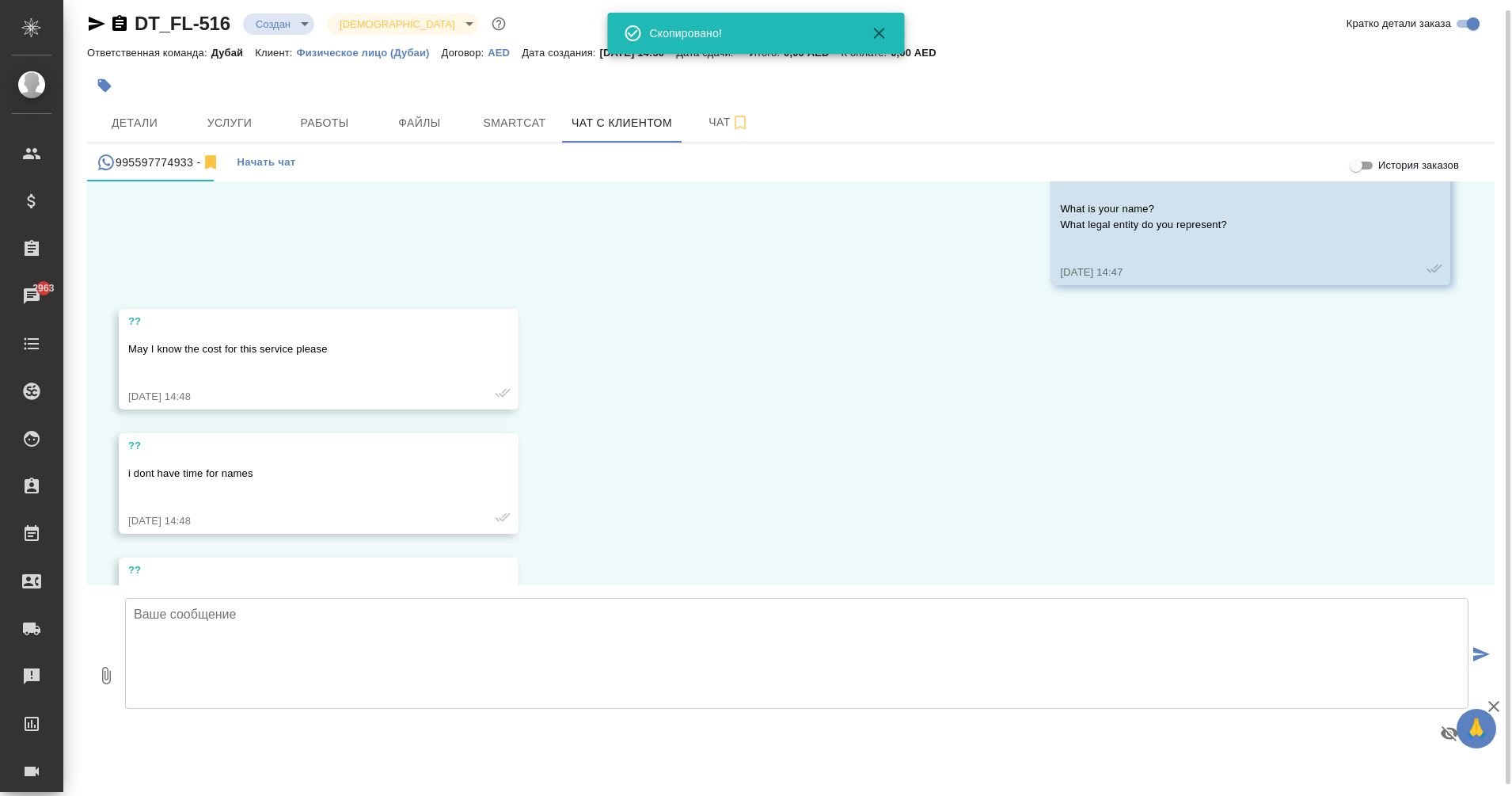
scroll to position [0, 0]
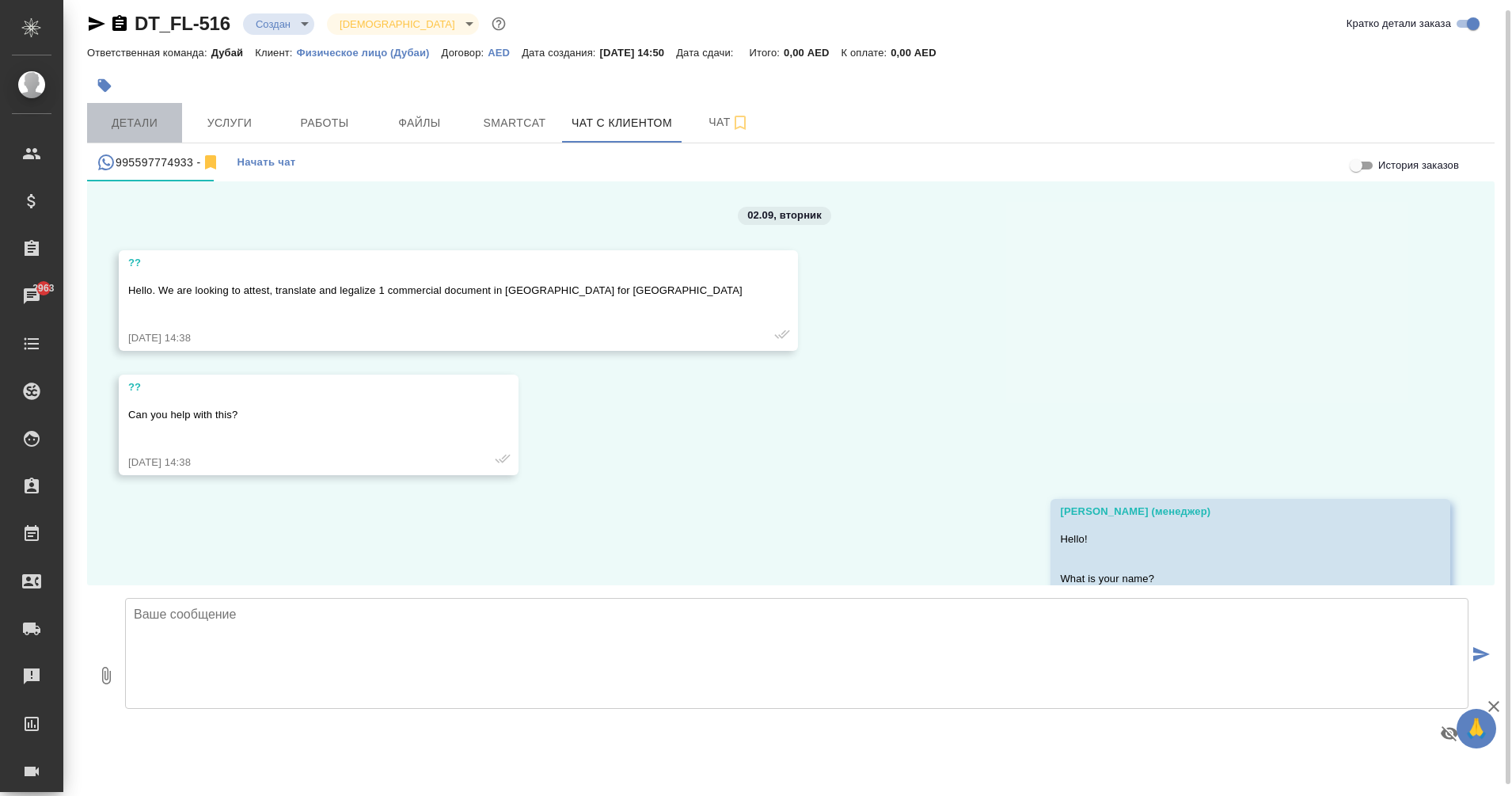
click at [126, 126] on span "Детали" at bounding box center [134, 124] width 76 height 20
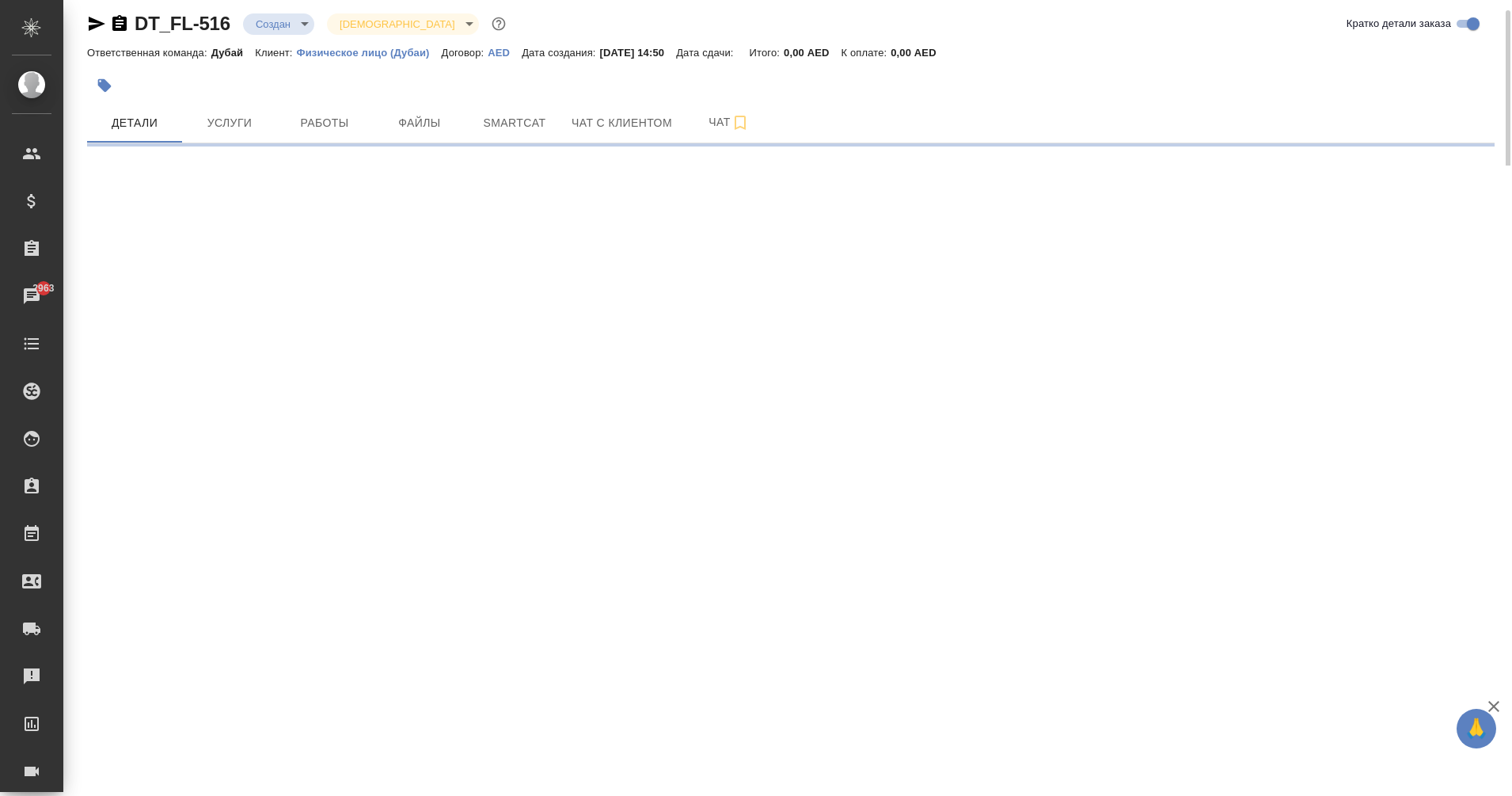
select select "RU"
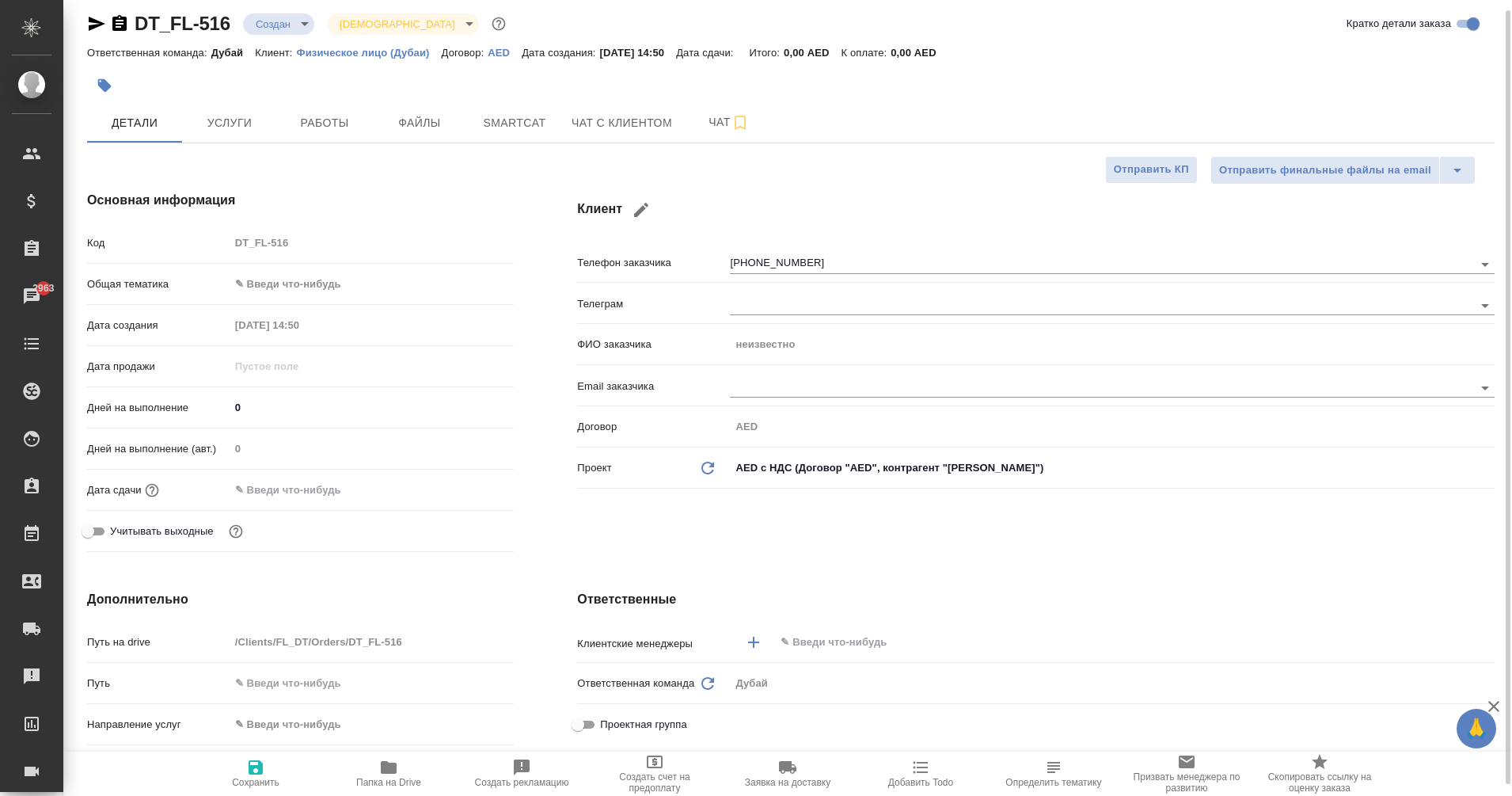
type textarea "x"
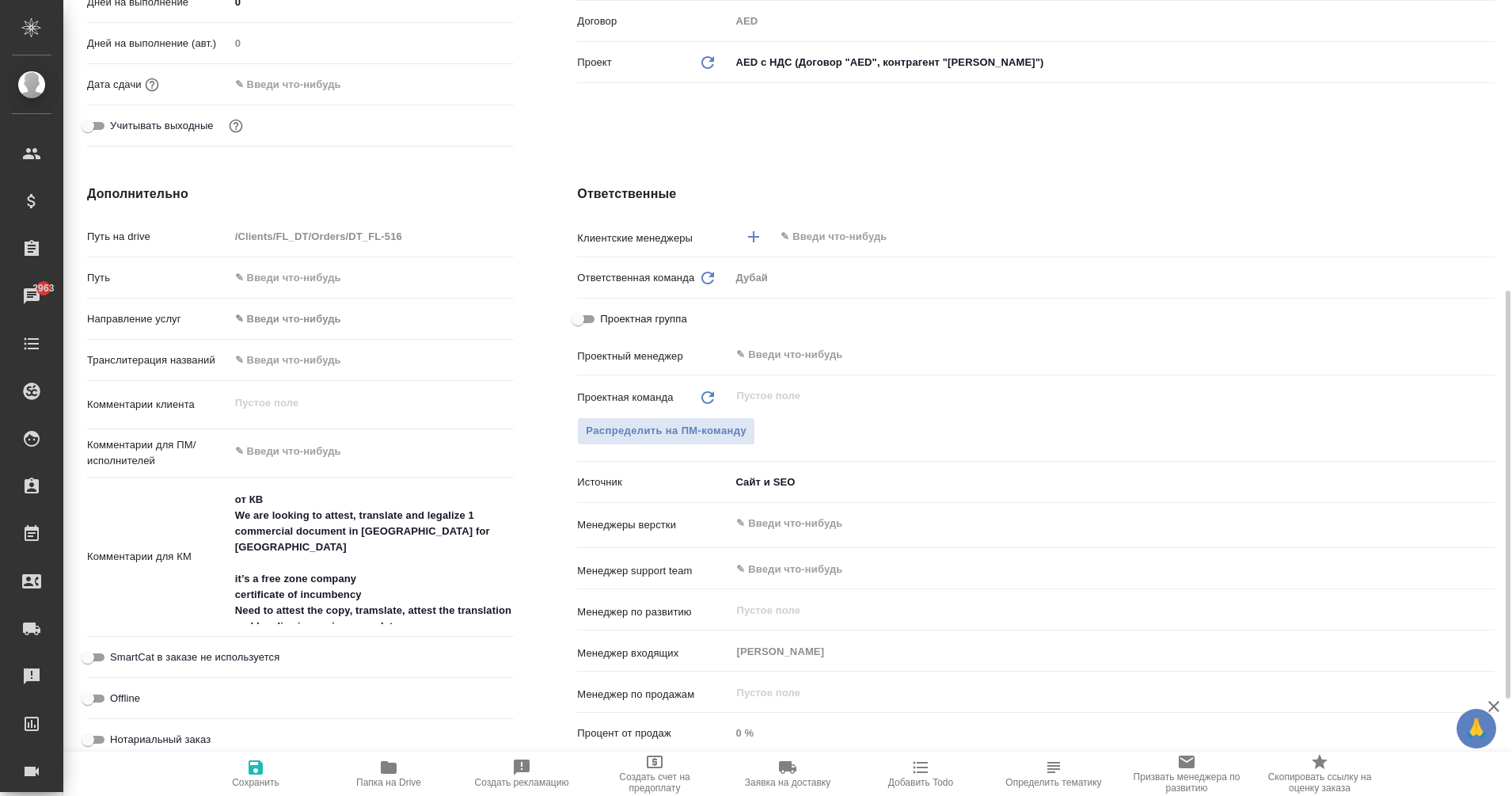
scroll to position [473, 0]
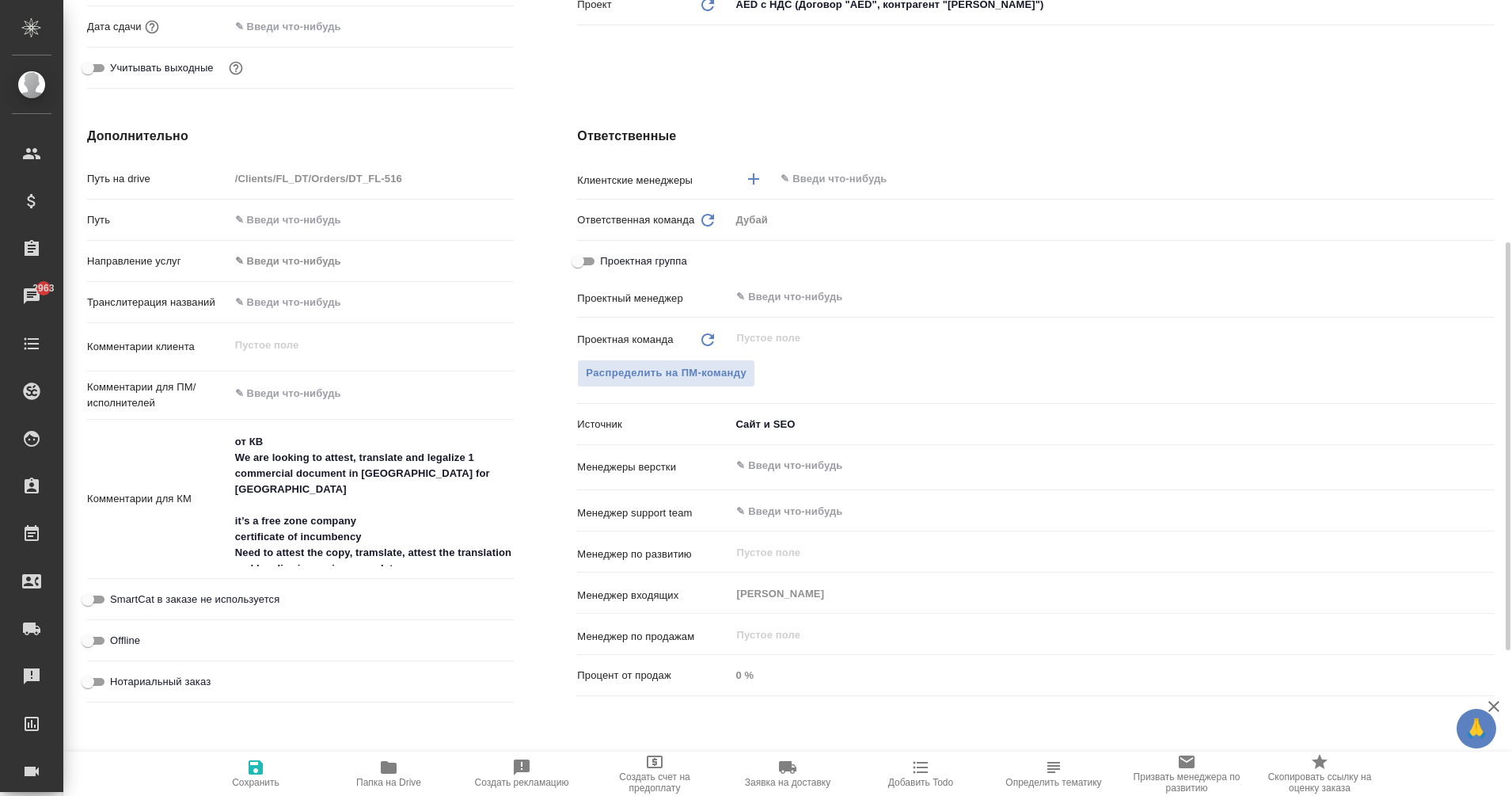
type textarea "x"
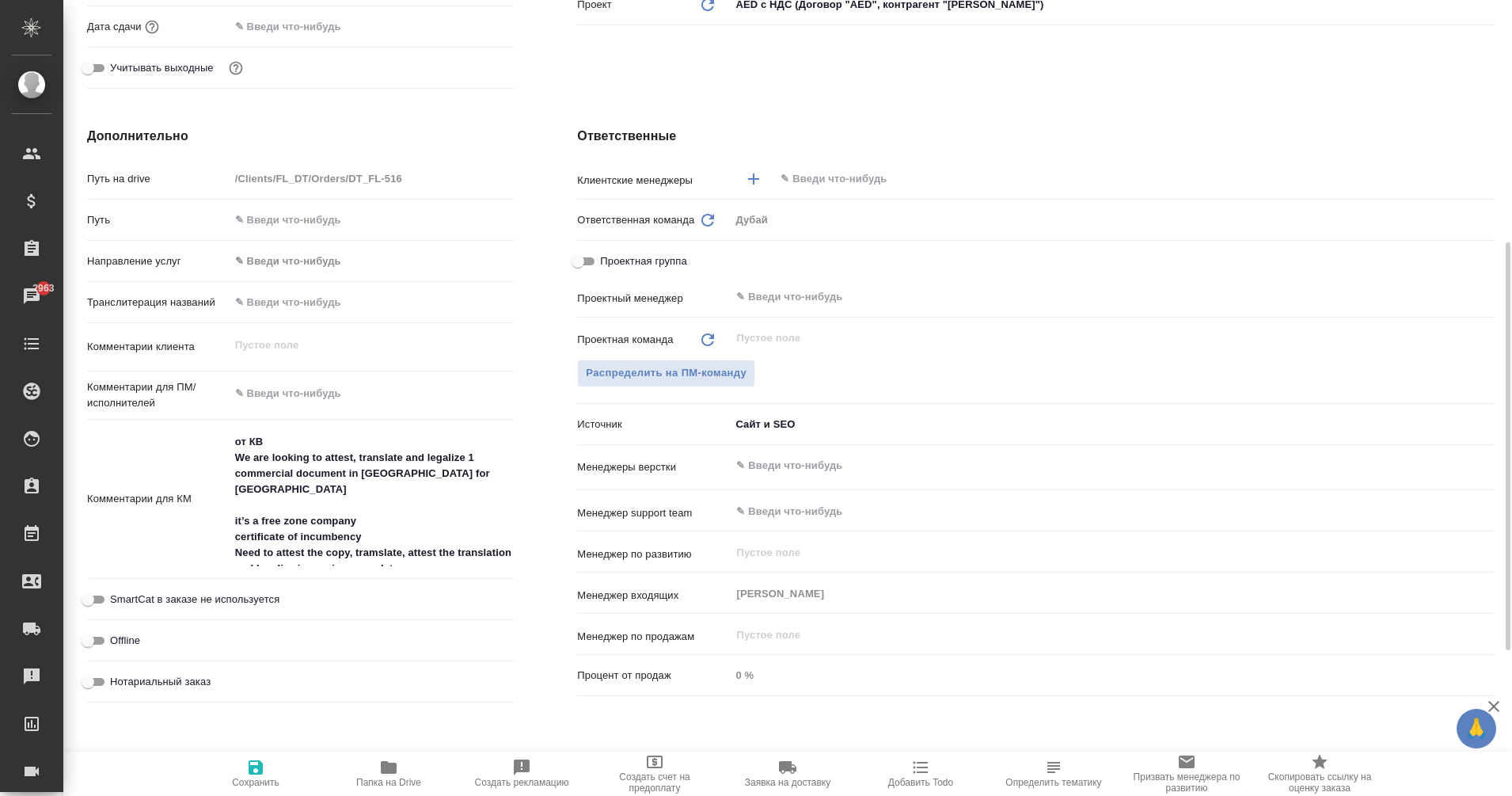
type textarea "x"
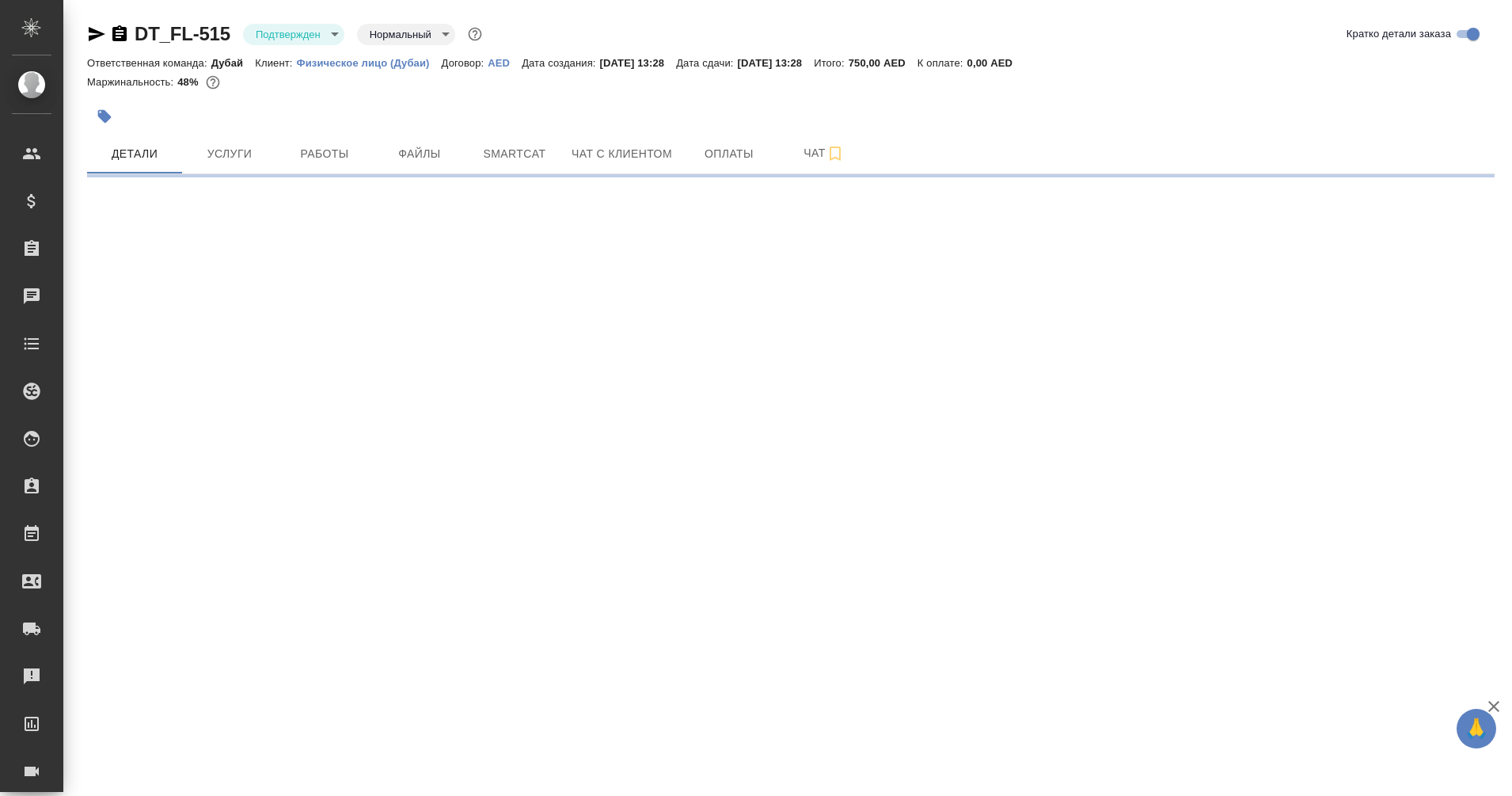
select select "RU"
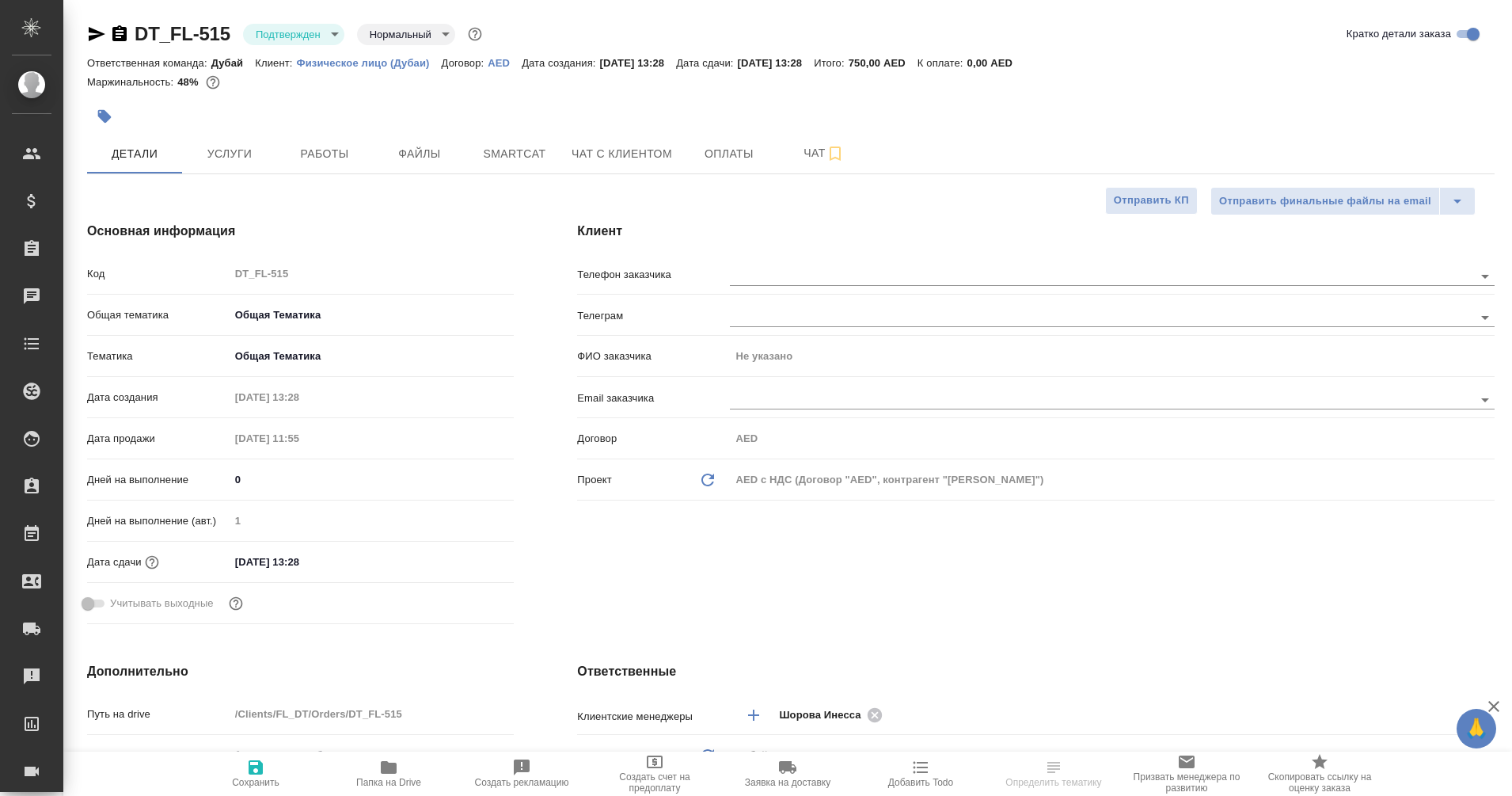
type textarea "x"
click at [708, 162] on span "Оплаты" at bounding box center [728, 154] width 76 height 20
click at [620, 147] on span "Чат с клиентом" at bounding box center [622, 154] width 101 height 20
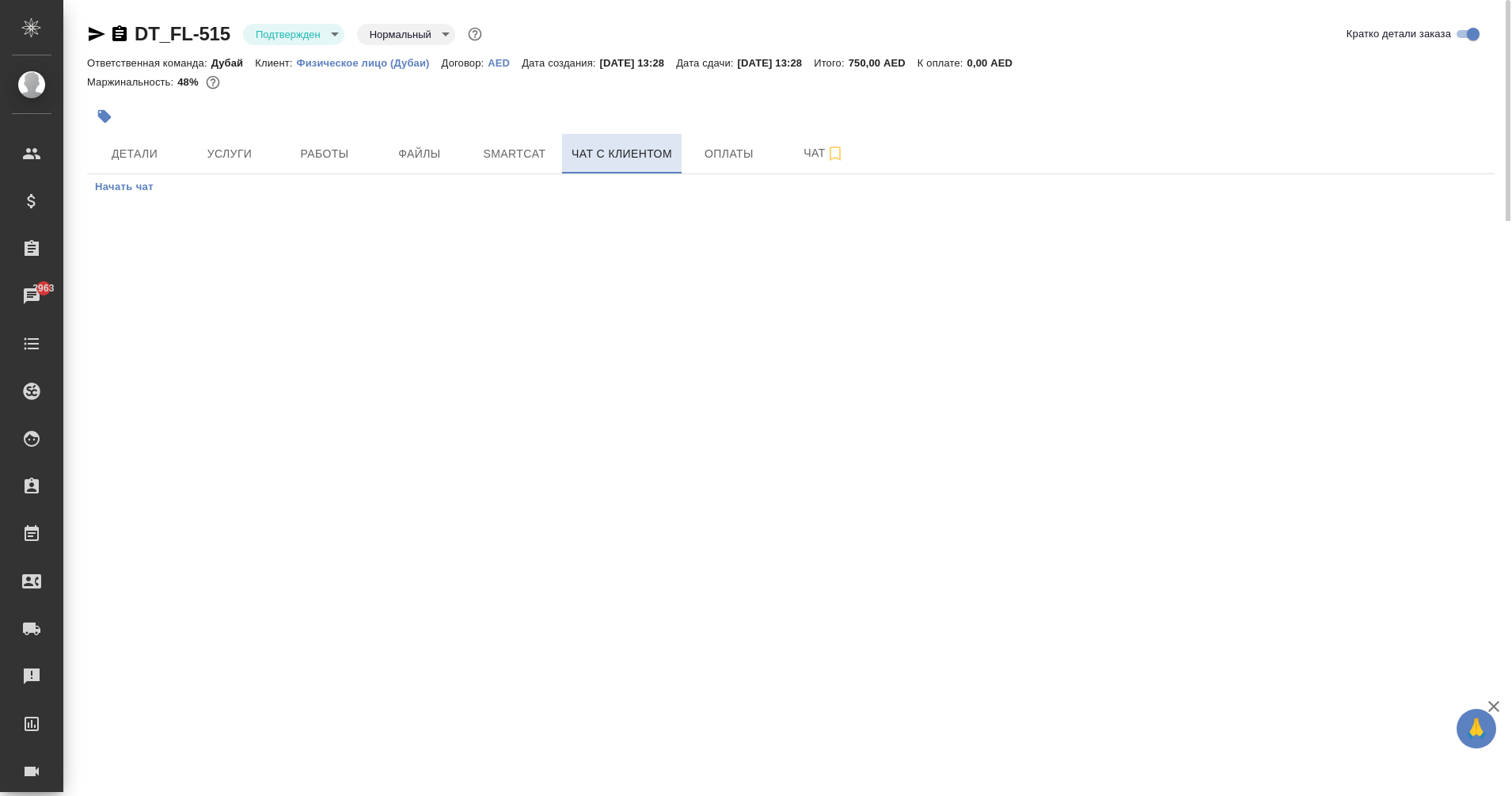
click at [630, 157] on span "Чат с клиентом" at bounding box center [622, 154] width 101 height 20
click at [110, 38] on icon "button" at bounding box center [119, 34] width 19 height 19
click at [126, 170] on button "Детали" at bounding box center [134, 153] width 95 height 39
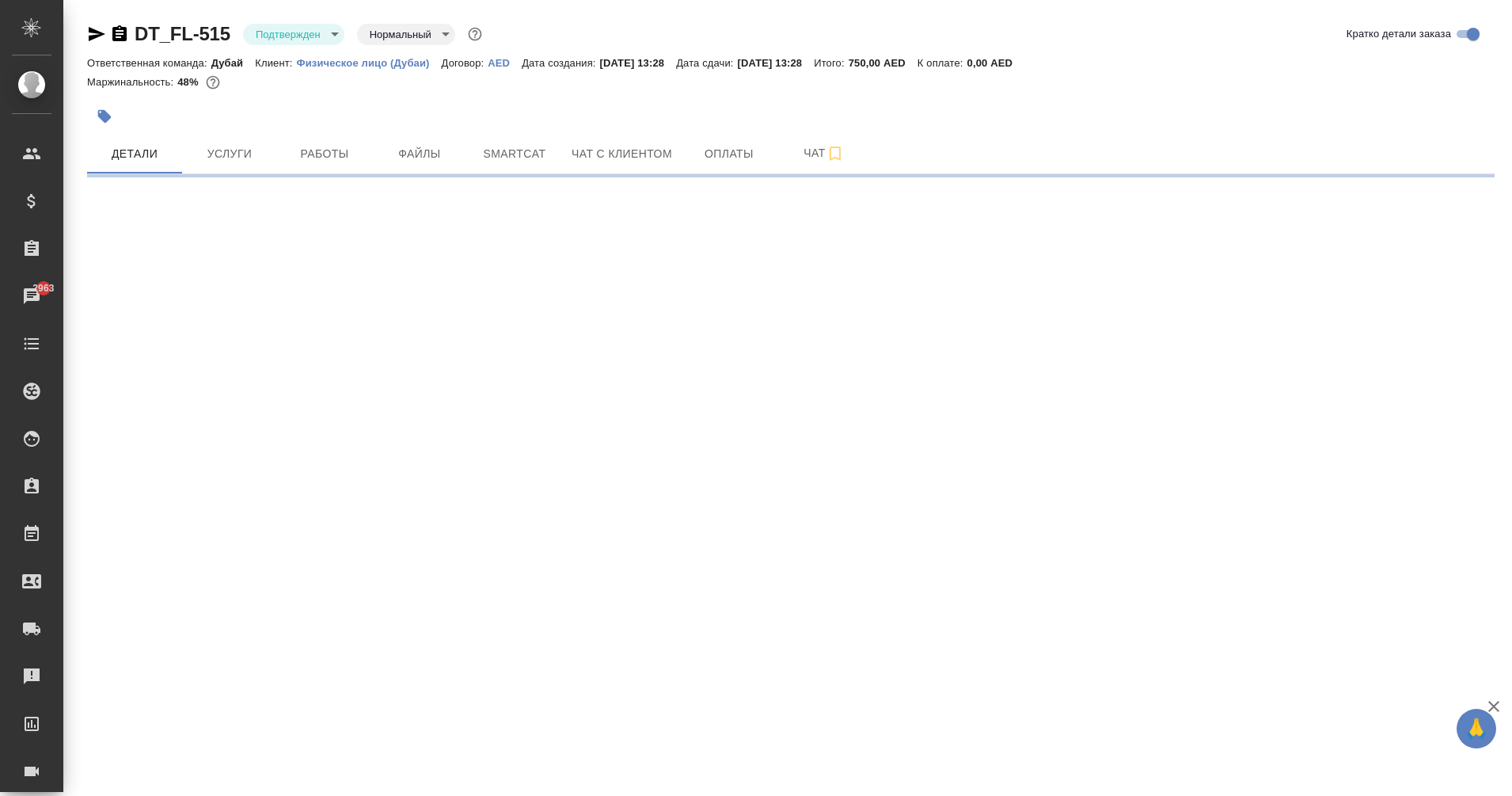
select select "RU"
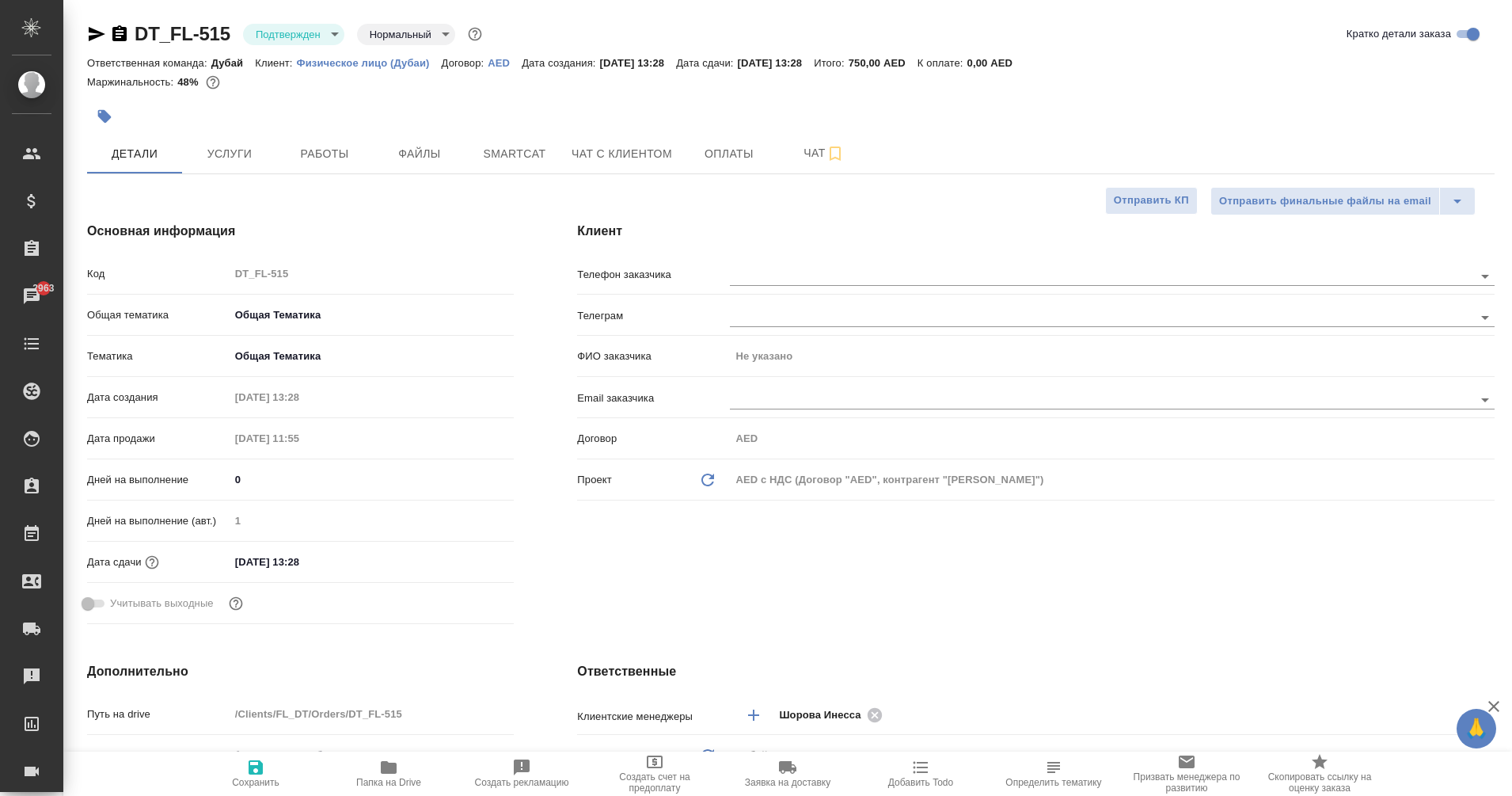
type textarea "x"
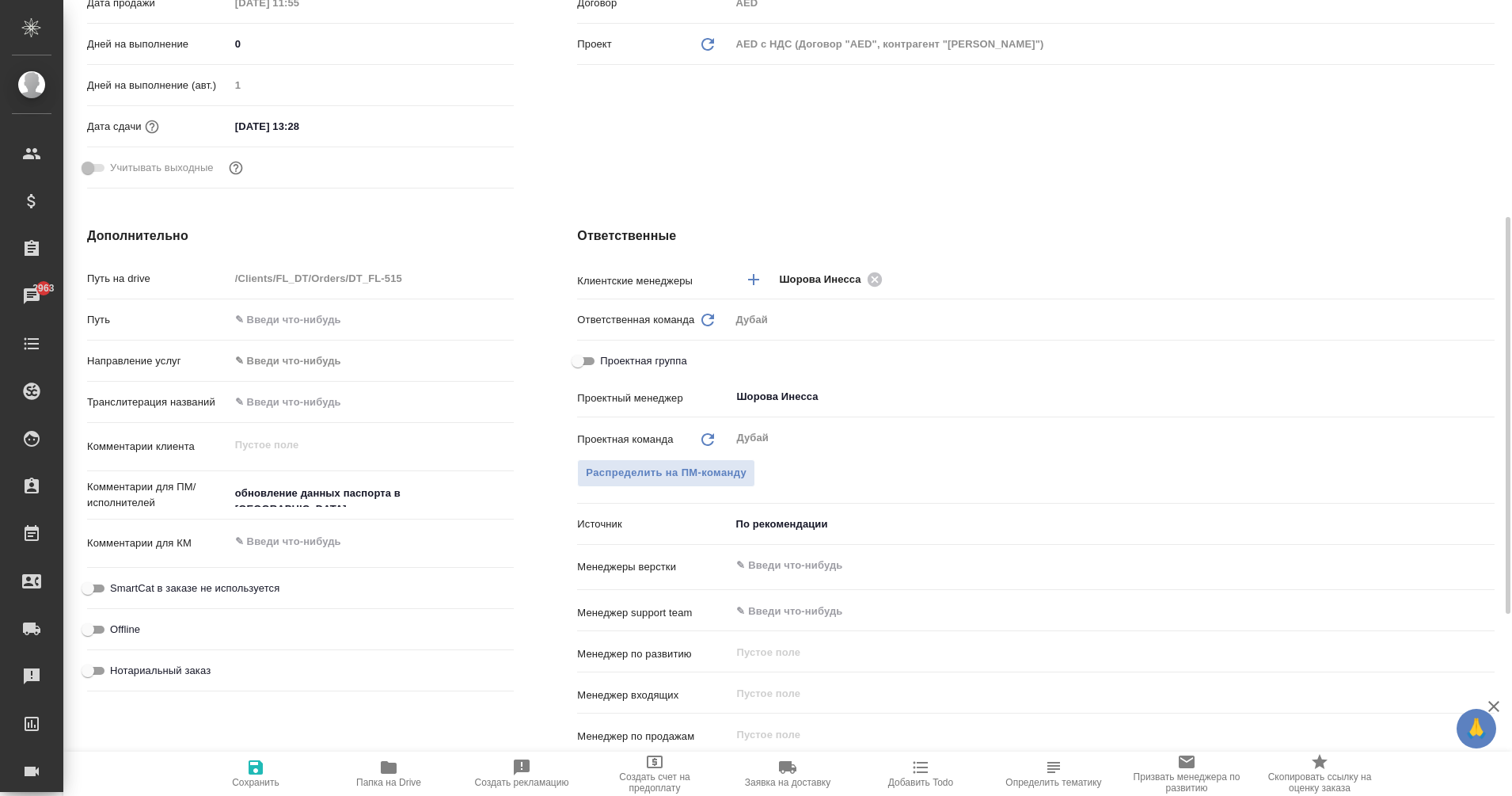
scroll to position [435, 0]
type textarea "x"
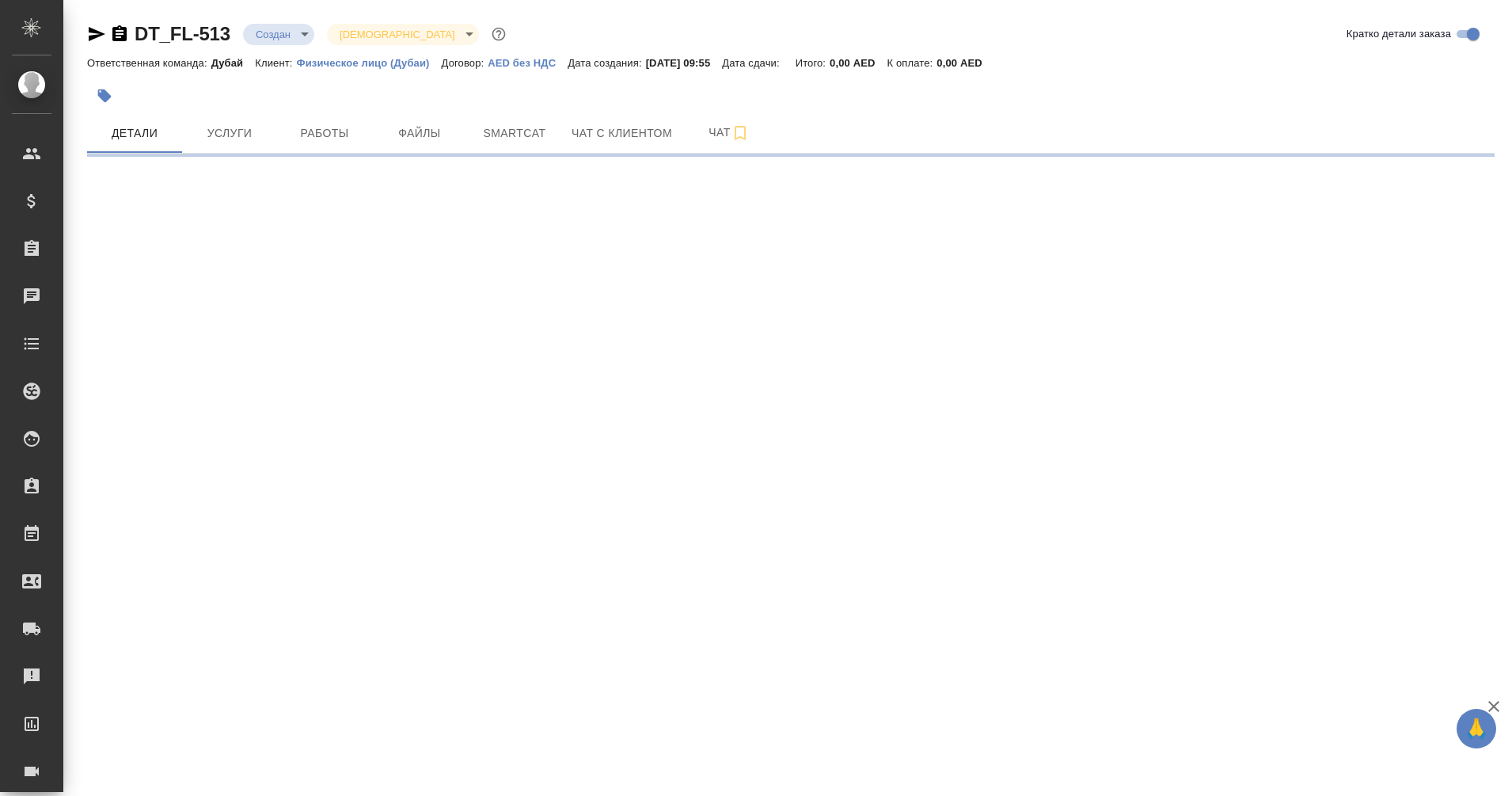
select select "RU"
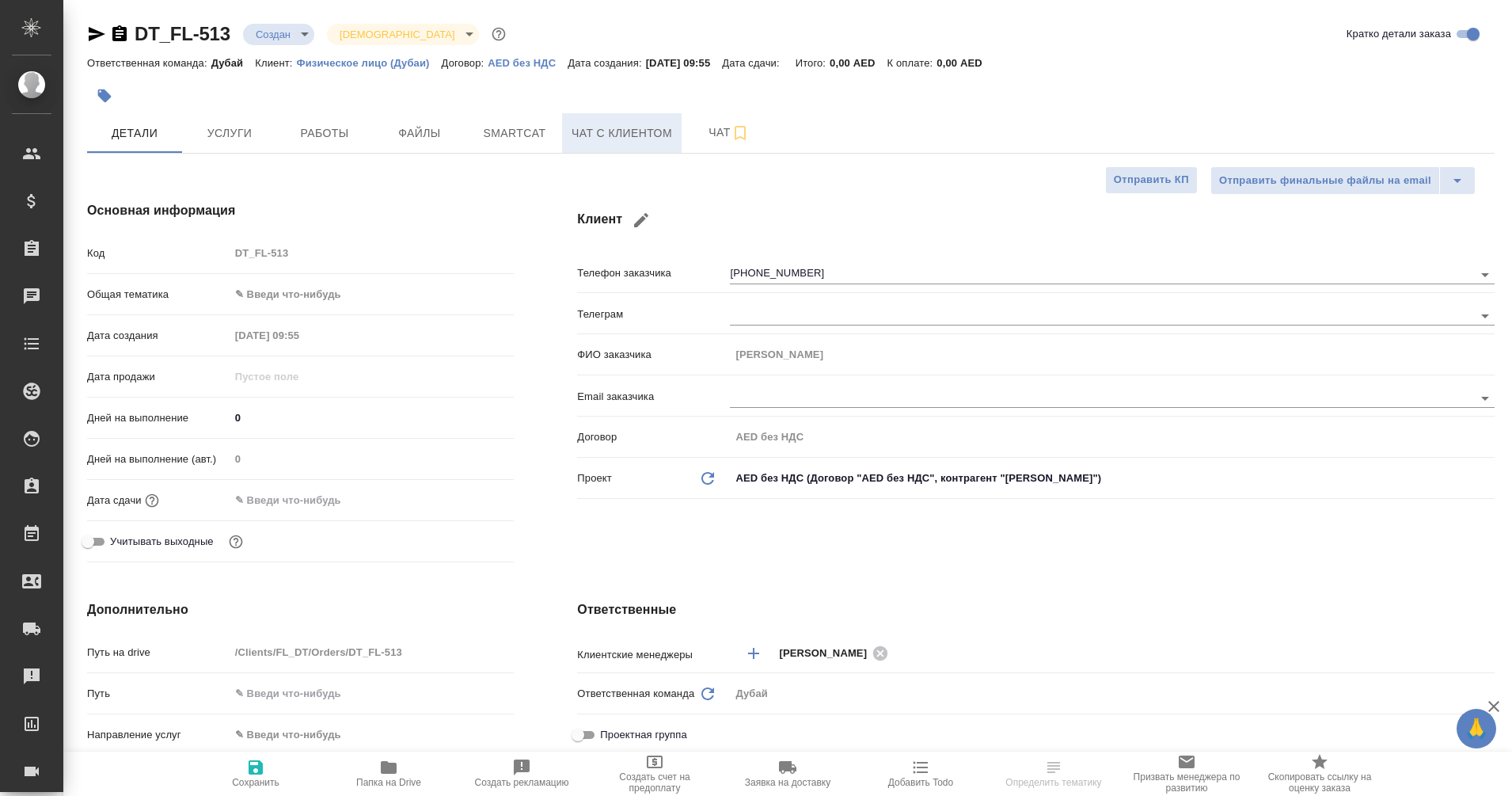
type textarea "x"
click at [603, 149] on button "Чат с клиентом" at bounding box center [621, 133] width 120 height 39
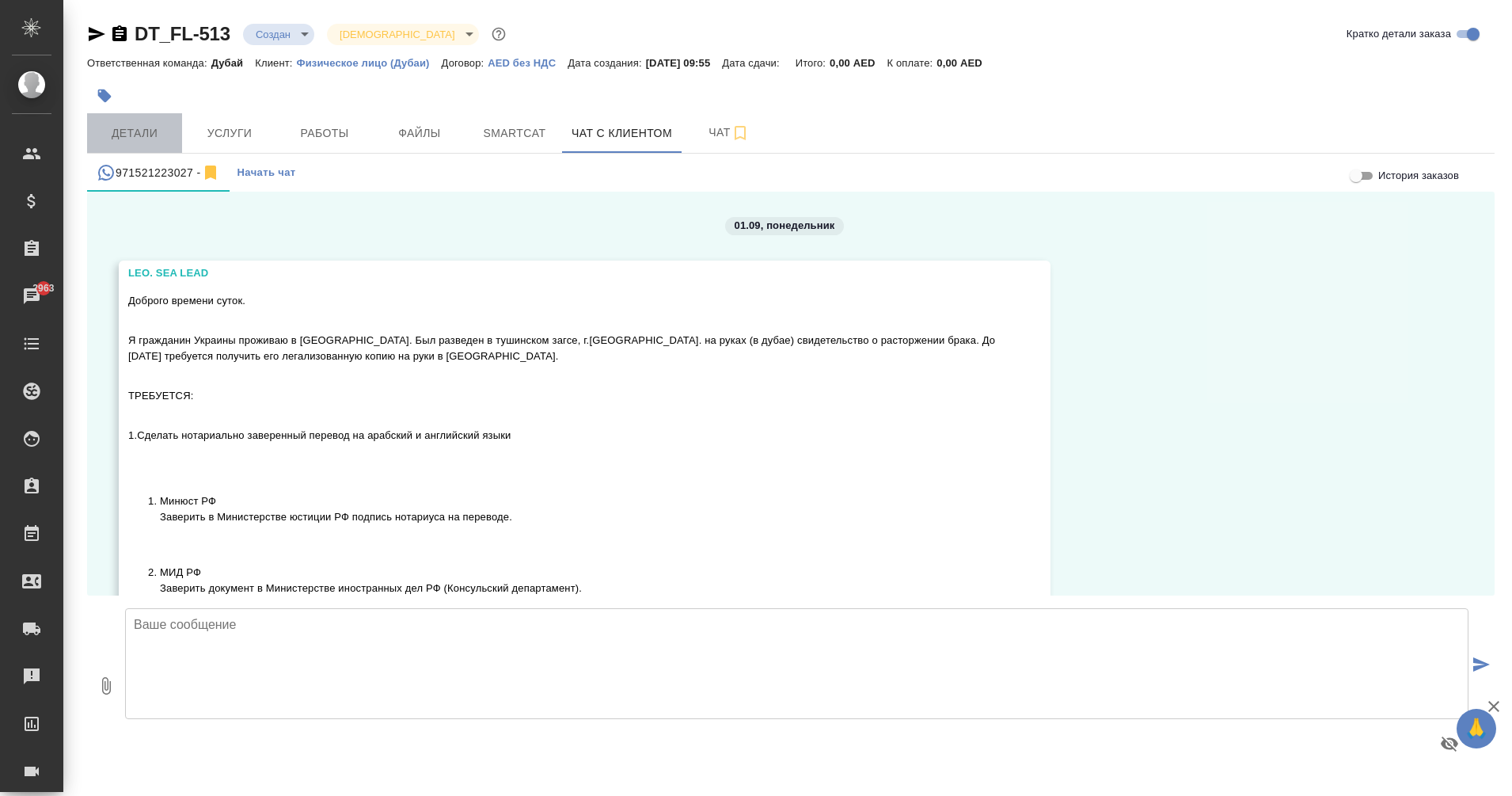
click at [148, 116] on button "Детали" at bounding box center [134, 133] width 95 height 39
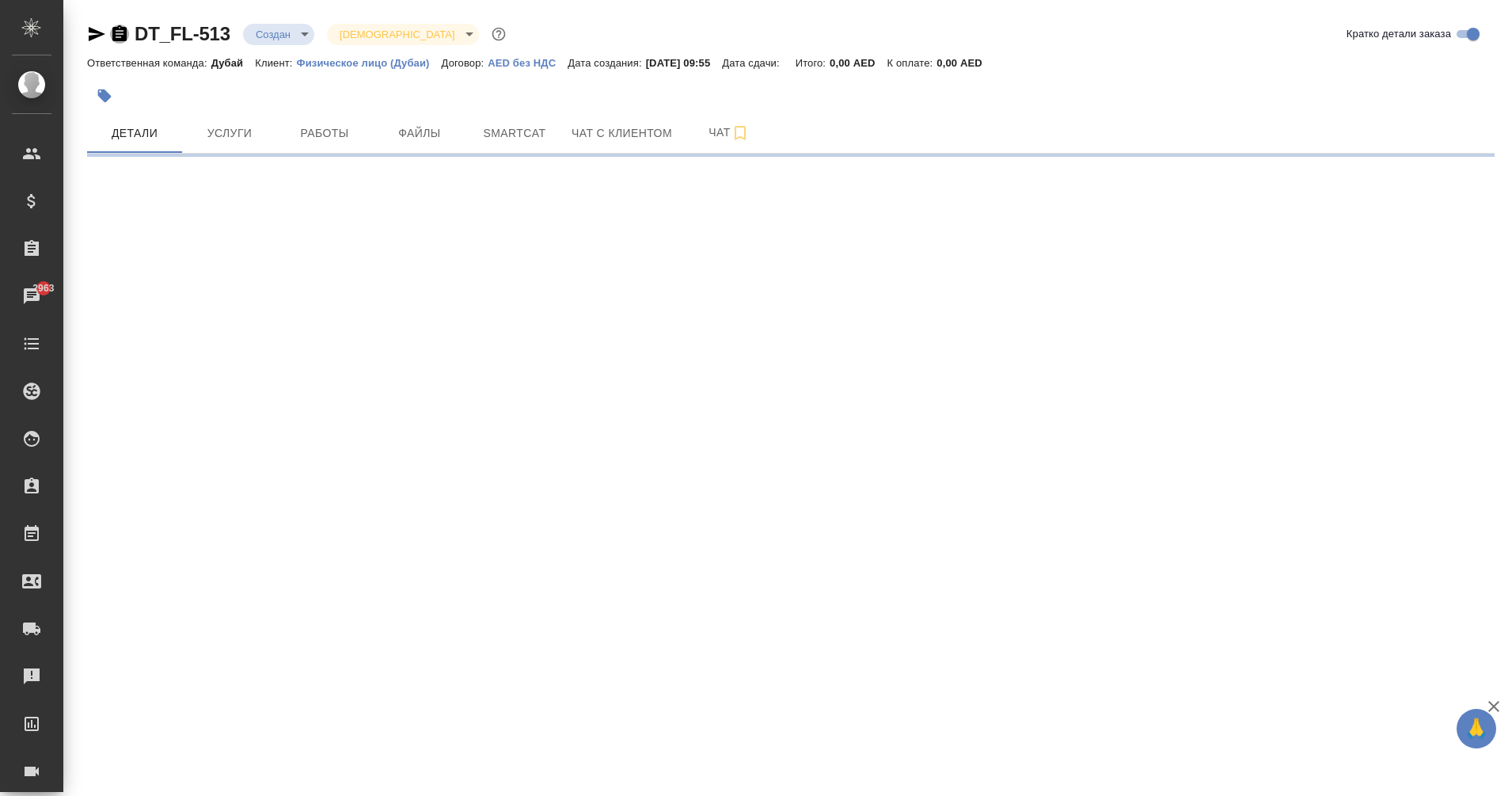
click at [121, 38] on icon "button" at bounding box center [119, 34] width 19 height 19
select select "RU"
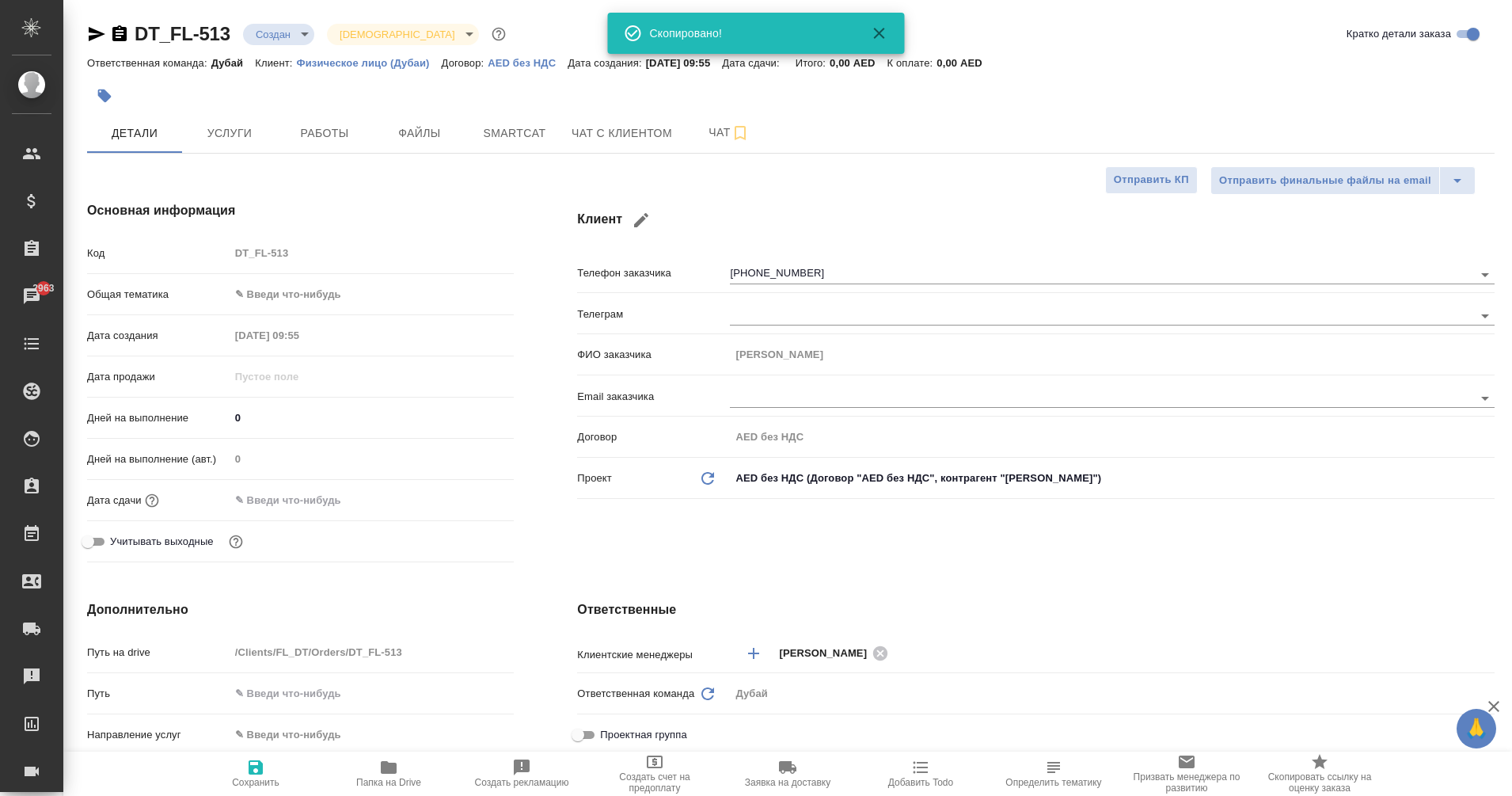
type textarea "x"
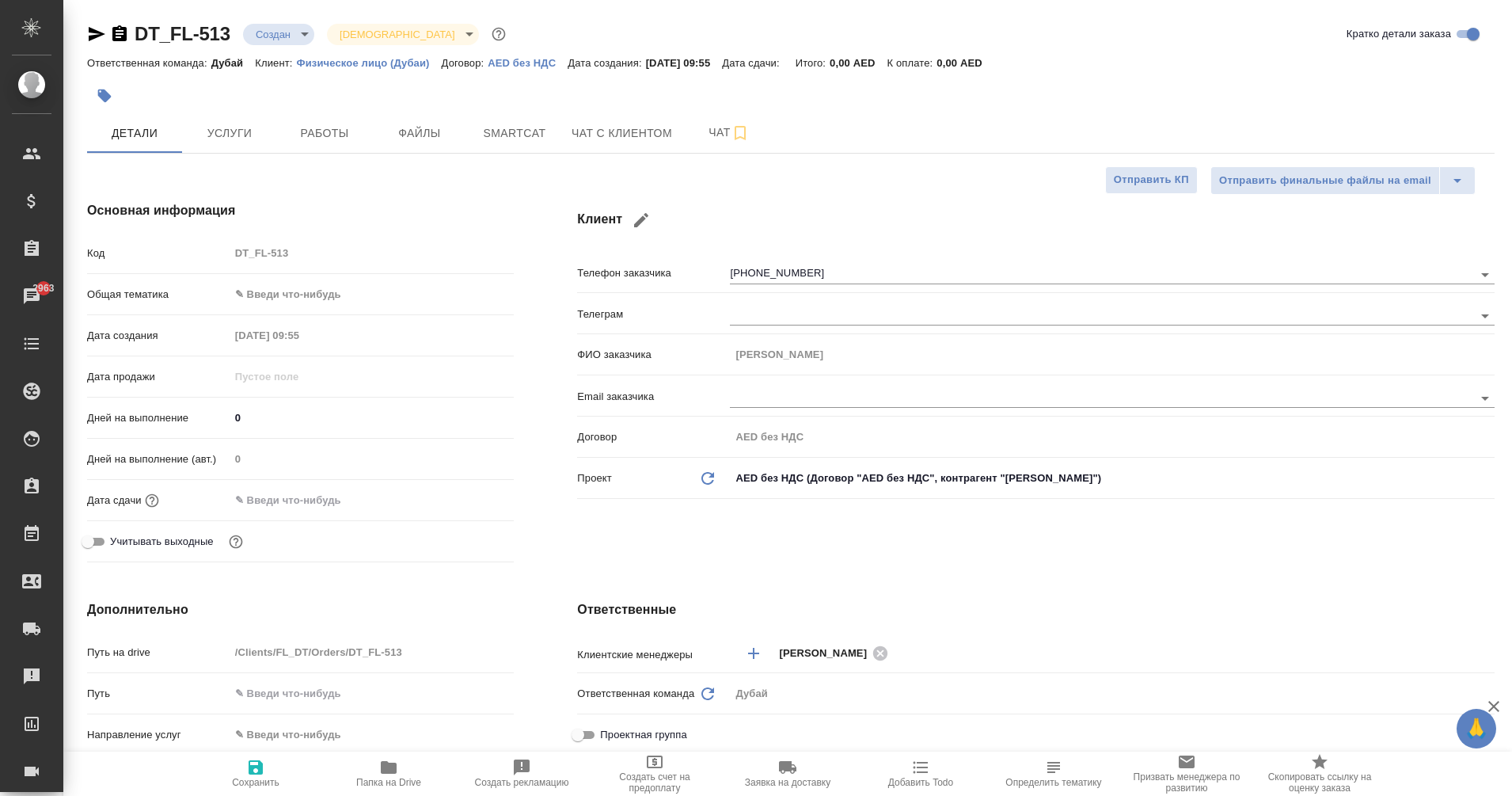
click at [121, 30] on icon "button" at bounding box center [120, 33] width 15 height 16
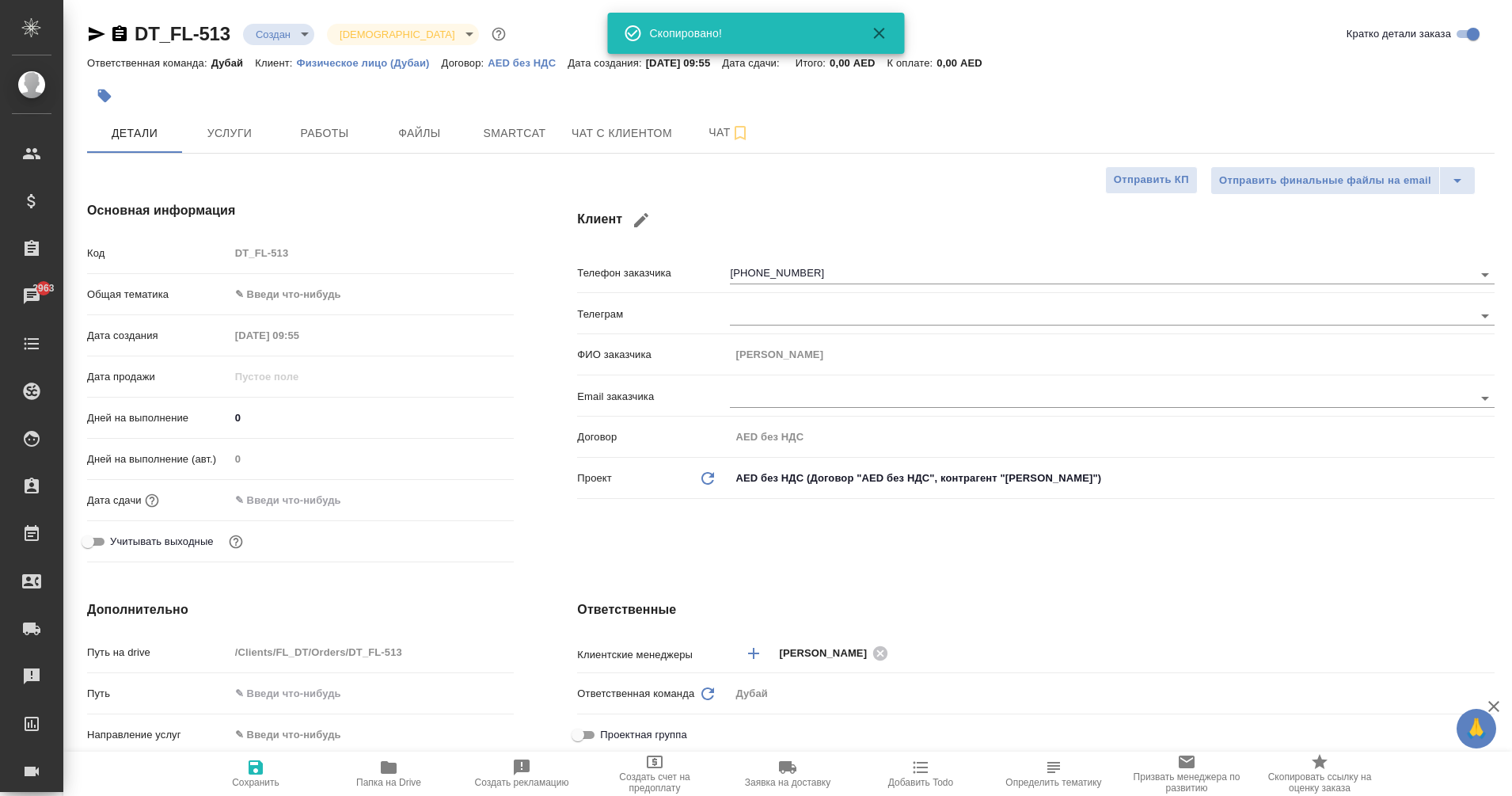
type textarea "x"
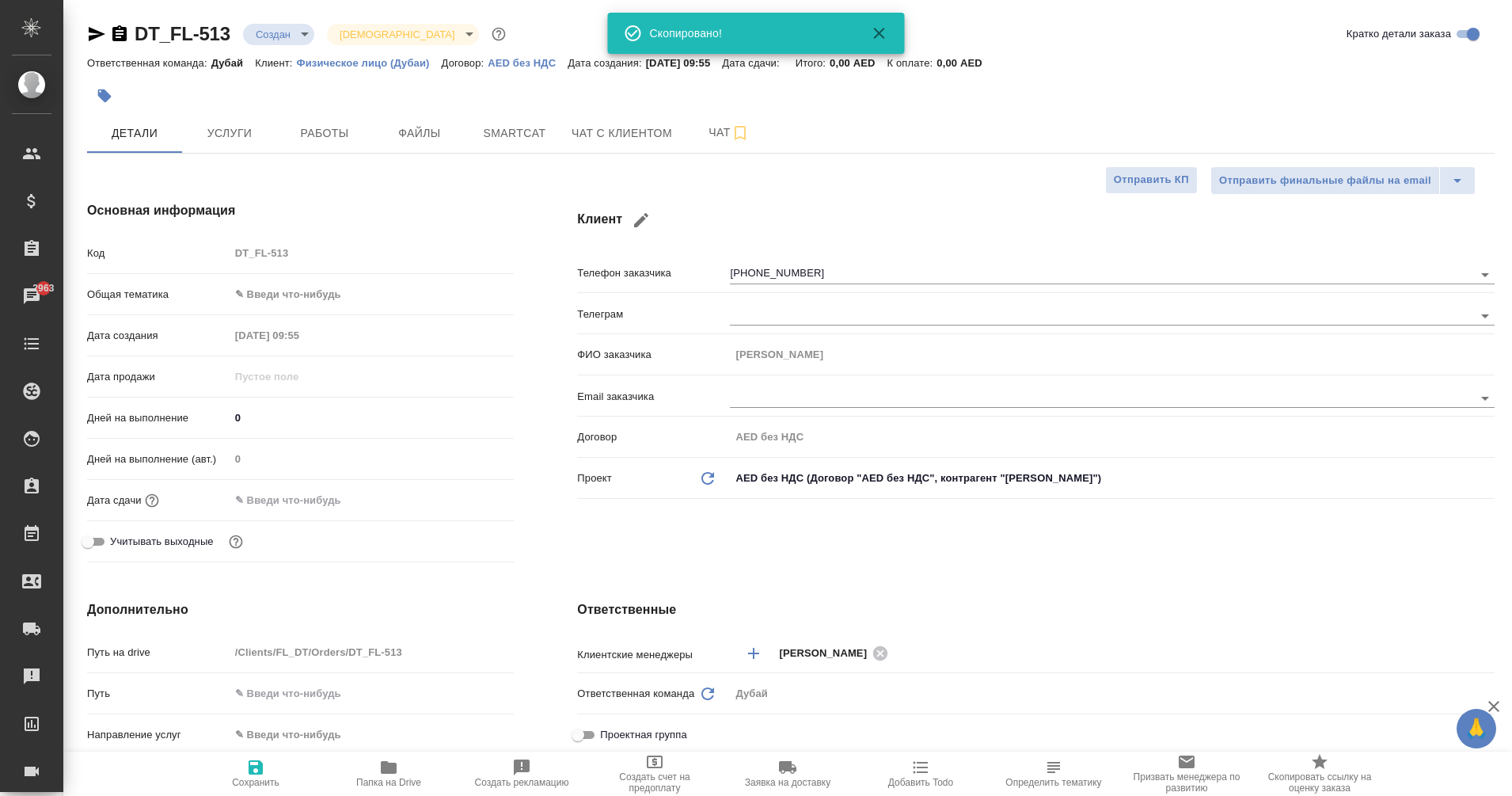
type textarea "x"
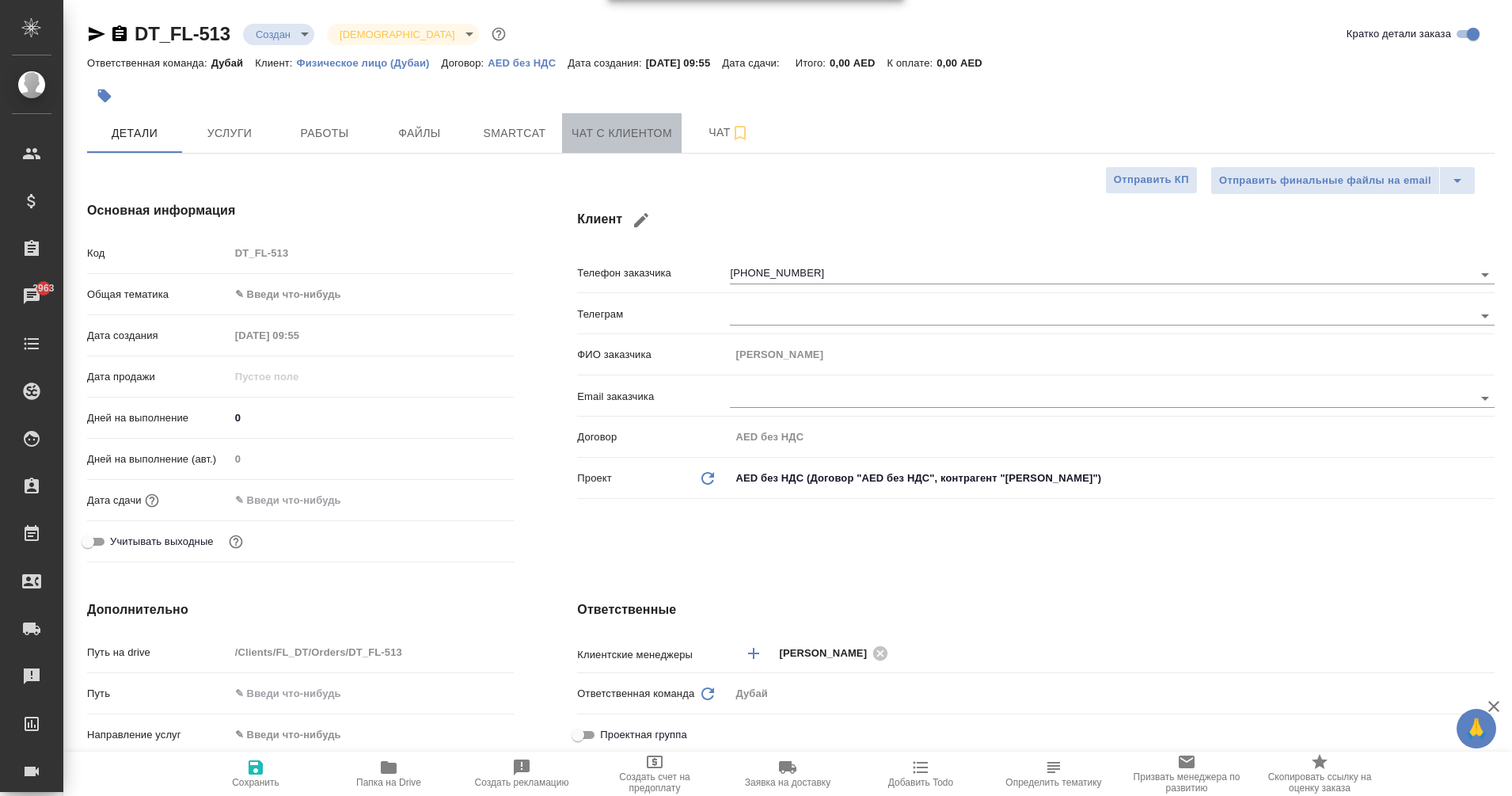
click at [634, 137] on span "Чат с клиентом" at bounding box center [622, 134] width 101 height 20
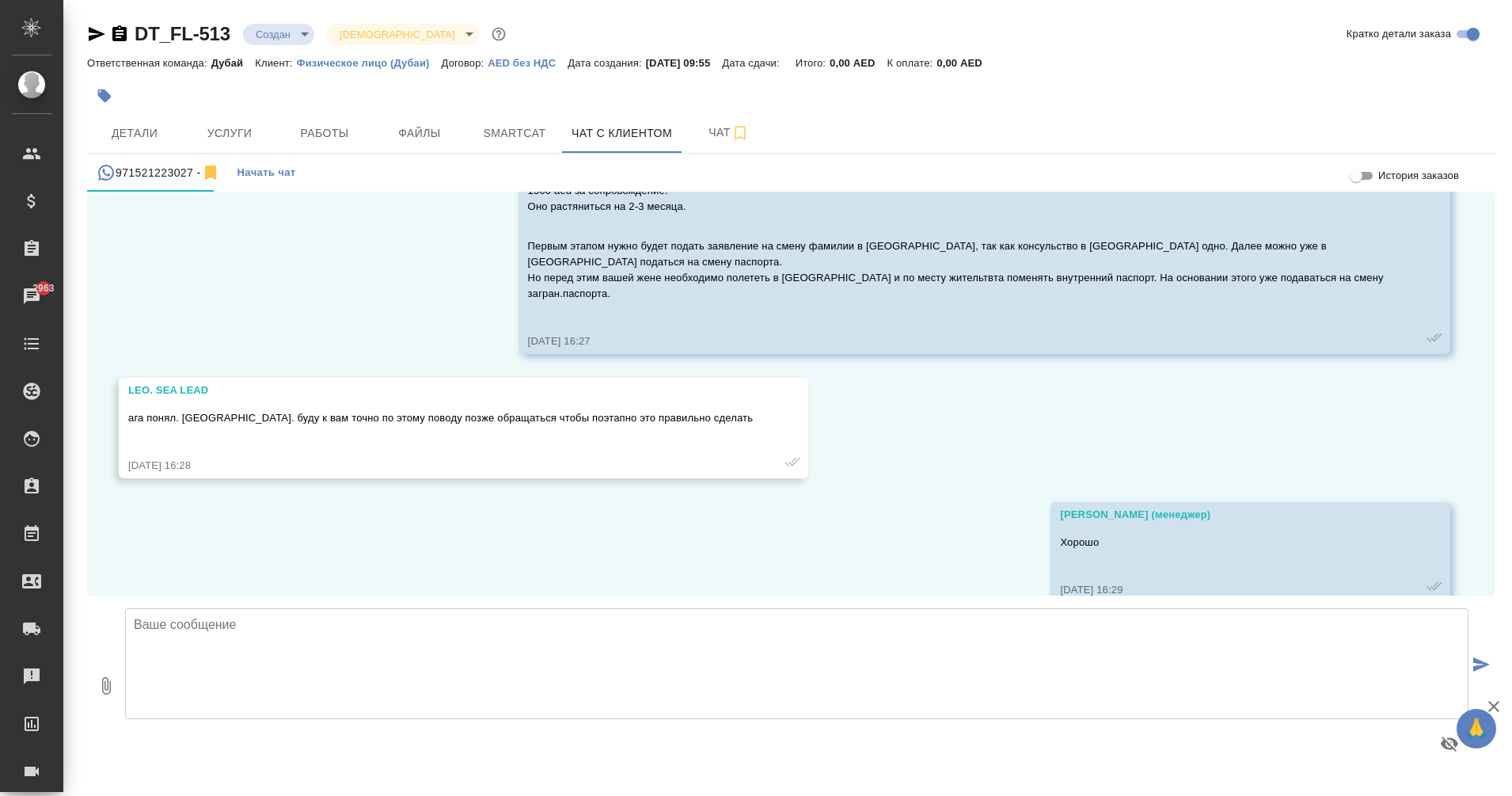
scroll to position [4008, 0]
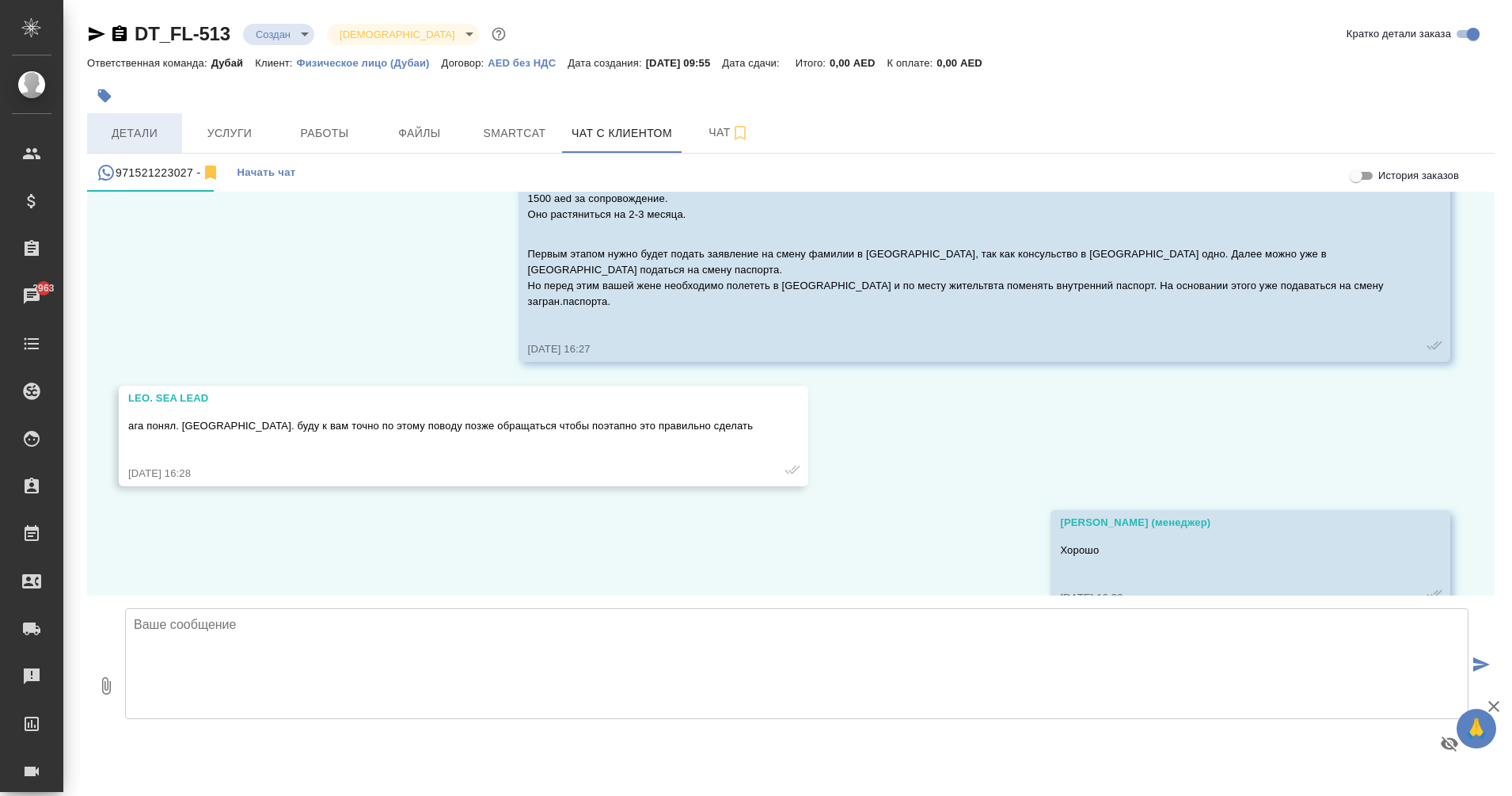
click at [156, 148] on button "Детали" at bounding box center [134, 133] width 95 height 39
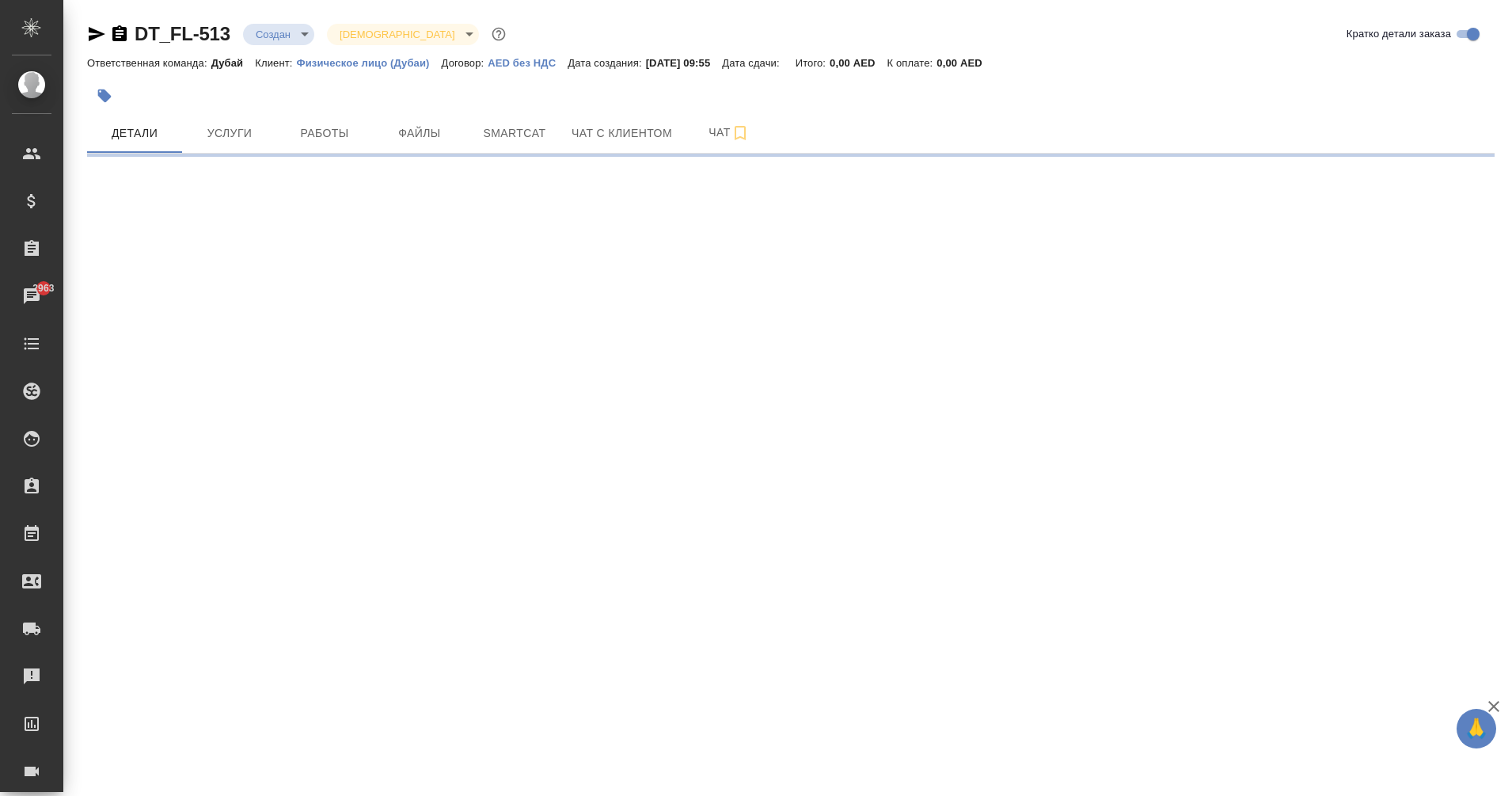
select select "RU"
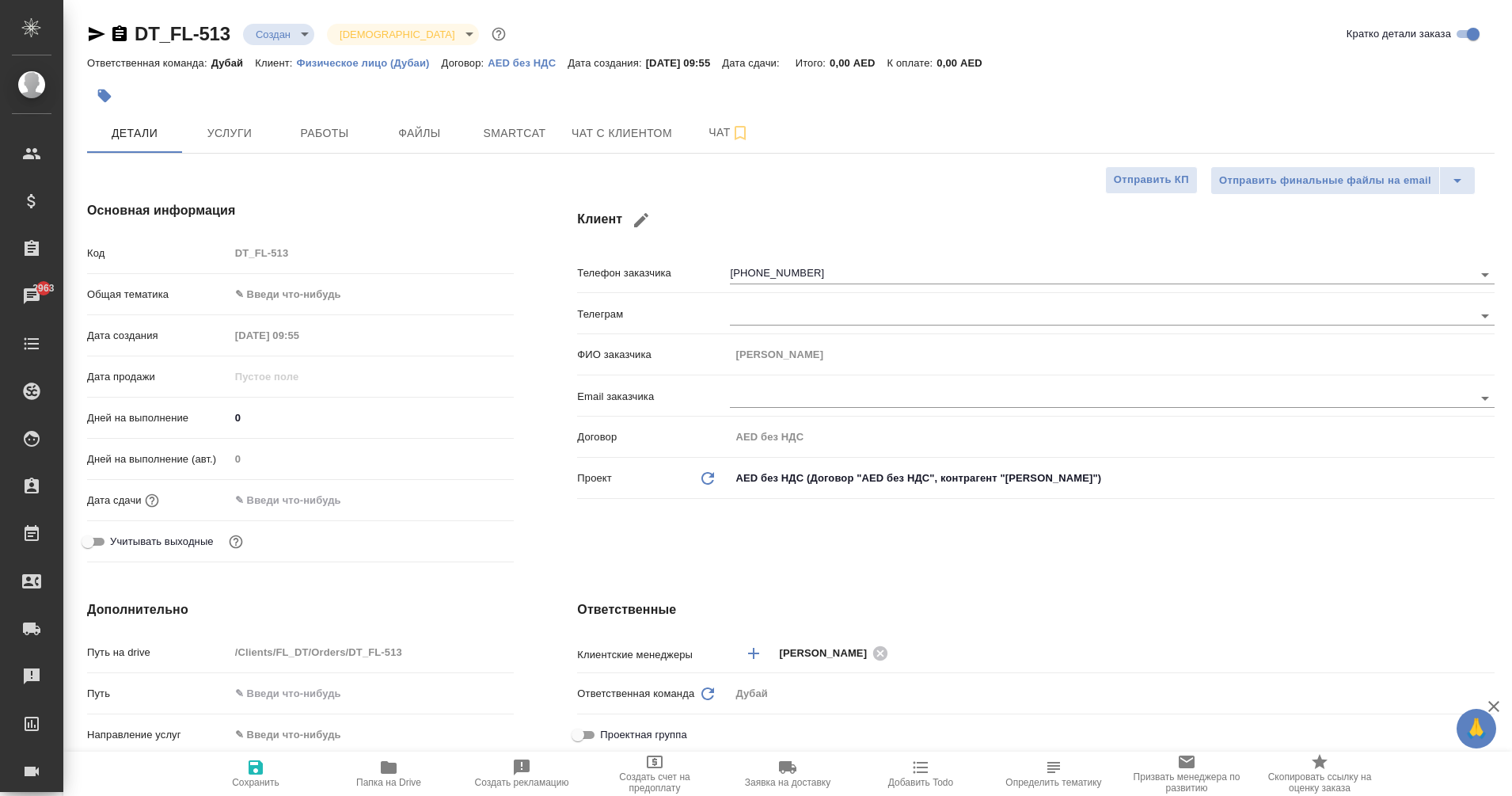
type textarea "x"
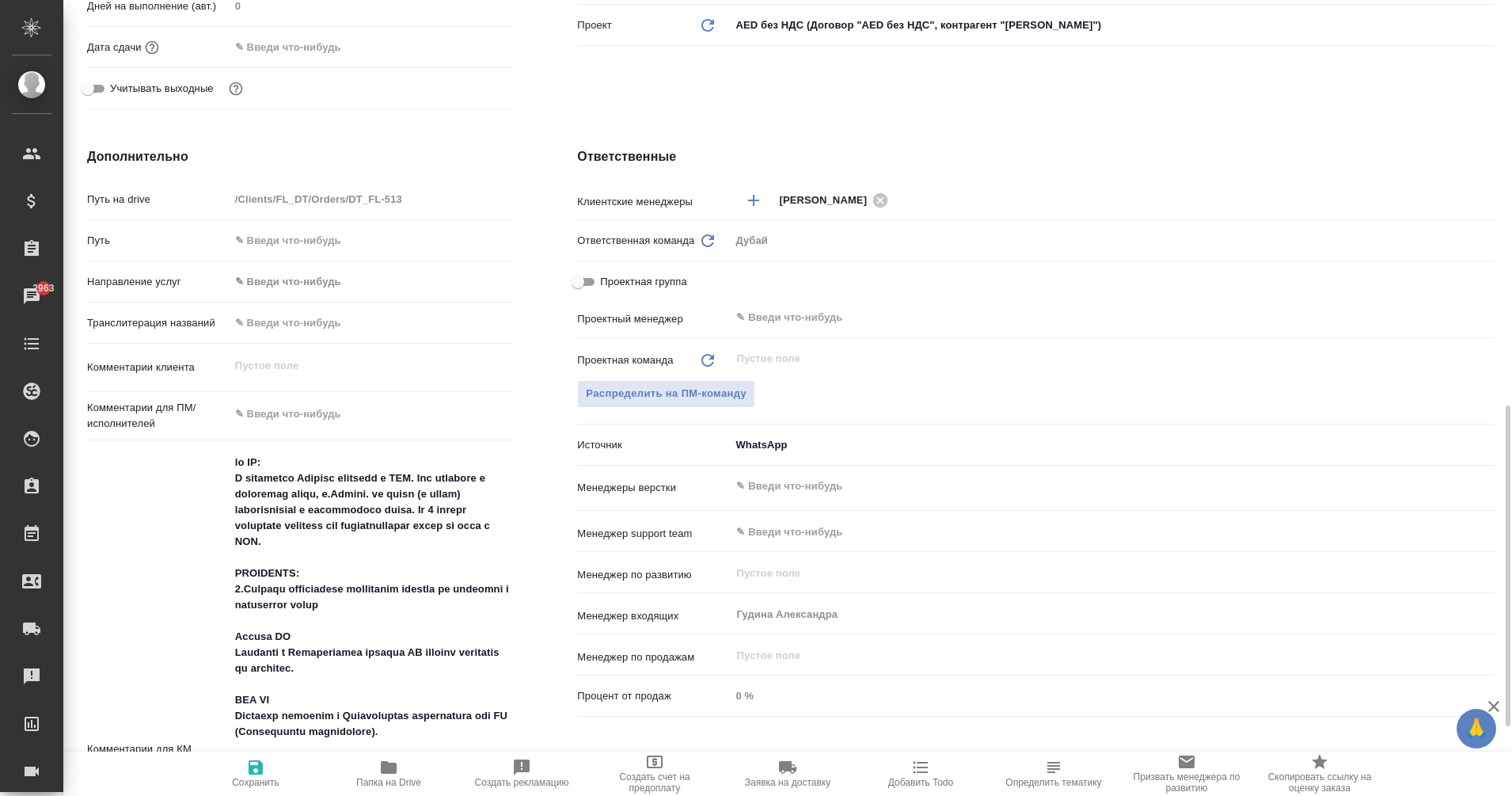
scroll to position [631, 0]
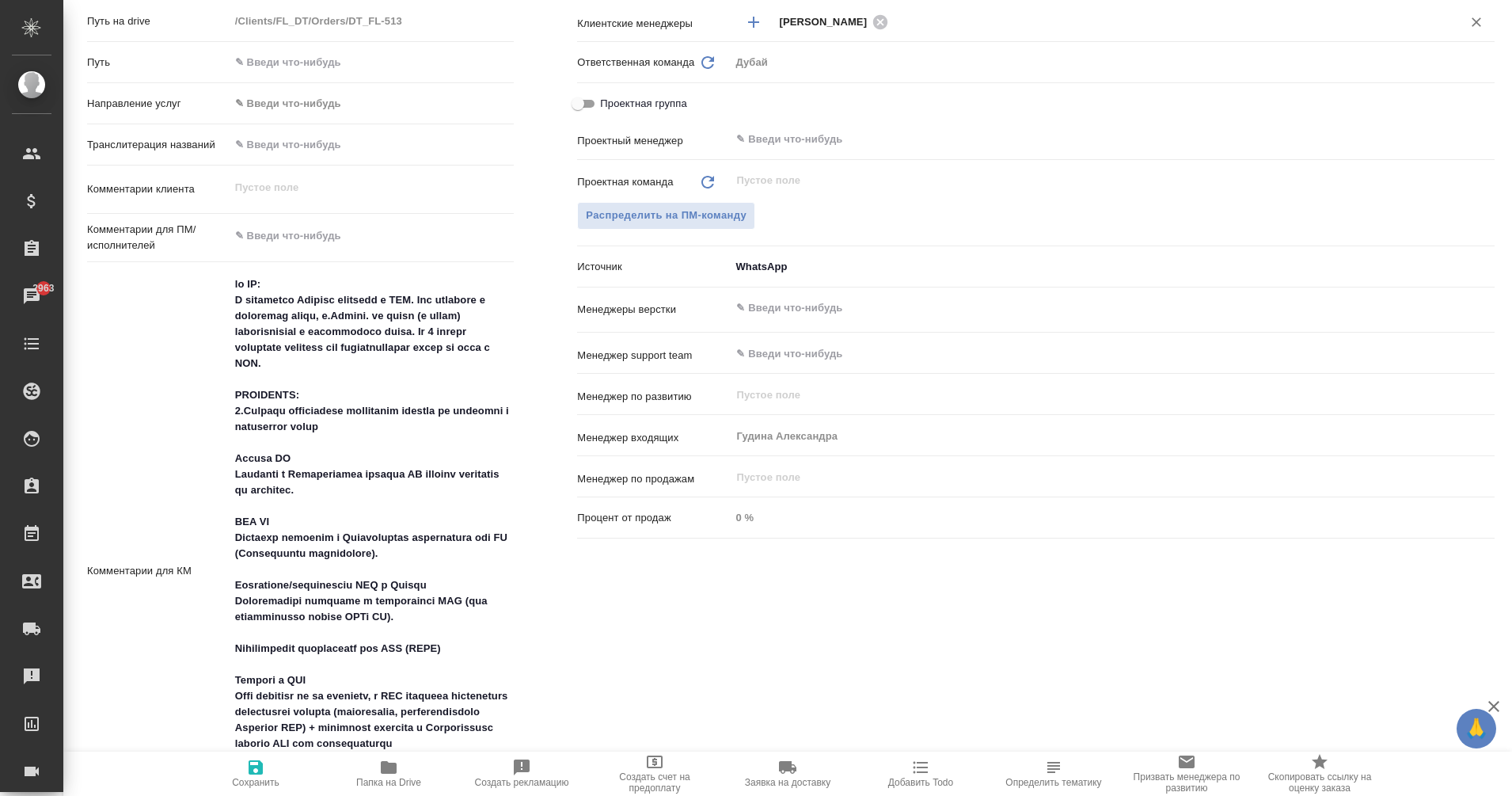
type textarea "x"
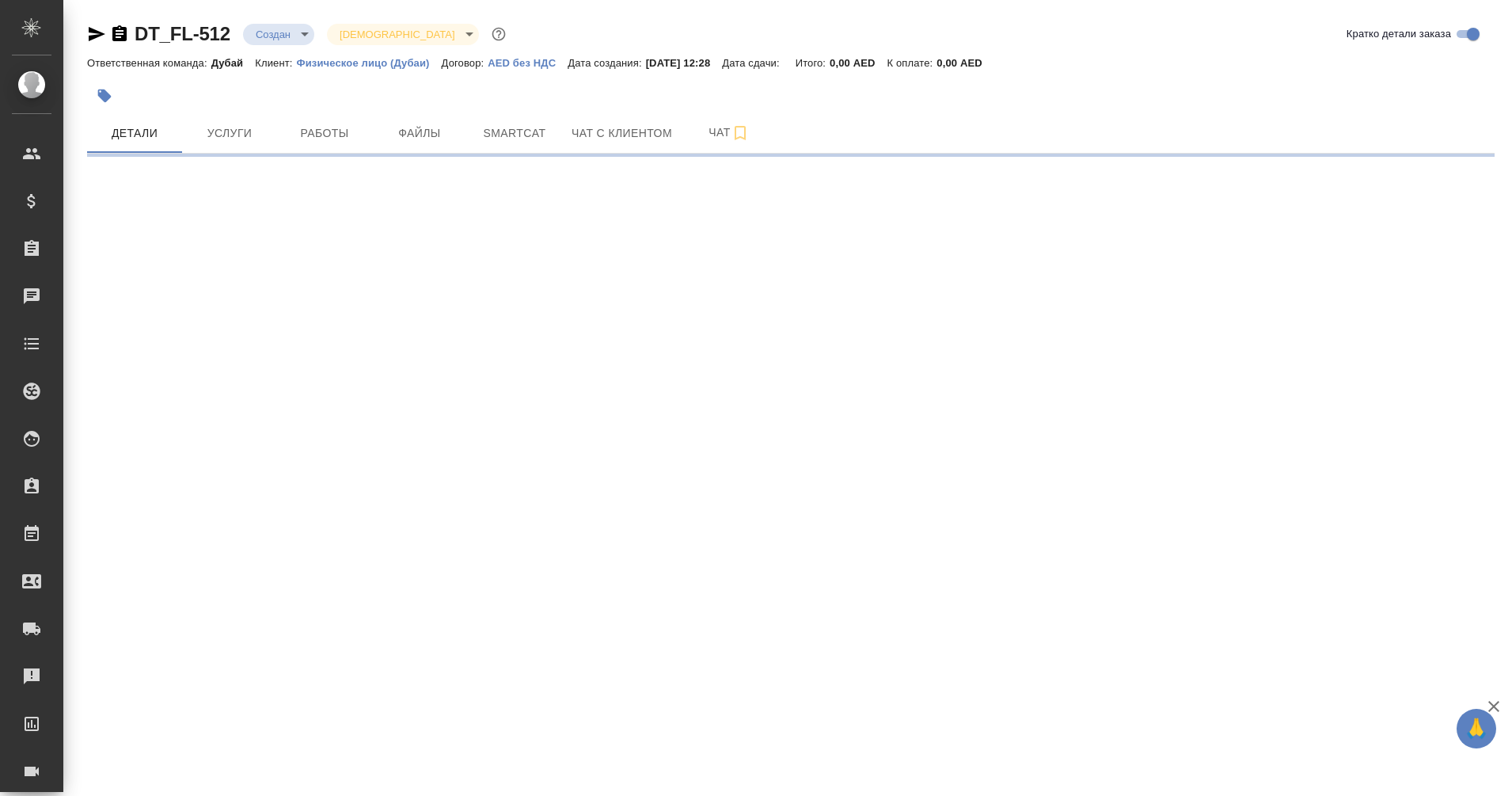
select select "RU"
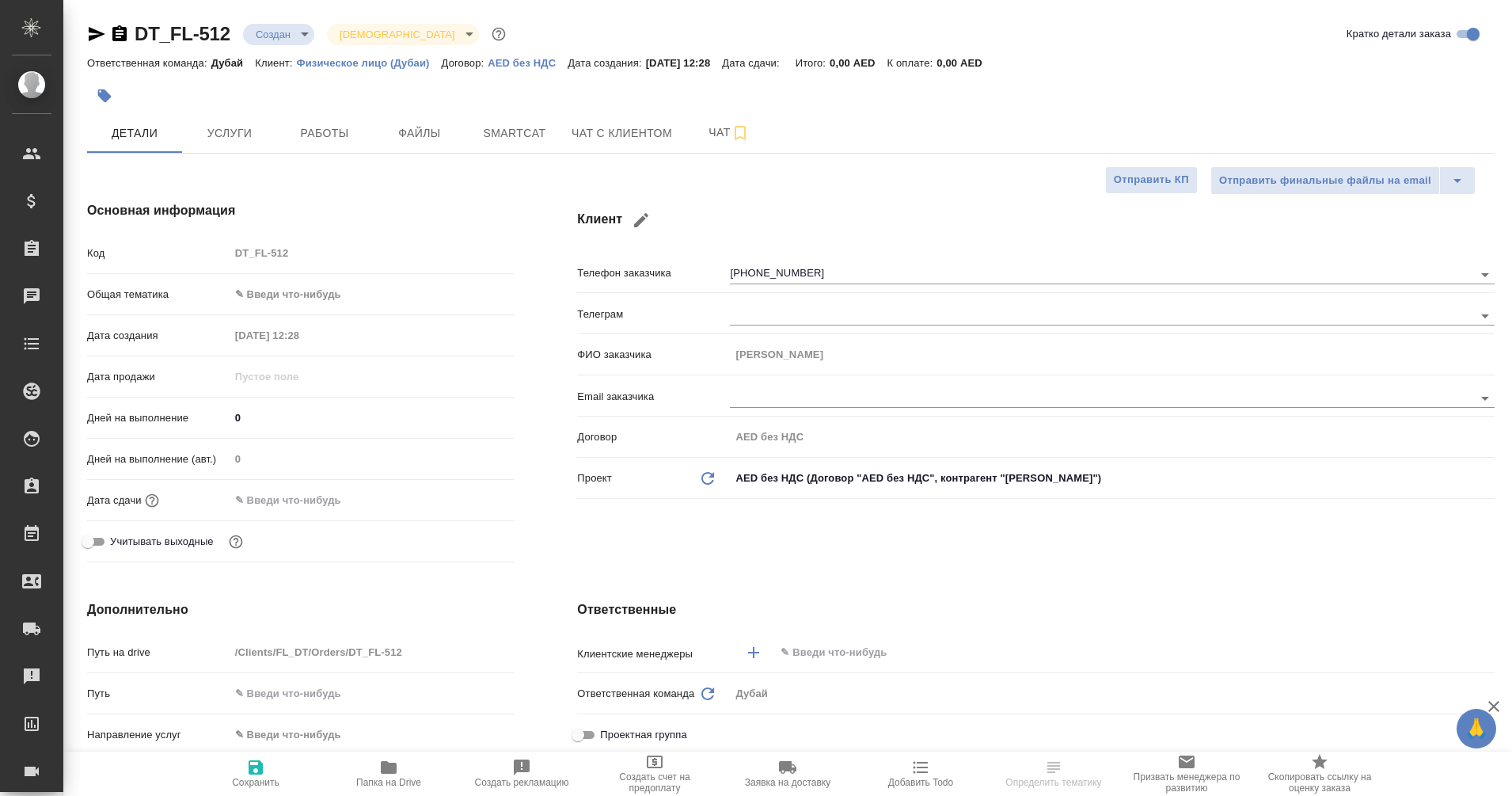
type textarea "x"
click at [625, 139] on span "Чат с клиентом" at bounding box center [622, 134] width 101 height 20
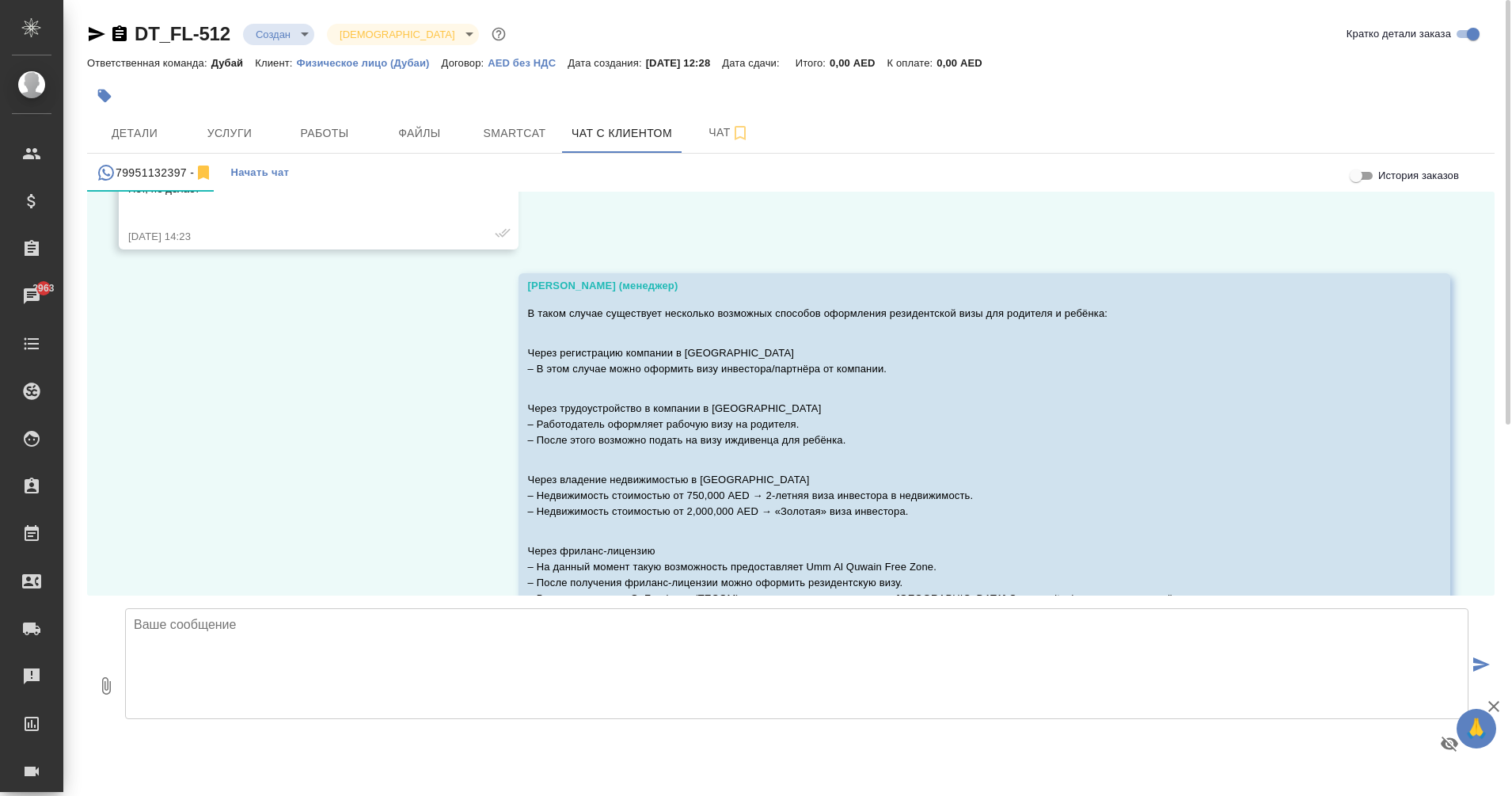
scroll to position [1103, 0]
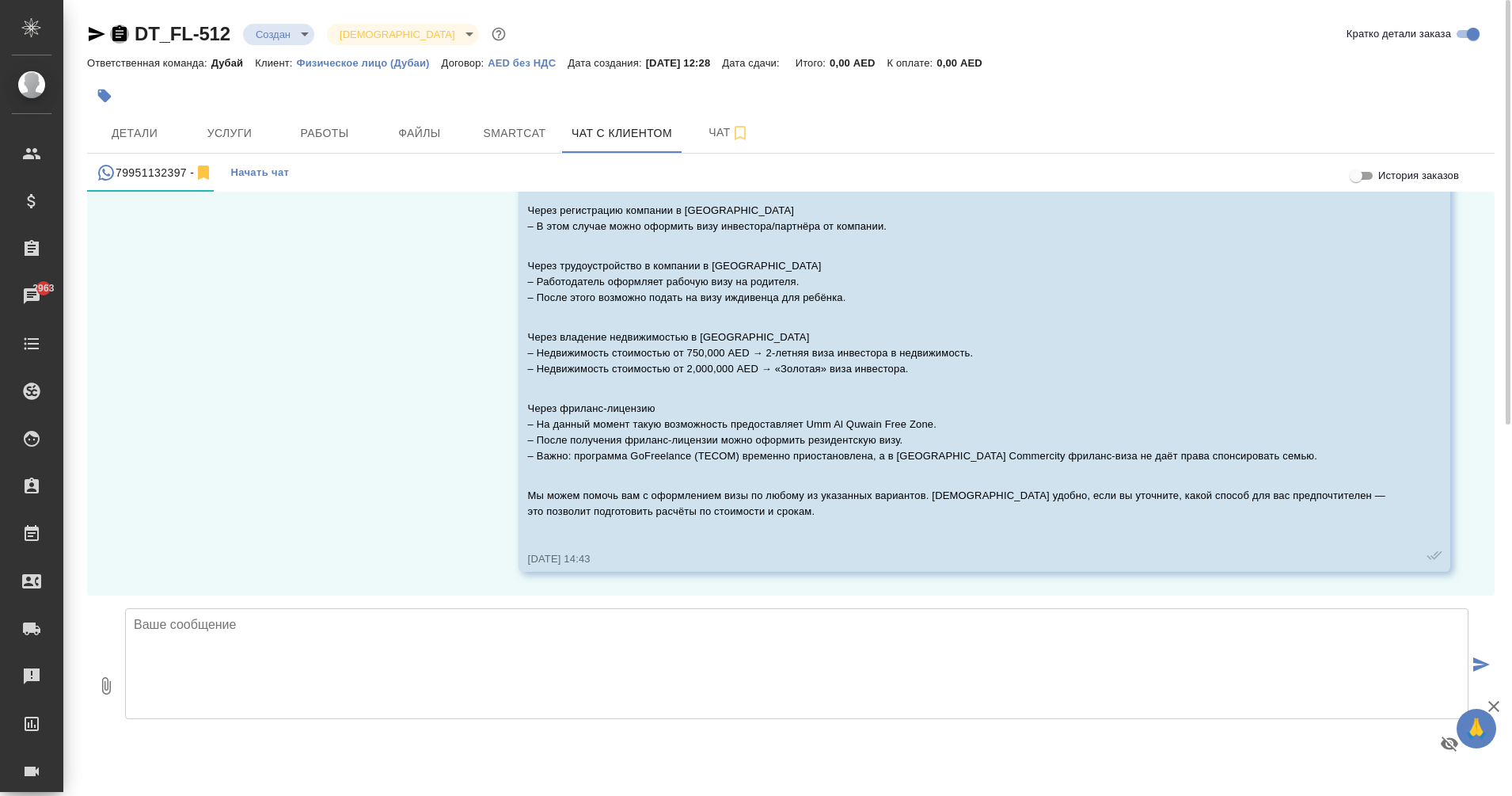
click at [115, 25] on icon "button" at bounding box center [119, 34] width 19 height 19
click at [411, 636] on textarea at bounding box center [797, 663] width 1344 height 111
click at [290, 638] on textarea "Здравствуйте! Актуален ли вопрос?" at bounding box center [797, 663] width 1344 height 111
type textarea "Здравствуйте! Актуален ли вопрос? Могу я вам еще чем-нибудь помочь?"
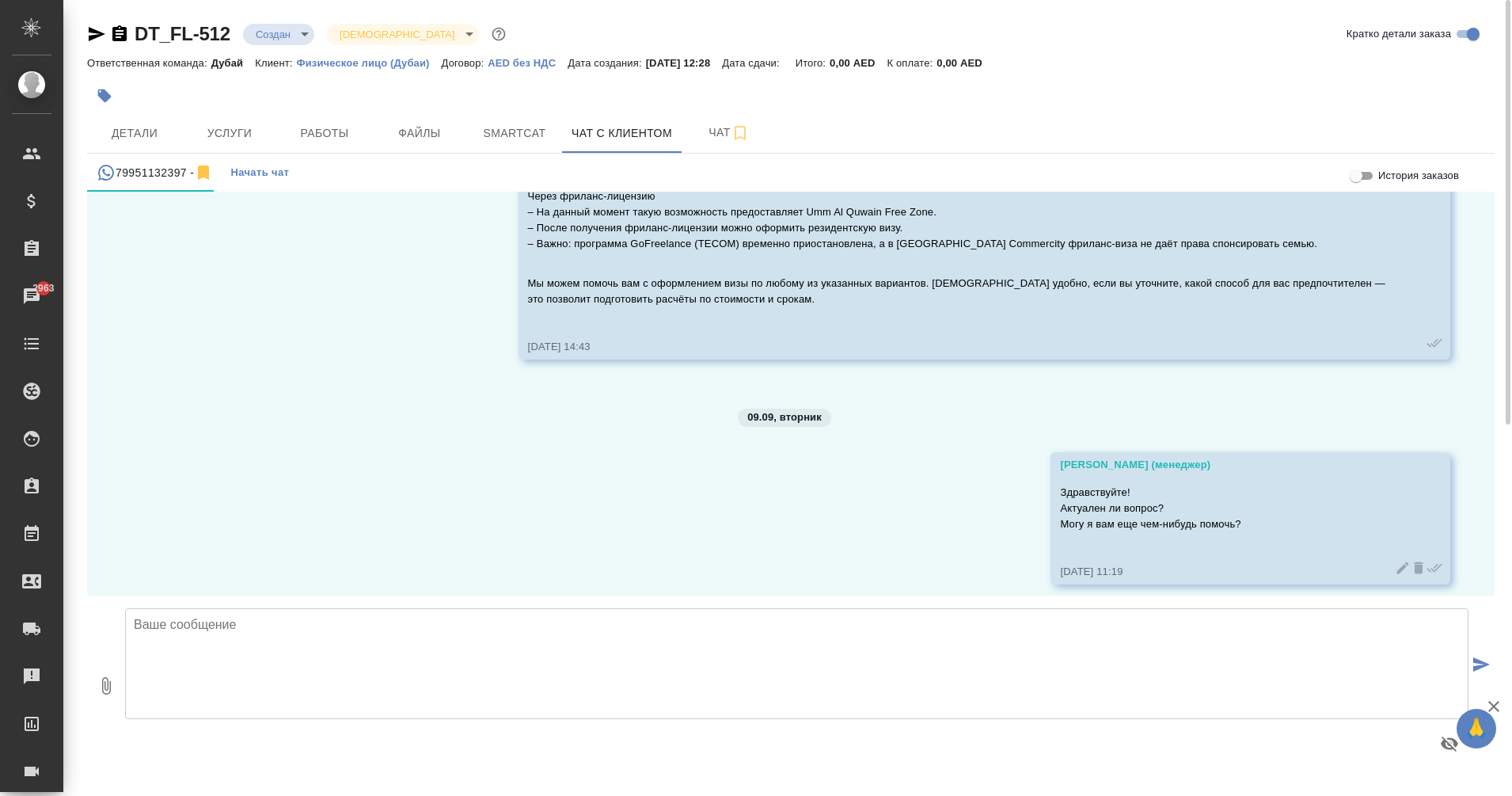
scroll to position [1328, 0]
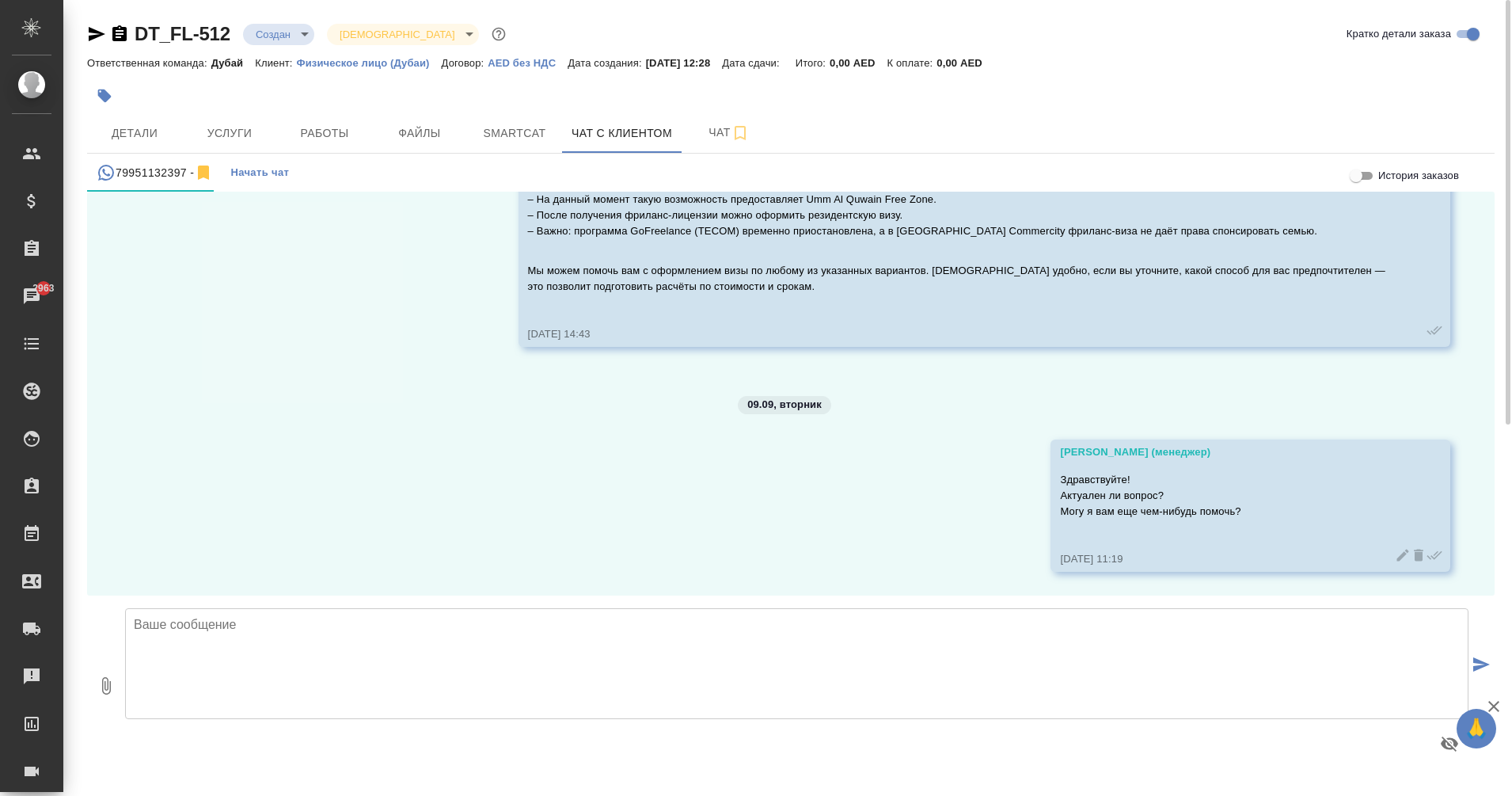
click at [1073, 328] on div "01.09.25, 14:43" at bounding box center [961, 334] width 867 height 16
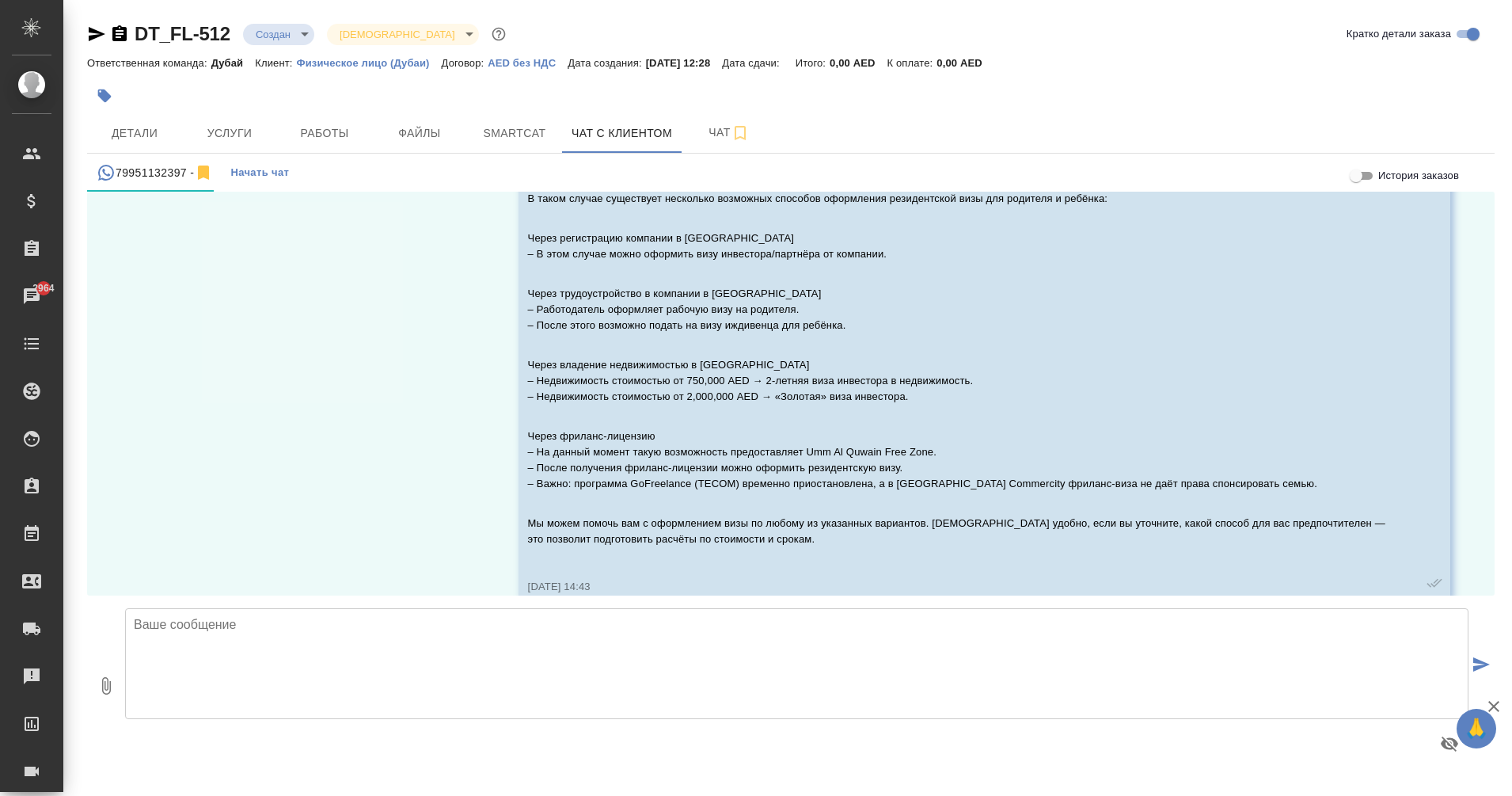
scroll to position [876, 0]
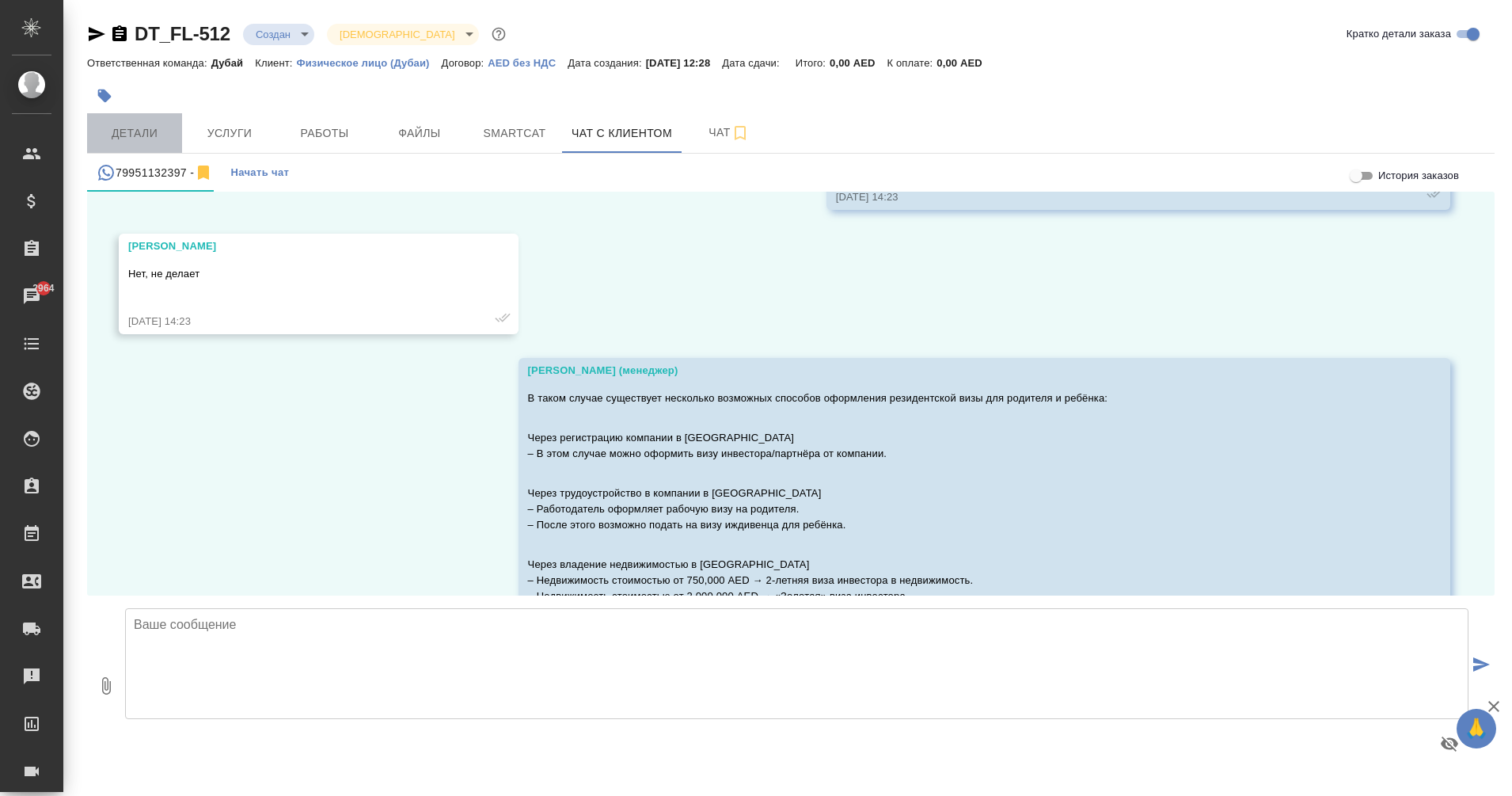
click at [130, 131] on span "Детали" at bounding box center [134, 134] width 76 height 20
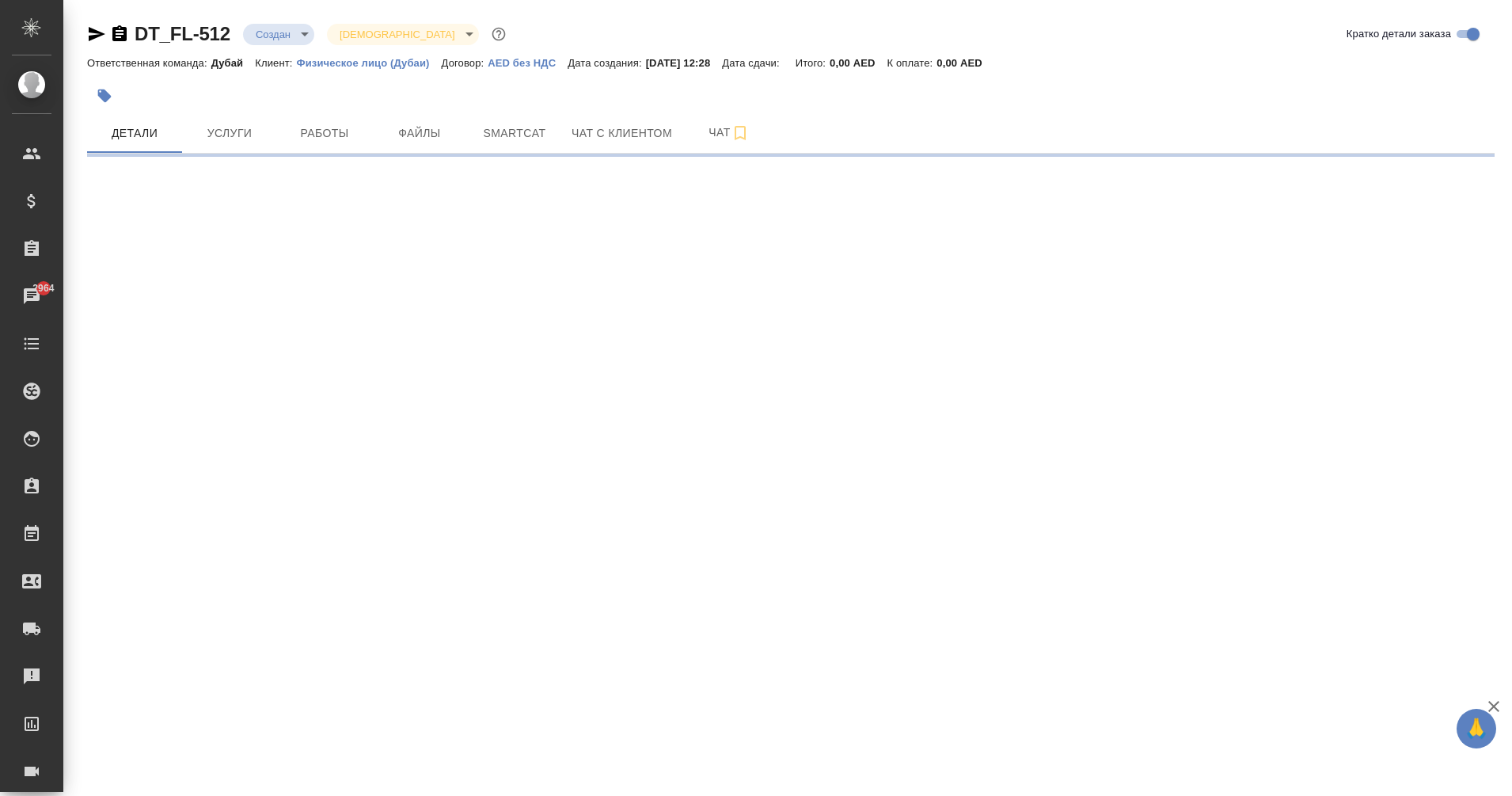
select select "RU"
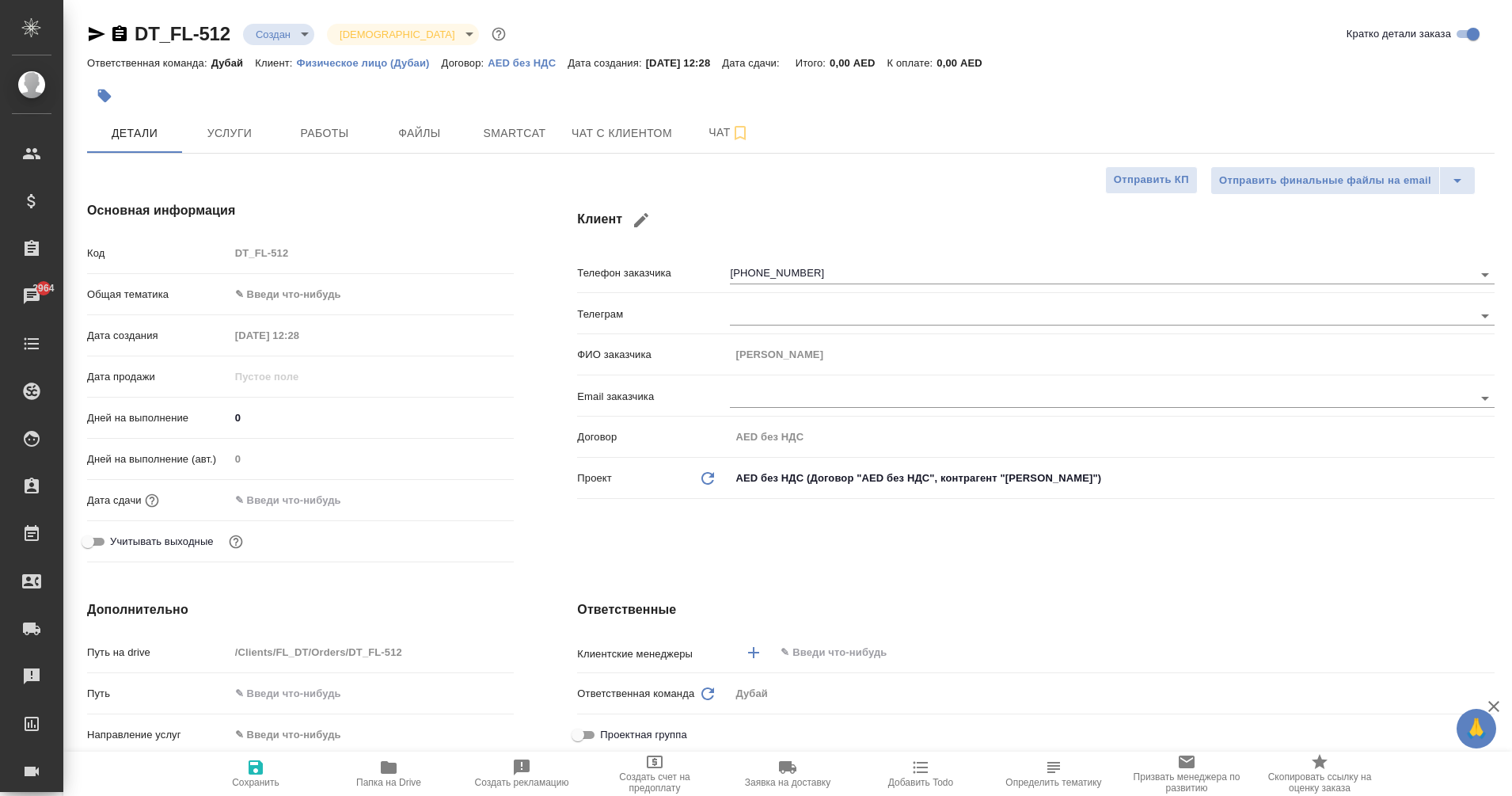
type textarea "x"
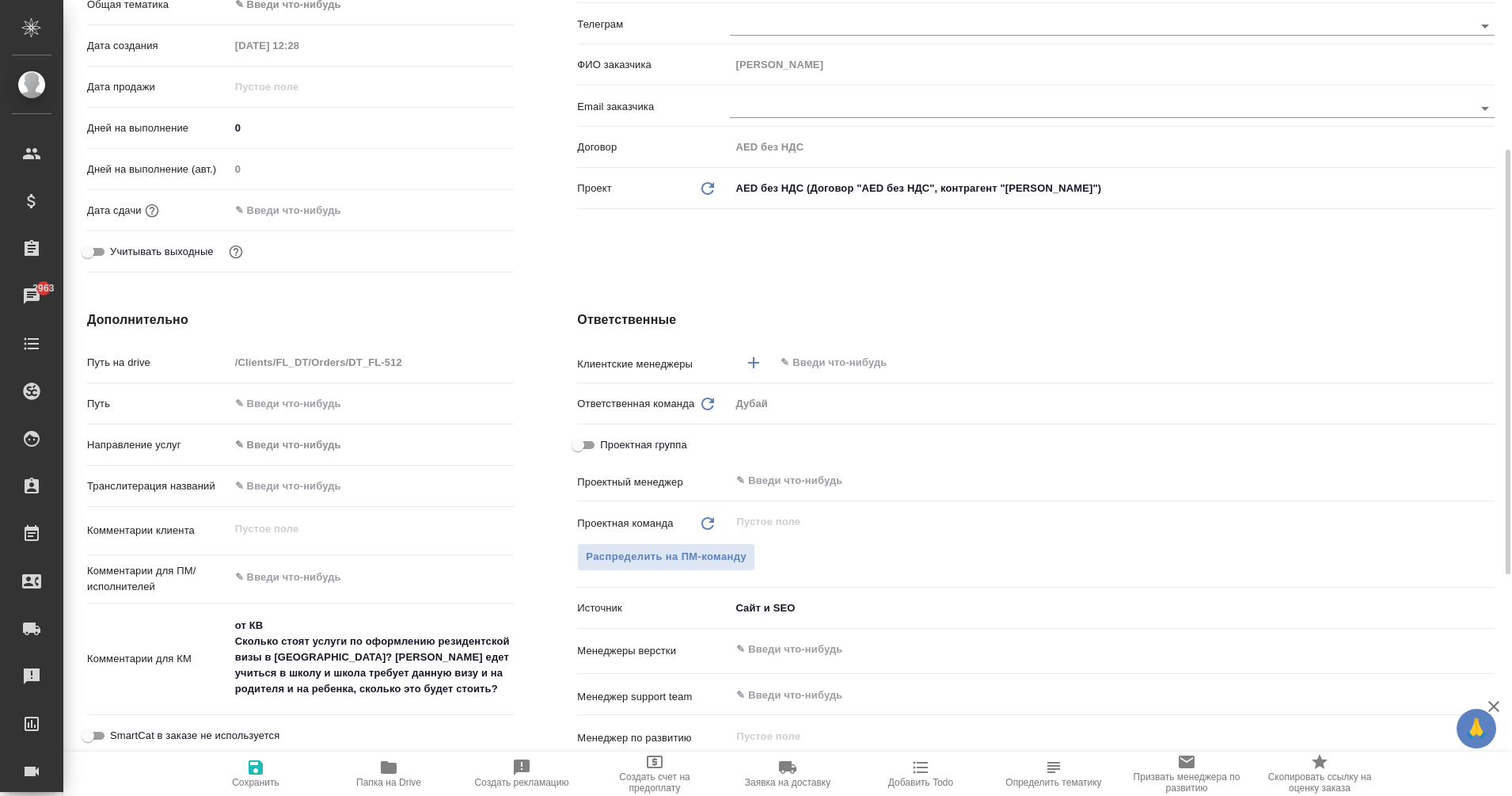
scroll to position [115, 0]
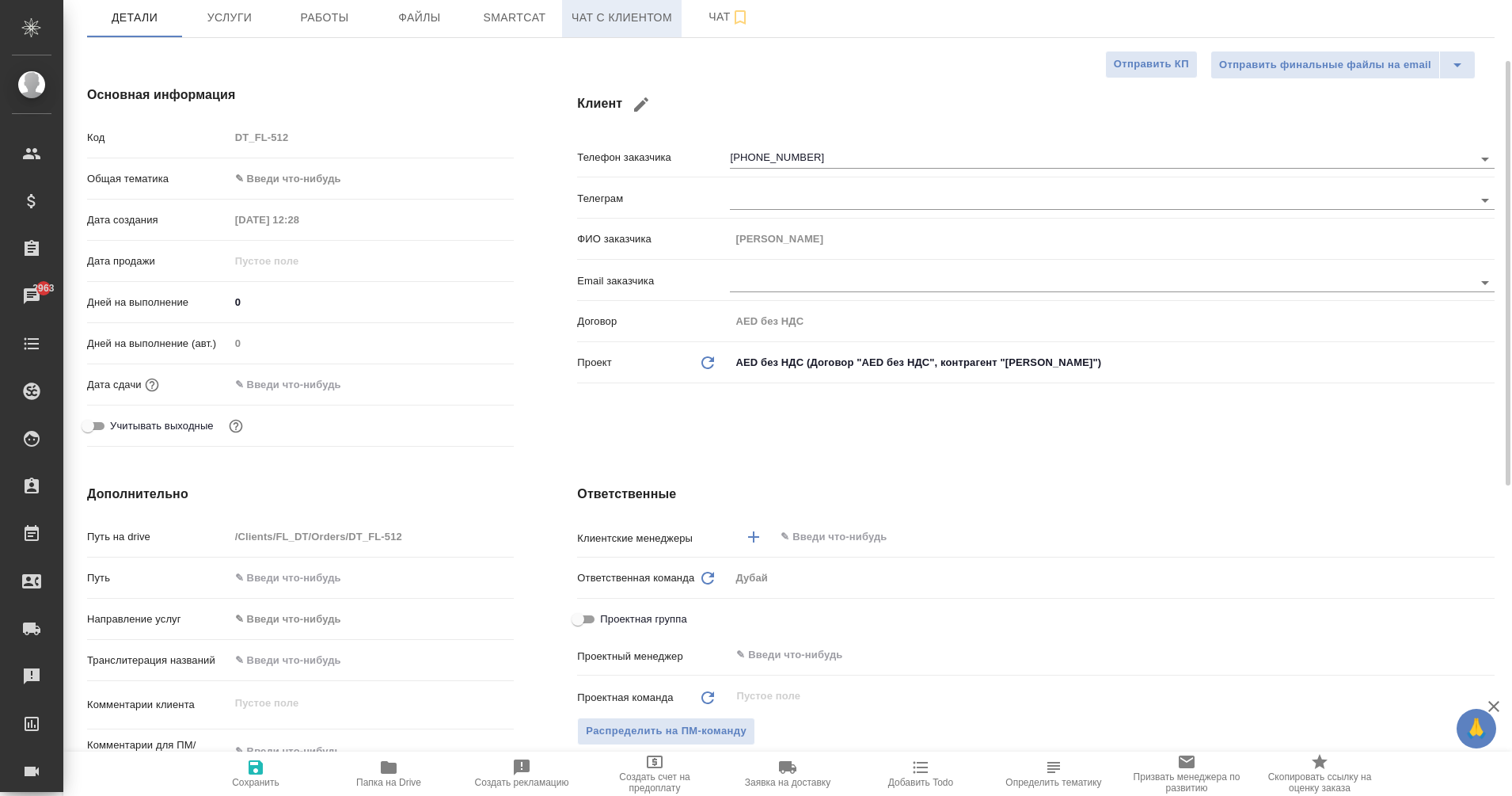
type textarea "x"
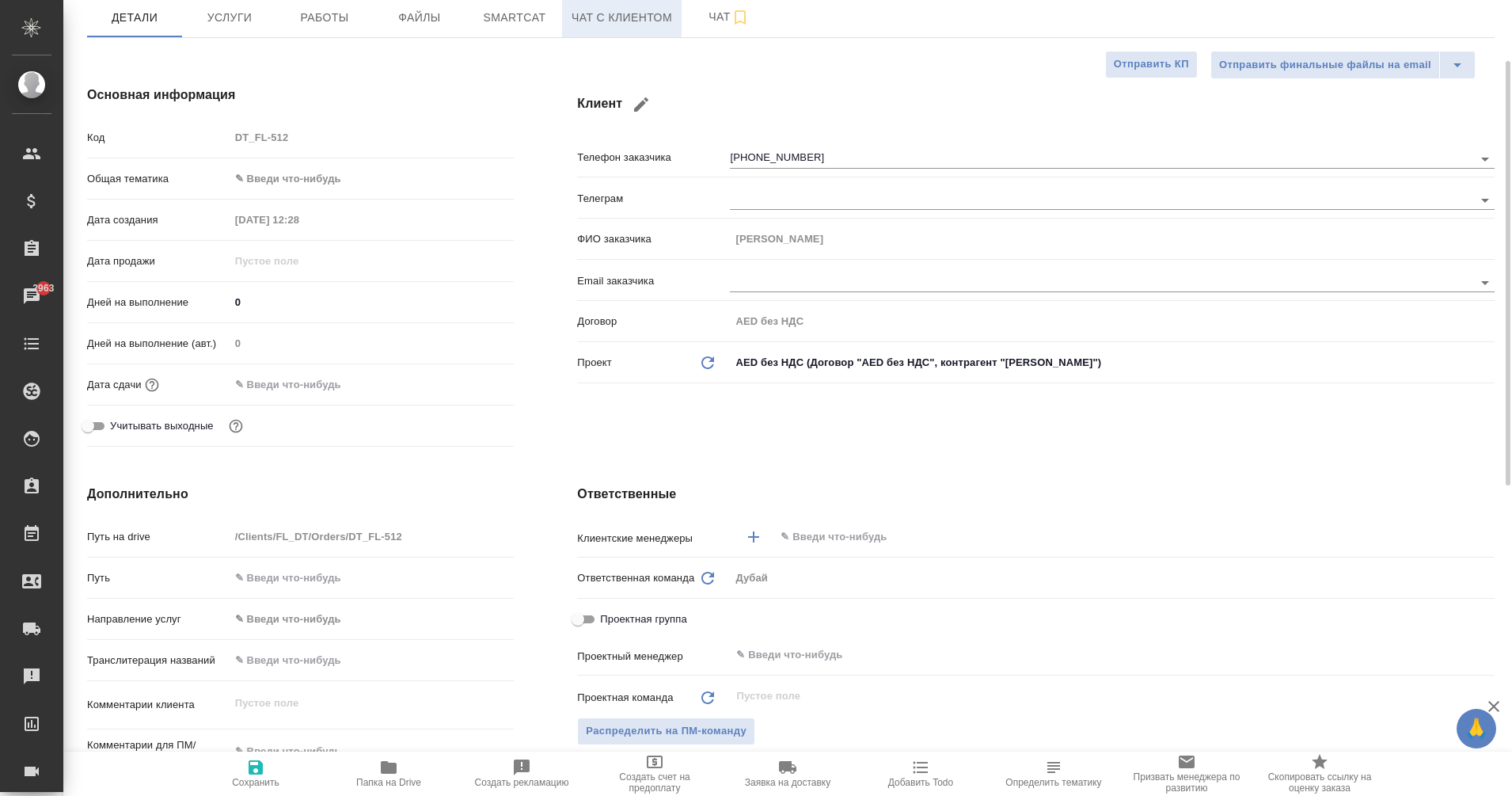
type textarea "x"
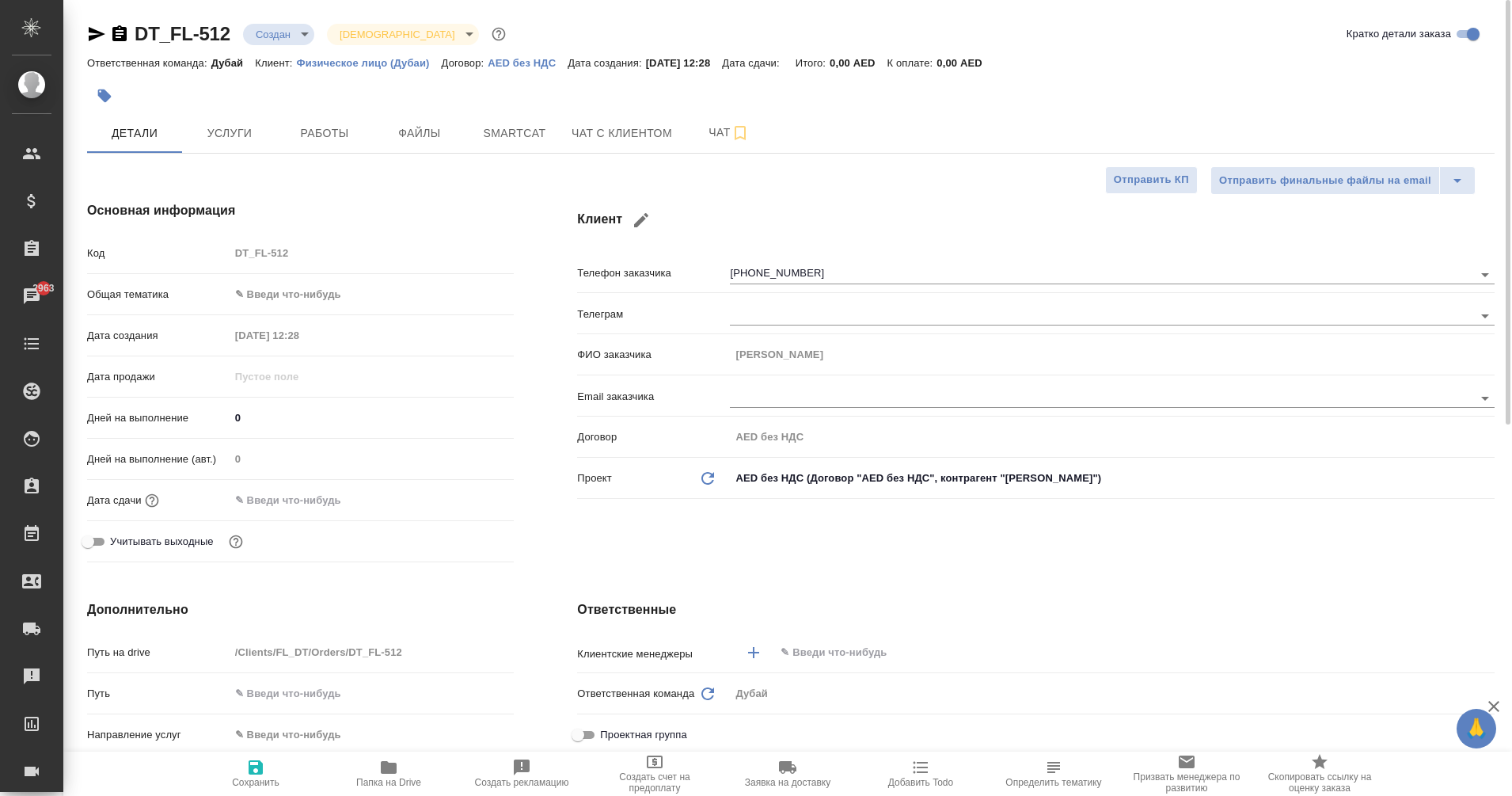
type textarea "x"
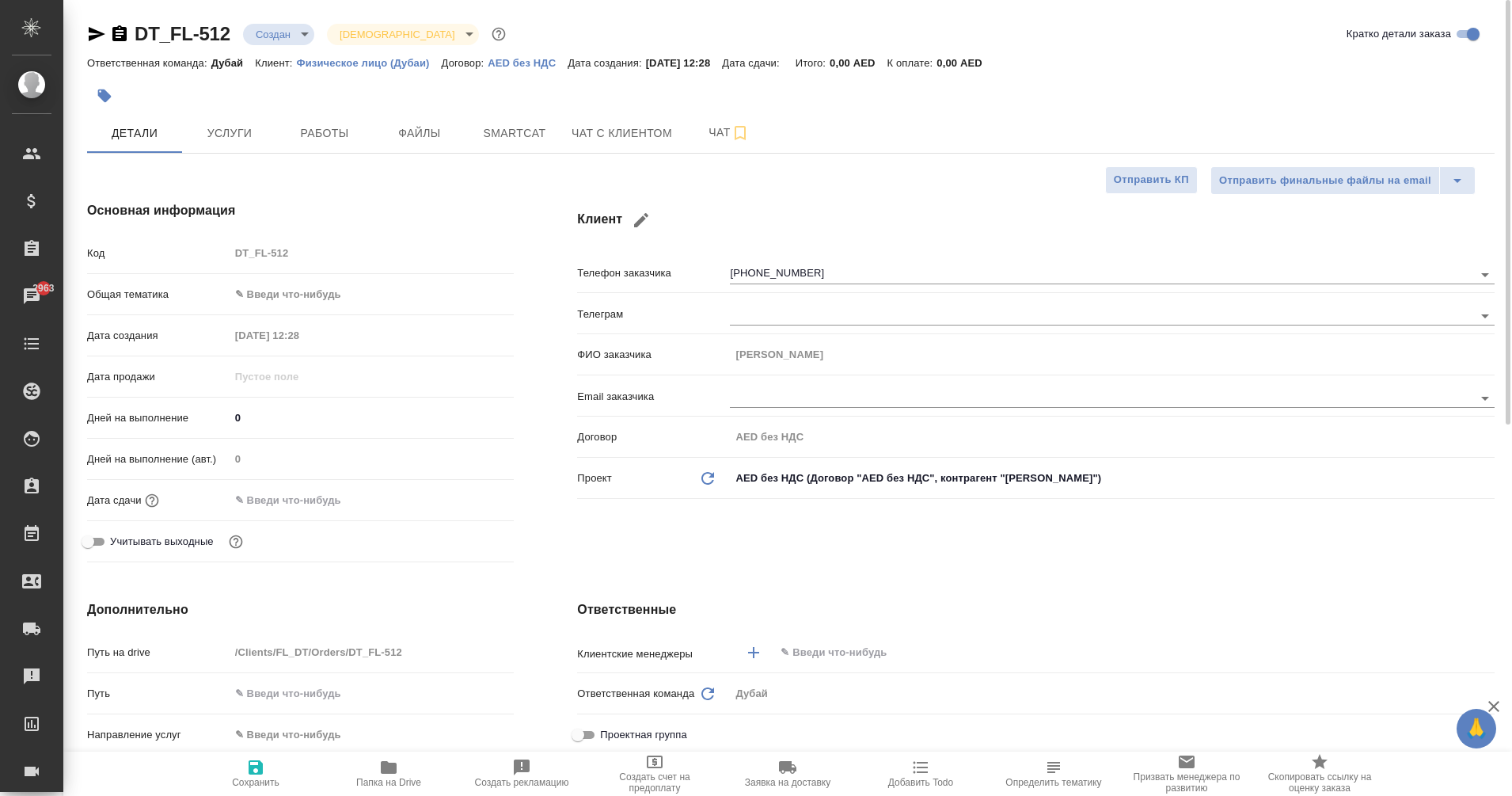
type textarea "x"
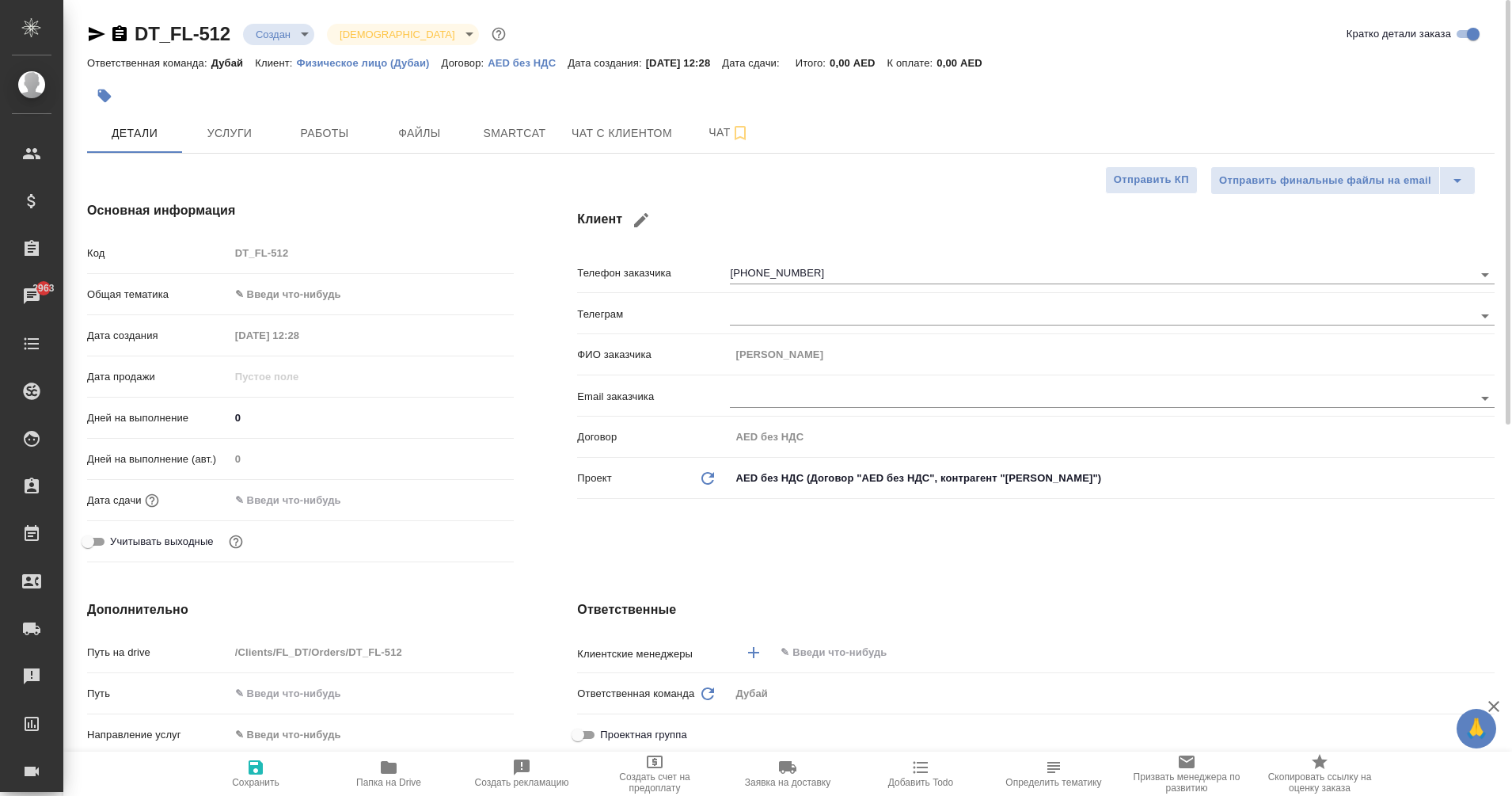
type textarea "x"
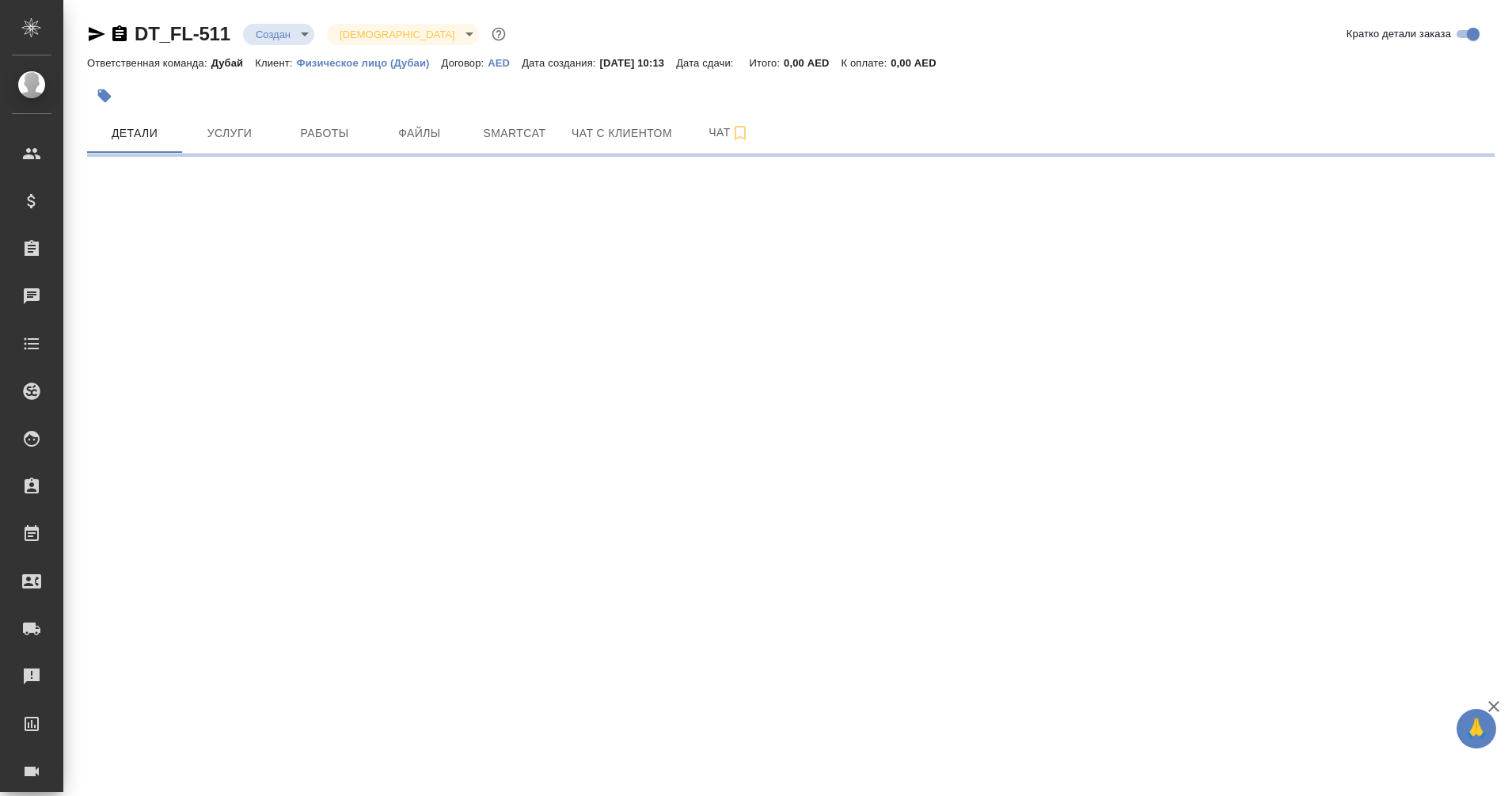
select select "RU"
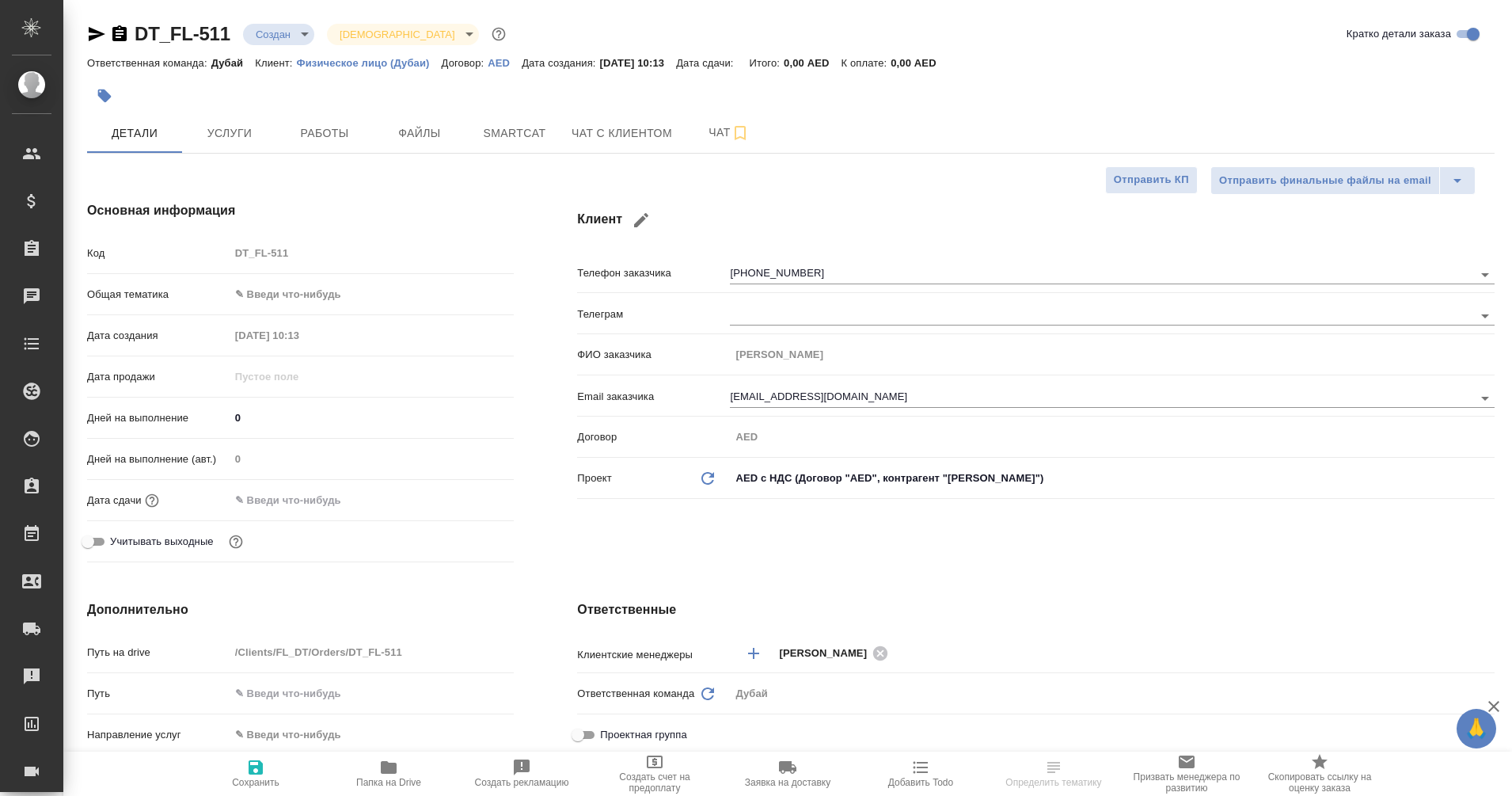
type textarea "x"
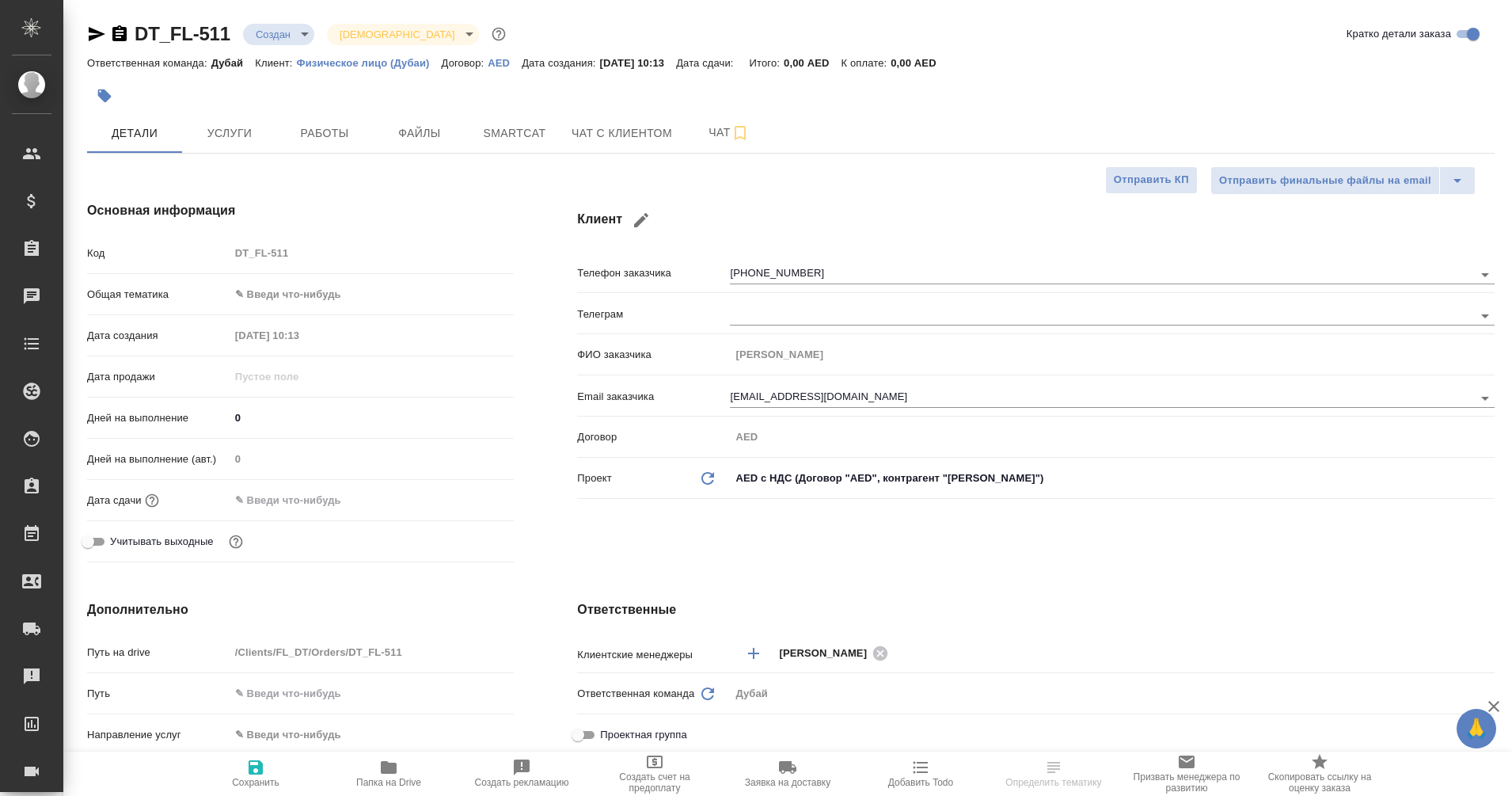
type textarea "x"
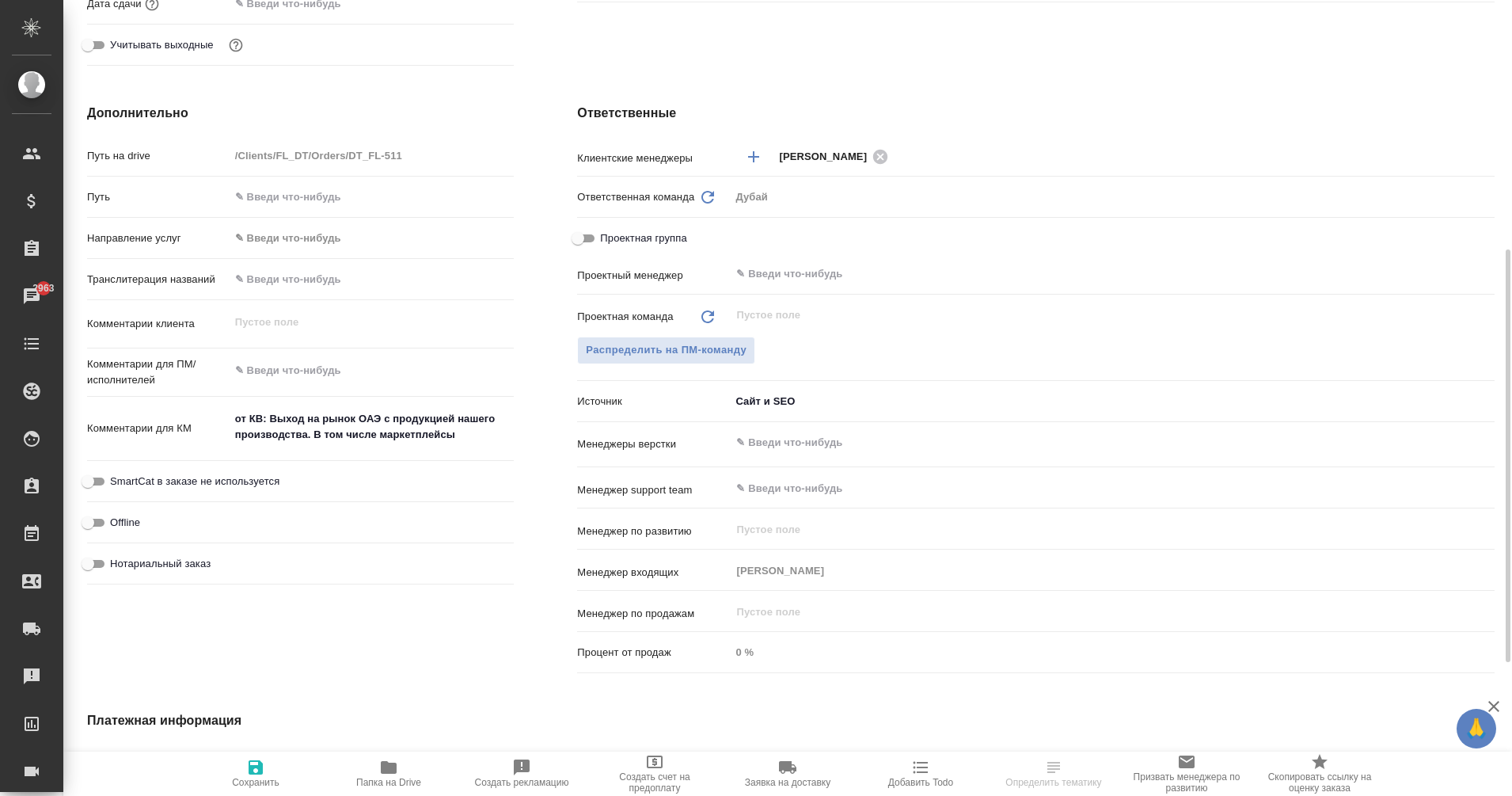
scroll to position [503, 0]
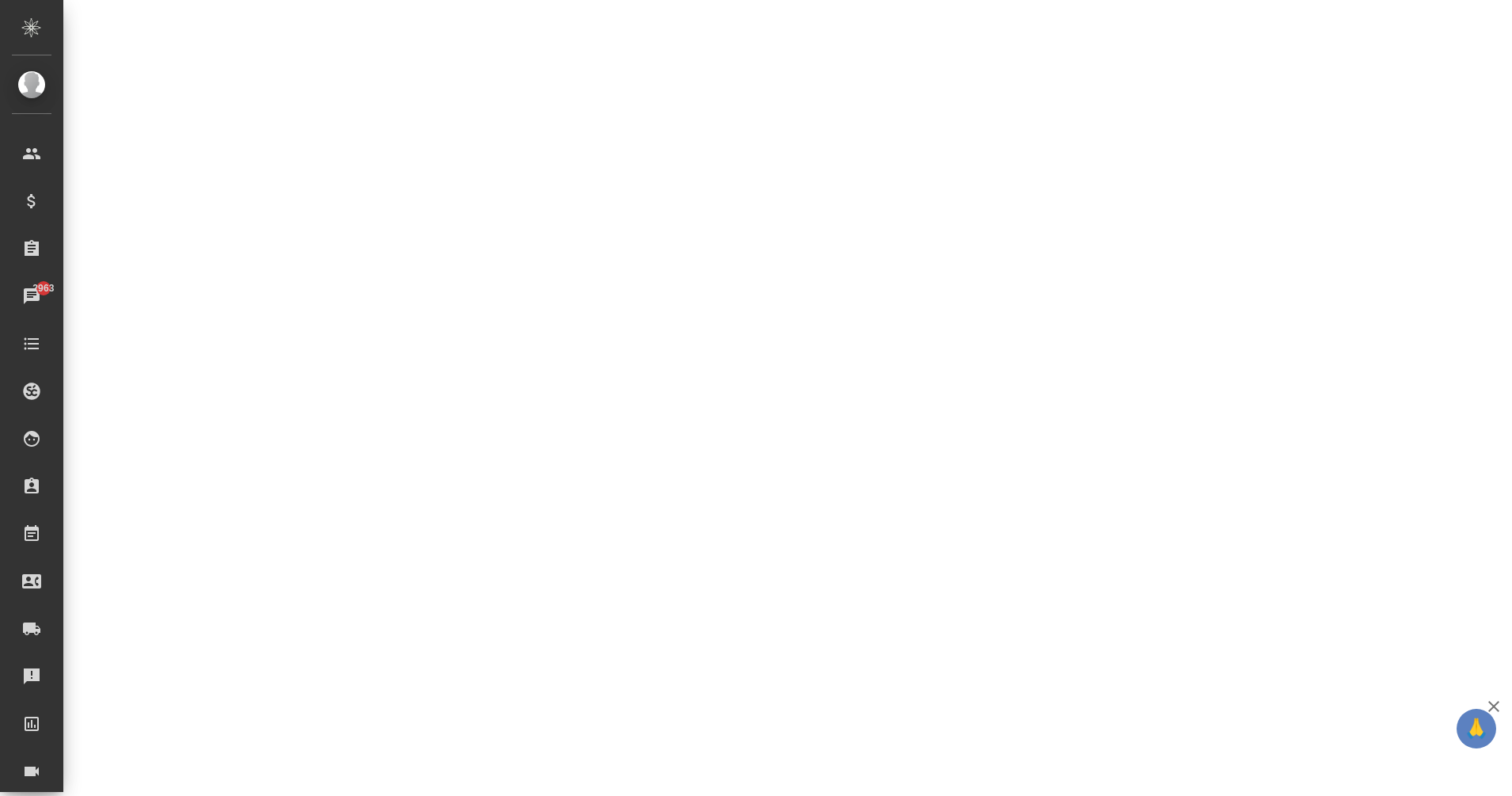
select select "RU"
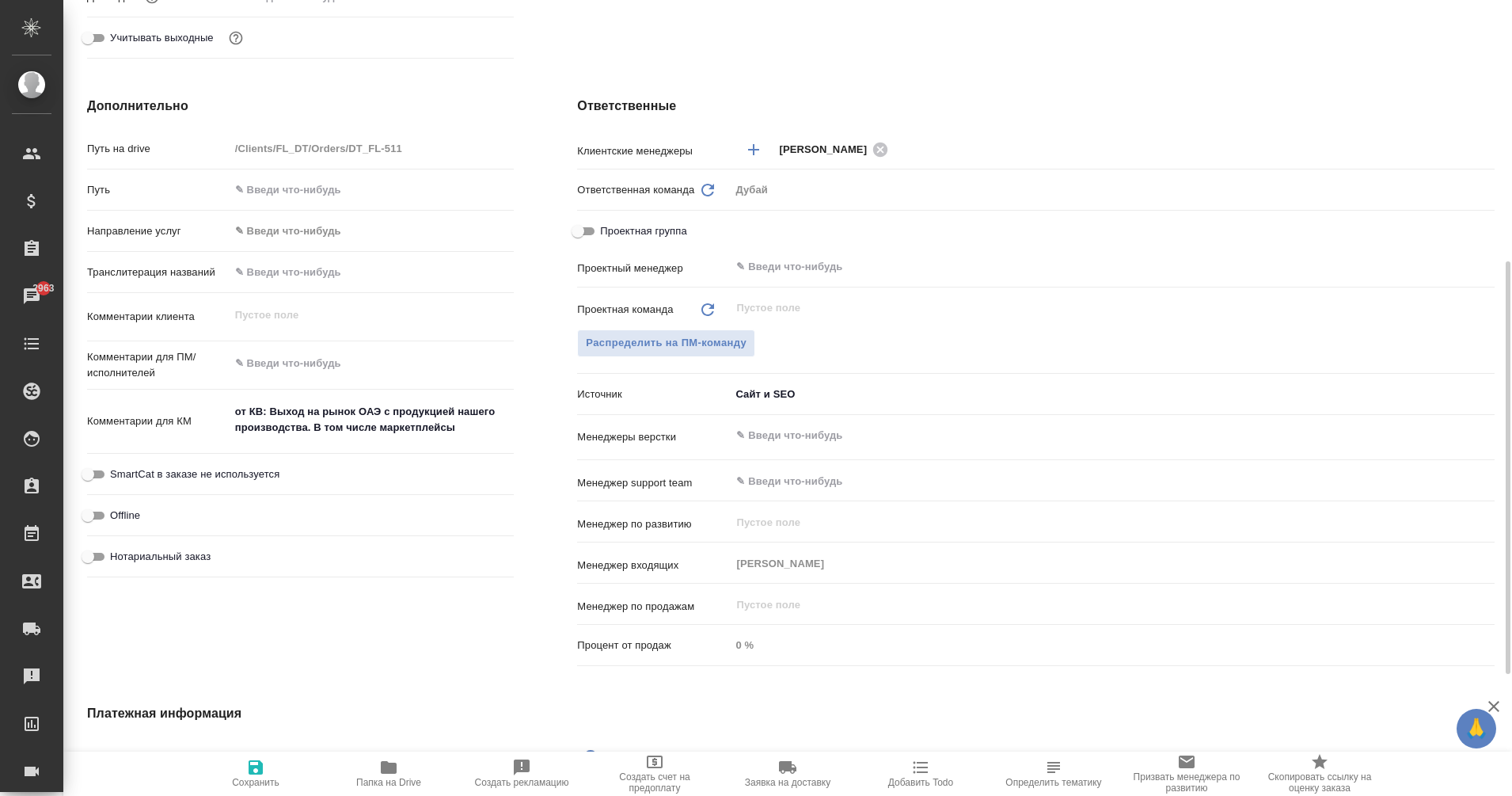
type textarea "x"
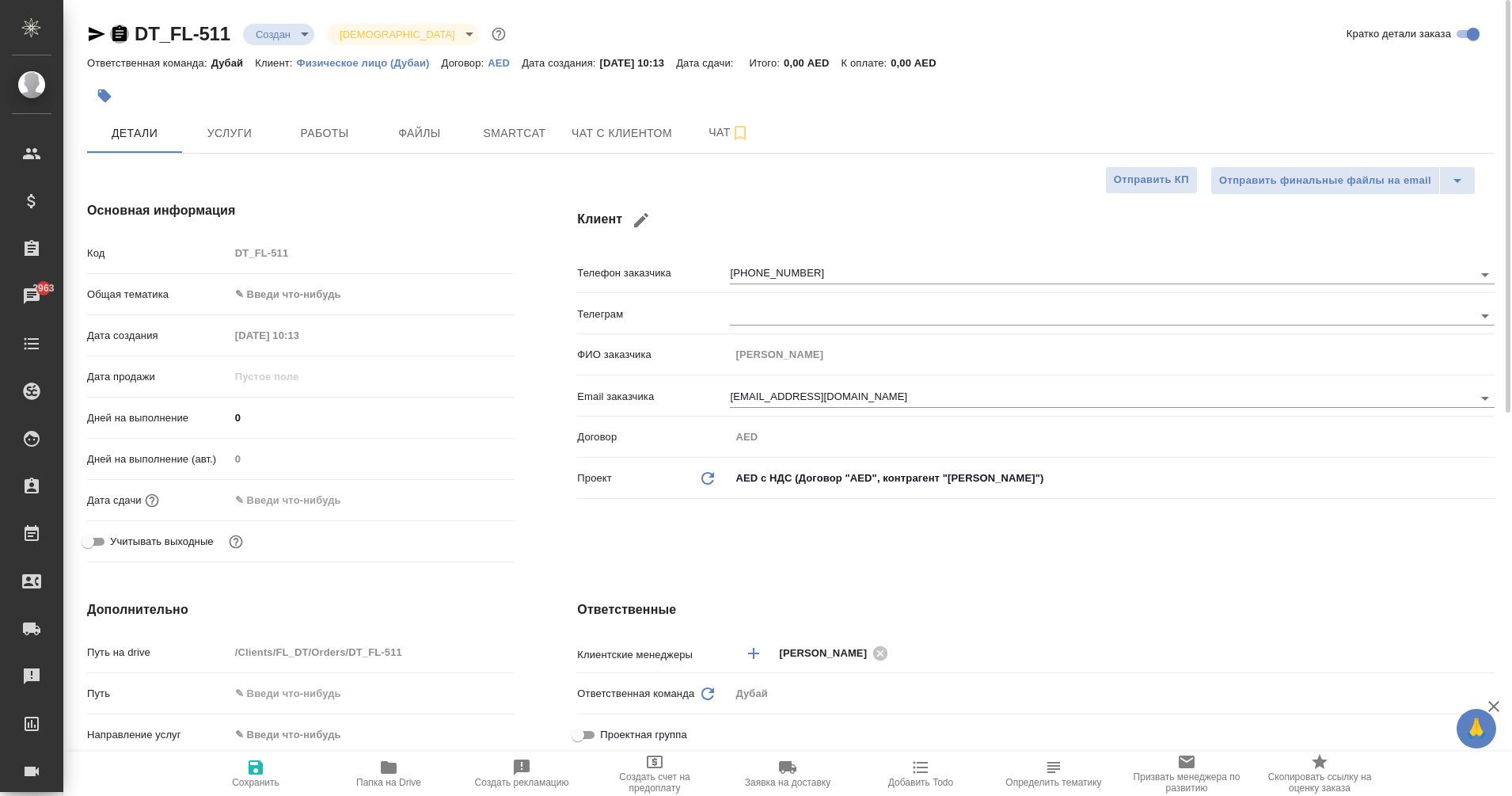
click at [113, 30] on icon "button" at bounding box center [120, 33] width 15 height 16
type textarea "x"
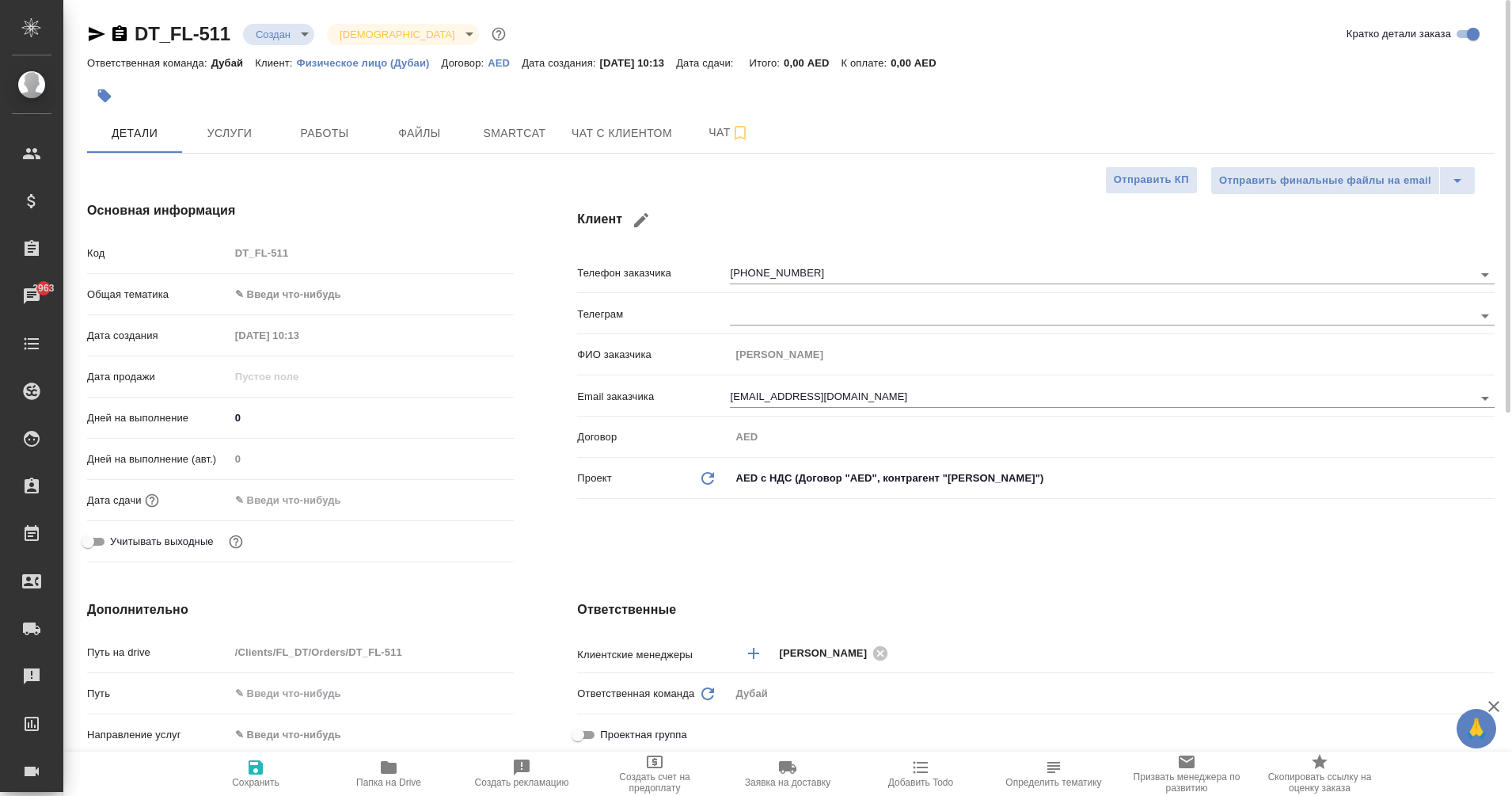
type textarea "x"
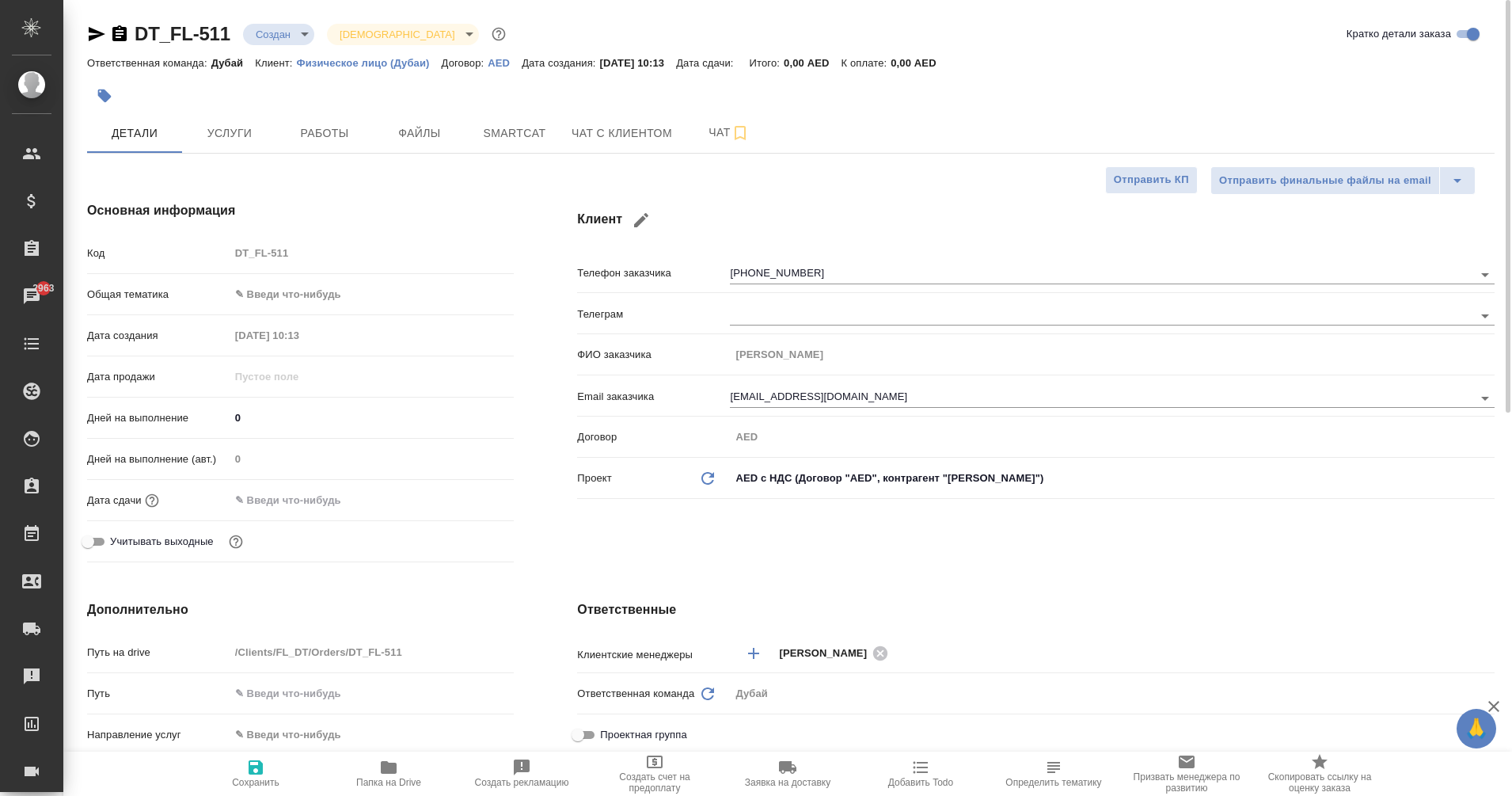
type textarea "x"
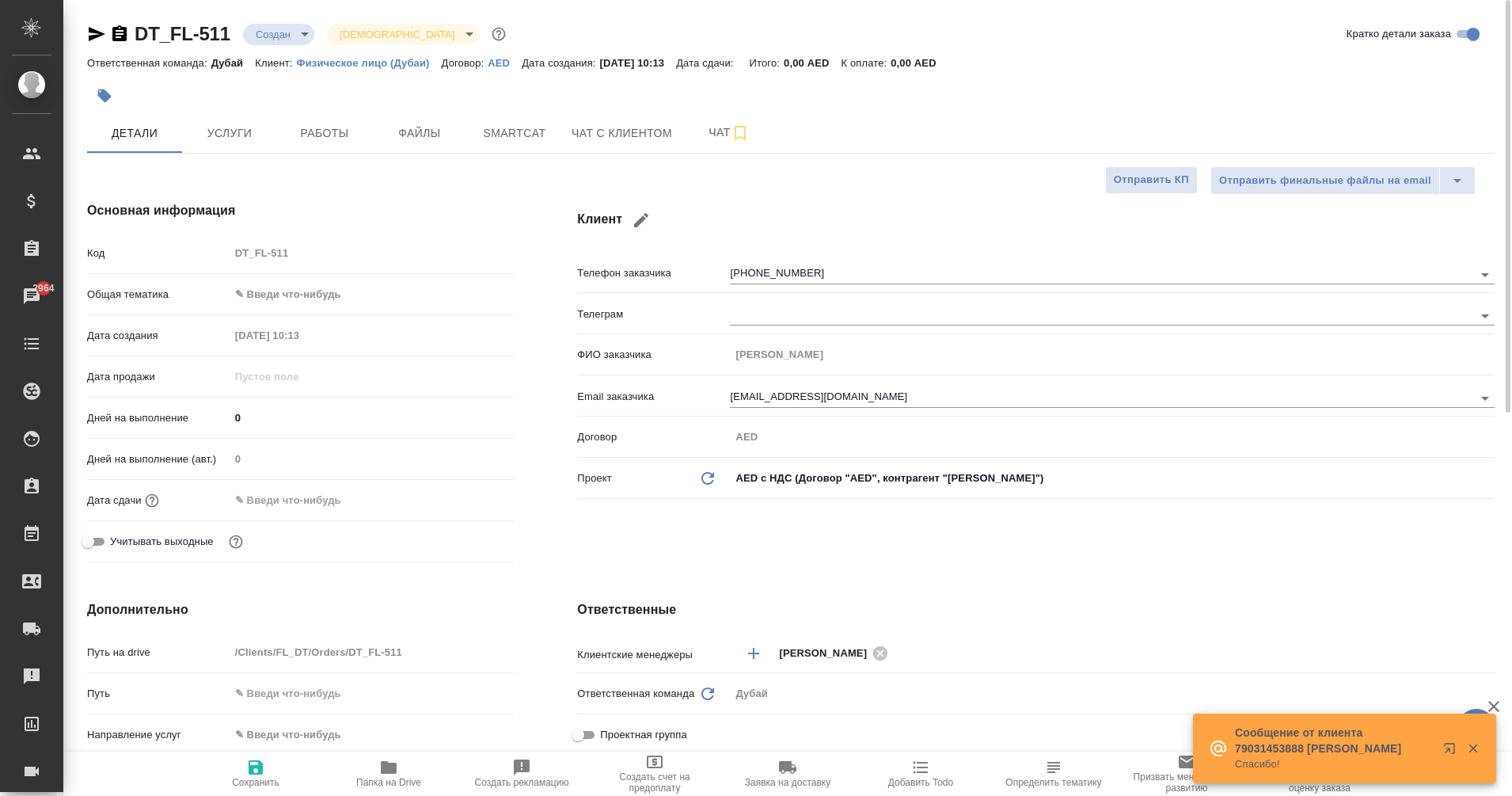
type textarea "x"
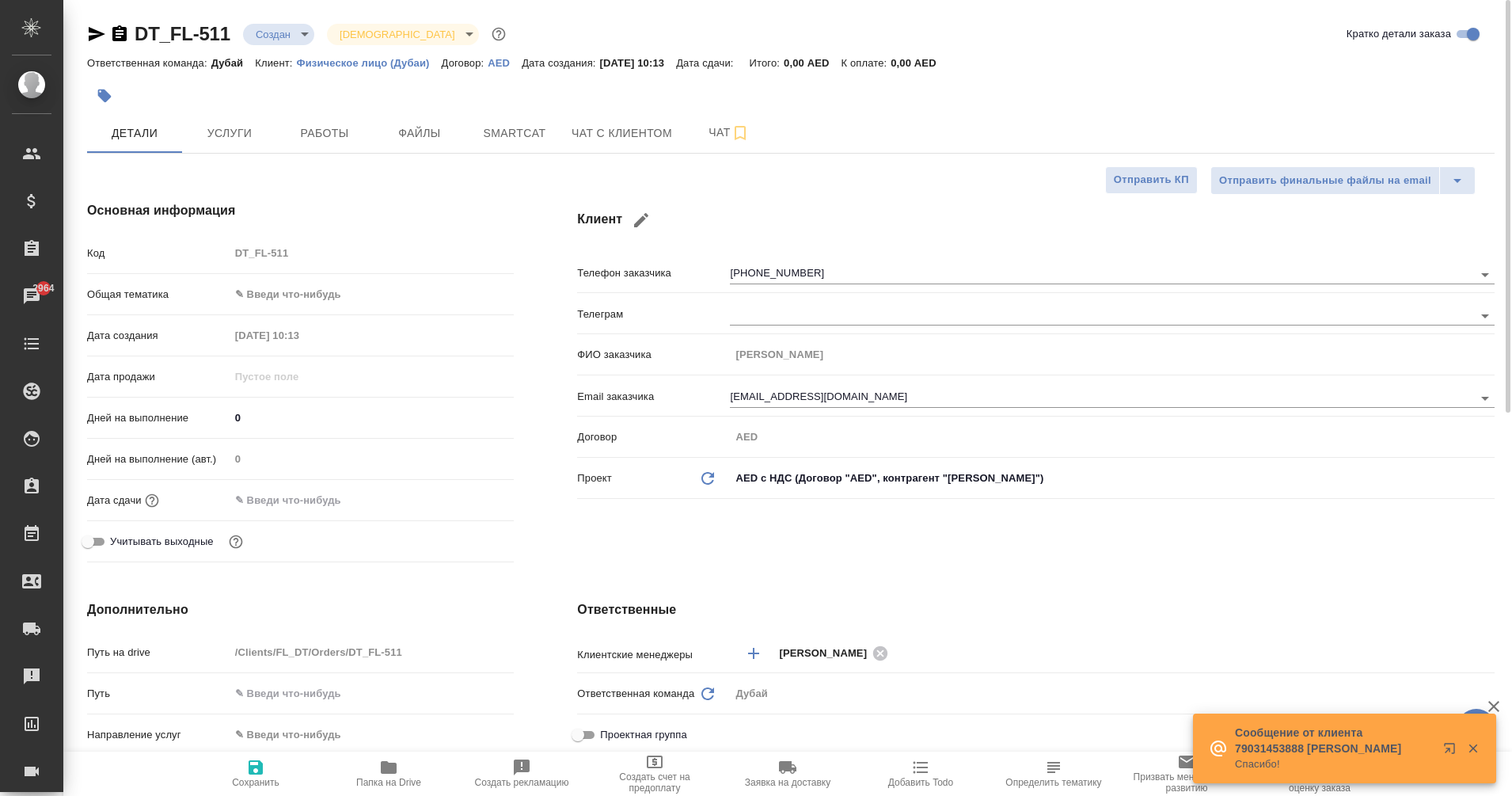
type textarea "x"
